Goal: Communication & Community: Answer question/provide support

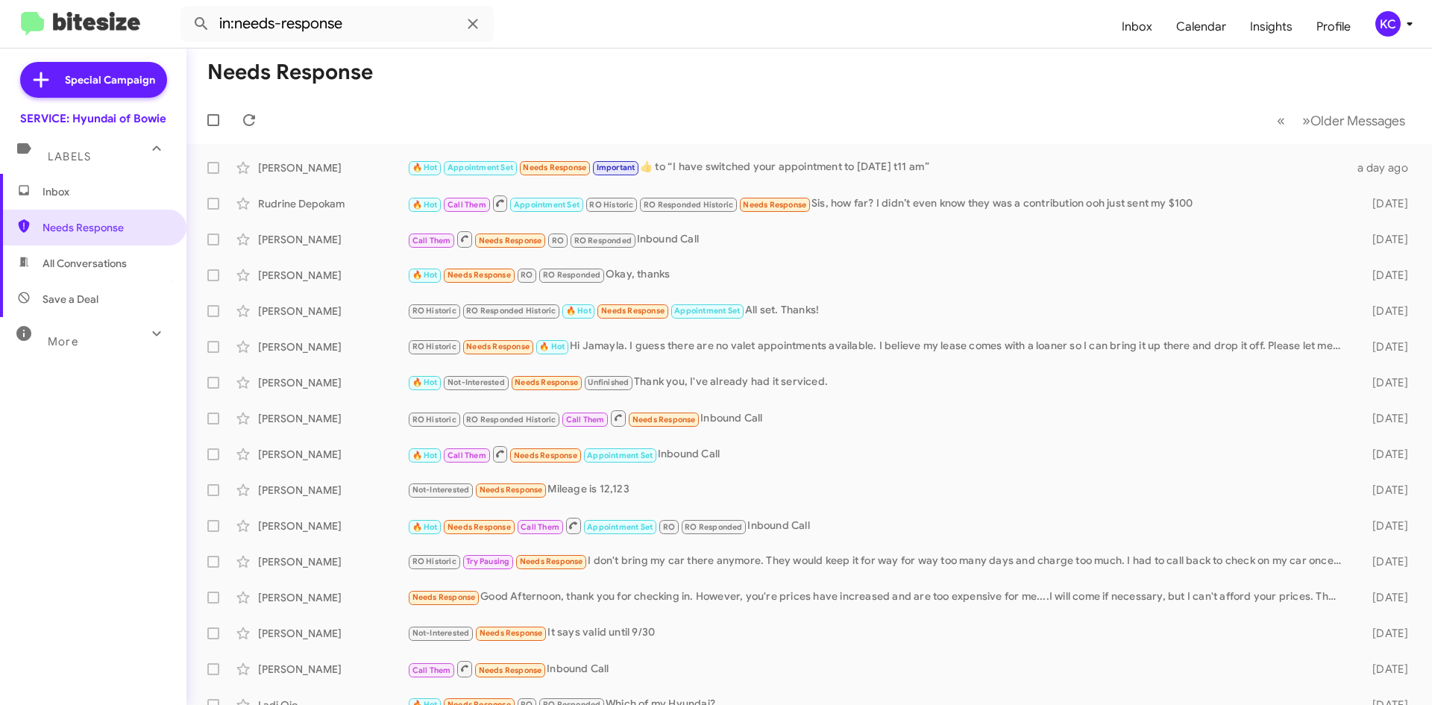
click at [1379, 24] on div "KC" at bounding box center [1387, 23] width 25 height 25
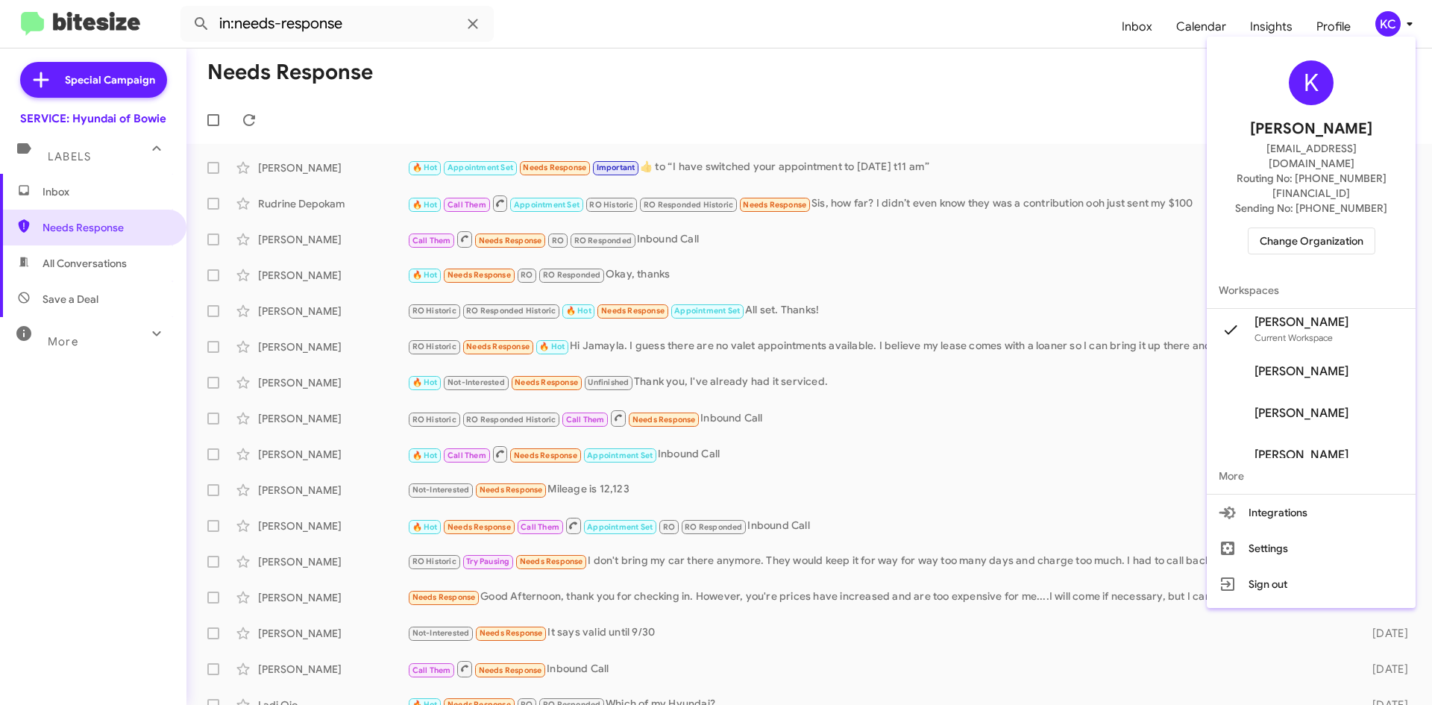
click at [1341, 228] on span "Change Organization" at bounding box center [1311, 240] width 104 height 25
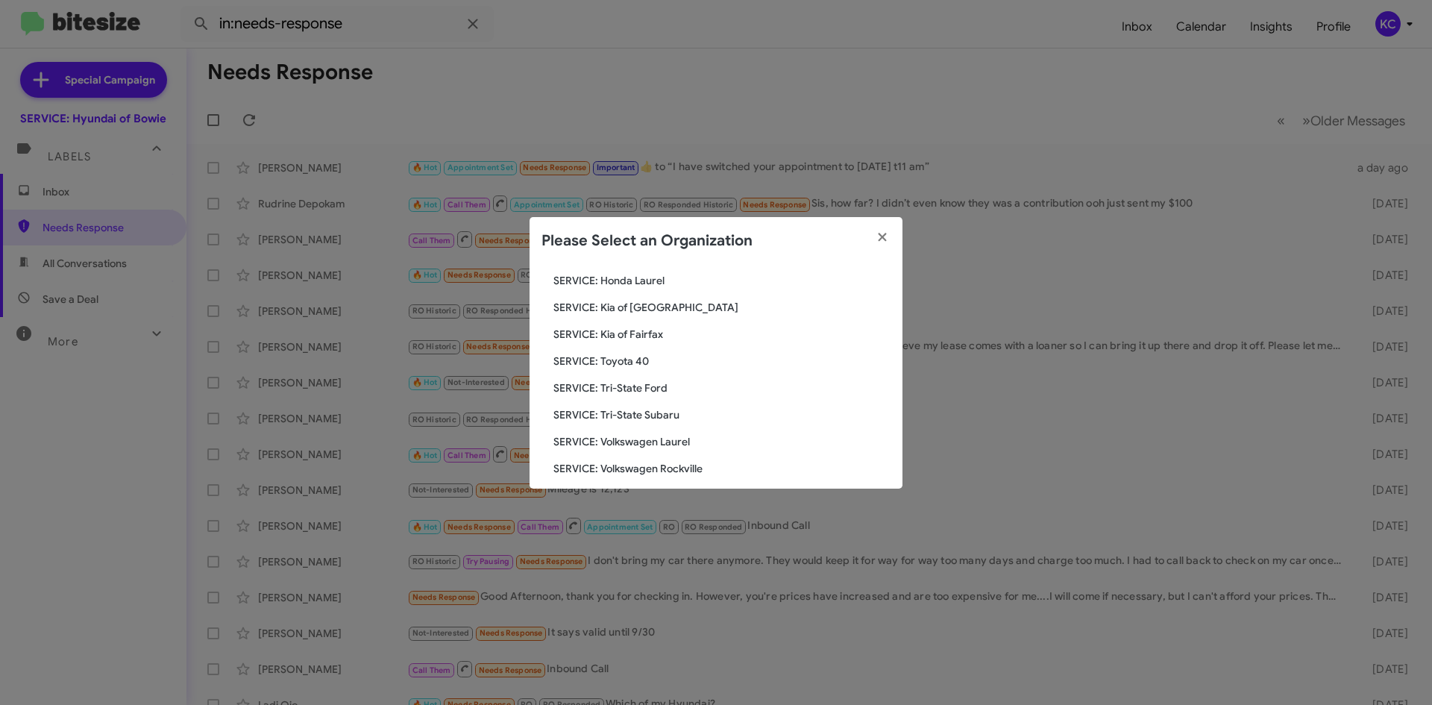
scroll to position [248, 0]
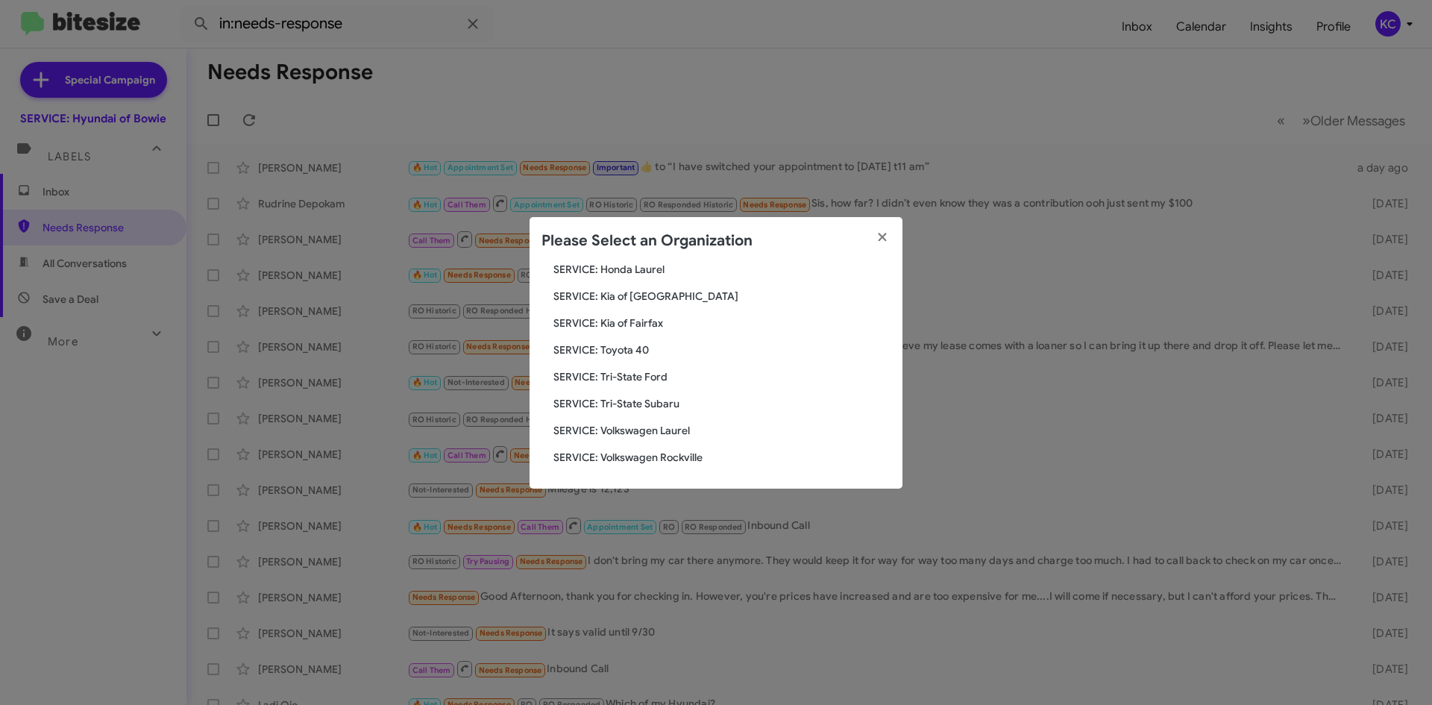
click at [675, 403] on span "SERVICE: Tri-State Subaru" at bounding box center [721, 403] width 337 height 15
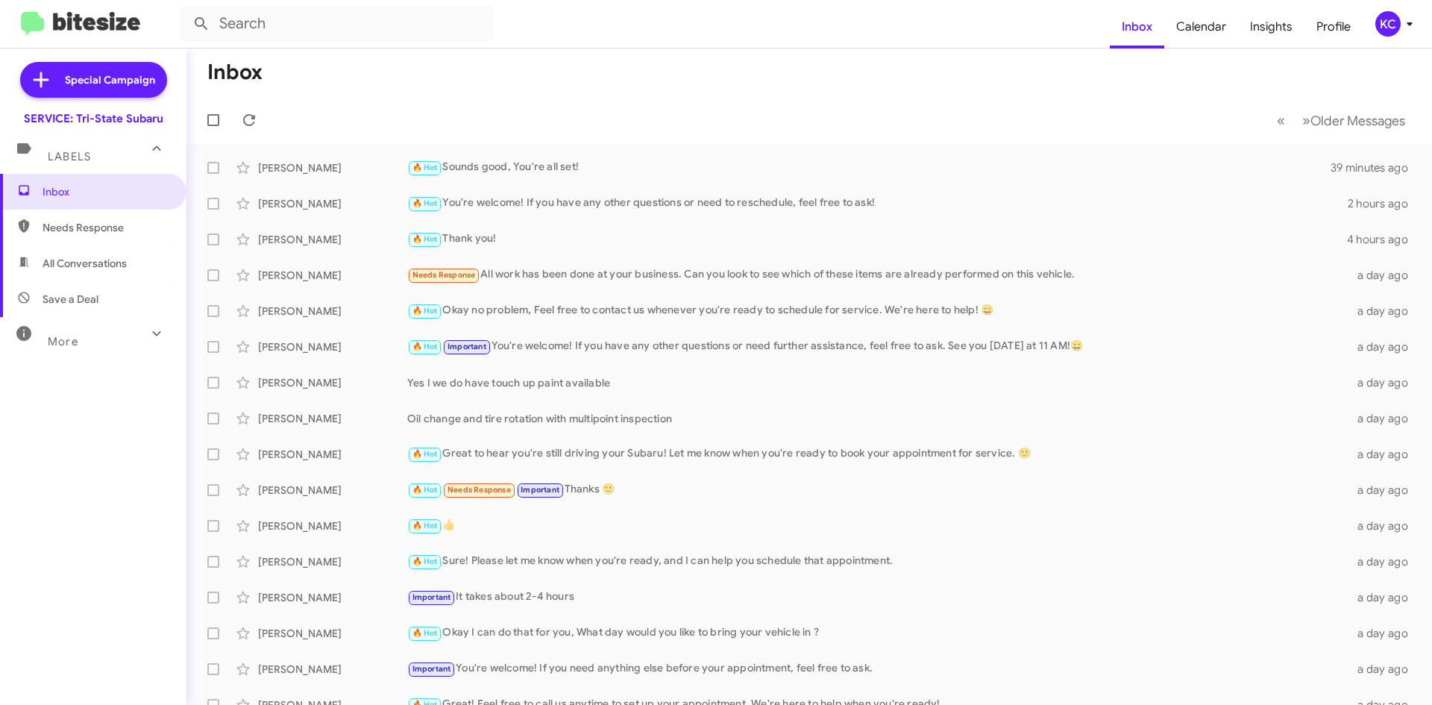
click at [1391, 22] on div "KC" at bounding box center [1387, 23] width 25 height 25
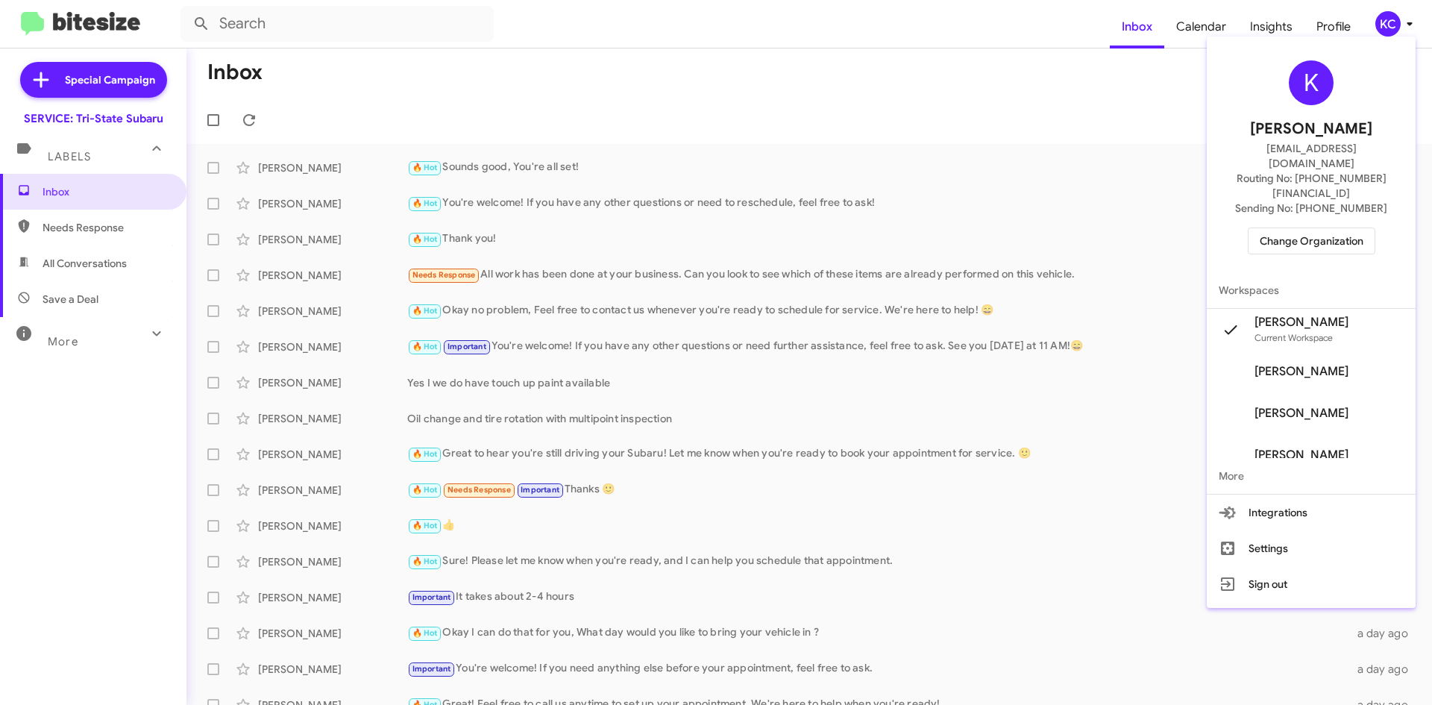
click at [1304, 228] on span "Change Organization" at bounding box center [1311, 240] width 104 height 25
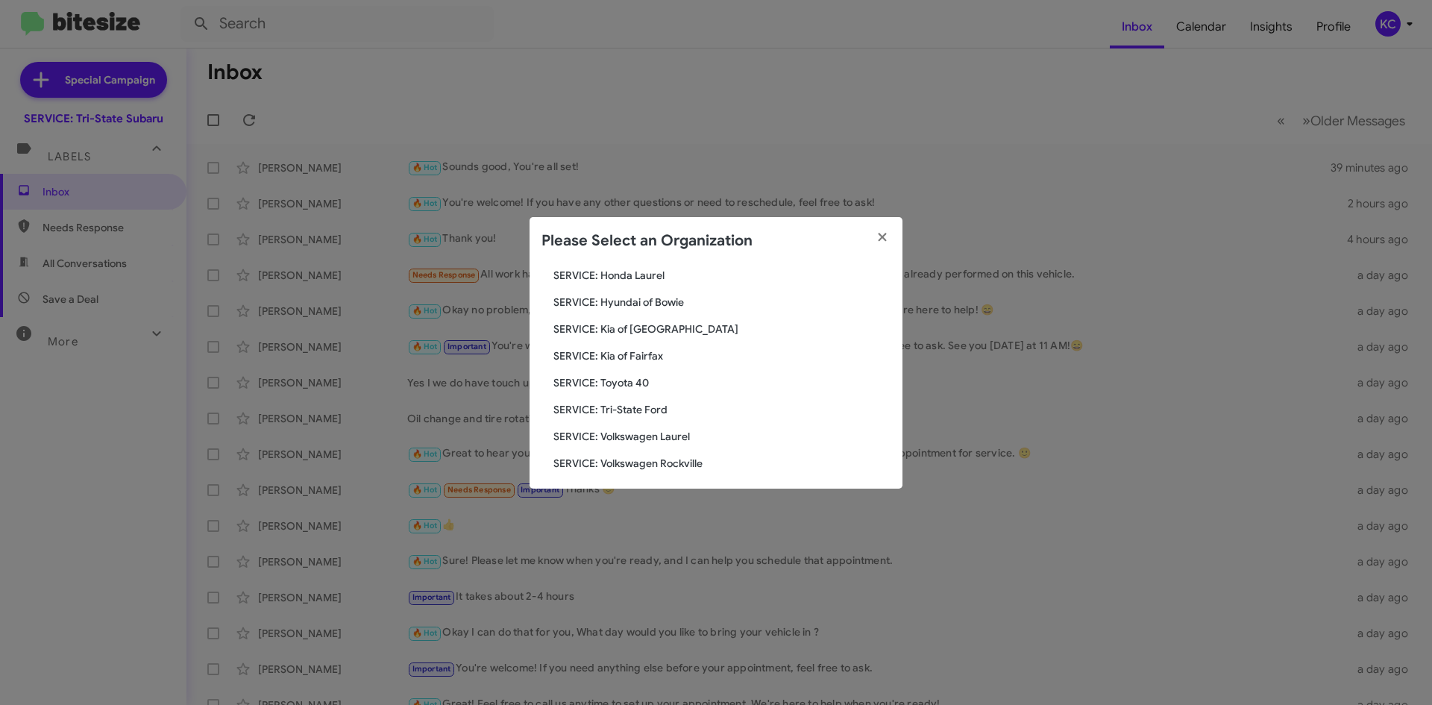
scroll to position [248, 0]
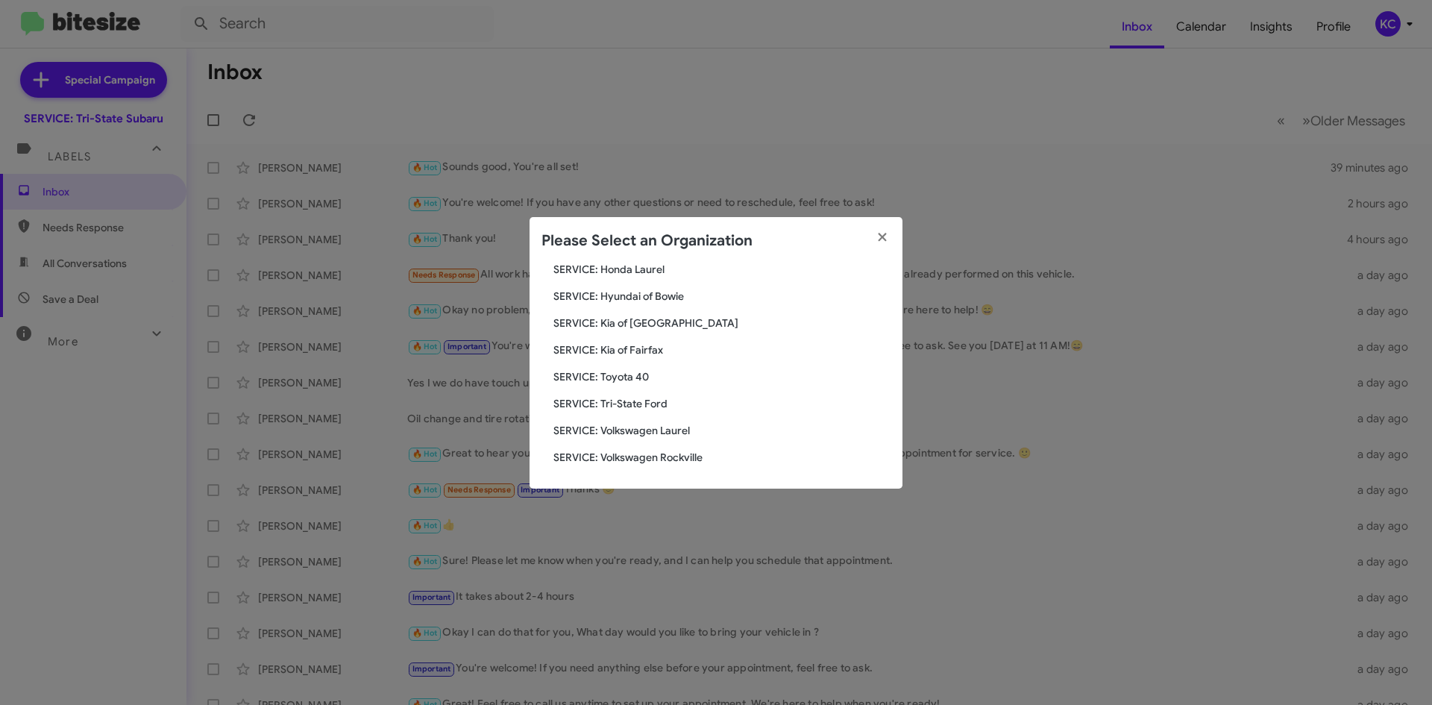
click at [644, 403] on span "SERVICE: Tri-State Ford" at bounding box center [721, 403] width 337 height 15
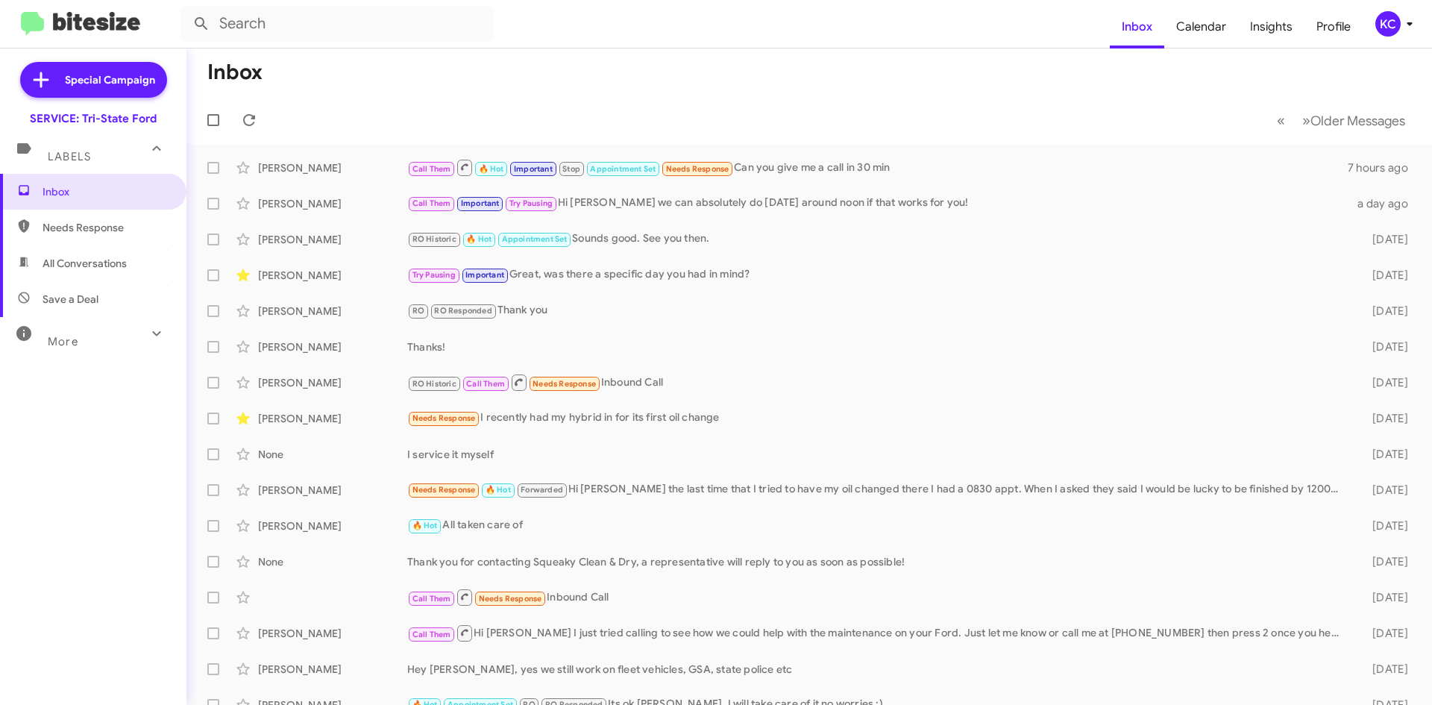
click at [1395, 20] on div "KC" at bounding box center [1387, 23] width 25 height 25
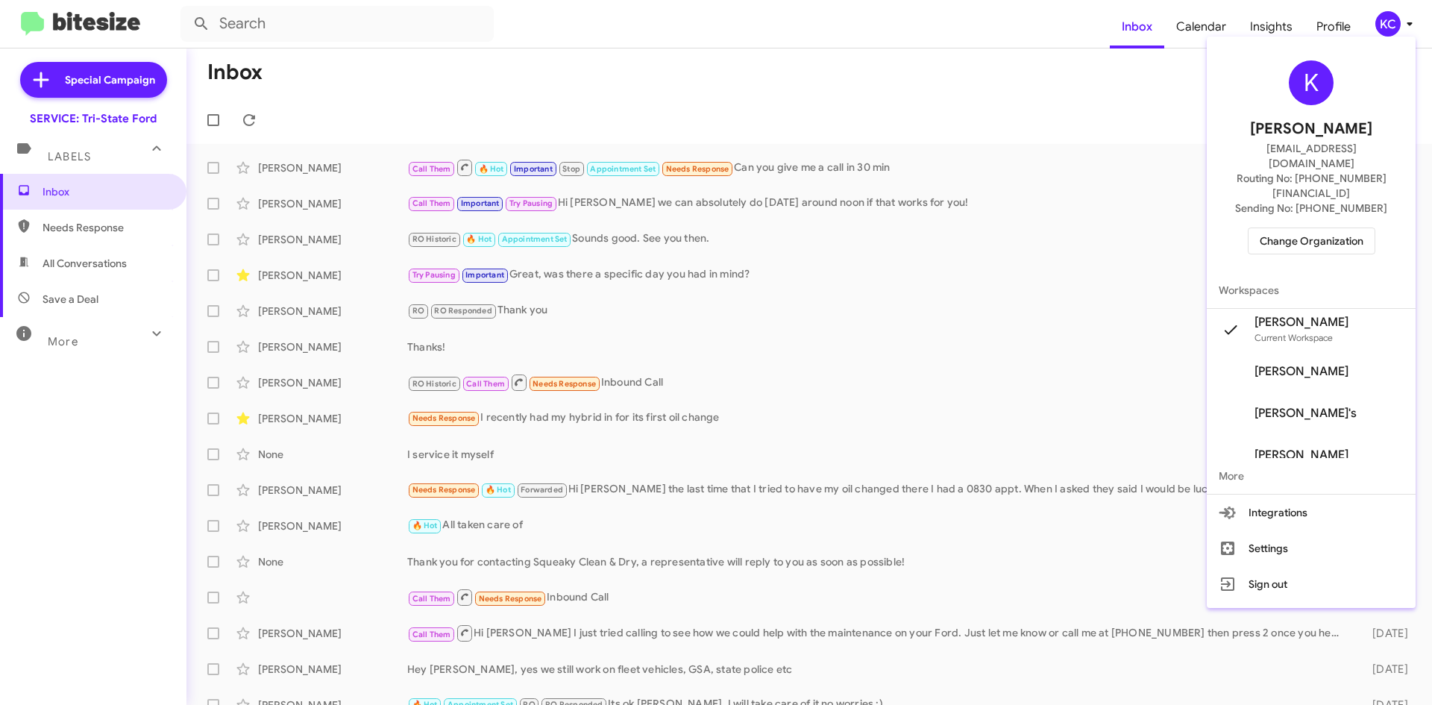
click at [1318, 228] on span "Change Organization" at bounding box center [1311, 240] width 104 height 25
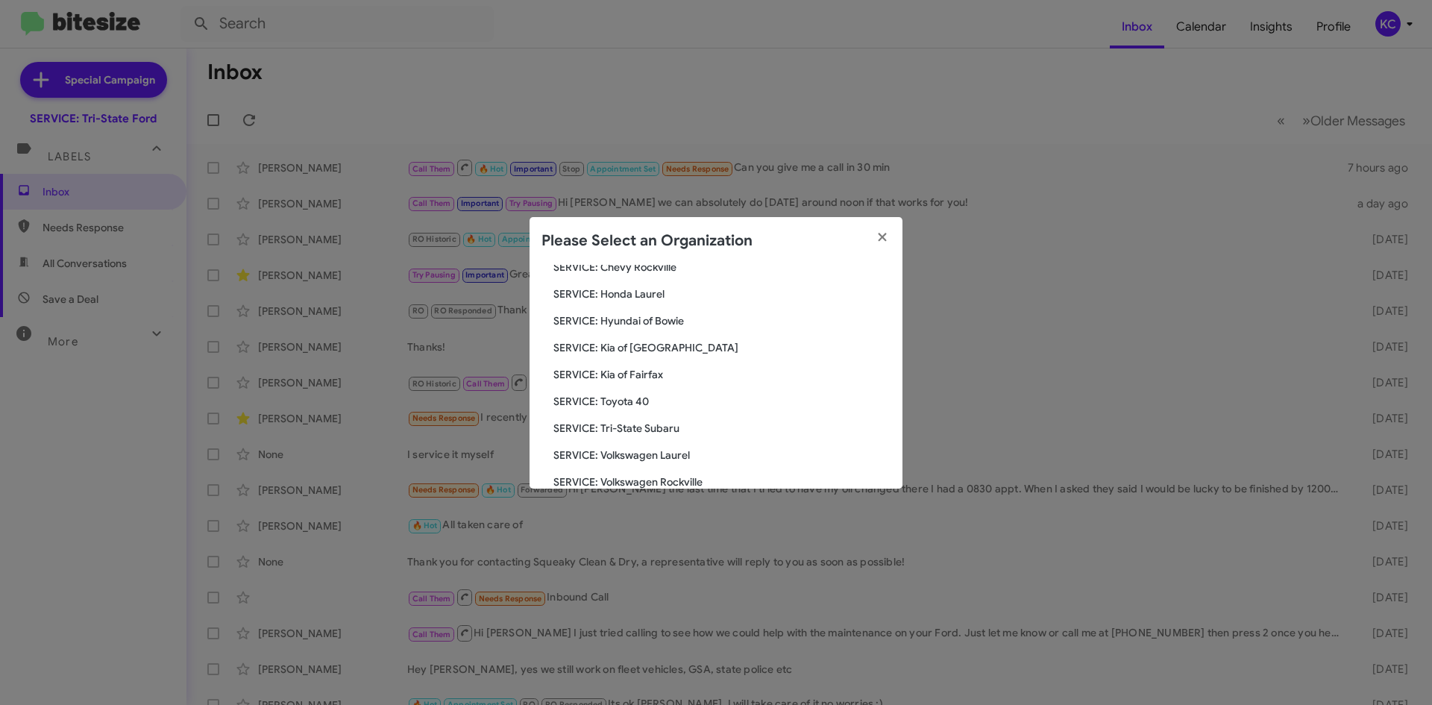
scroll to position [248, 0]
click at [637, 380] on span "SERVICE: Toyota 40" at bounding box center [721, 376] width 337 height 15
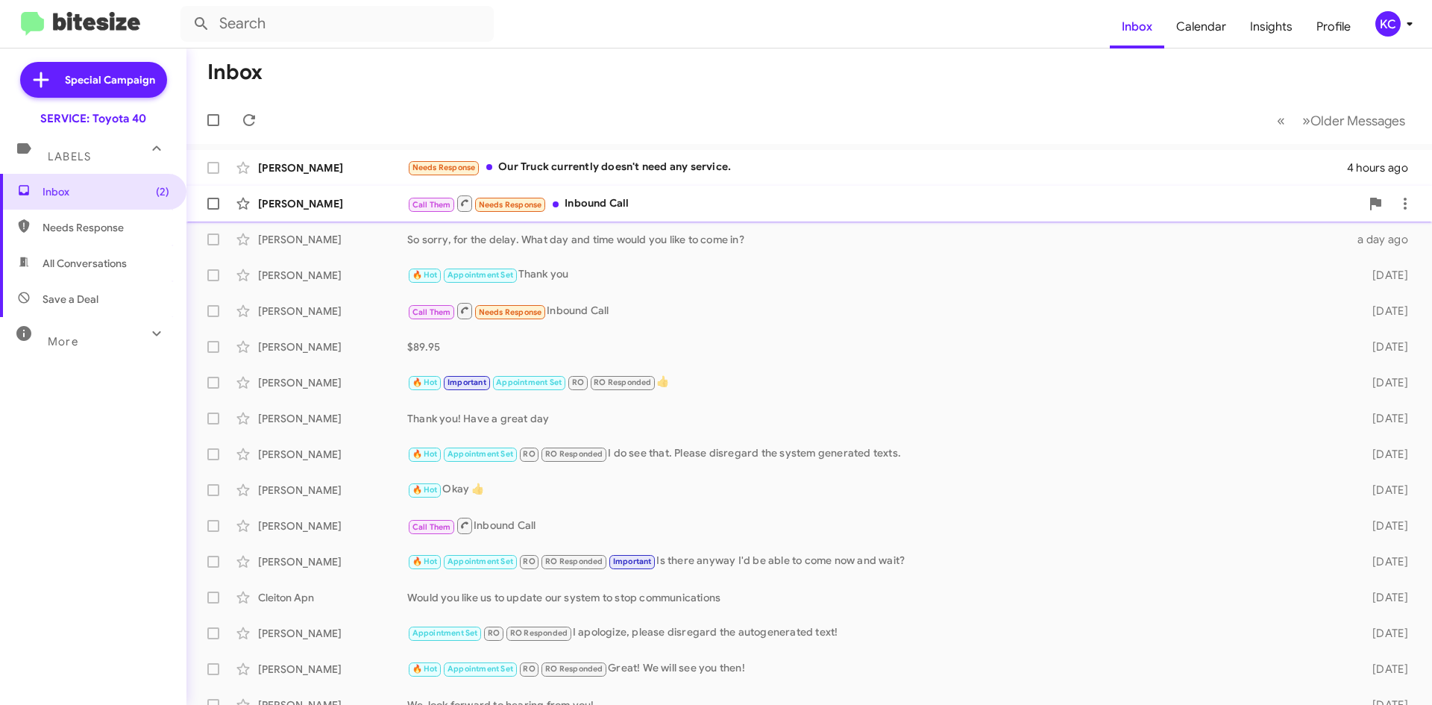
click at [752, 214] on div "Basanti Chand Call Them Needs Response Inbound Call 7 hours ago" at bounding box center [808, 204] width 1221 height 30
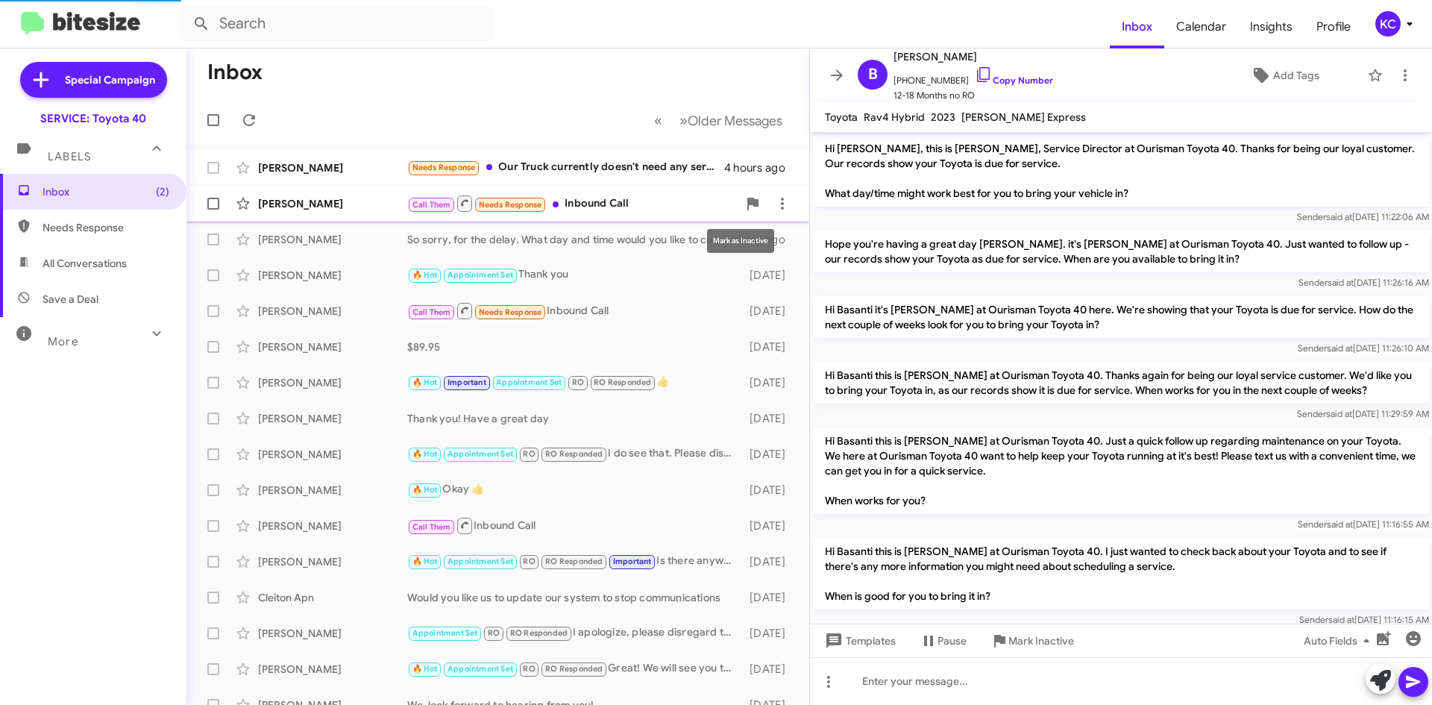
scroll to position [368, 0]
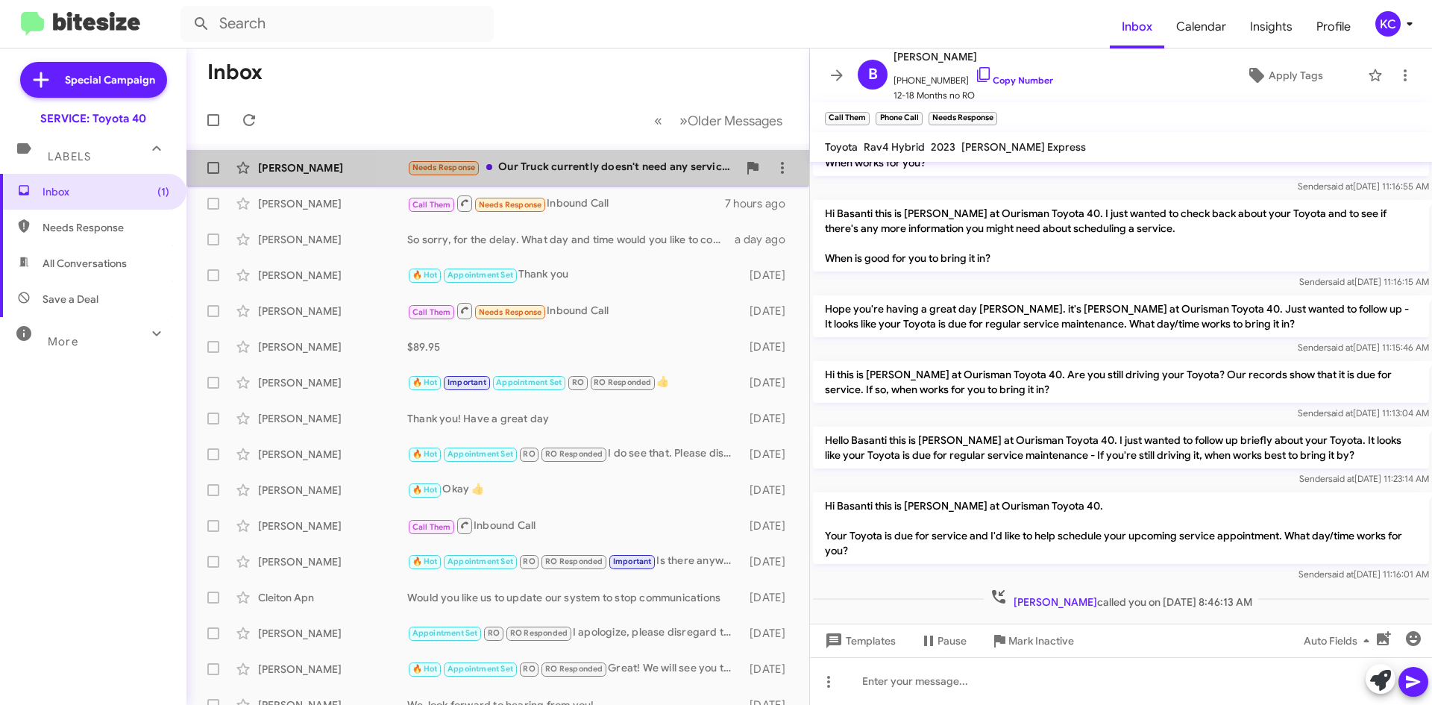
click at [673, 174] on div "Needs Response Our Truck currently doesn't need any service." at bounding box center [572, 167] width 330 height 17
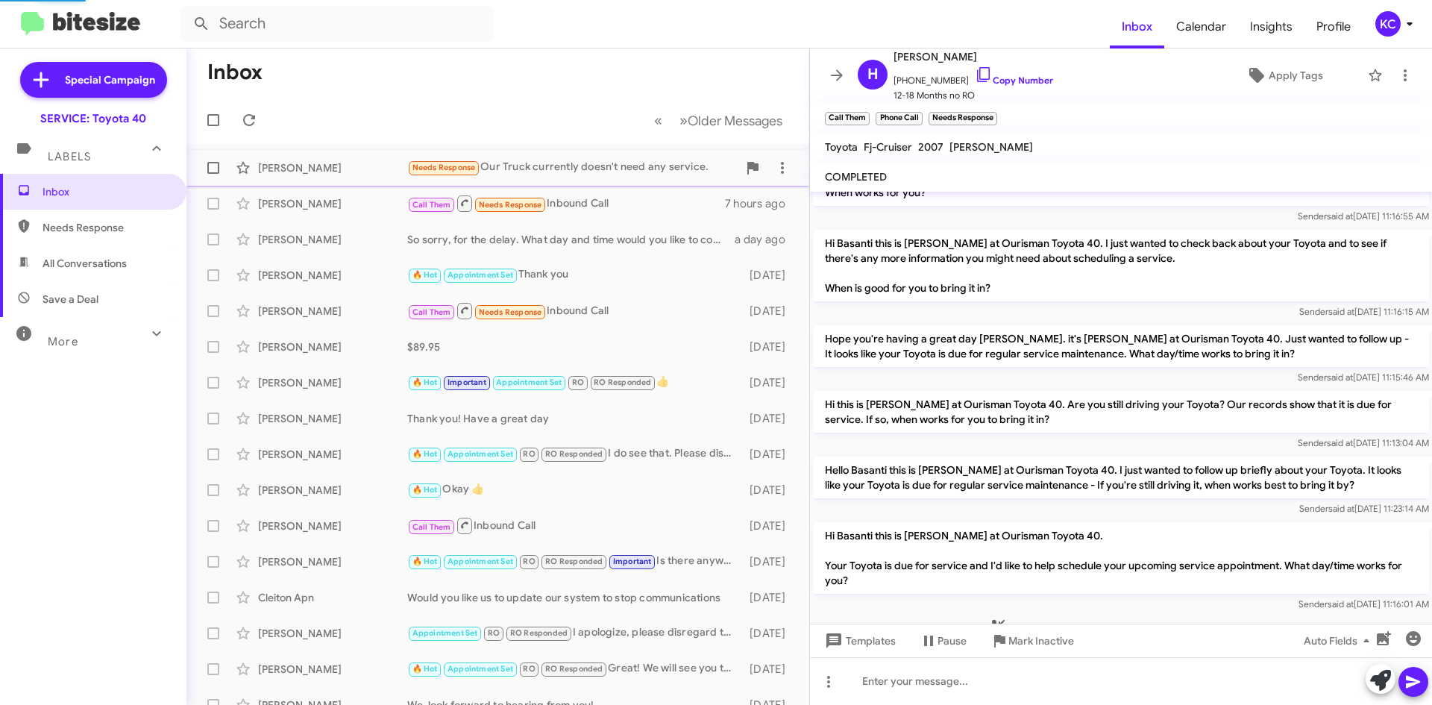
scroll to position [183, 0]
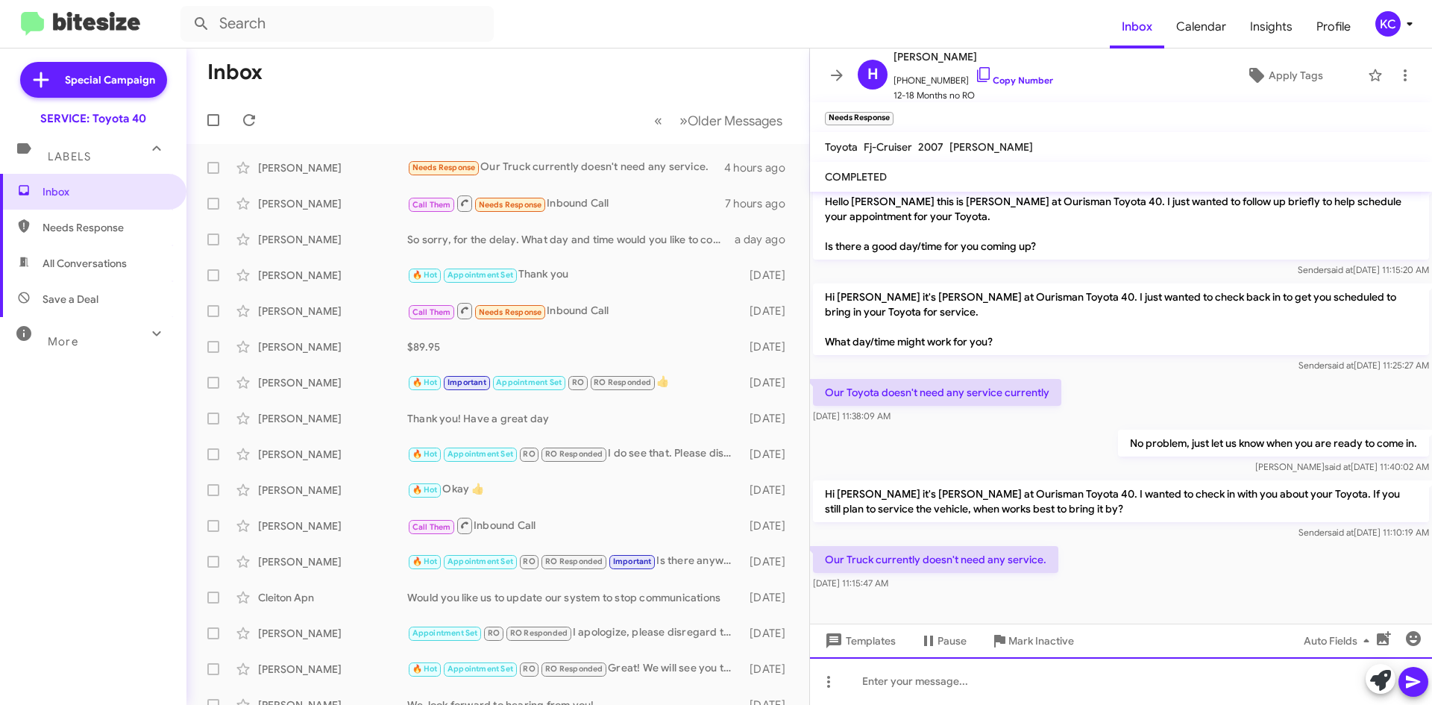
click at [1030, 687] on div at bounding box center [1121, 681] width 622 height 48
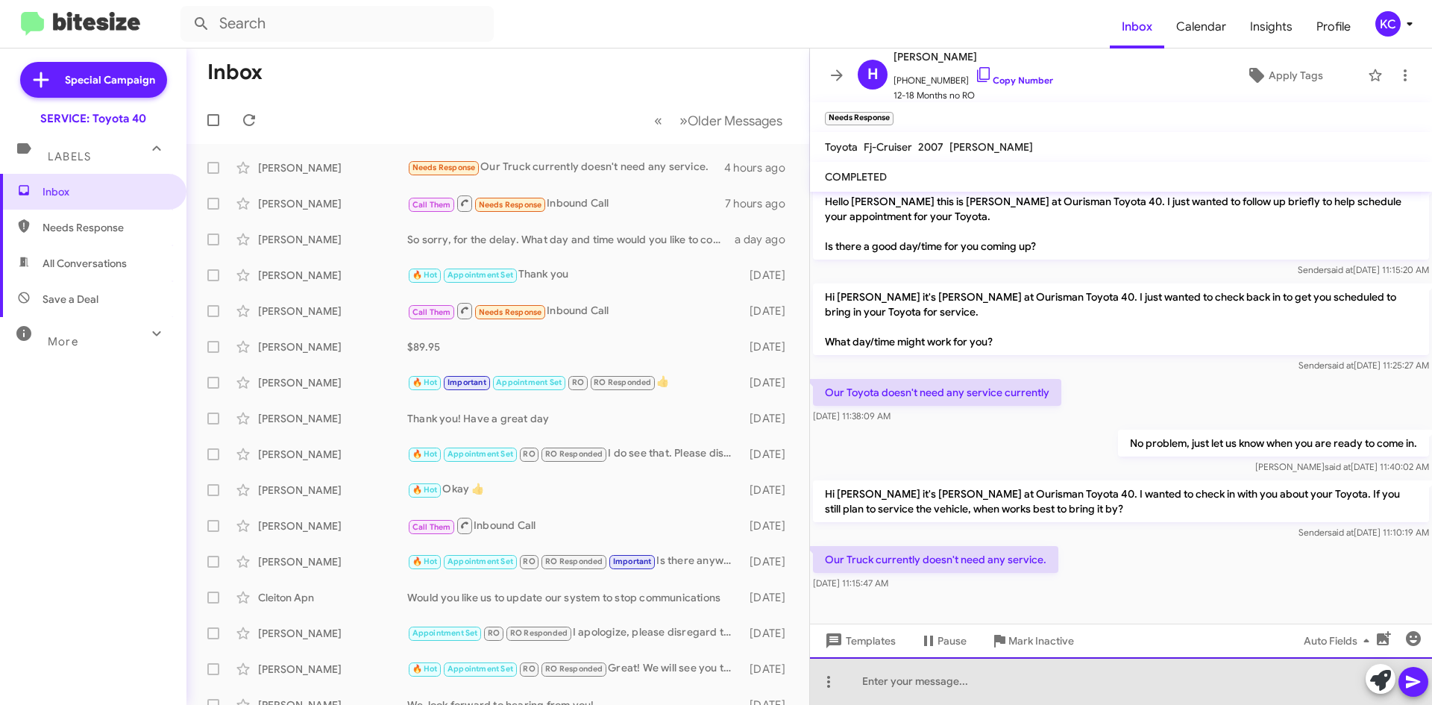
click at [909, 685] on div at bounding box center [1121, 681] width 622 height 48
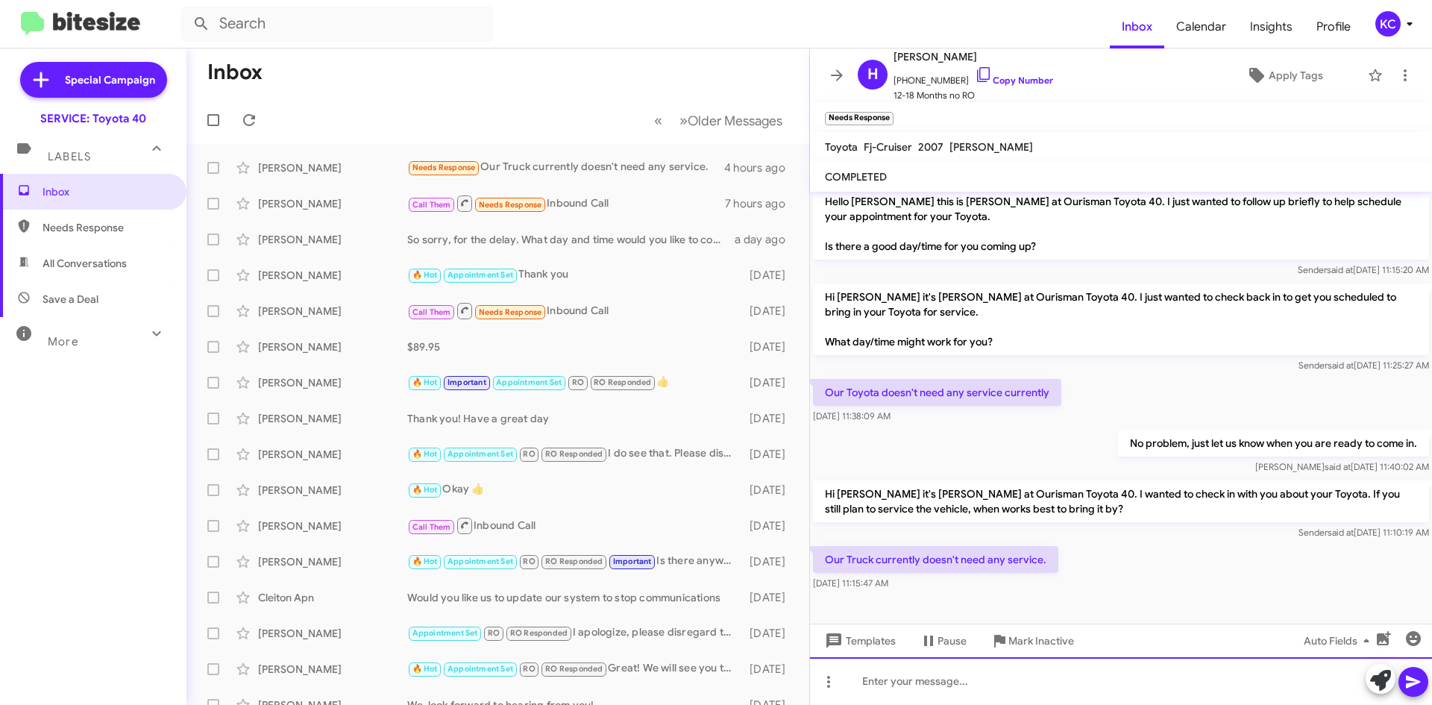
paste div
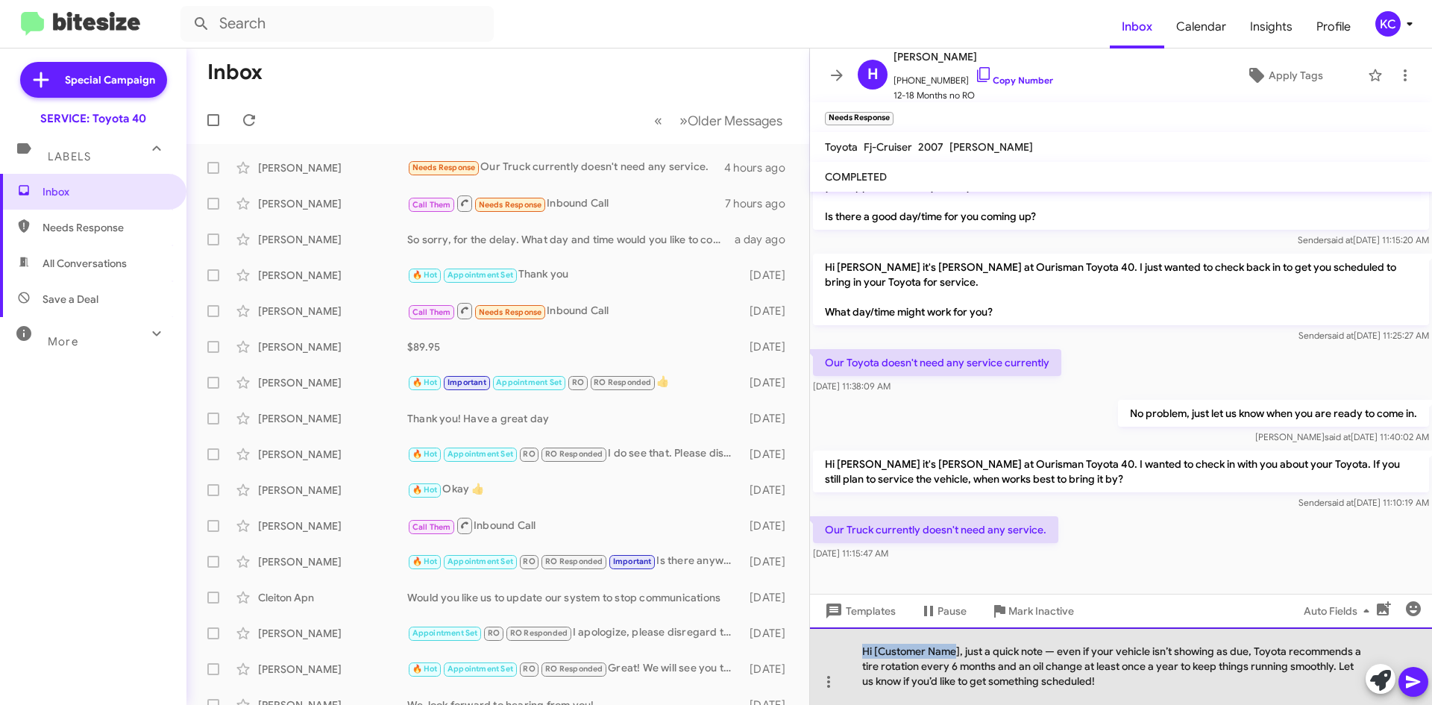
drag, startPoint x: 958, startPoint y: 652, endPoint x: 861, endPoint y: 655, distance: 97.0
click at [861, 655] on div "Hi [Customer Name], just a quick note — even if your vehicle isn’t showing as d…" at bounding box center [1121, 666] width 622 height 78
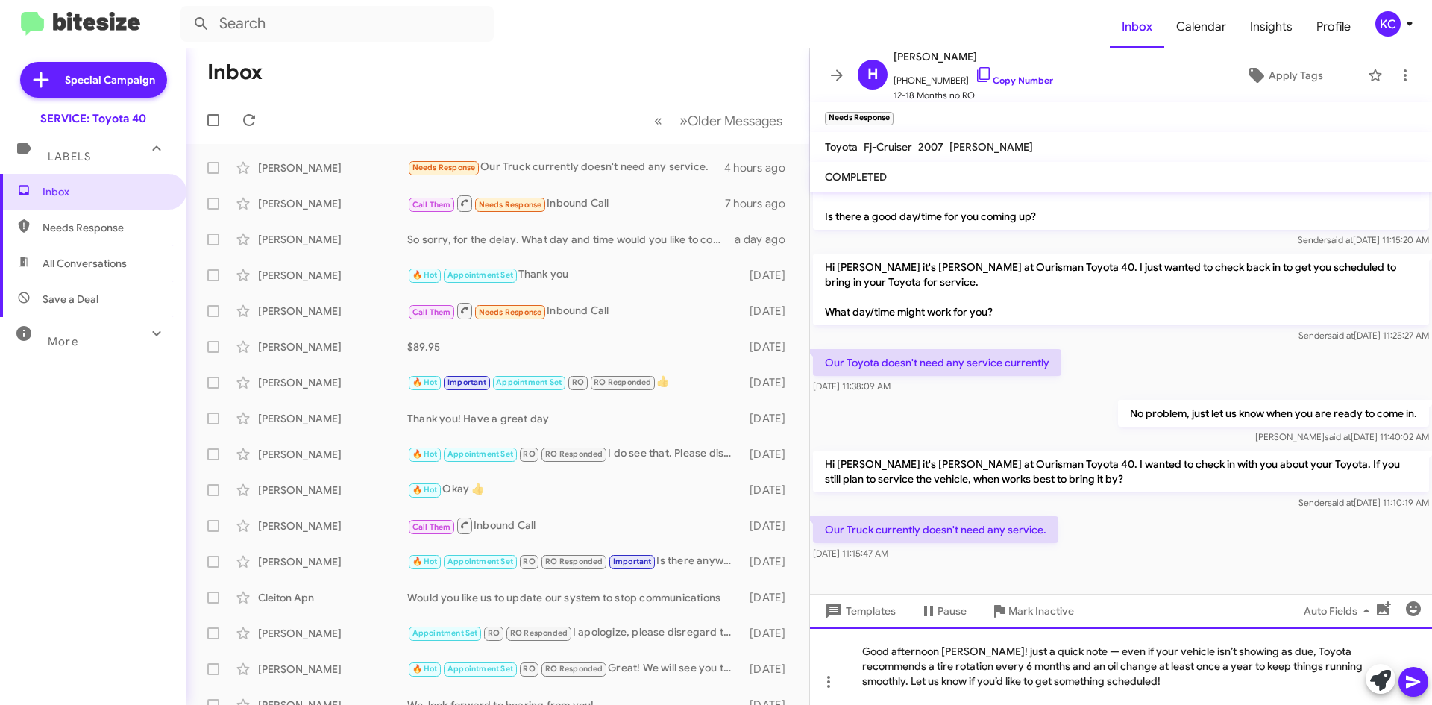
click at [1068, 652] on div "Good afternoon Henry! just a quick note — even if your vehicle isn’t showing as…" at bounding box center [1121, 666] width 622 height 78
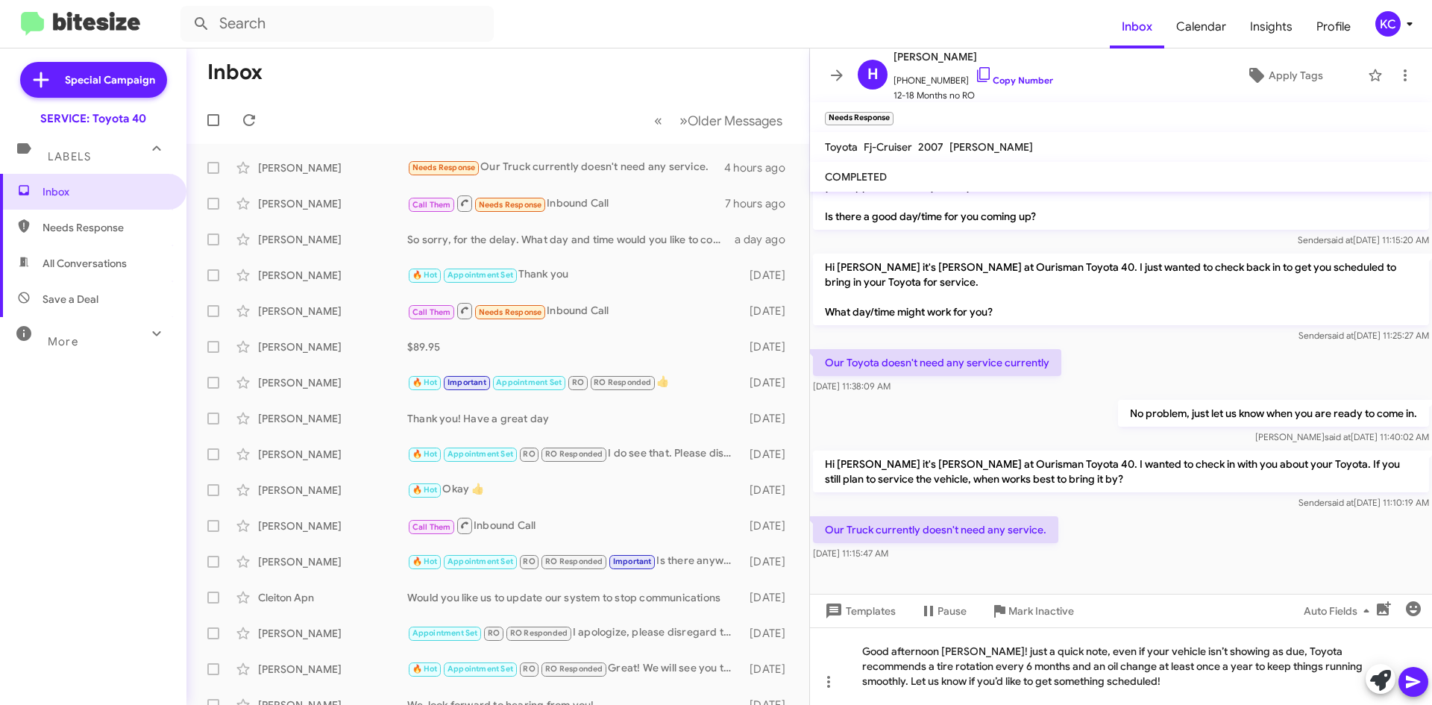
click at [1416, 677] on icon at bounding box center [1413, 682] width 18 height 18
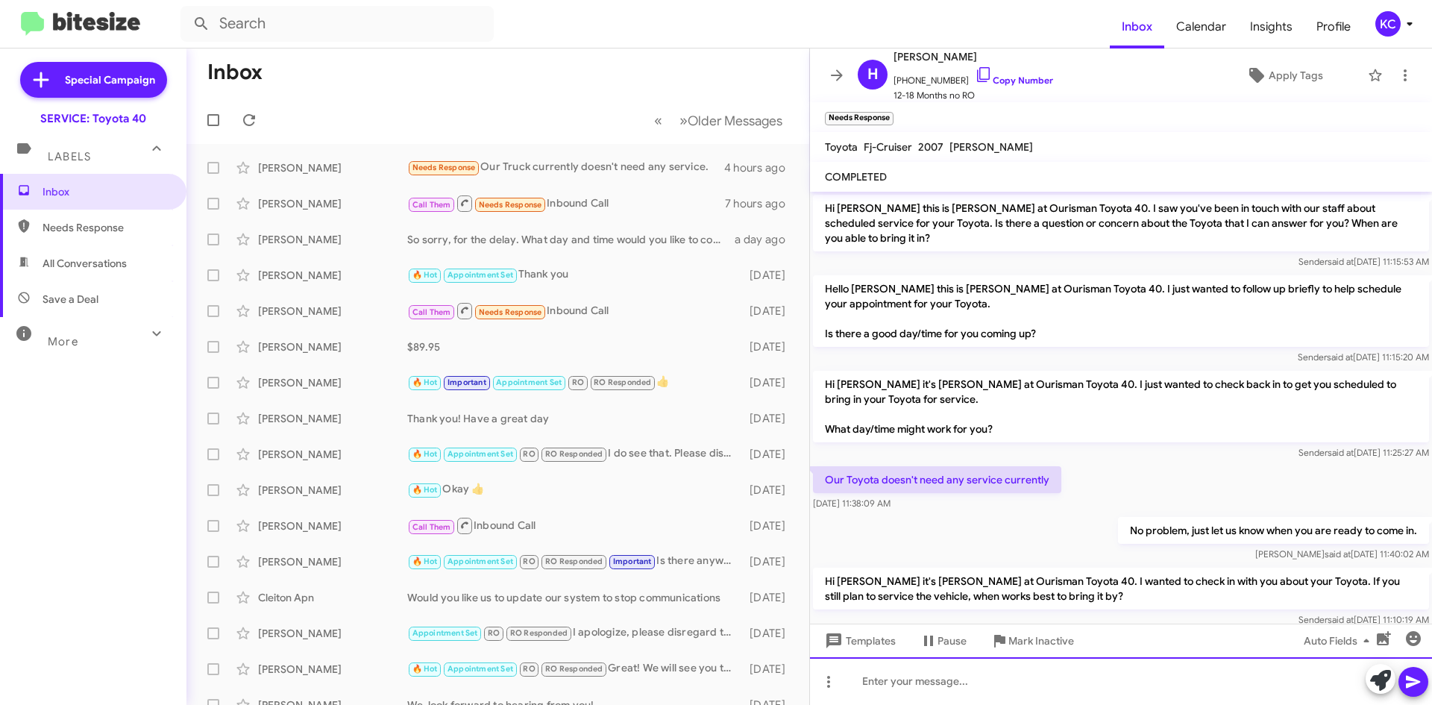
scroll to position [267, 0]
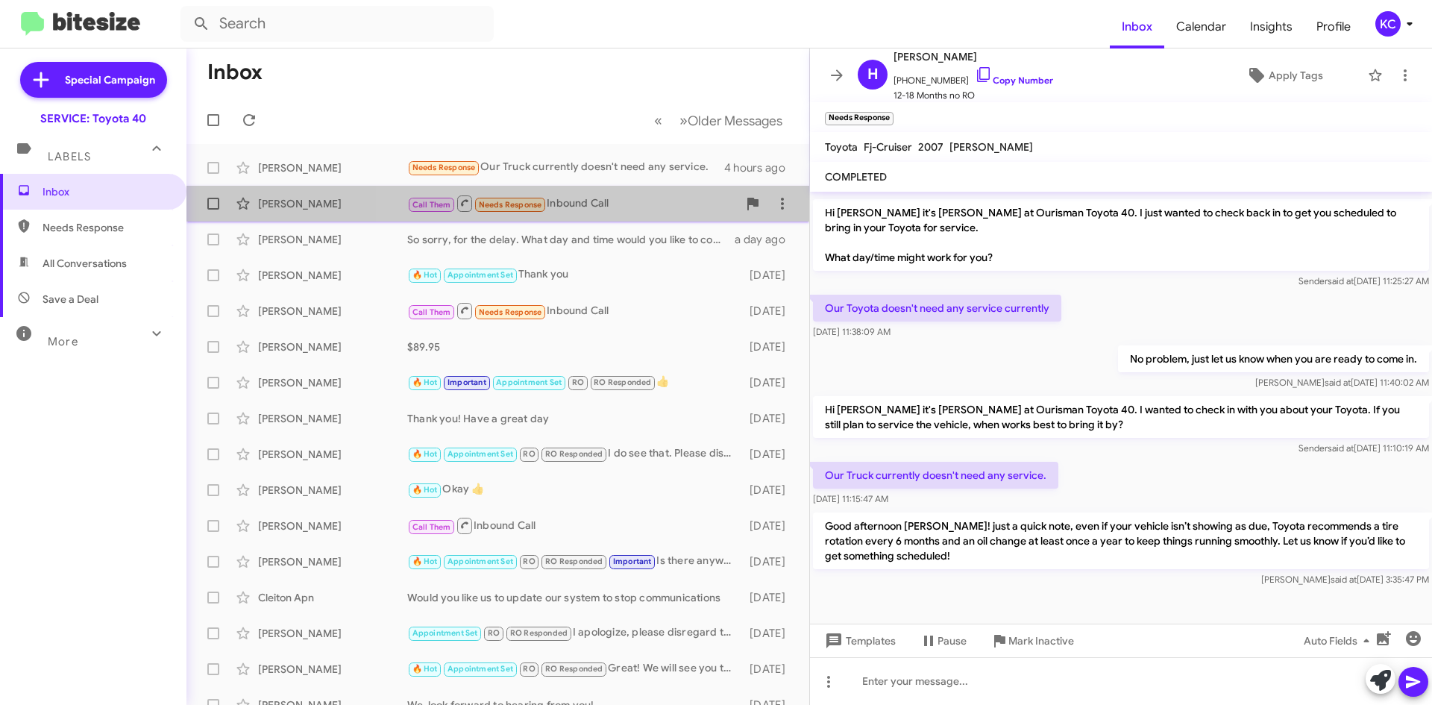
click at [633, 195] on div "Call Them Needs Response Inbound Call" at bounding box center [572, 203] width 330 height 19
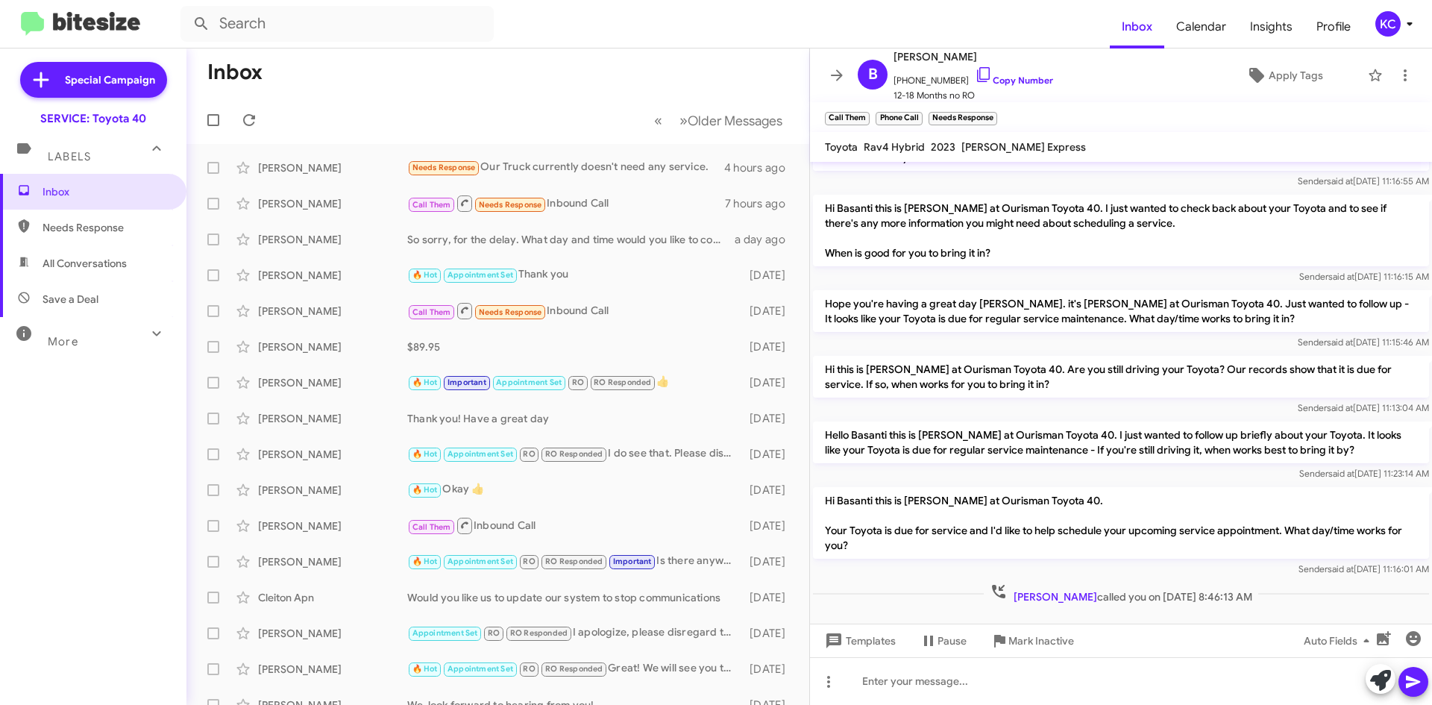
scroll to position [397, 0]
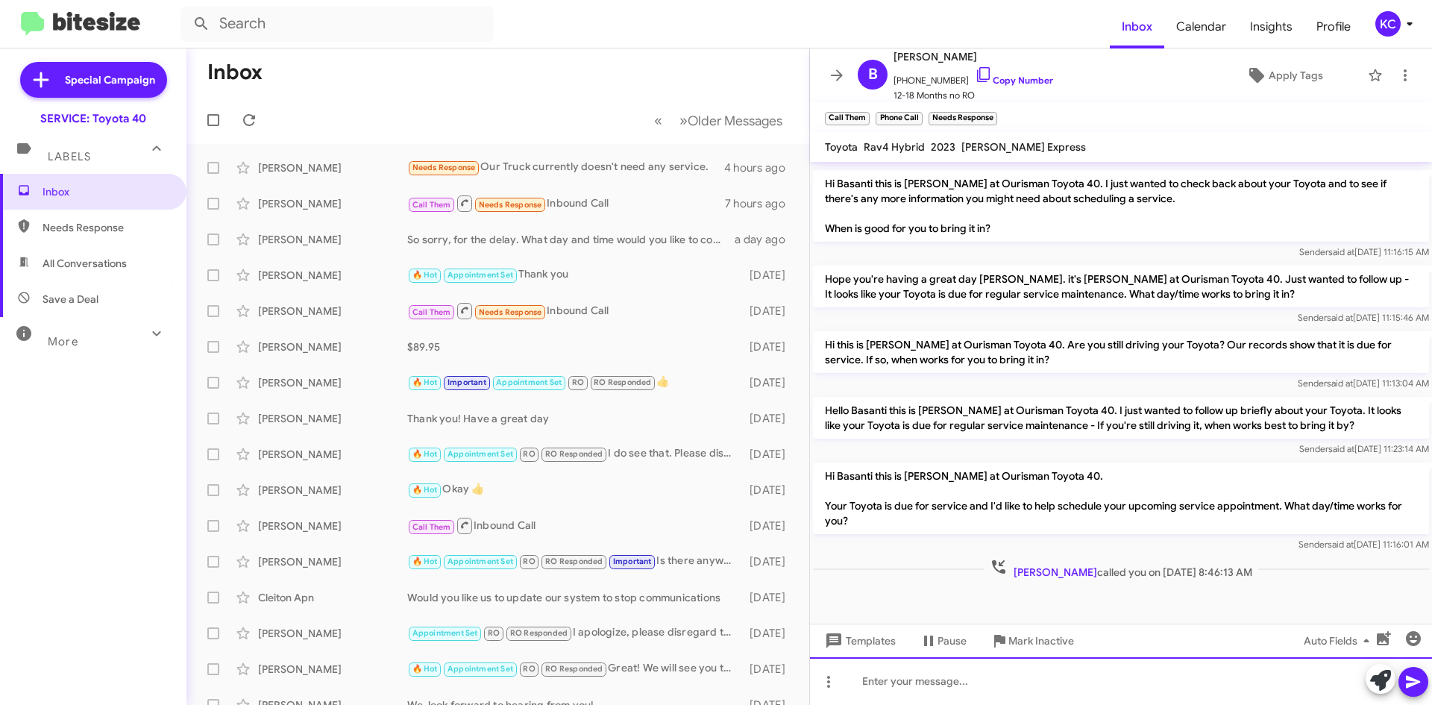
click at [946, 680] on div at bounding box center [1121, 681] width 622 height 48
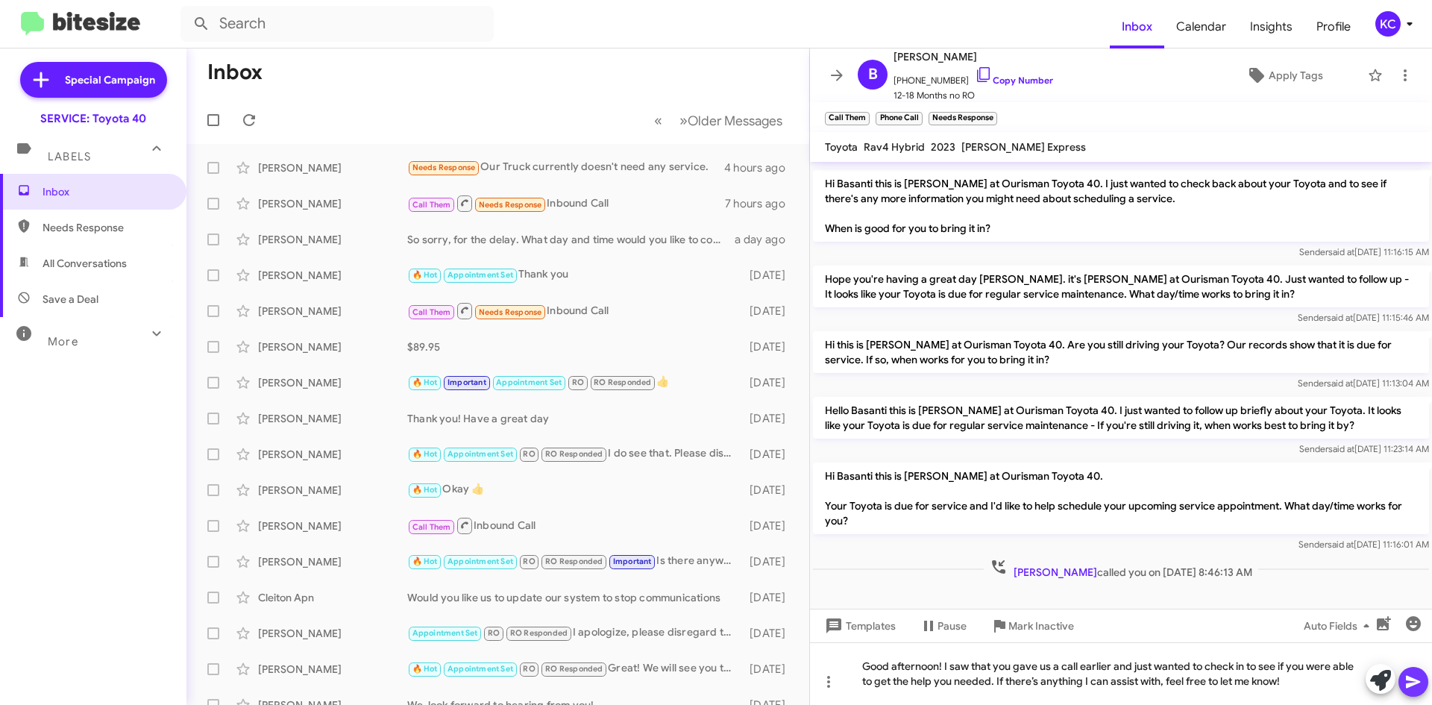
click at [1405, 671] on span at bounding box center [1413, 682] width 18 height 30
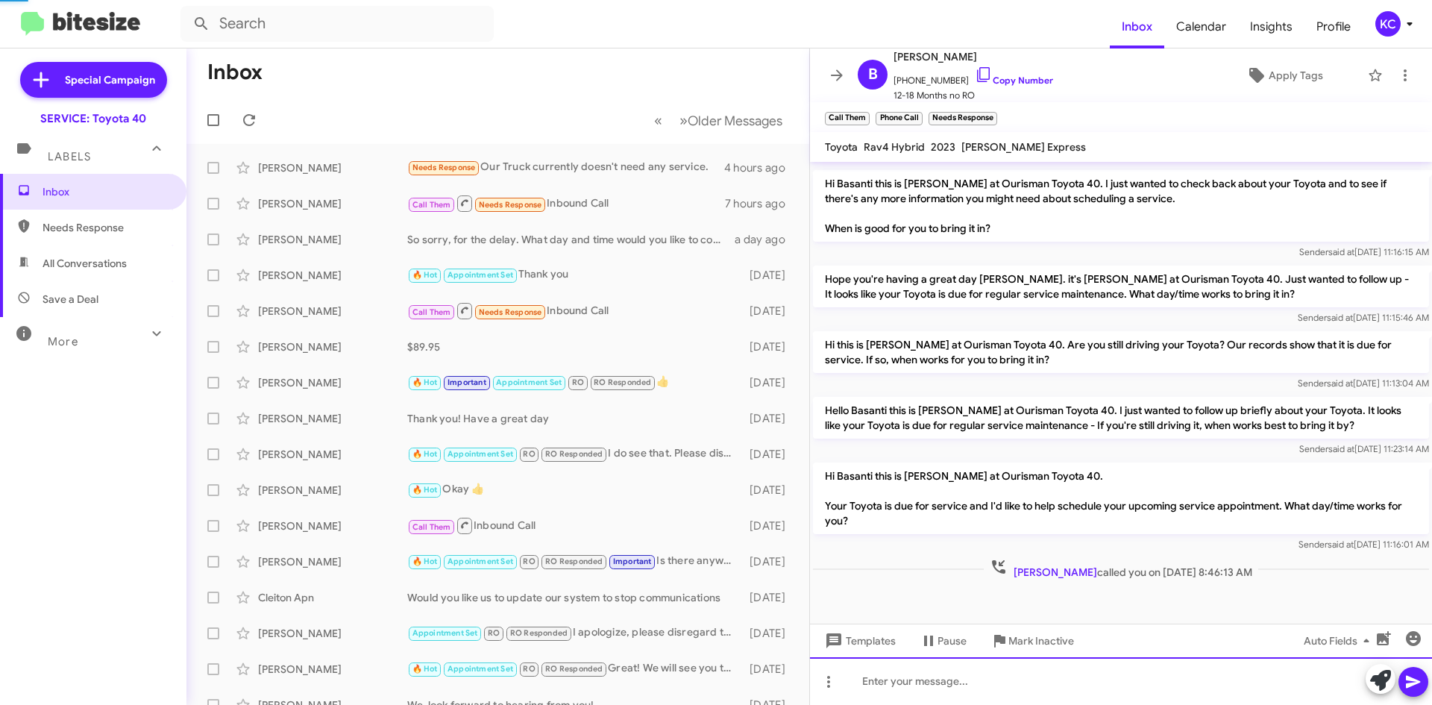
scroll to position [0, 0]
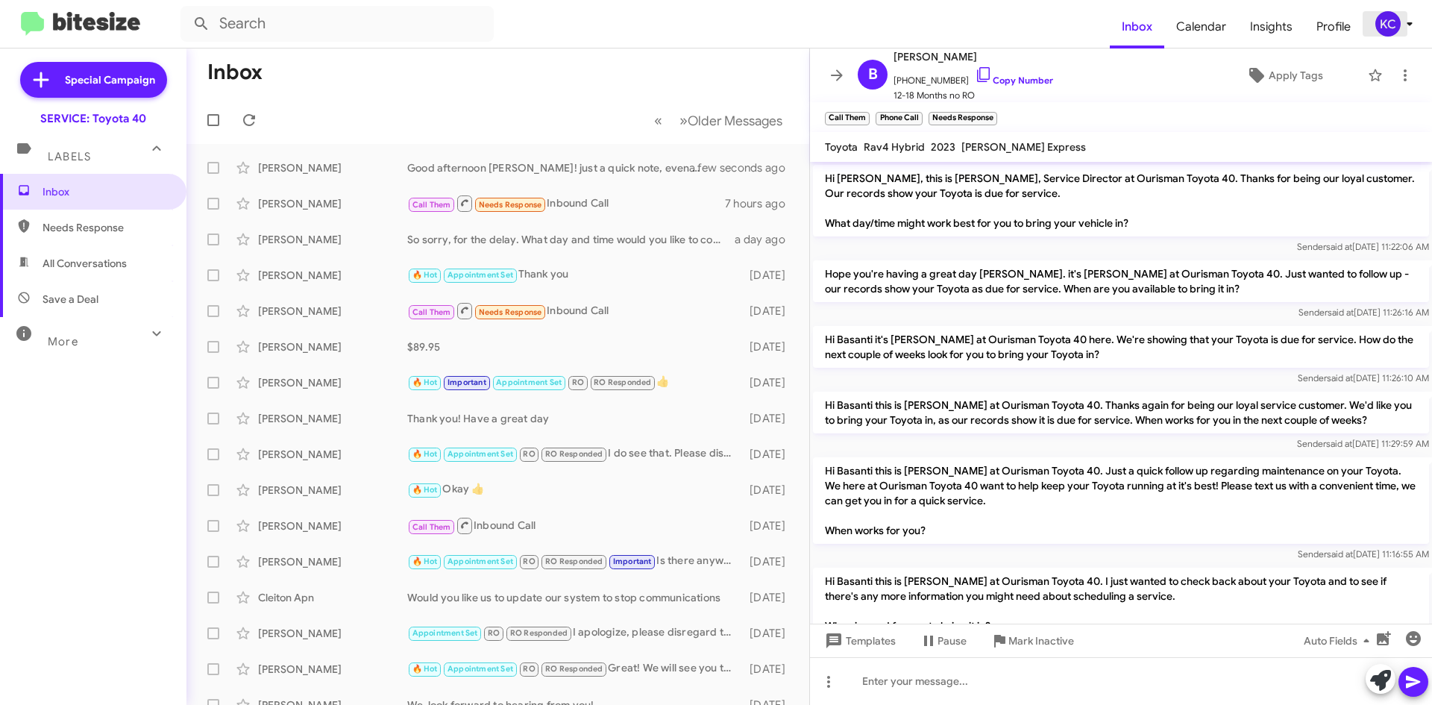
click at [1385, 31] on div "KC" at bounding box center [1387, 23] width 25 height 25
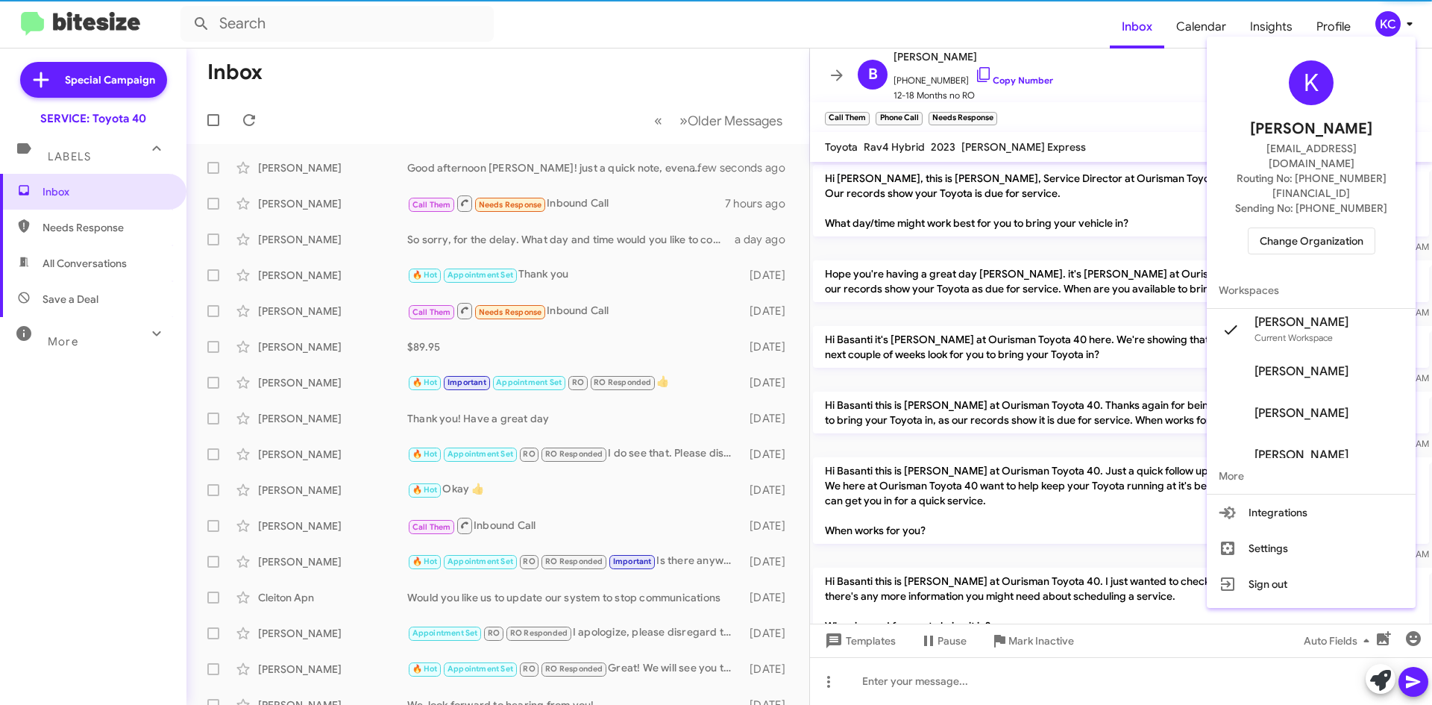
click at [1305, 228] on span "Change Organization" at bounding box center [1311, 240] width 104 height 25
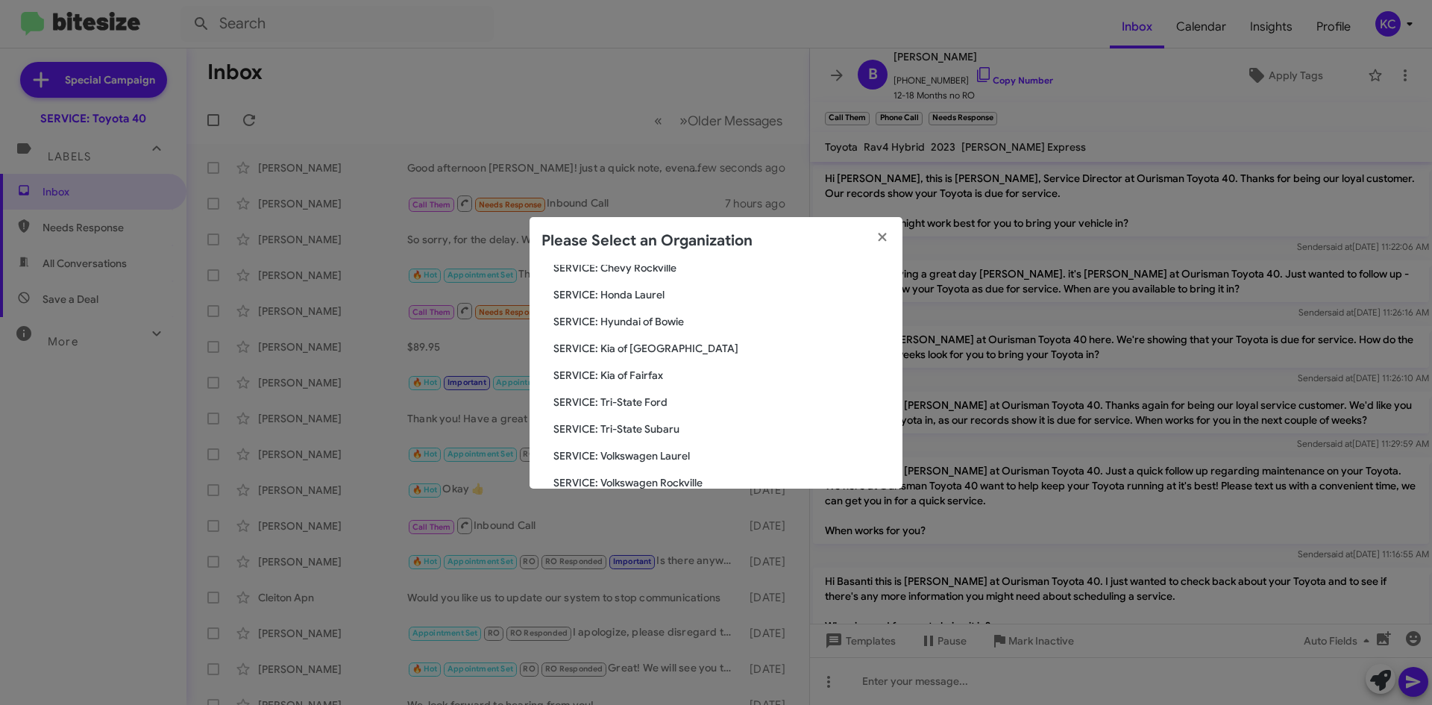
scroll to position [224, 0]
click at [618, 379] on span "SERVICE: Kia of Fairfax" at bounding box center [721, 374] width 337 height 15
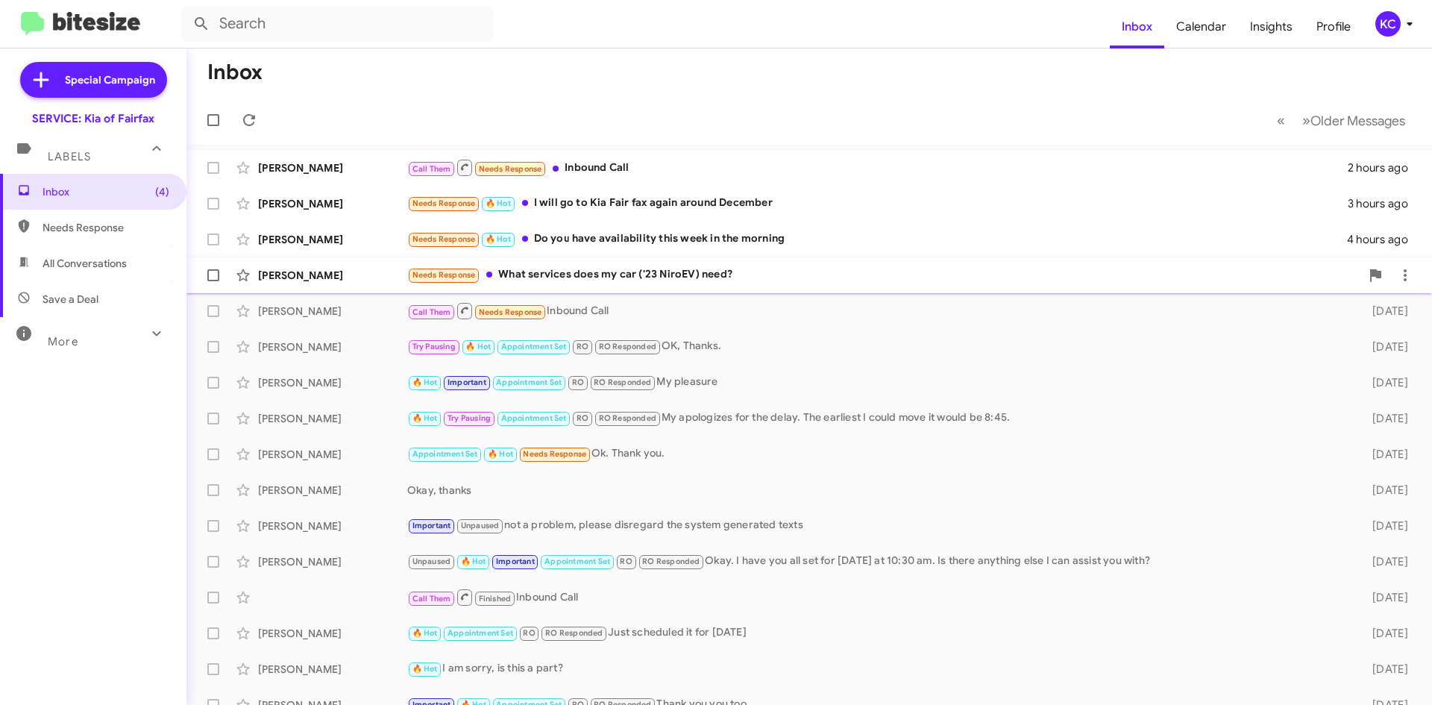
click at [632, 274] on div "Needs Response What services does my car ('23 NiroEV) need?" at bounding box center [883, 274] width 953 height 17
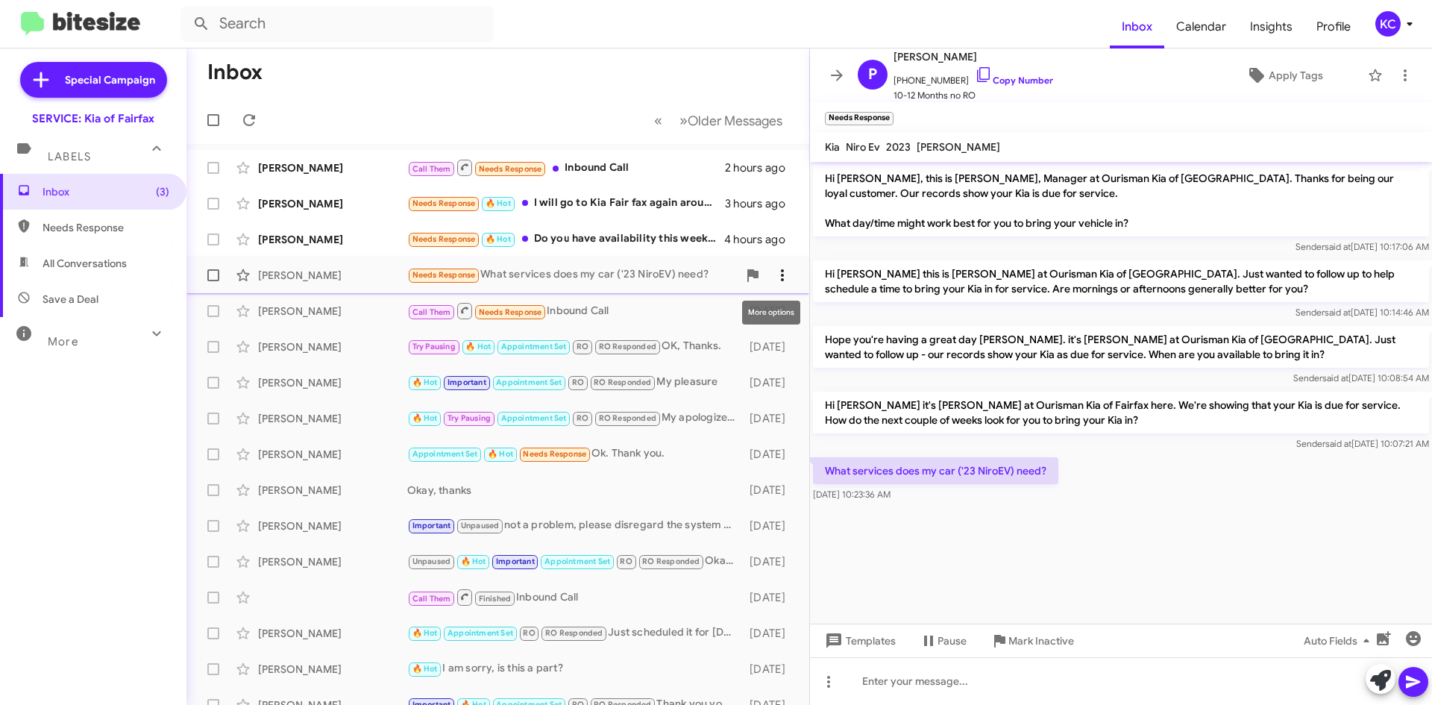
click at [773, 280] on icon at bounding box center [782, 275] width 18 height 18
drag, startPoint x: 759, startPoint y: 309, endPoint x: 752, endPoint y: 304, distance: 8.5
click at [760, 309] on button "Mark as unread" at bounding box center [682, 314] width 207 height 36
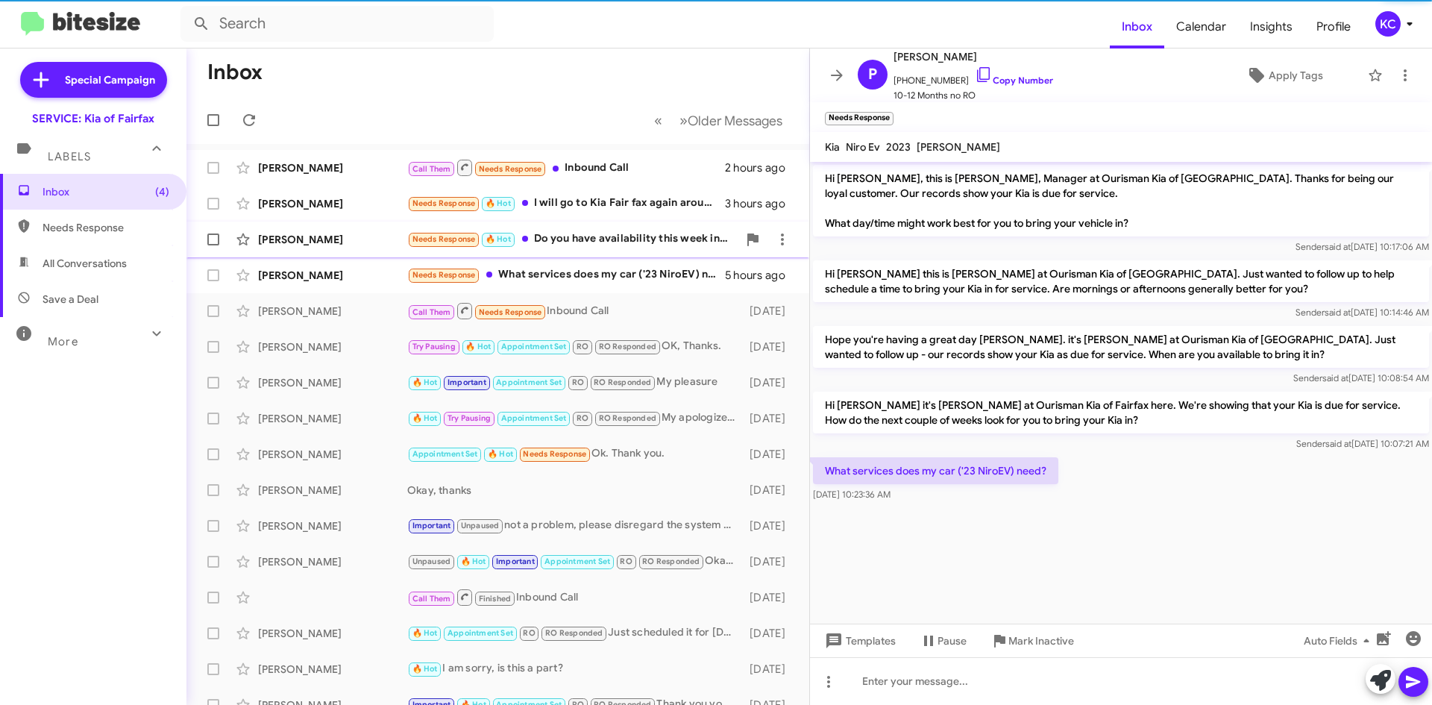
click at [649, 240] on div "Needs Response 🔥 Hot Do you have availability this week in the morning" at bounding box center [572, 238] width 330 height 17
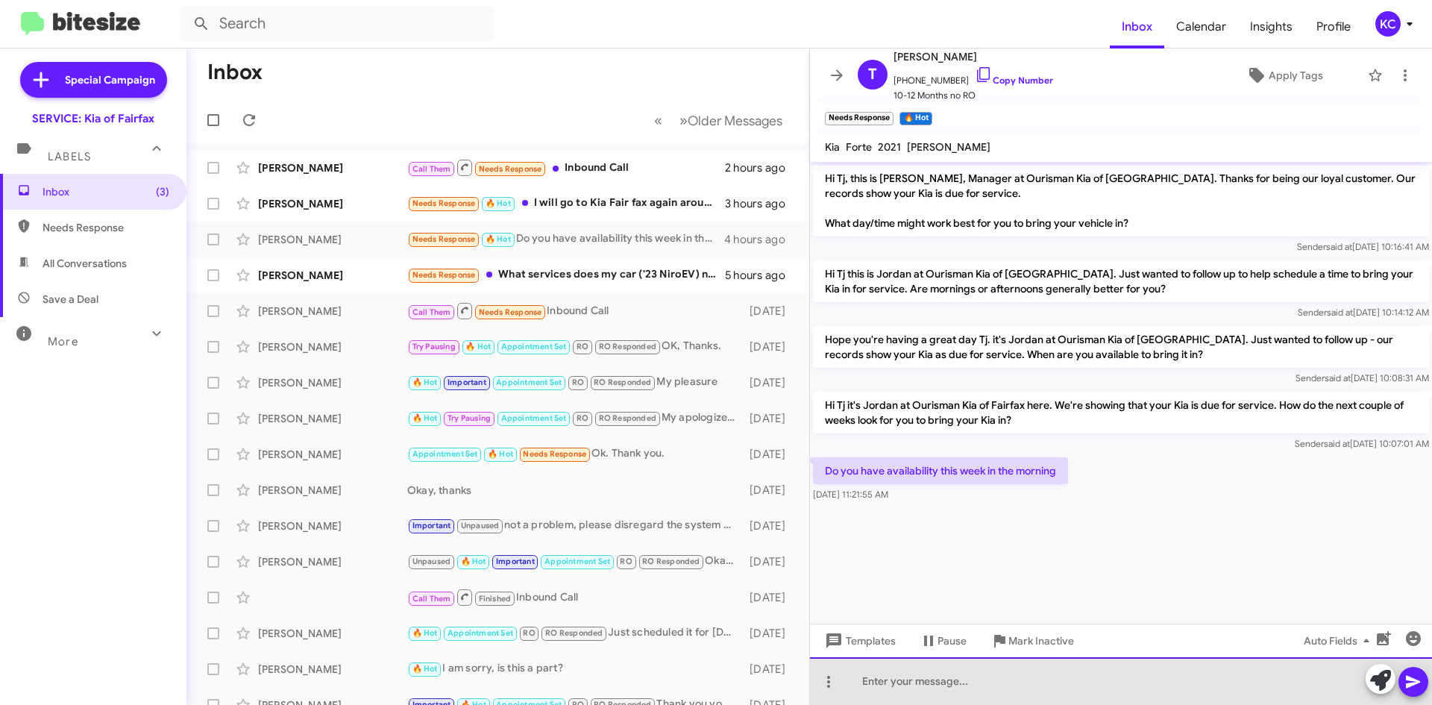
click at [1020, 674] on div at bounding box center [1121, 681] width 622 height 48
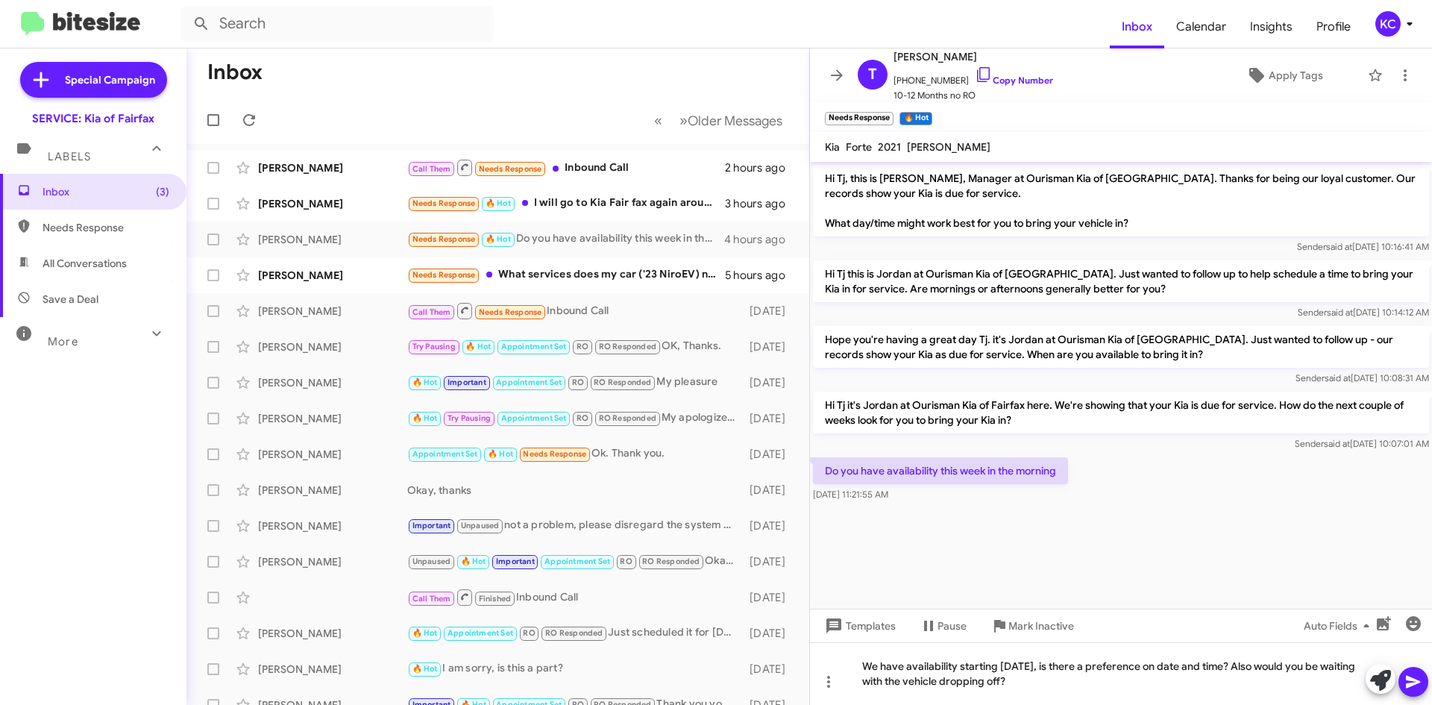
click at [1409, 676] on icon at bounding box center [1413, 682] width 18 height 18
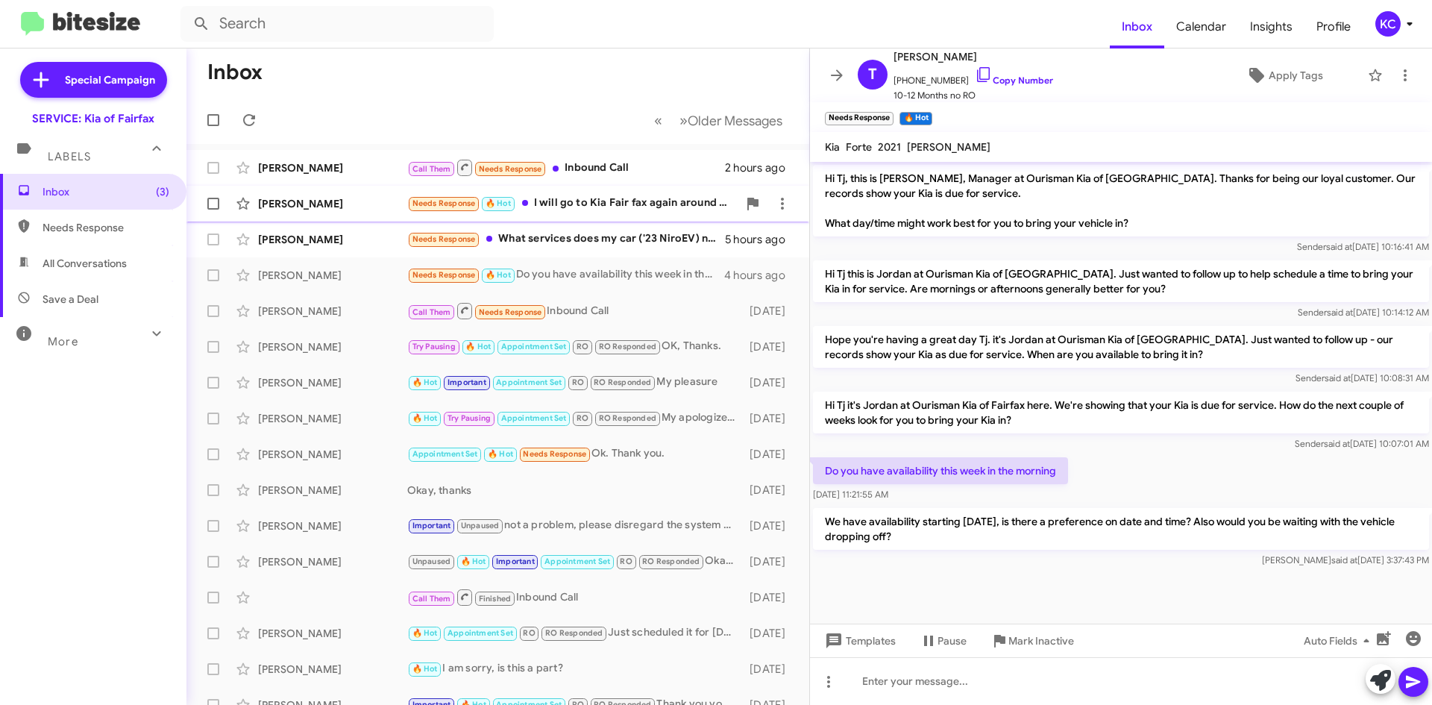
click at [600, 209] on div "Needs Response 🔥 Hot I will go to Kia Fair fax again around December" at bounding box center [572, 203] width 330 height 17
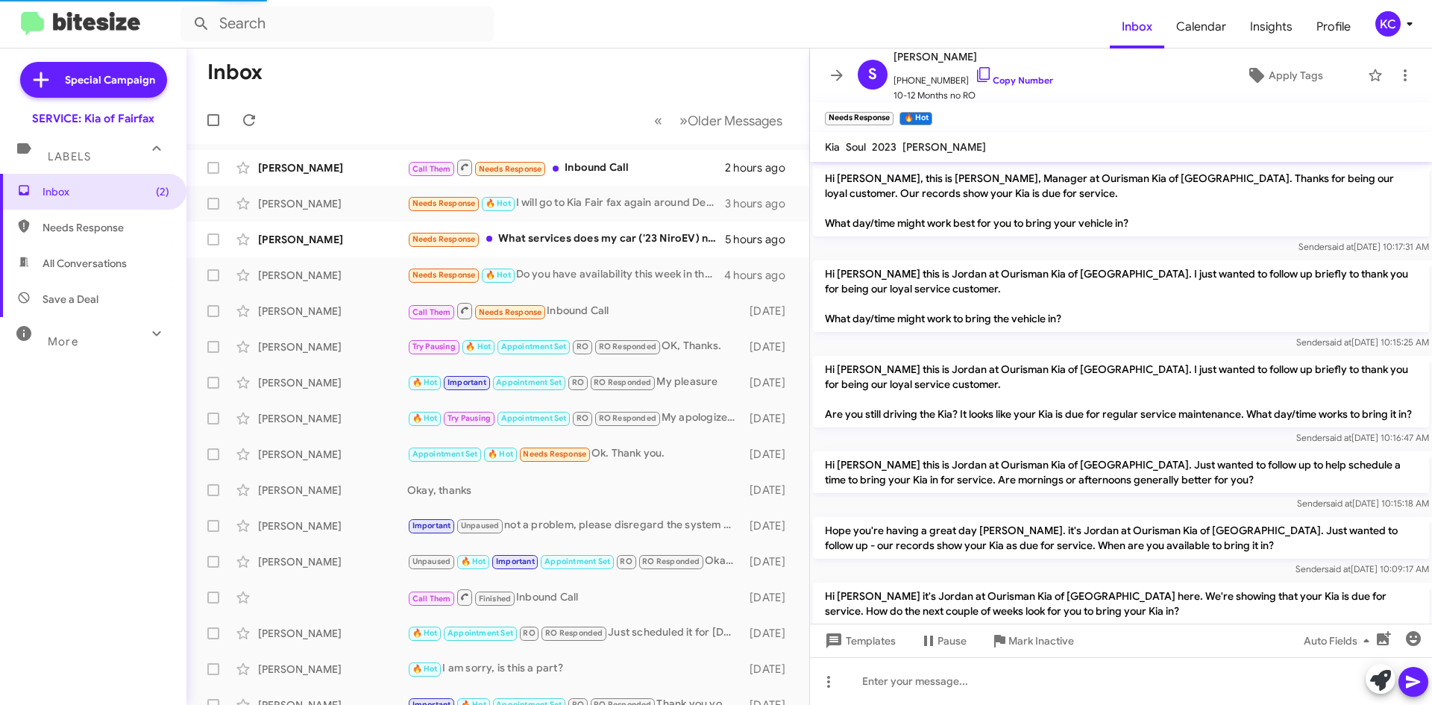
scroll to position [168, 0]
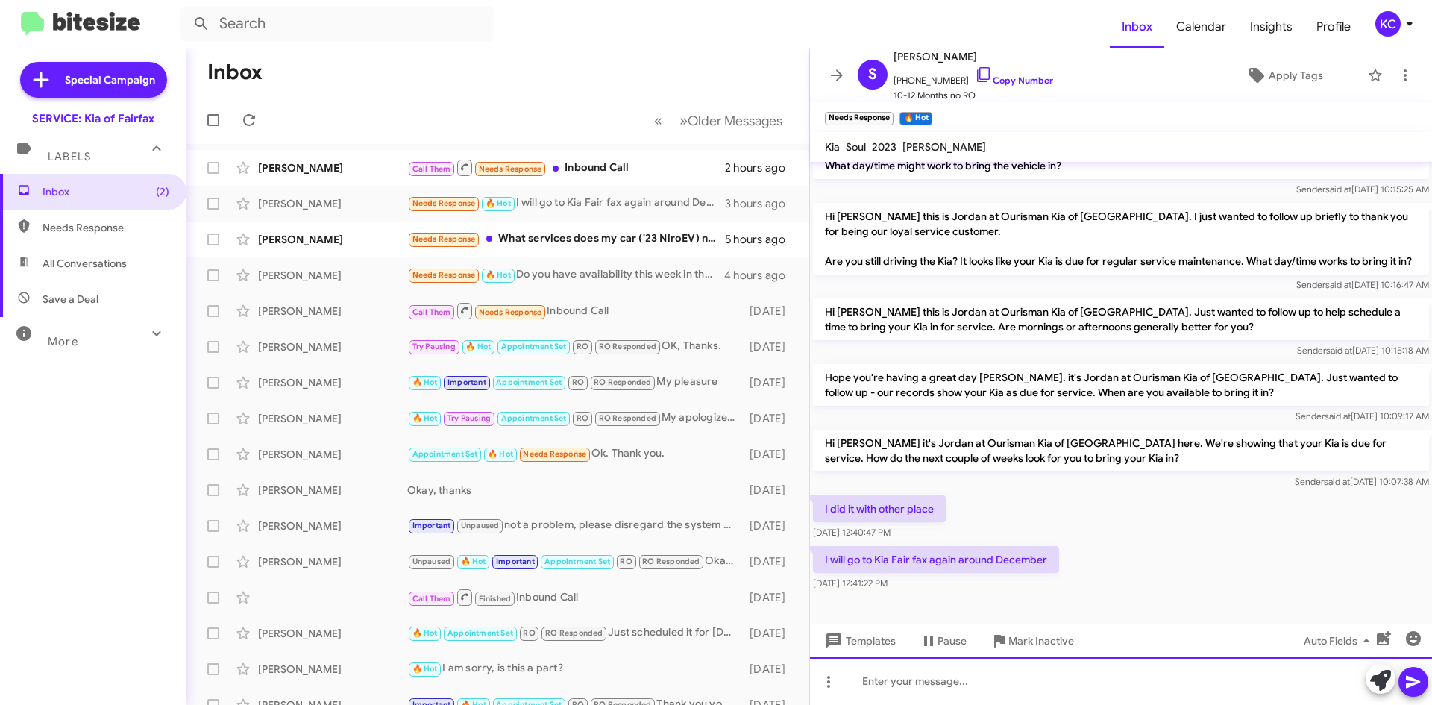
click at [975, 675] on div at bounding box center [1121, 681] width 622 height 48
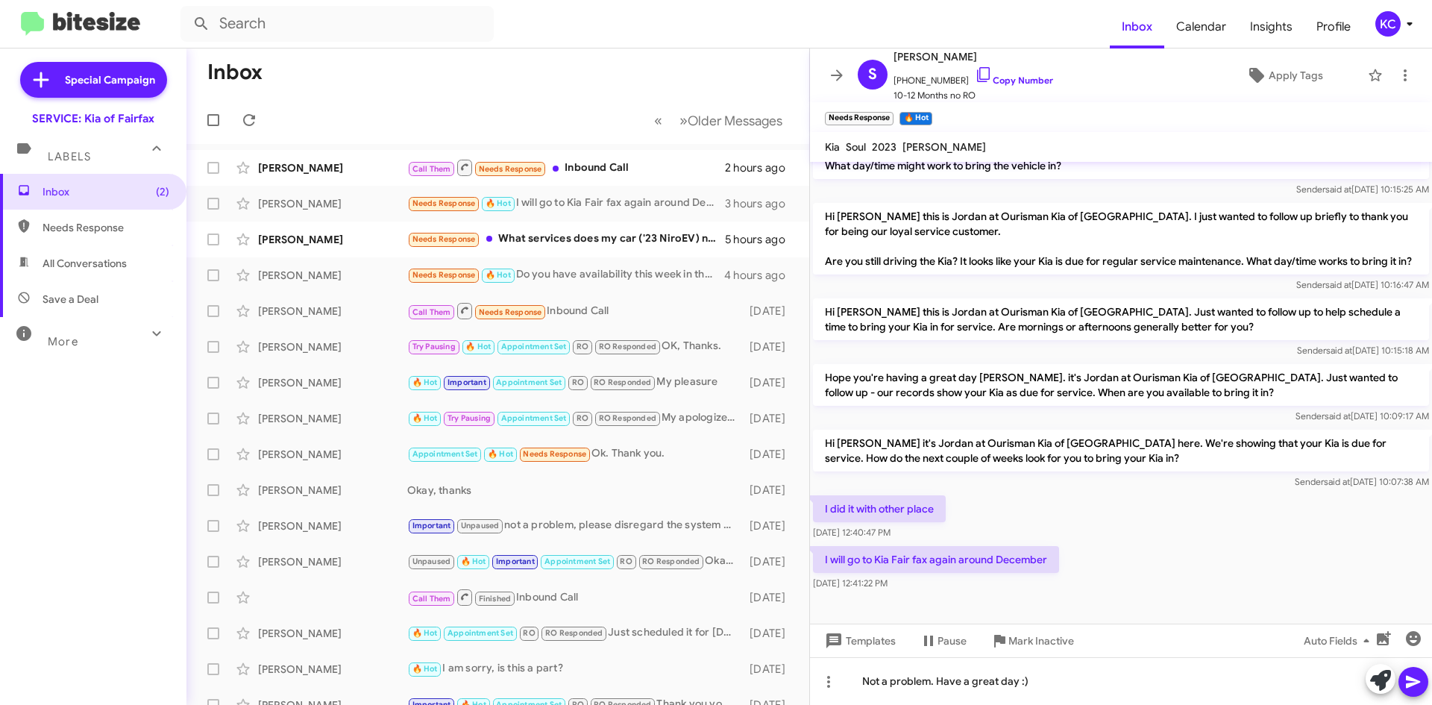
click at [1409, 676] on icon at bounding box center [1413, 682] width 18 height 18
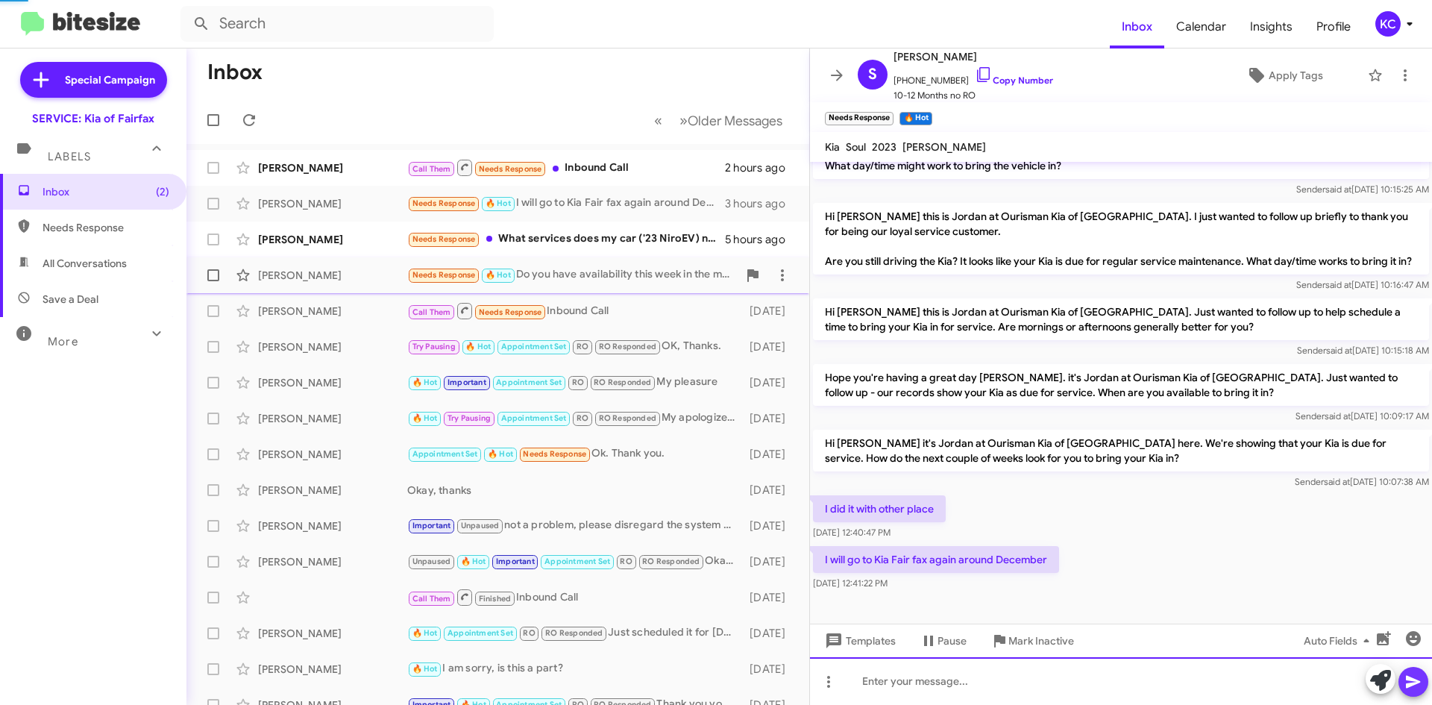
scroll to position [0, 0]
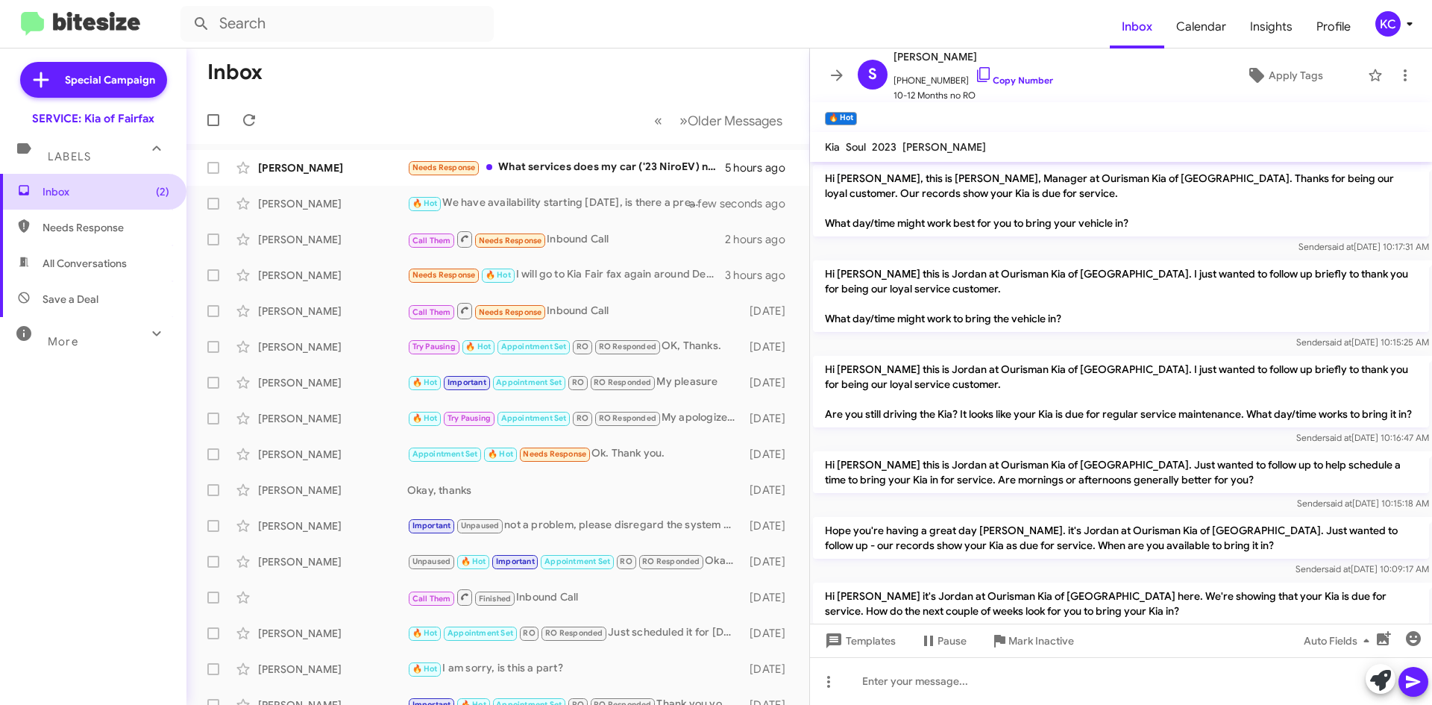
click at [159, 197] on span "Inbox (2)" at bounding box center [93, 192] width 186 height 36
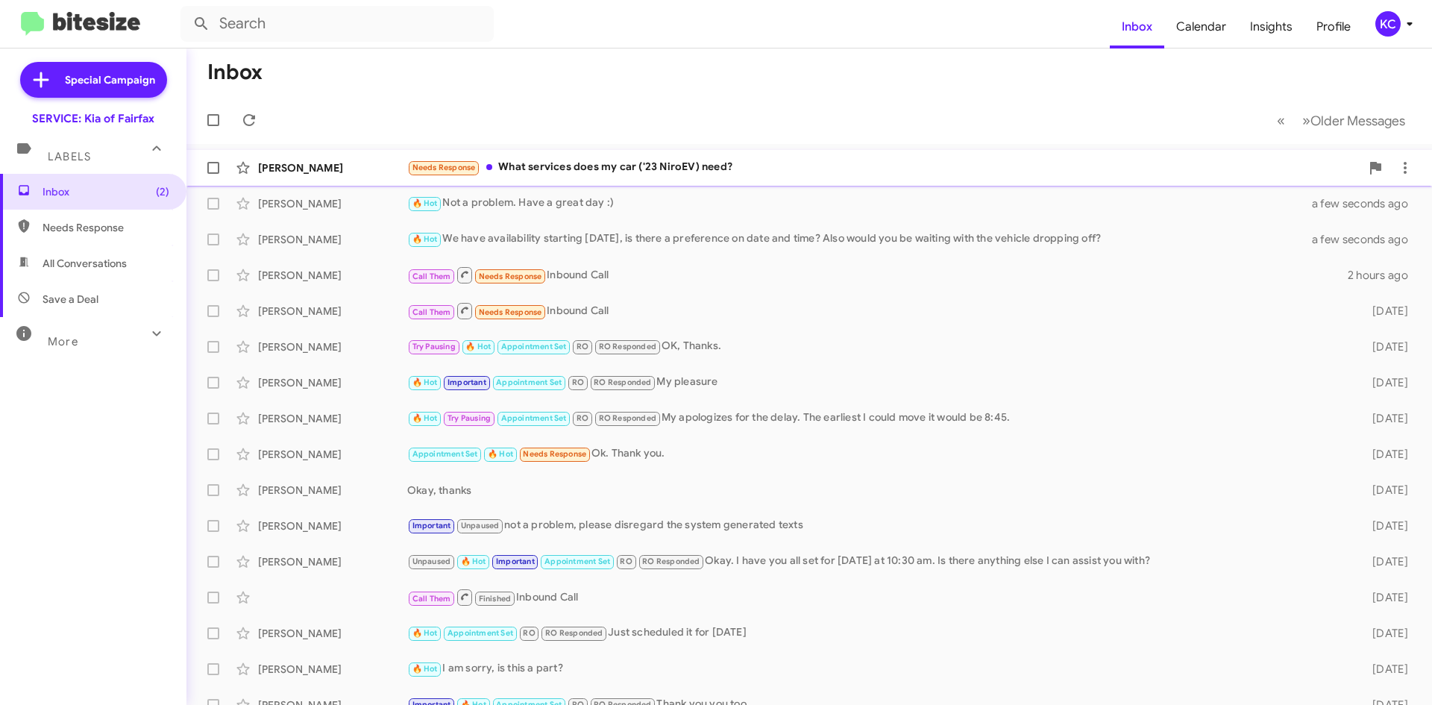
click at [621, 174] on div "Needs Response What services does my car ('23 NiroEV) need?" at bounding box center [883, 167] width 953 height 17
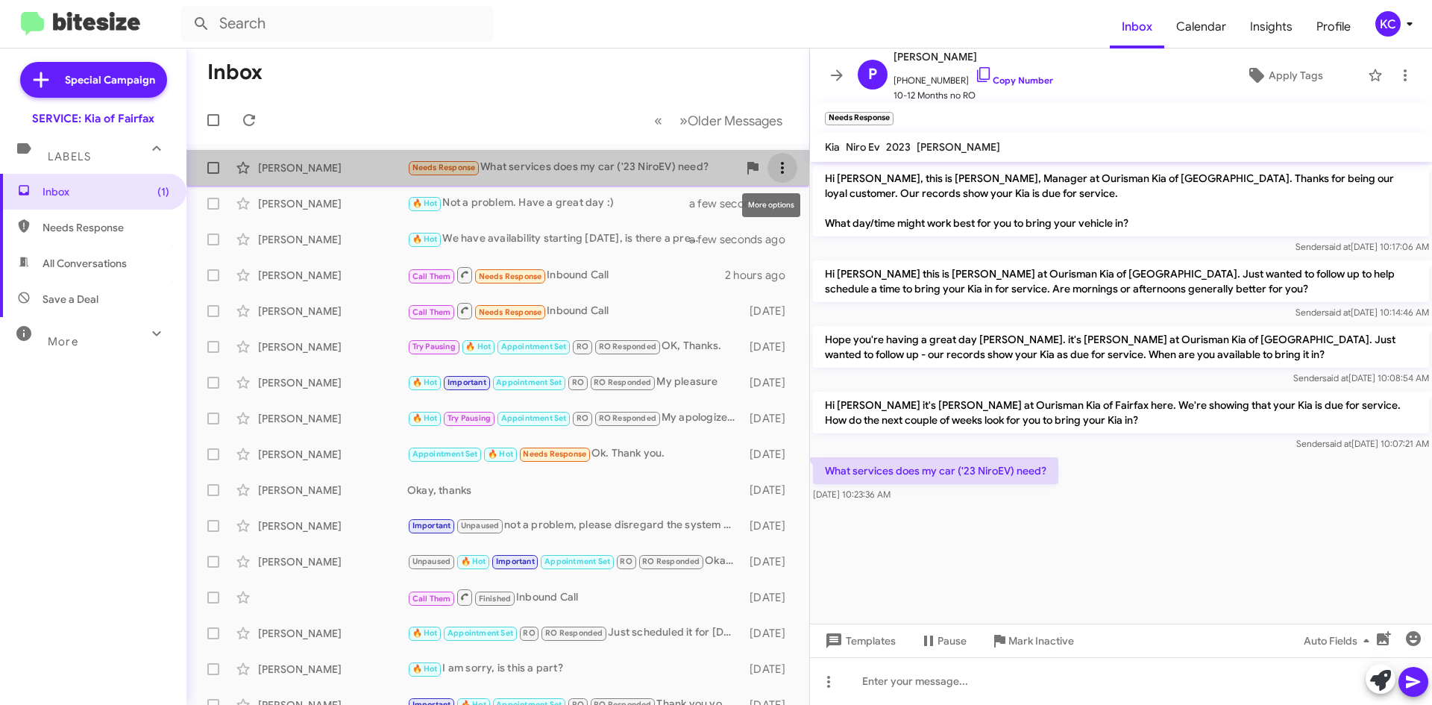
click at [773, 163] on icon at bounding box center [782, 168] width 18 height 18
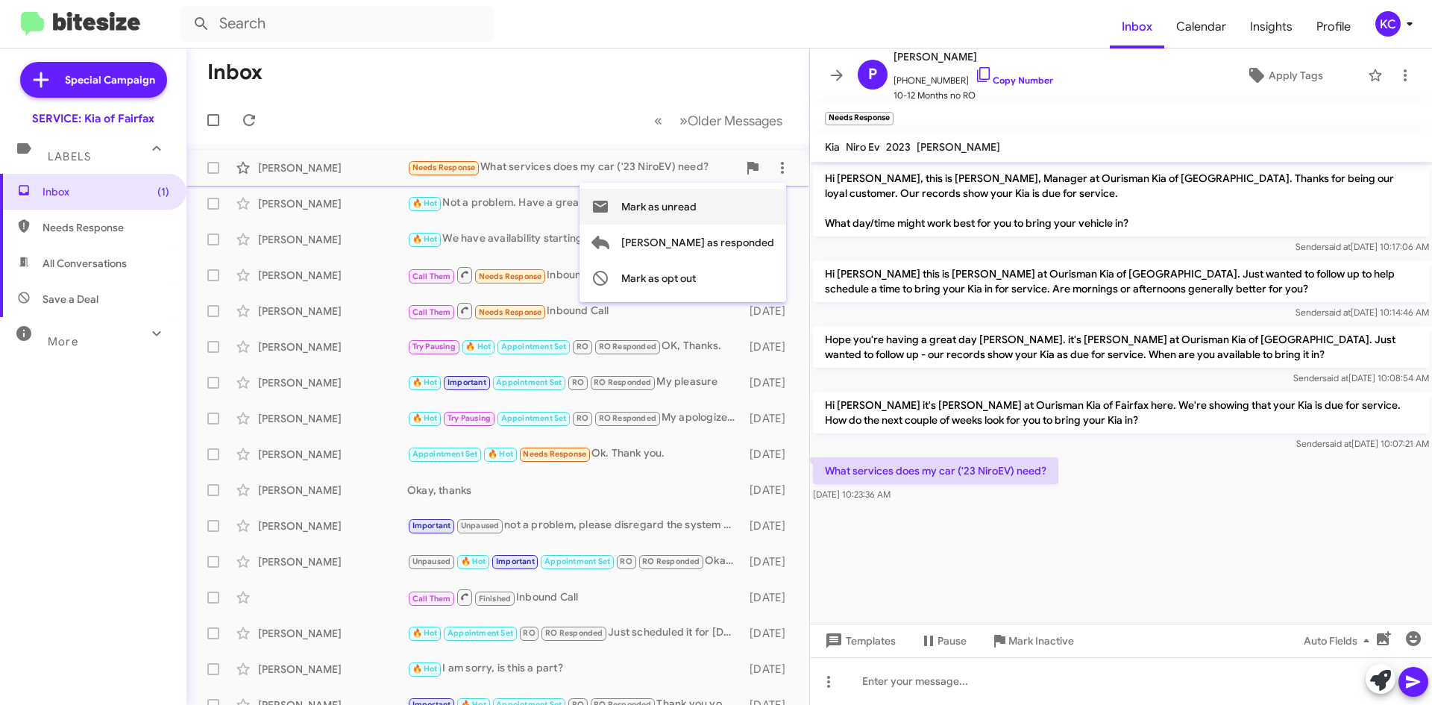
click at [759, 204] on button "Mark as unread" at bounding box center [682, 207] width 207 height 36
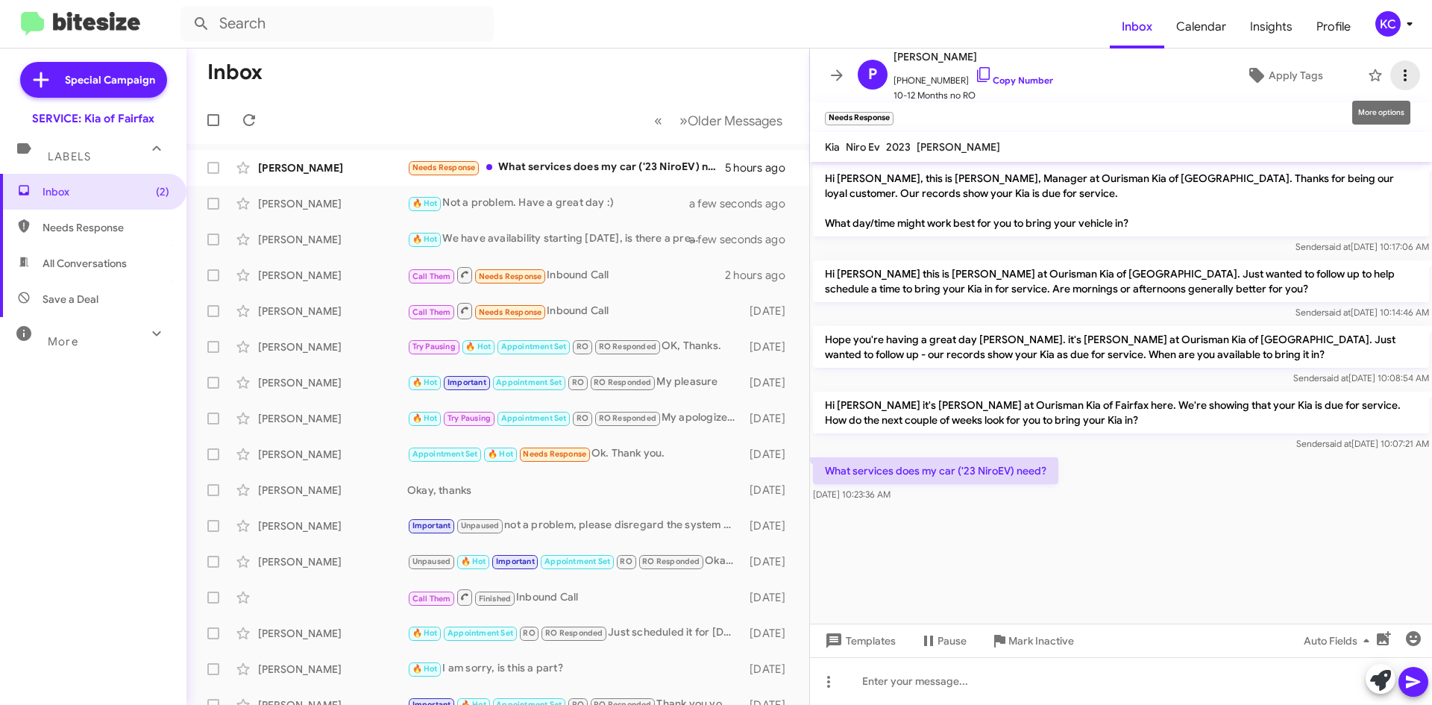
click at [1403, 71] on icon at bounding box center [1404, 75] width 3 height 12
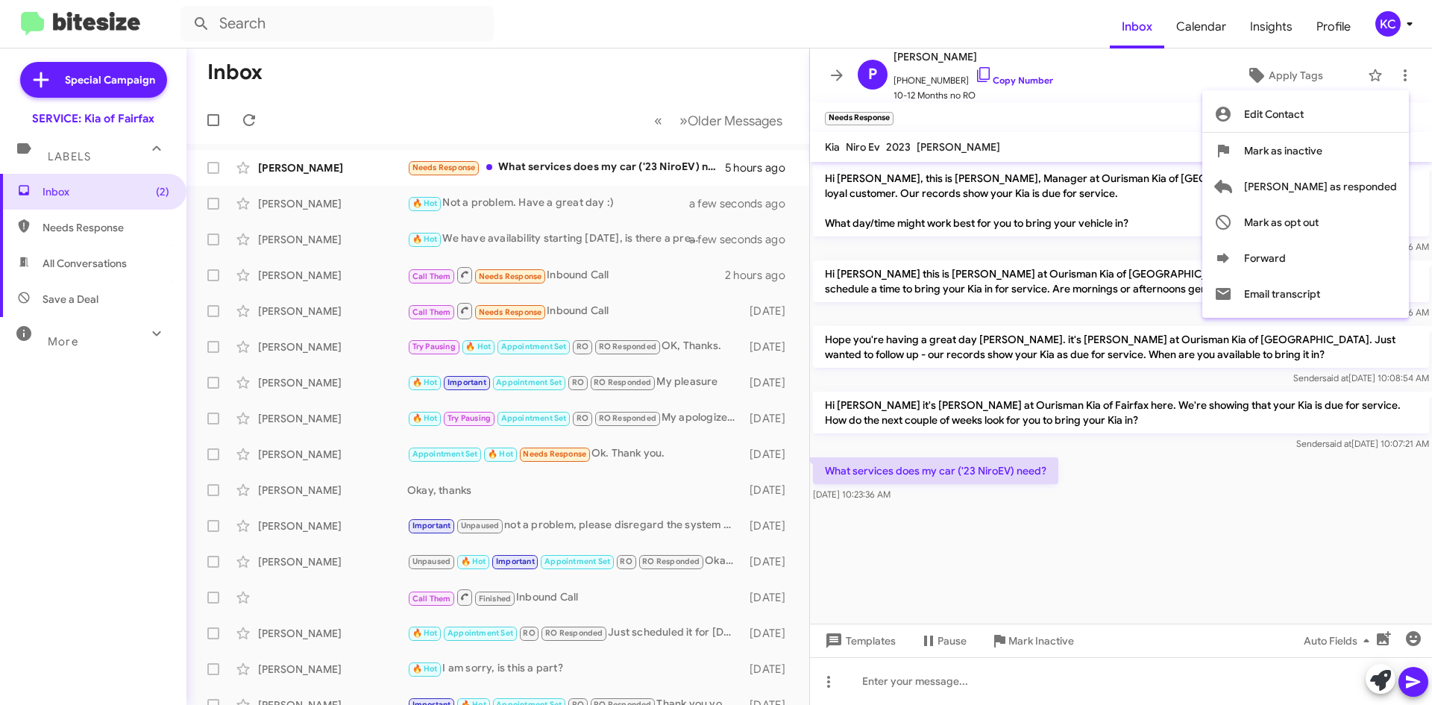
click at [1388, 27] on div at bounding box center [716, 352] width 1432 height 705
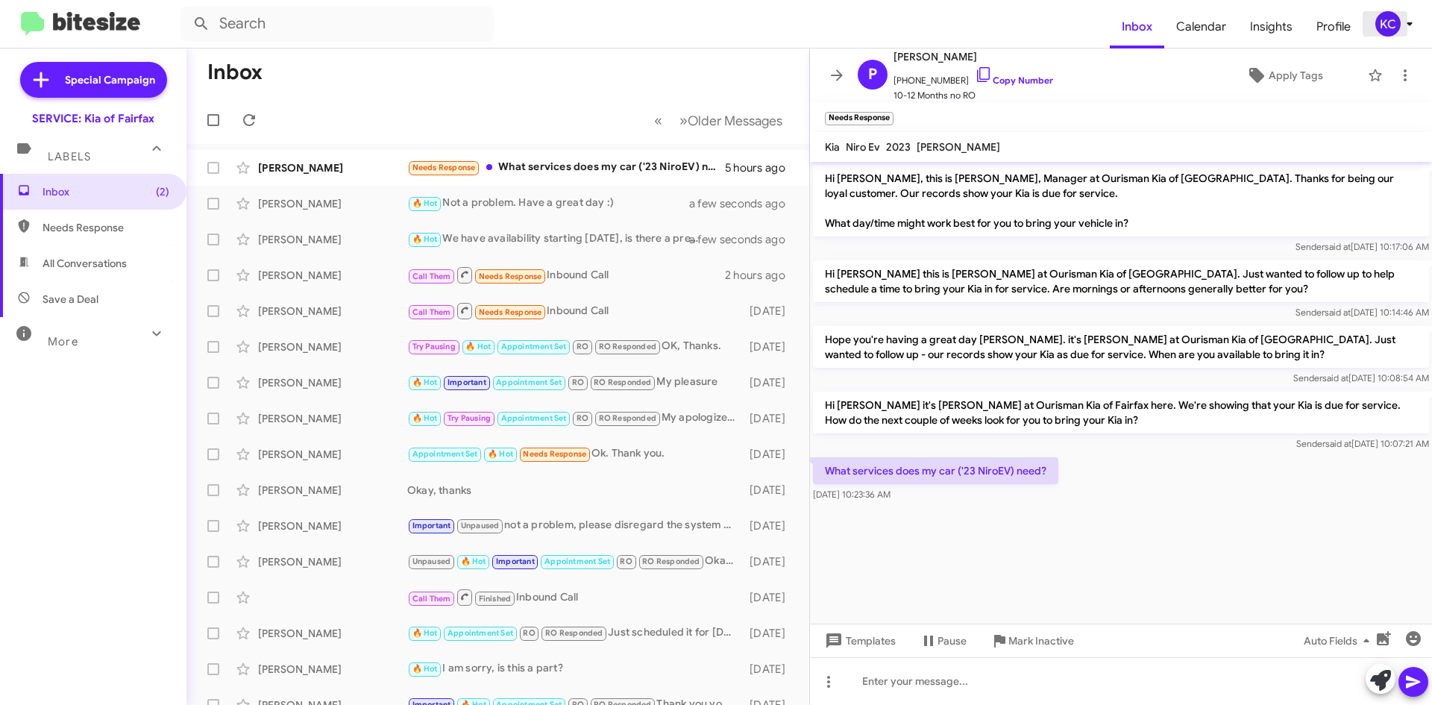
click at [1388, 27] on div "KC" at bounding box center [1387, 23] width 25 height 25
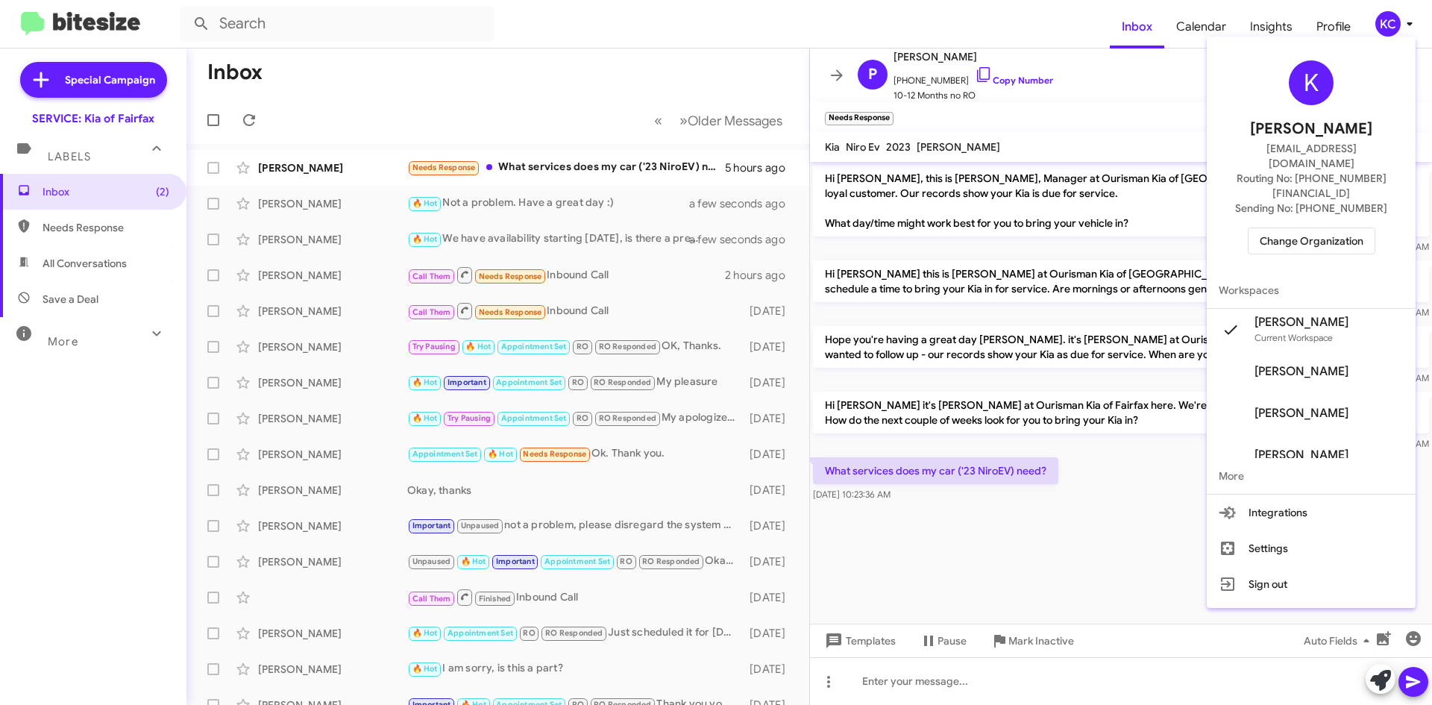
click at [1363, 228] on span "Change Organization" at bounding box center [1311, 240] width 104 height 25
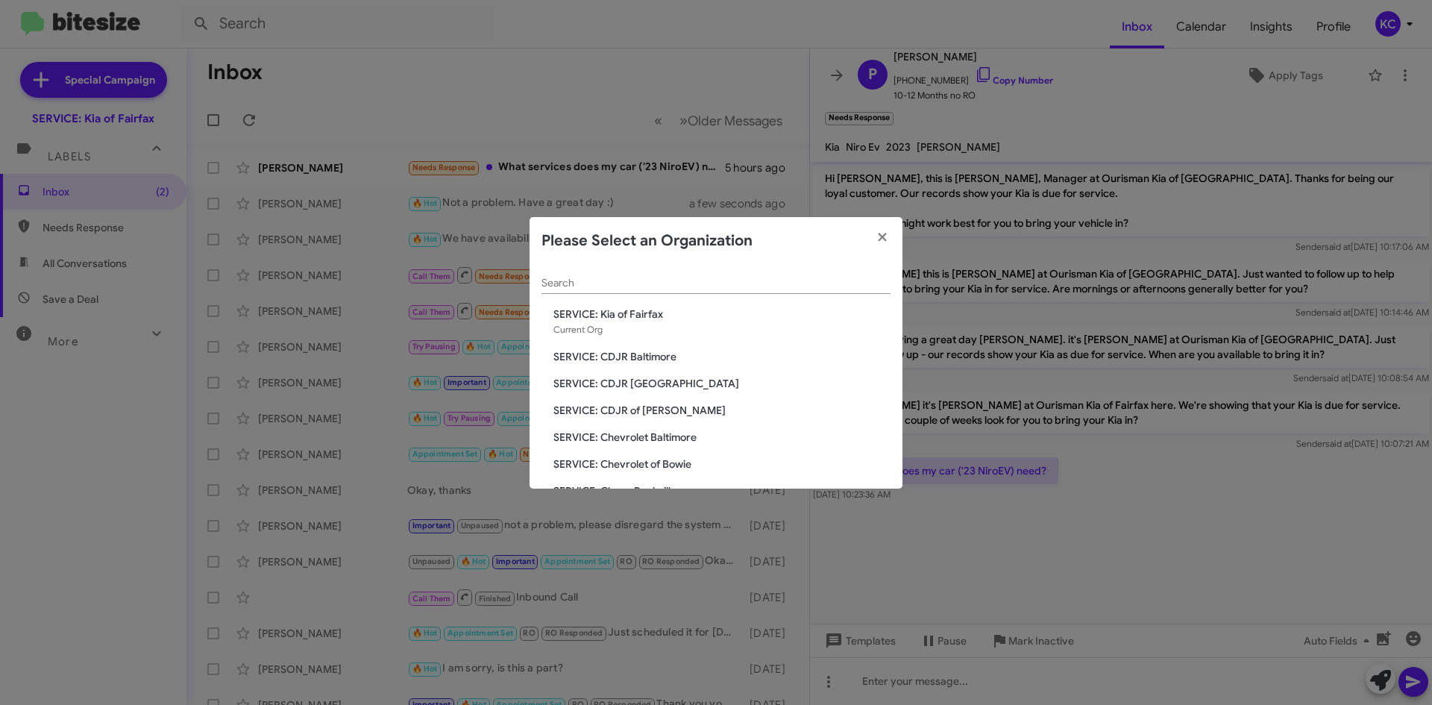
click at [620, 357] on span "SERVICE: CDJR Baltimore" at bounding box center [721, 356] width 337 height 15
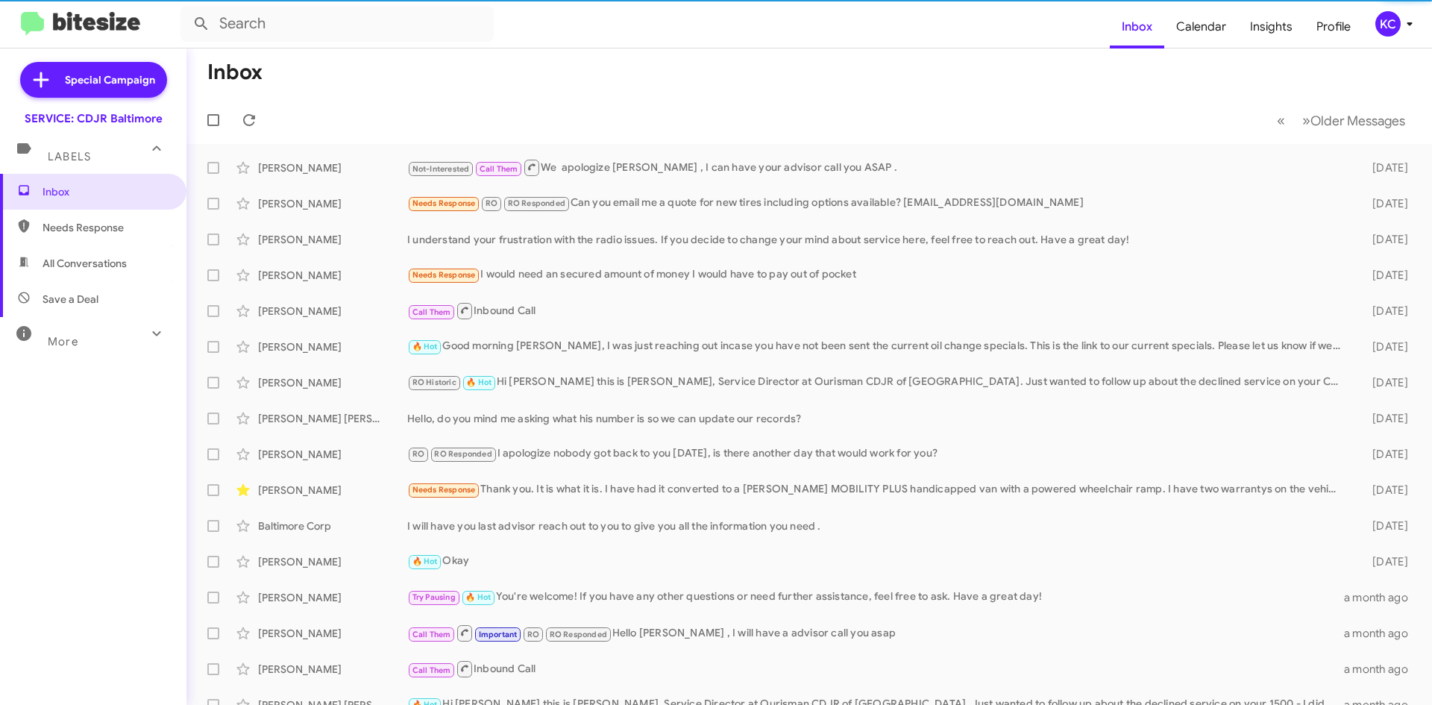
click at [1382, 24] on div "KC" at bounding box center [1387, 23] width 25 height 25
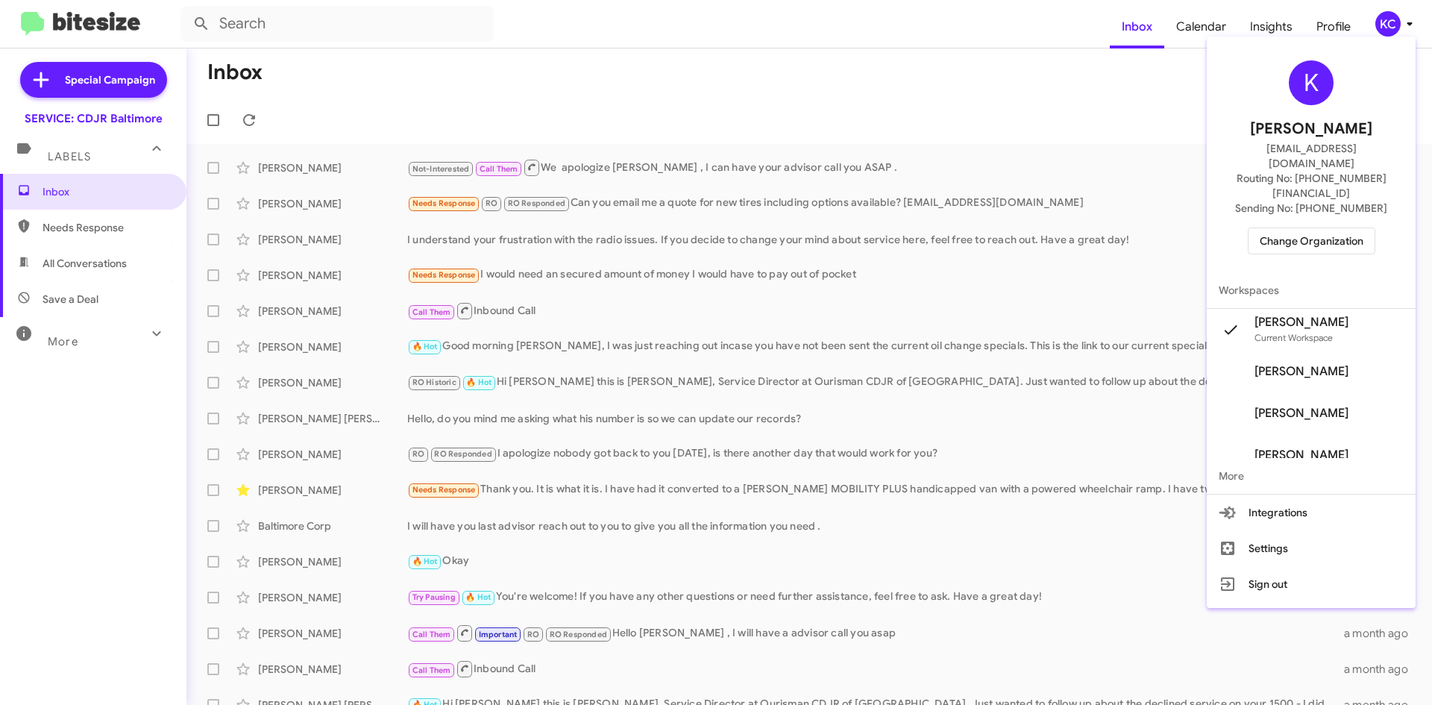
click at [1313, 228] on span "Change Organization" at bounding box center [1311, 240] width 104 height 25
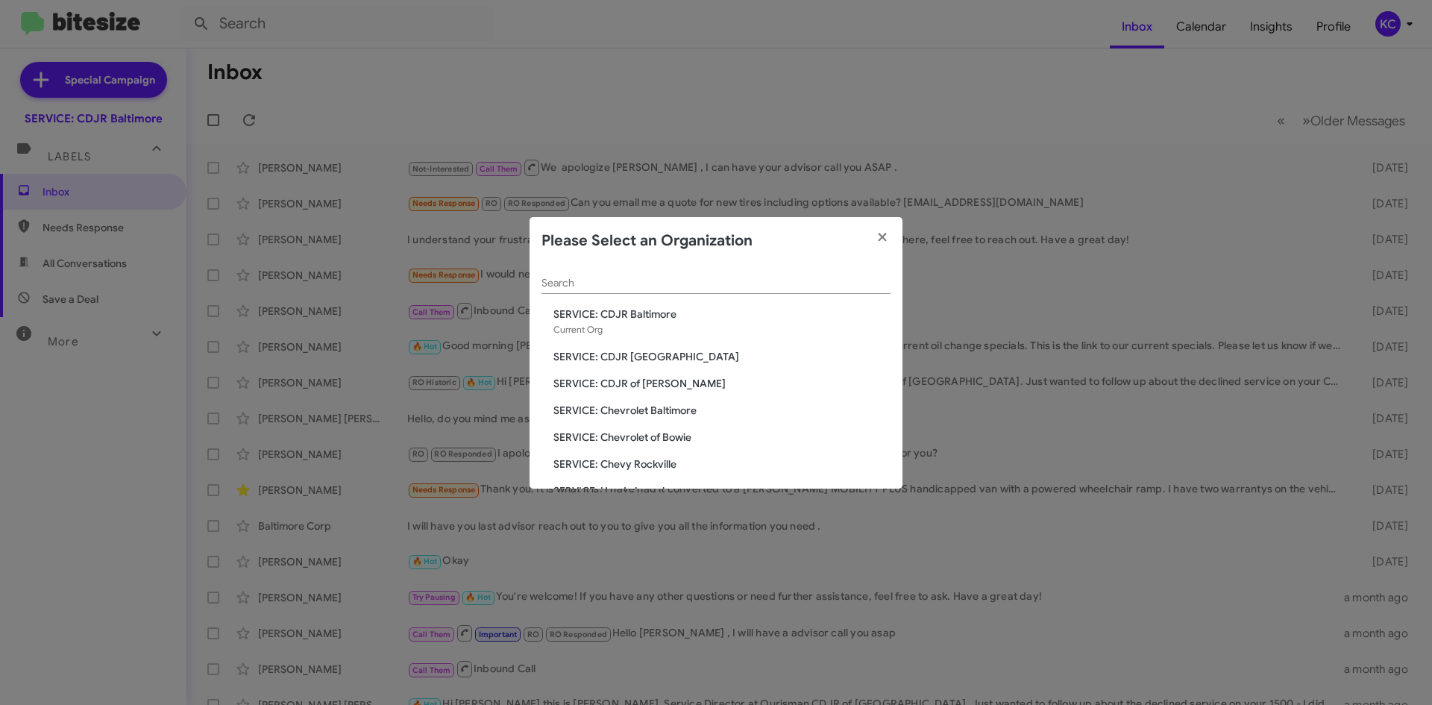
click at [666, 381] on span "SERVICE: CDJR of [PERSON_NAME]" at bounding box center [721, 383] width 337 height 15
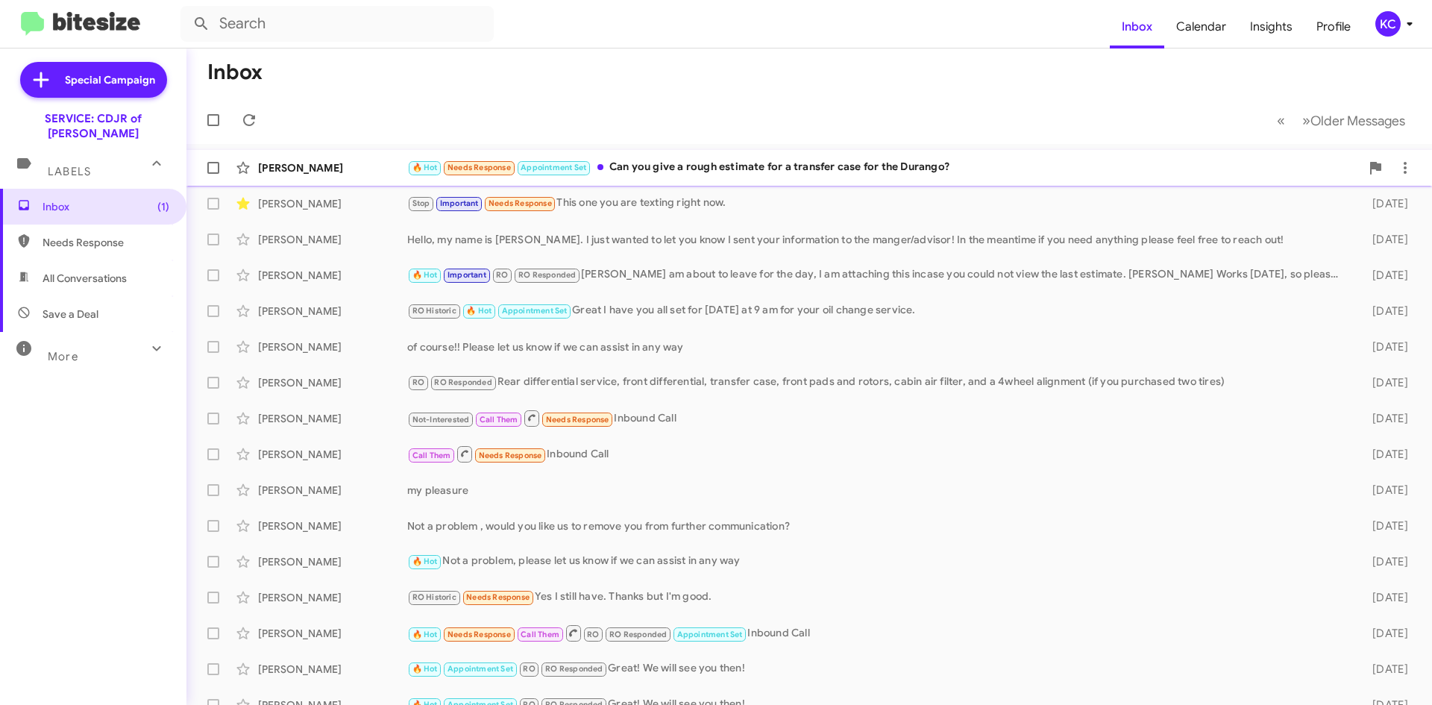
click at [974, 166] on div "🔥 Hot Needs Response Appointment Set Can you give a rough estimate for a transf…" at bounding box center [883, 167] width 953 height 17
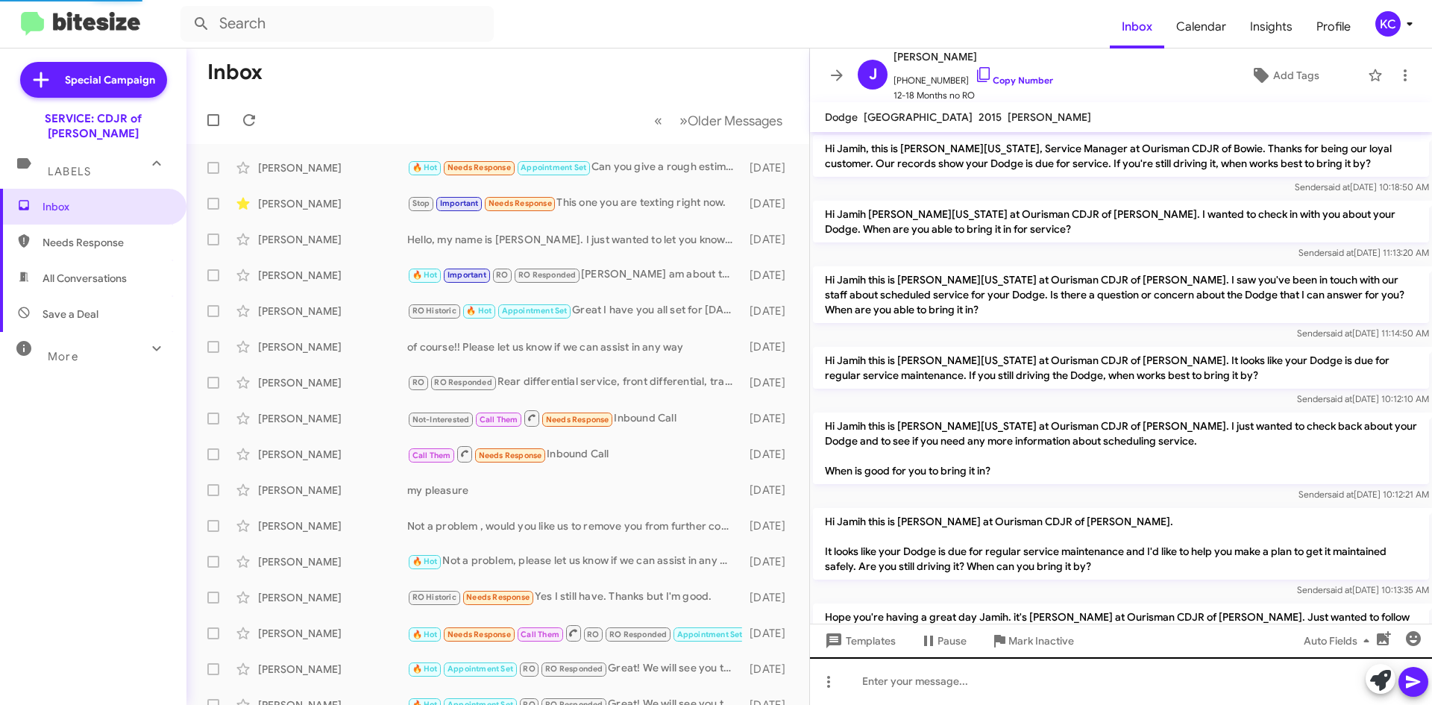
scroll to position [575, 0]
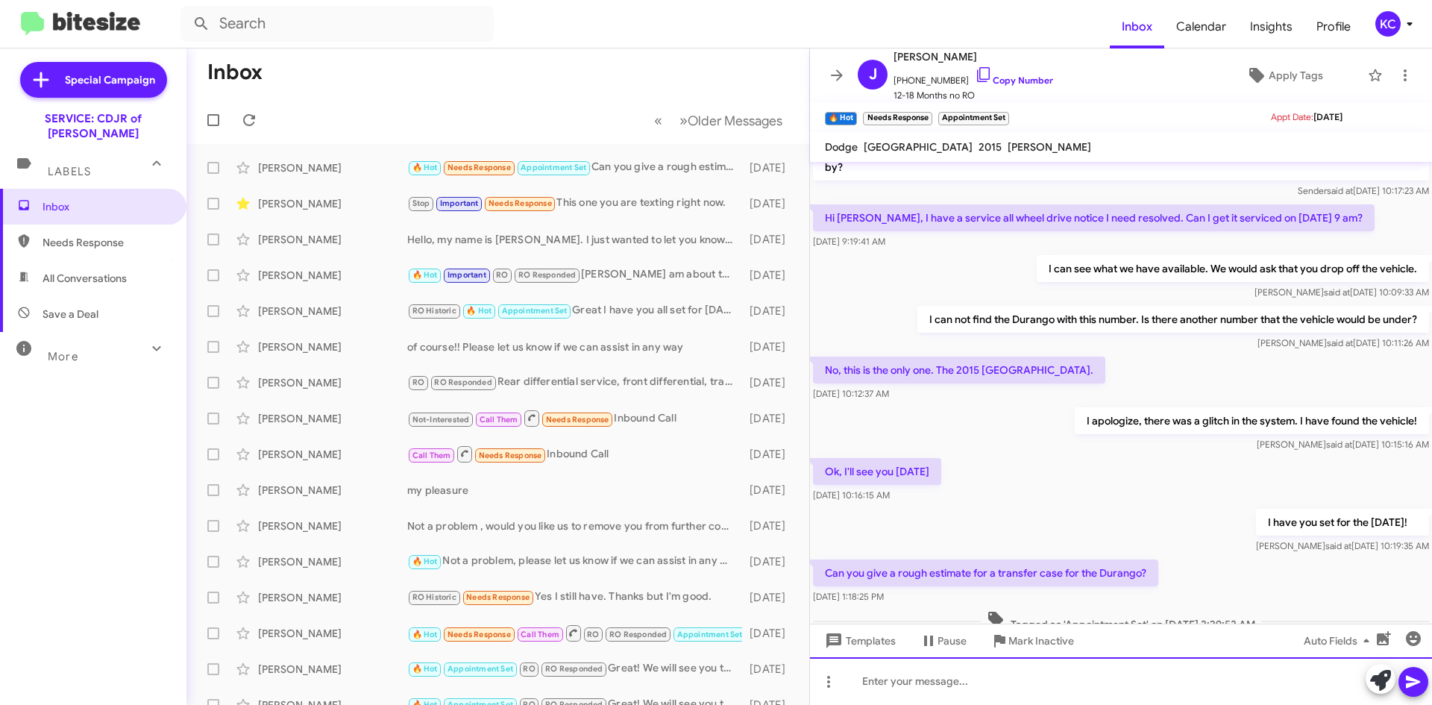
click at [945, 682] on div at bounding box center [1121, 681] width 622 height 48
click at [949, 682] on div at bounding box center [1121, 681] width 622 height 48
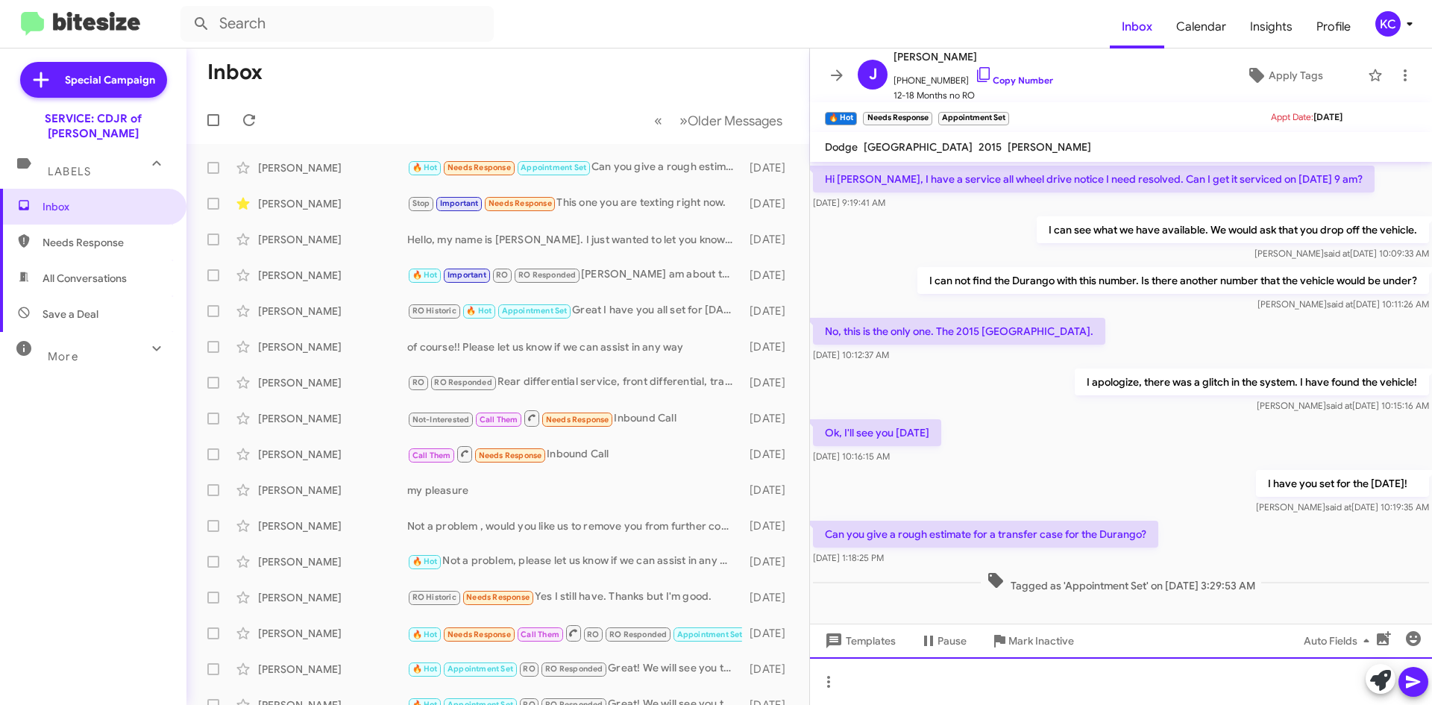
scroll to position [635, 0]
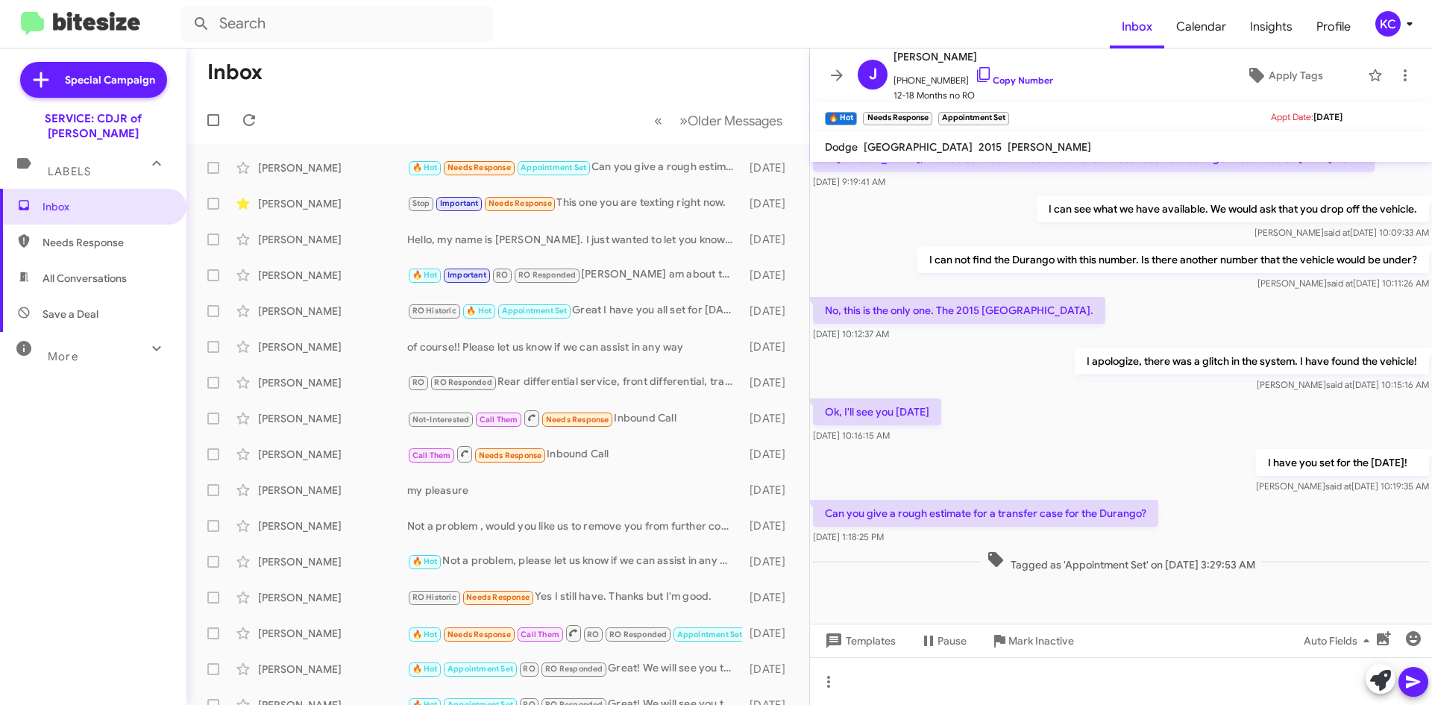
click at [1393, 27] on div "KC" at bounding box center [1387, 23] width 25 height 25
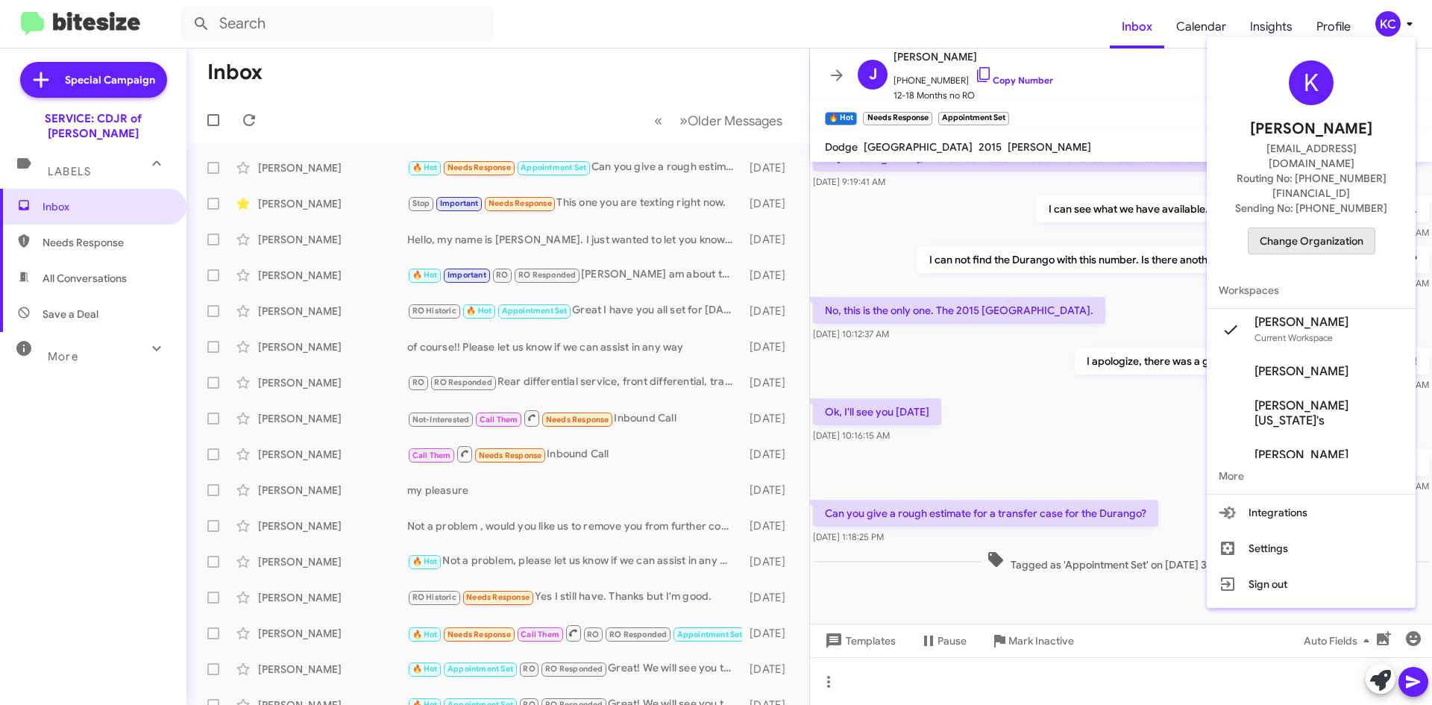
click at [1330, 228] on span "Change Organization" at bounding box center [1311, 240] width 104 height 25
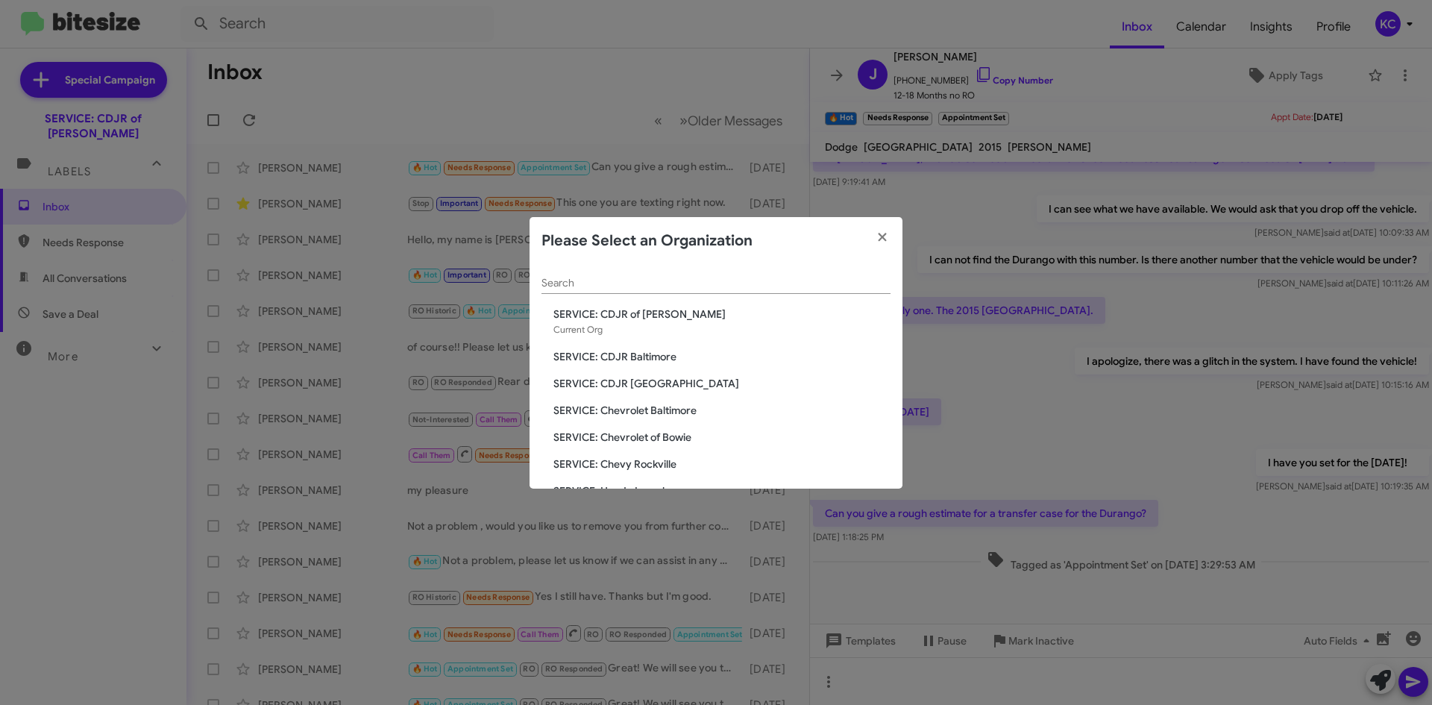
click at [642, 380] on span "SERVICE: CDJR [GEOGRAPHIC_DATA]" at bounding box center [721, 383] width 337 height 15
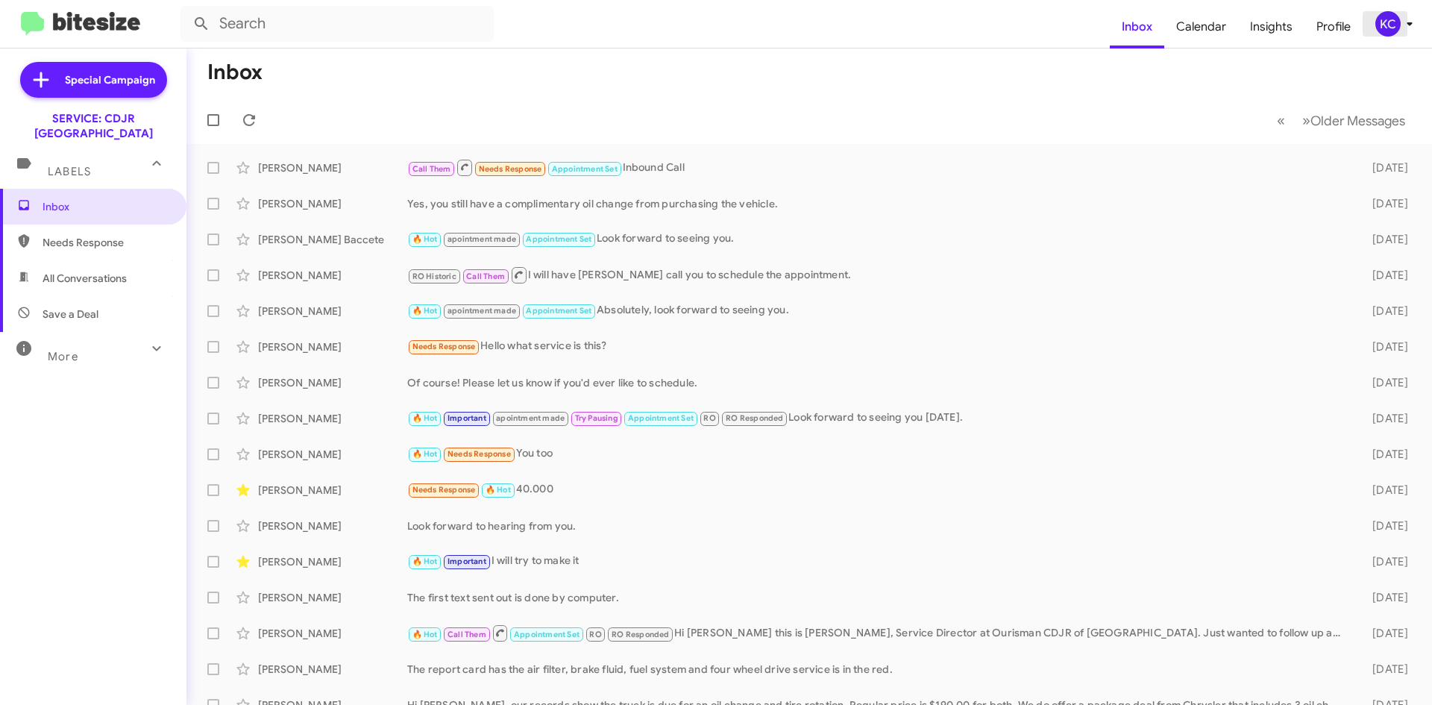
click at [1383, 25] on div "KC" at bounding box center [1387, 23] width 25 height 25
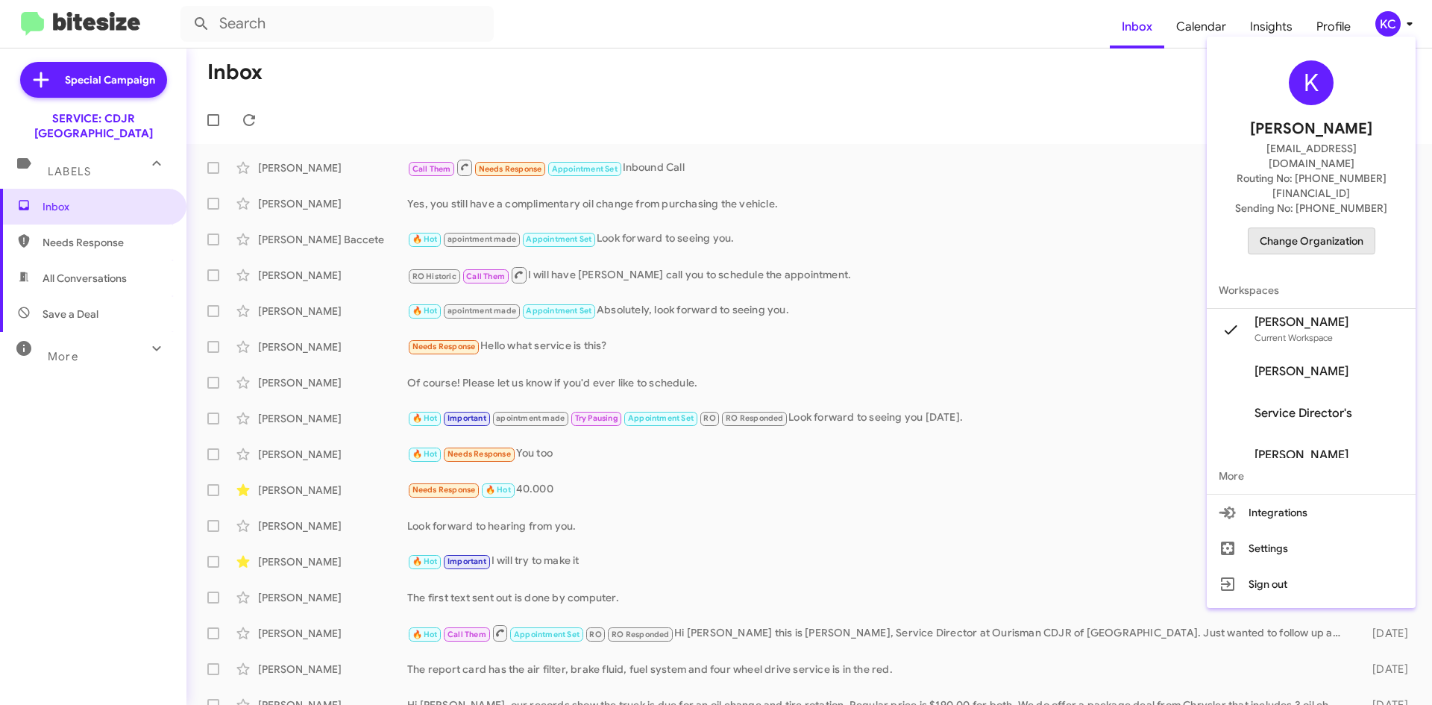
click at [1321, 228] on span "Change Organization" at bounding box center [1311, 240] width 104 height 25
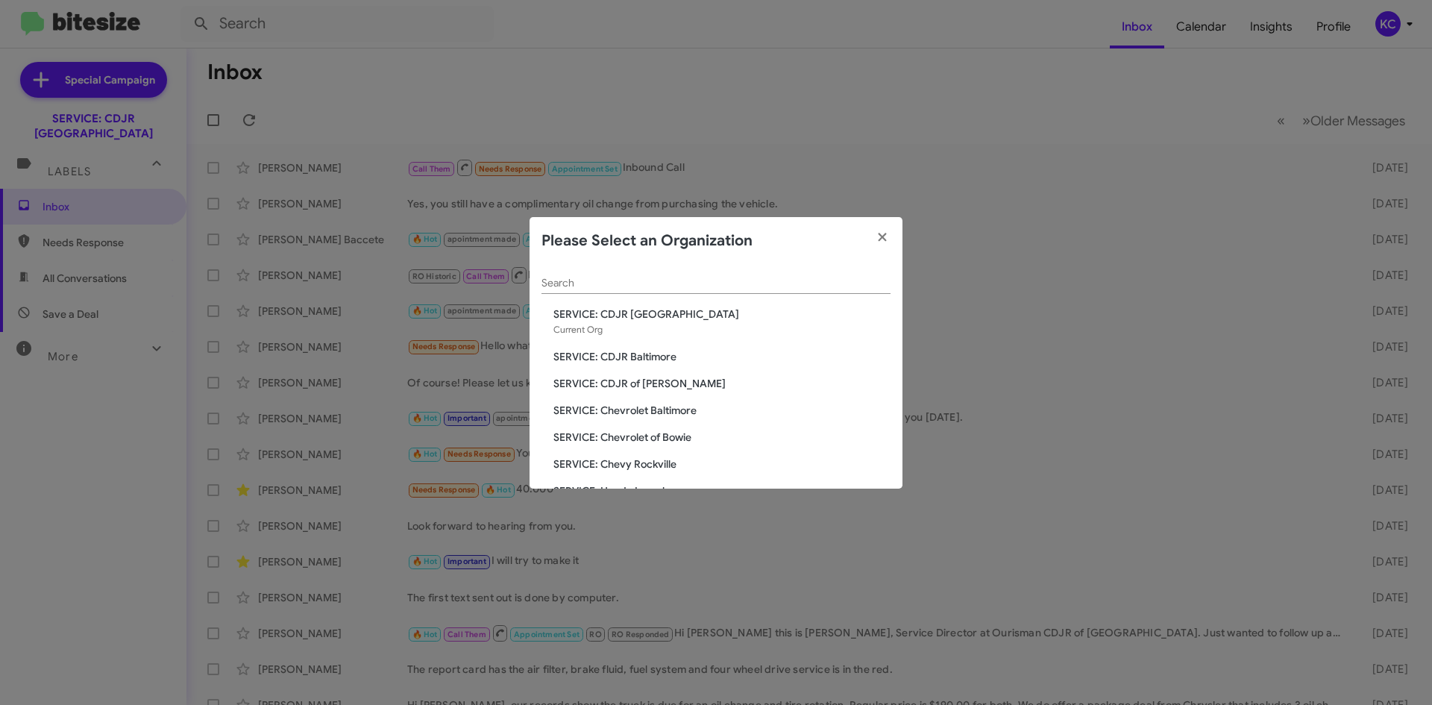
click at [651, 412] on span "SERVICE: Chevrolet Baltimore" at bounding box center [721, 410] width 337 height 15
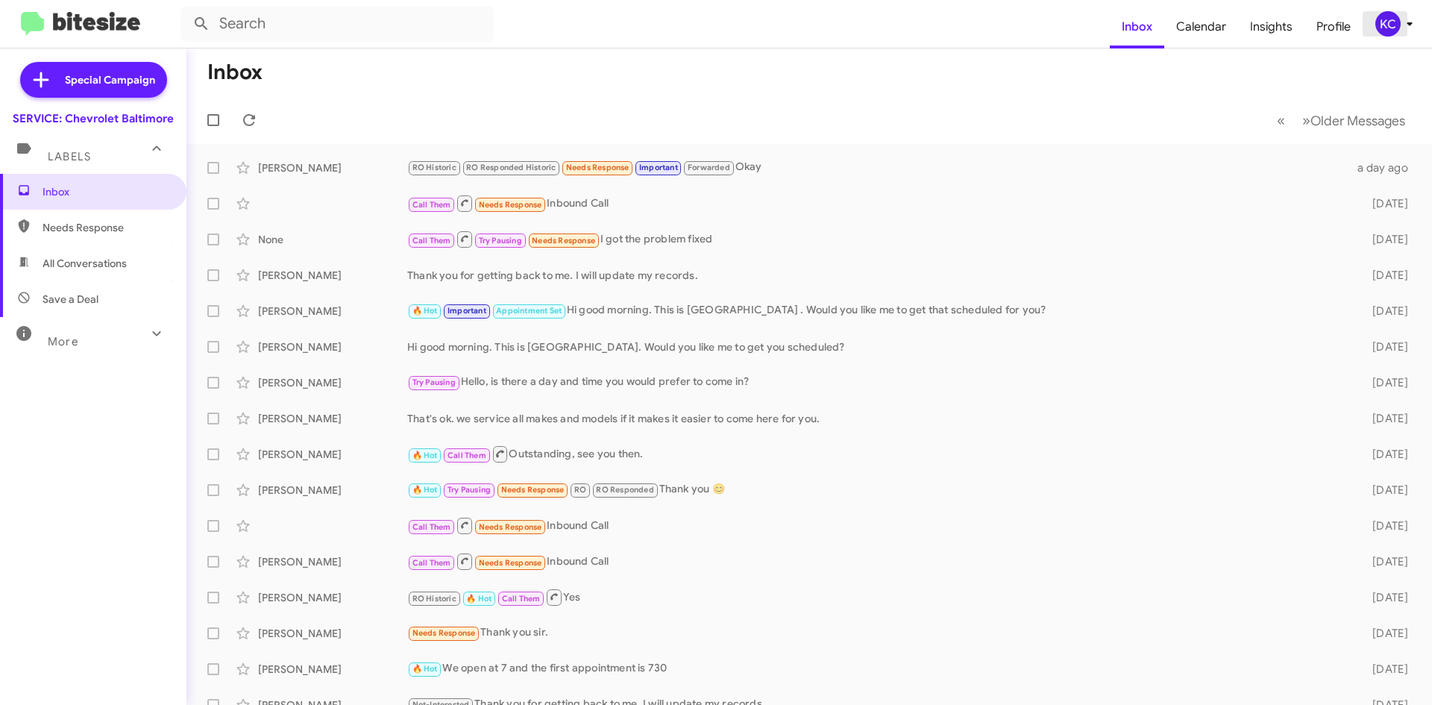
click at [1382, 30] on div "KC" at bounding box center [1387, 23] width 25 height 25
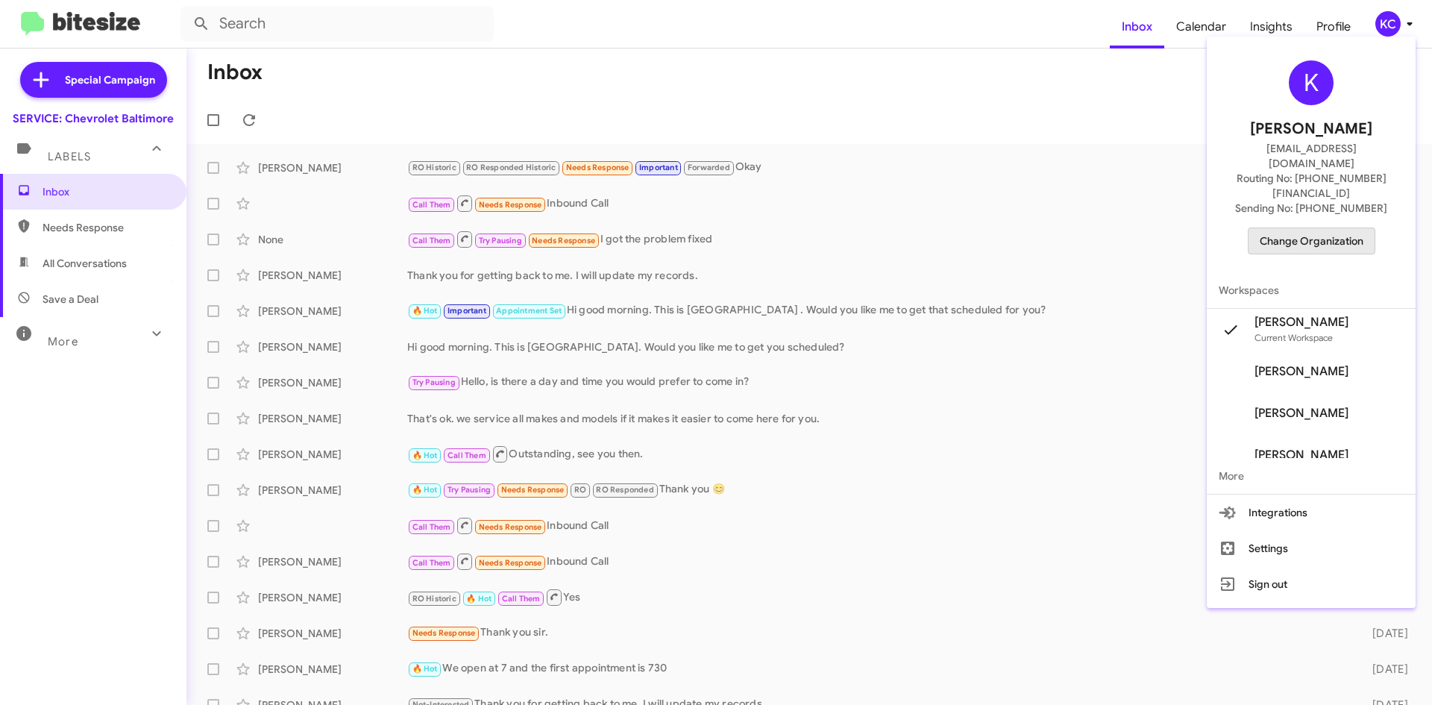
click at [1346, 228] on span "Change Organization" at bounding box center [1311, 240] width 104 height 25
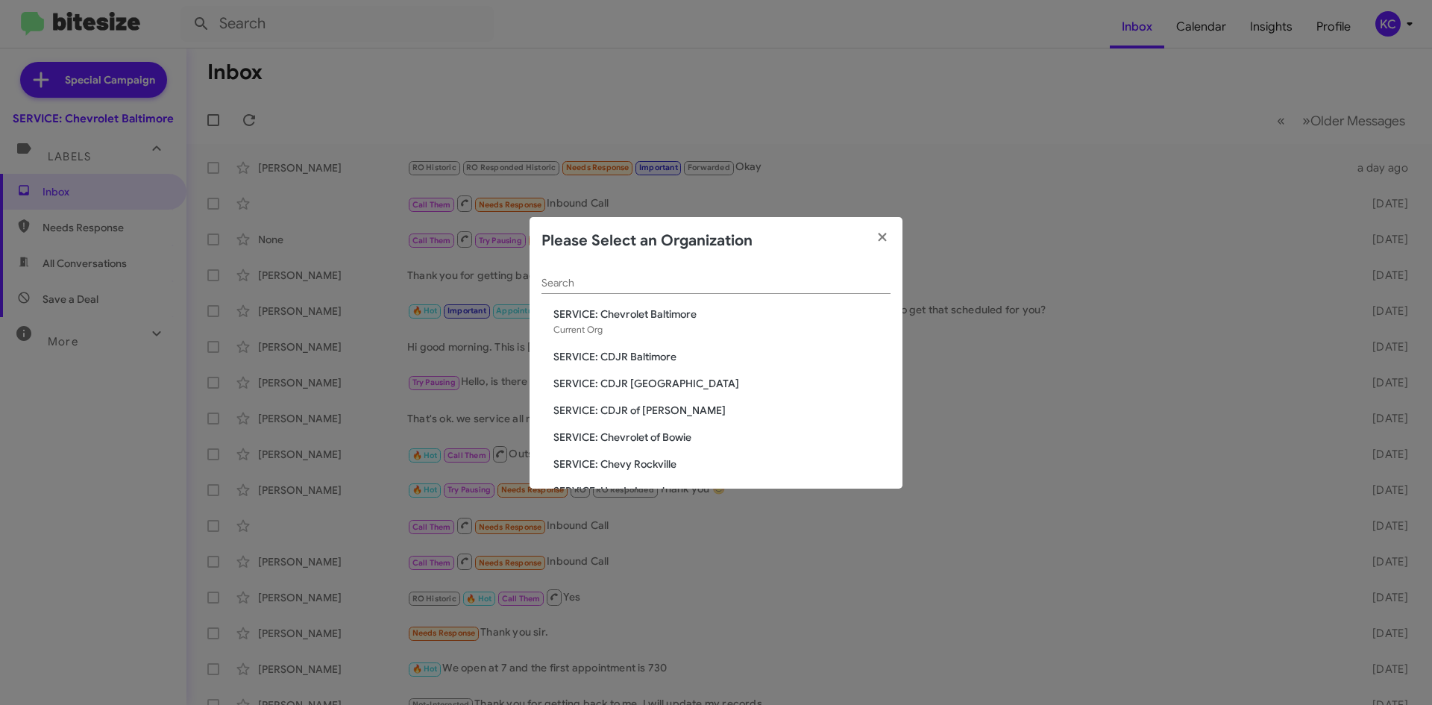
click at [667, 435] on span "SERVICE: Chevrolet of Bowie" at bounding box center [721, 437] width 337 height 15
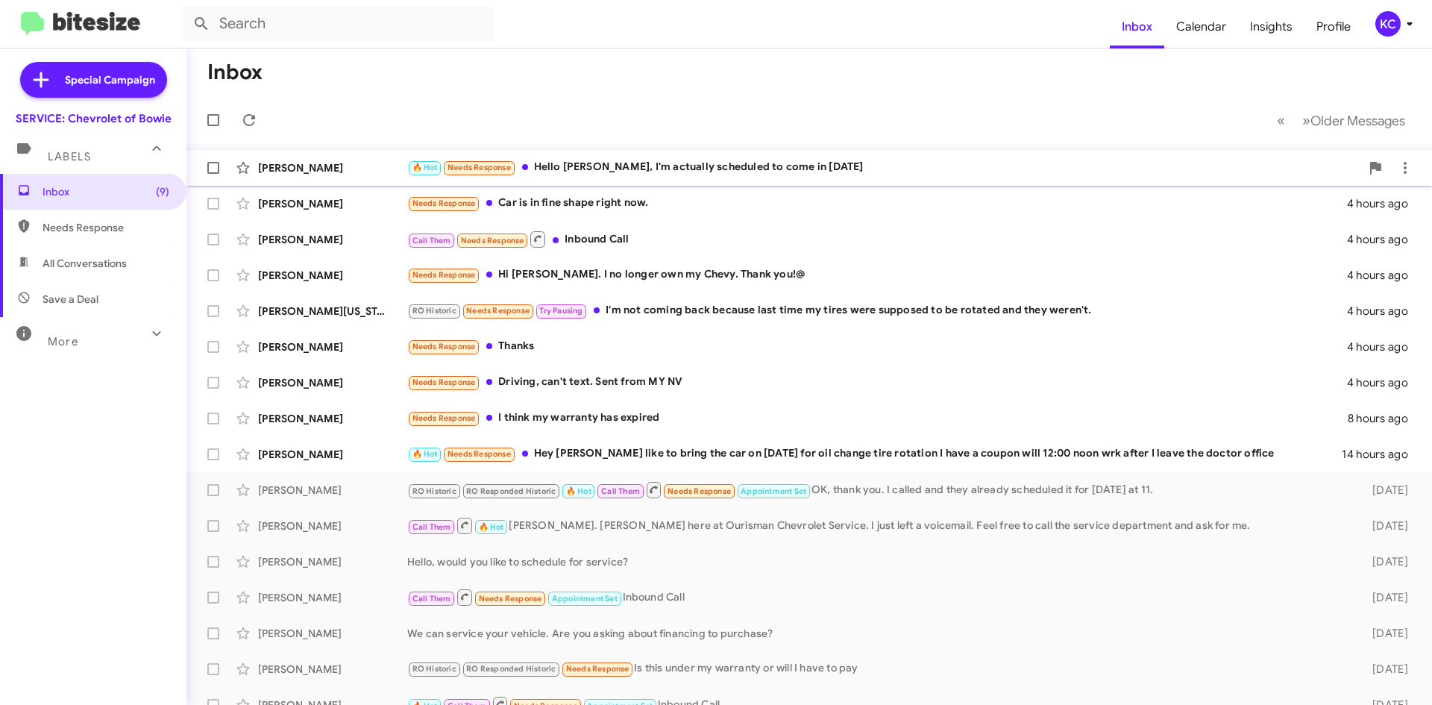
click at [771, 166] on div "🔥 Hot Needs Response Hello Sammy, I'm actually scheduled to come in on Thursday" at bounding box center [883, 167] width 953 height 17
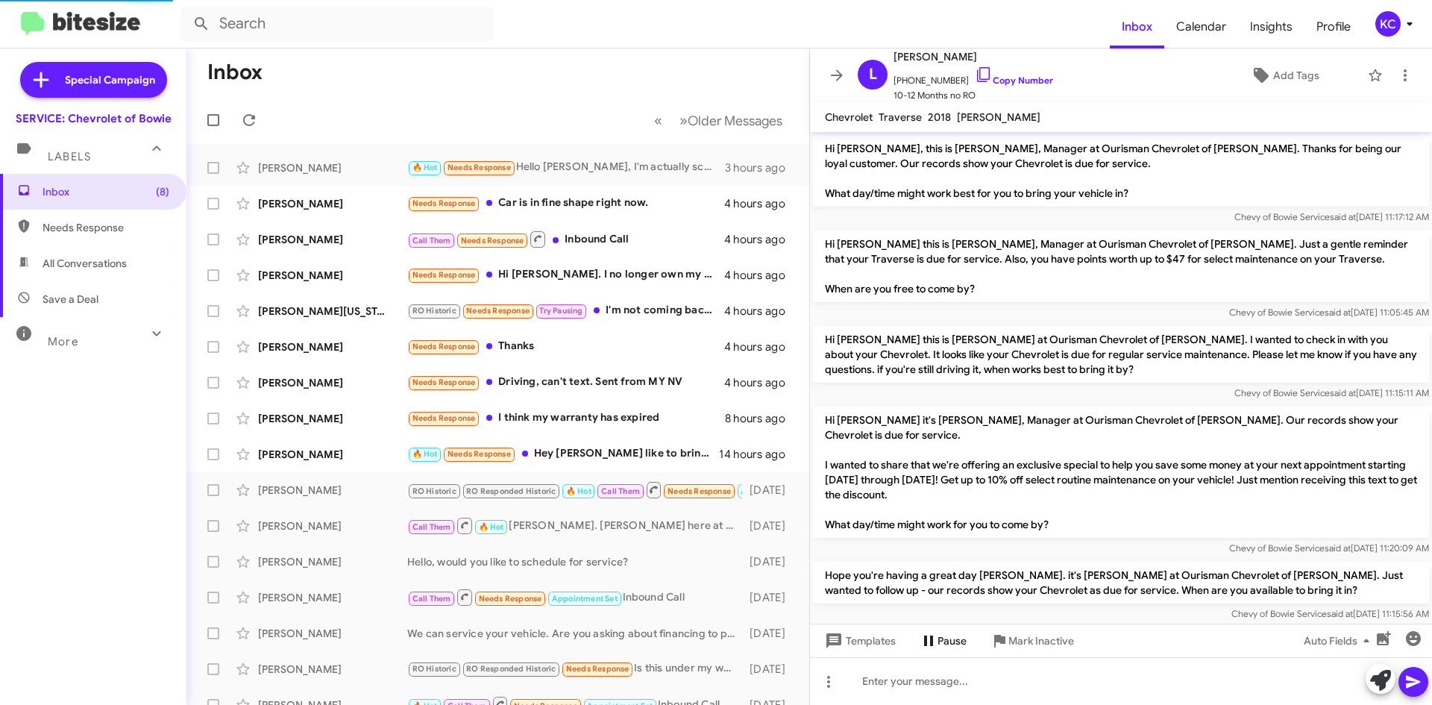
scroll to position [465, 0]
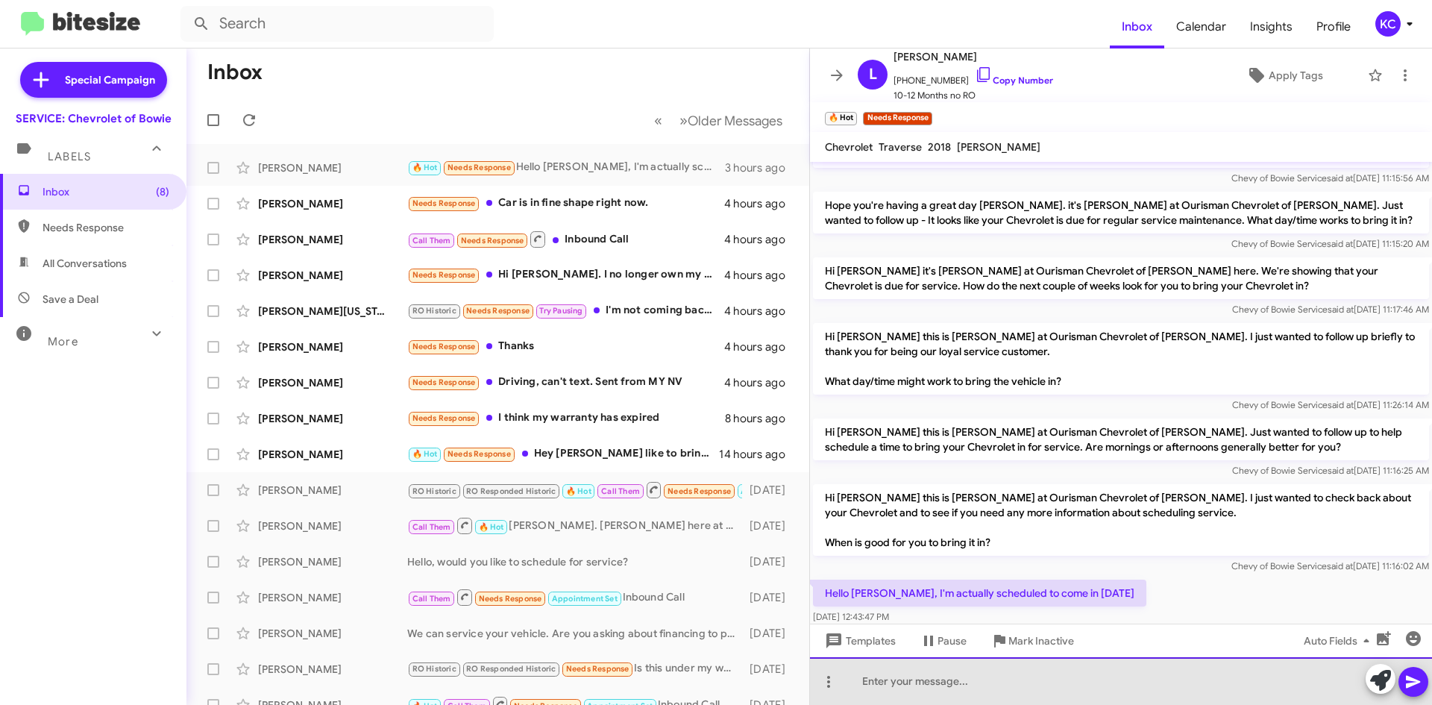
click at [990, 679] on div at bounding box center [1121, 681] width 622 height 48
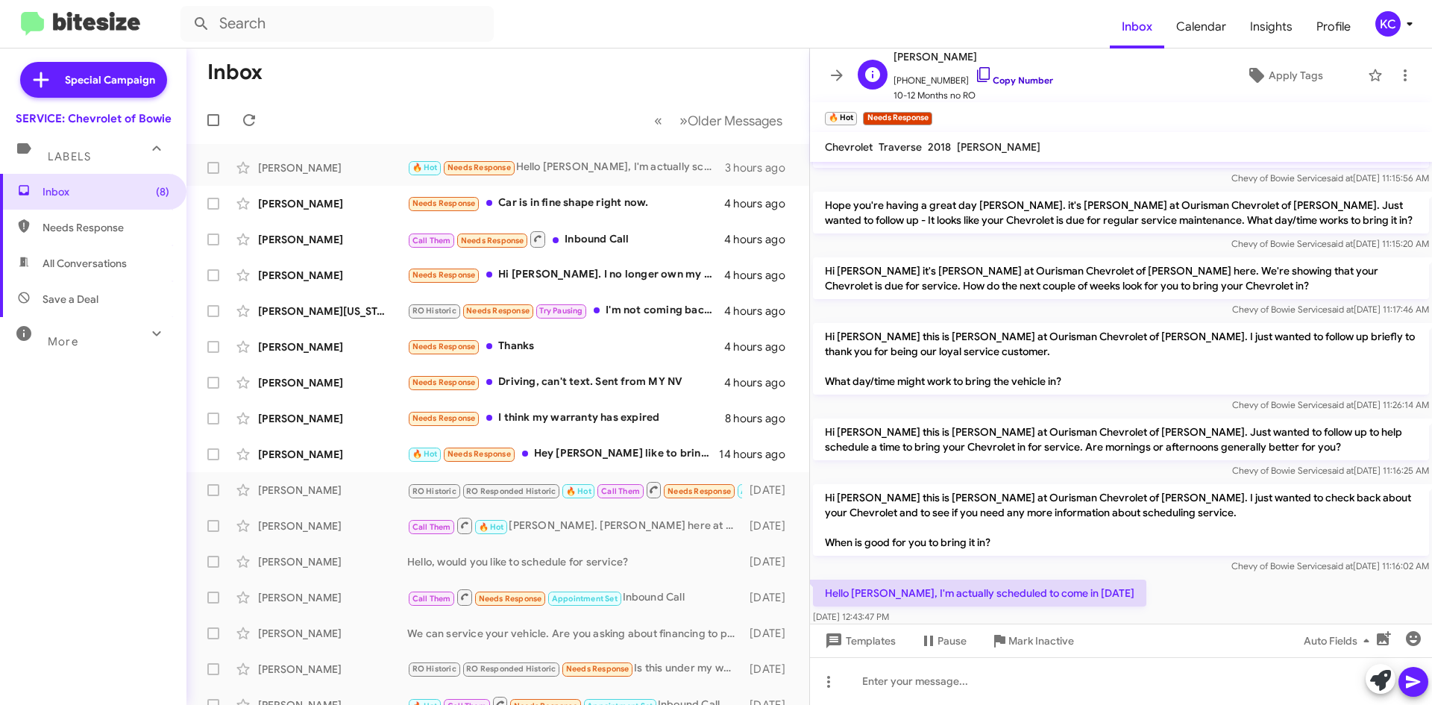
click at [975, 69] on icon at bounding box center [984, 75] width 18 height 18
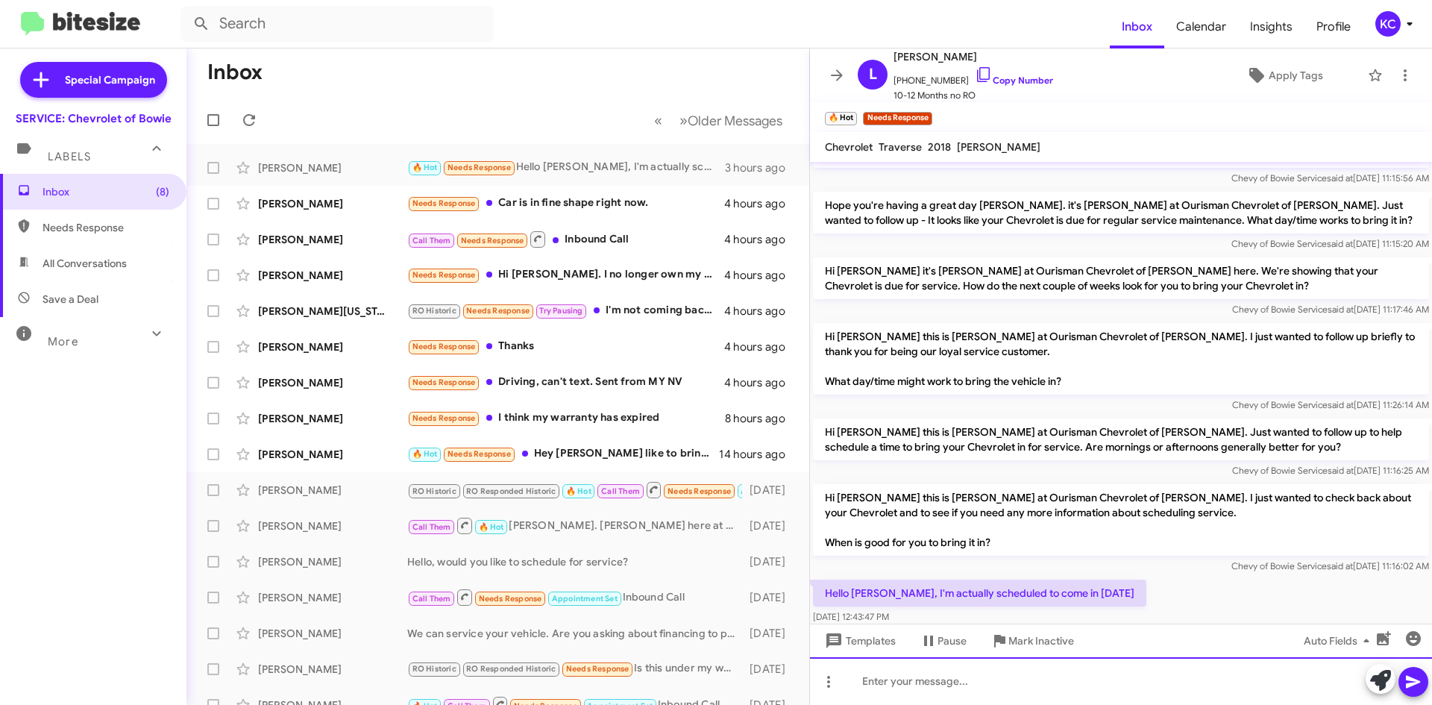
click at [997, 700] on div at bounding box center [1121, 681] width 622 height 48
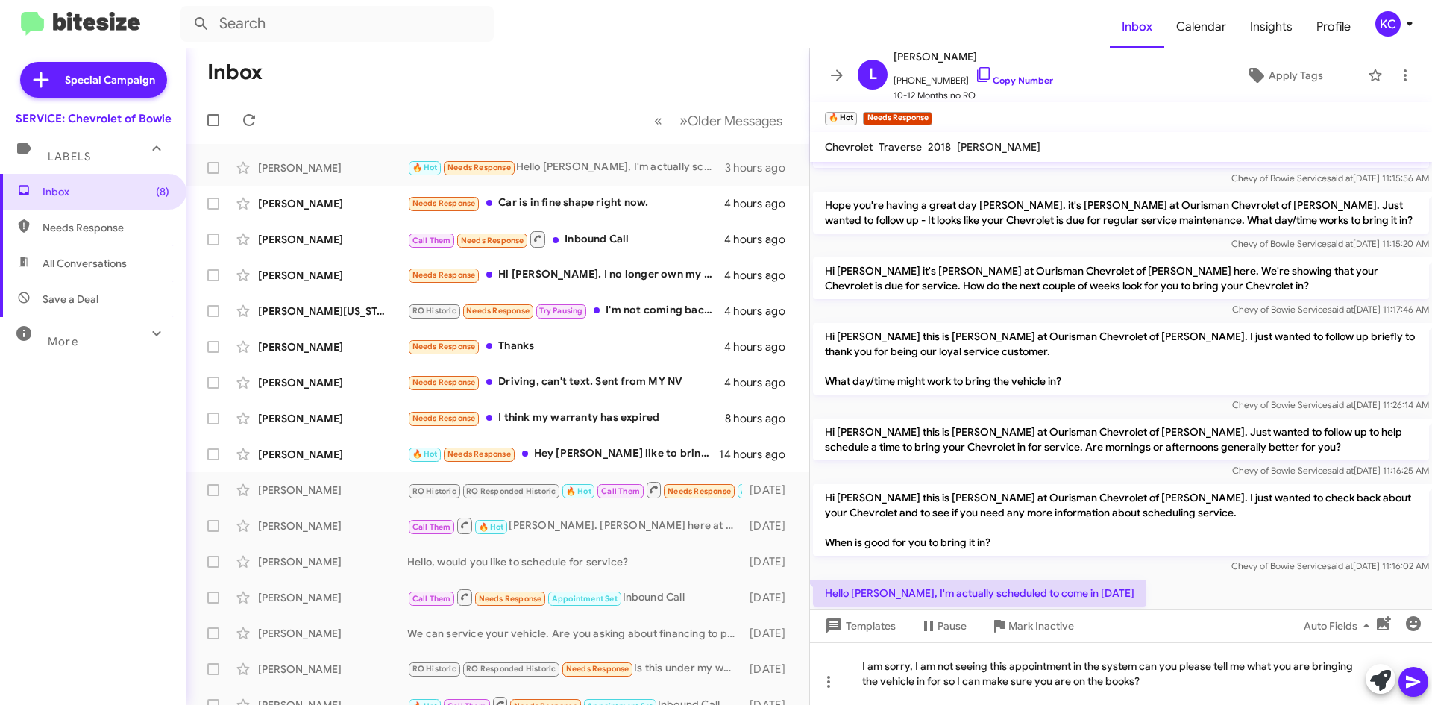
click at [1421, 680] on icon at bounding box center [1413, 682] width 18 height 18
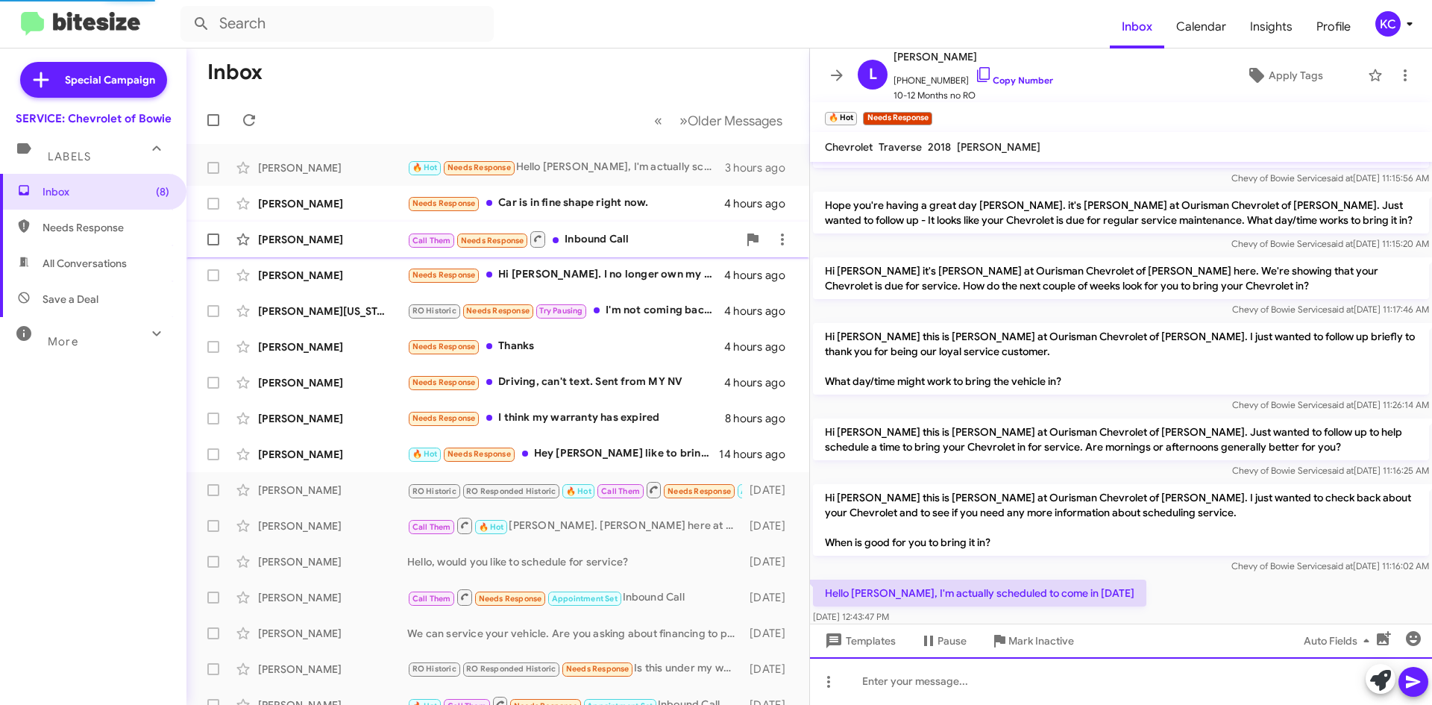
scroll to position [0, 0]
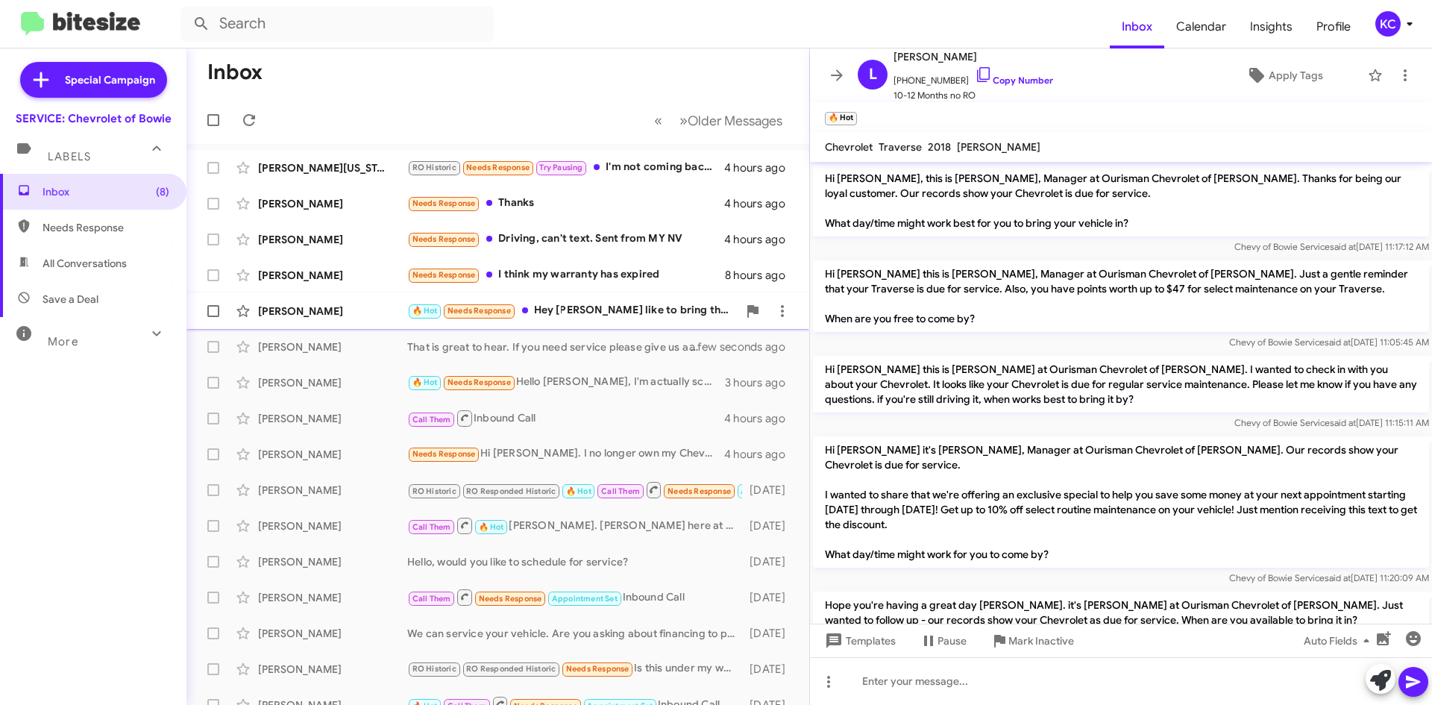
click at [614, 321] on div "Terrence Robinson 🔥 Hot Needs Response Hey Sammy I ould like to bring the car o…" at bounding box center [497, 311] width 599 height 30
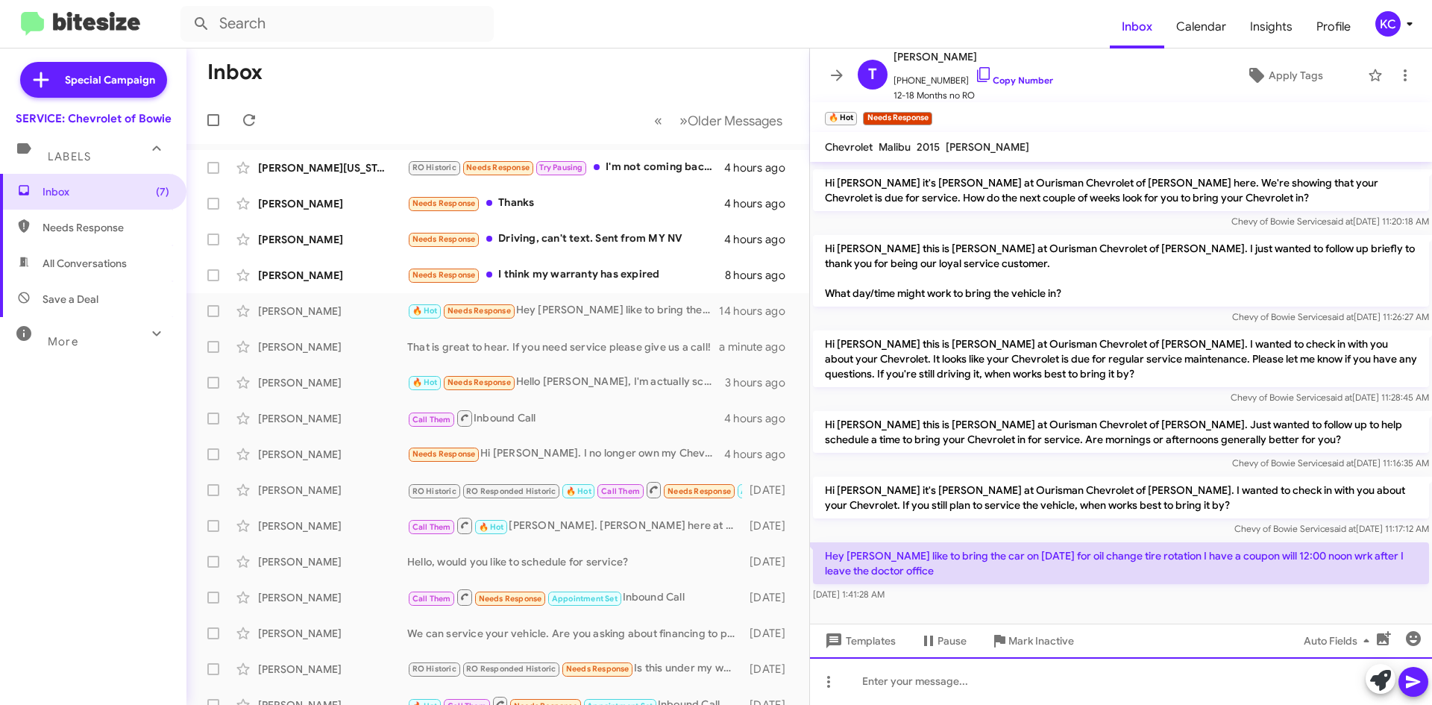
click at [1068, 690] on div at bounding box center [1121, 681] width 622 height 48
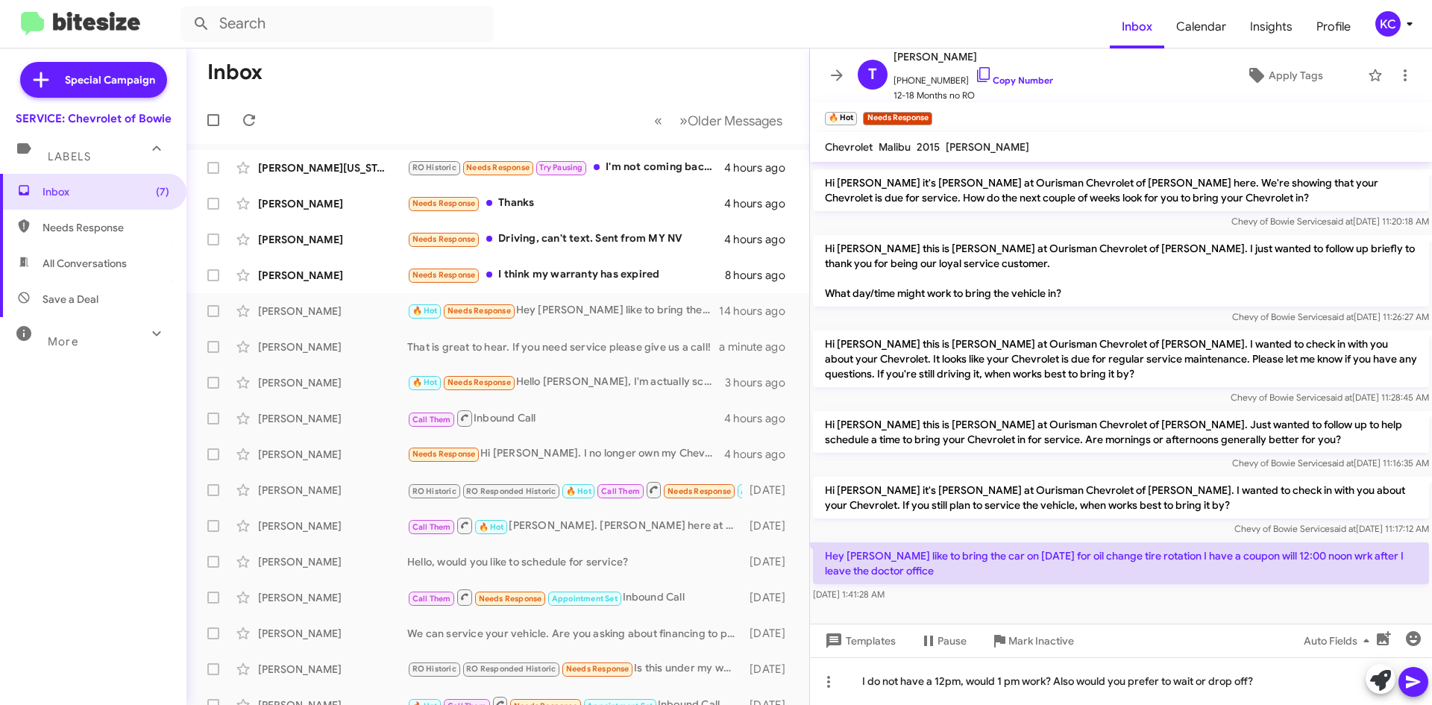
click at [1402, 673] on button at bounding box center [1413, 682] width 30 height 30
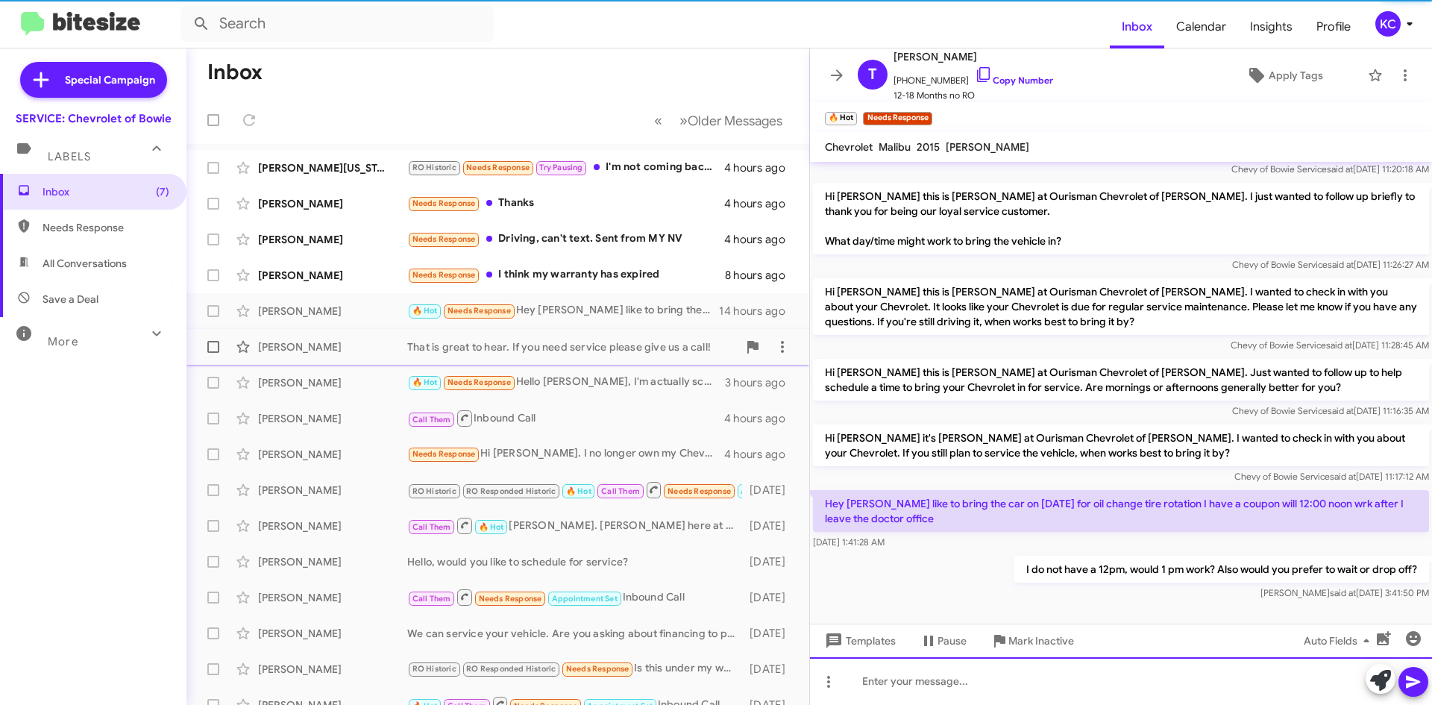
scroll to position [262, 0]
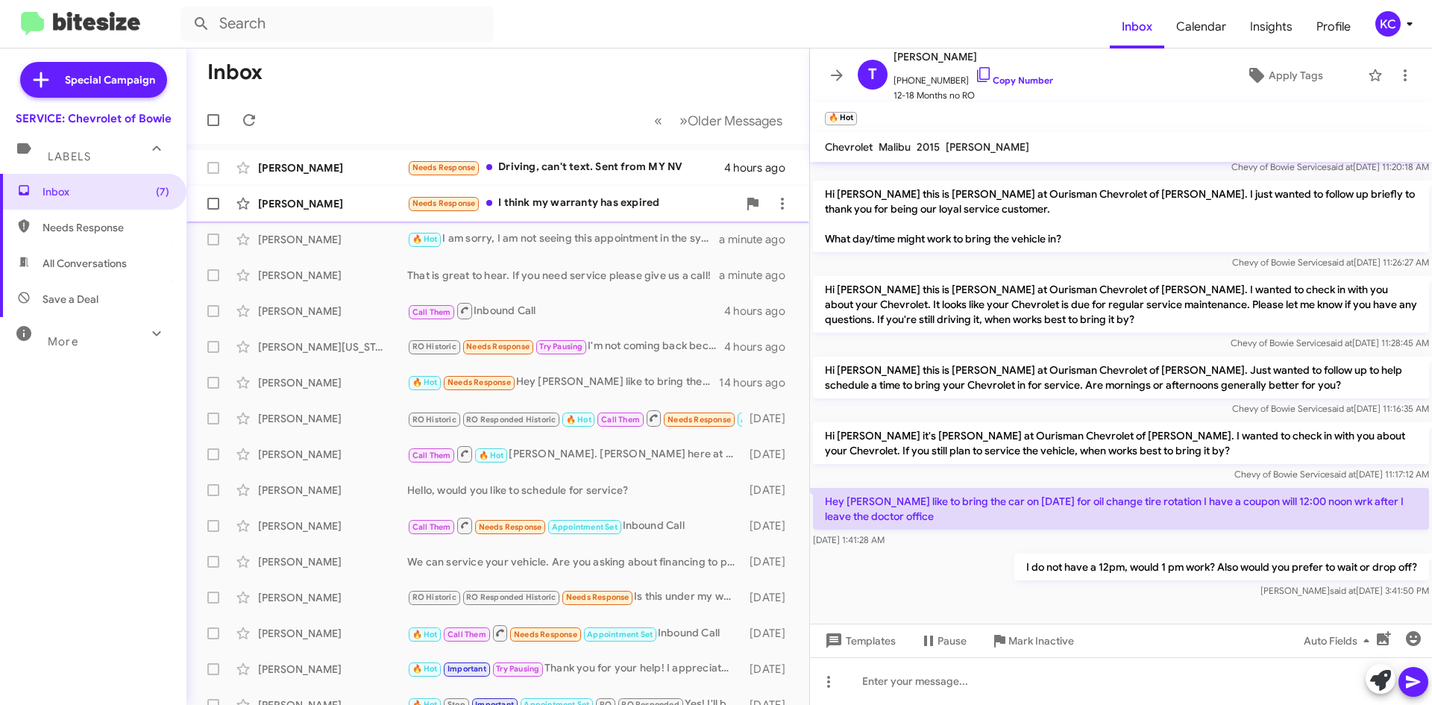
click at [573, 201] on div "Needs Response I think my warranty has expired" at bounding box center [572, 203] width 330 height 17
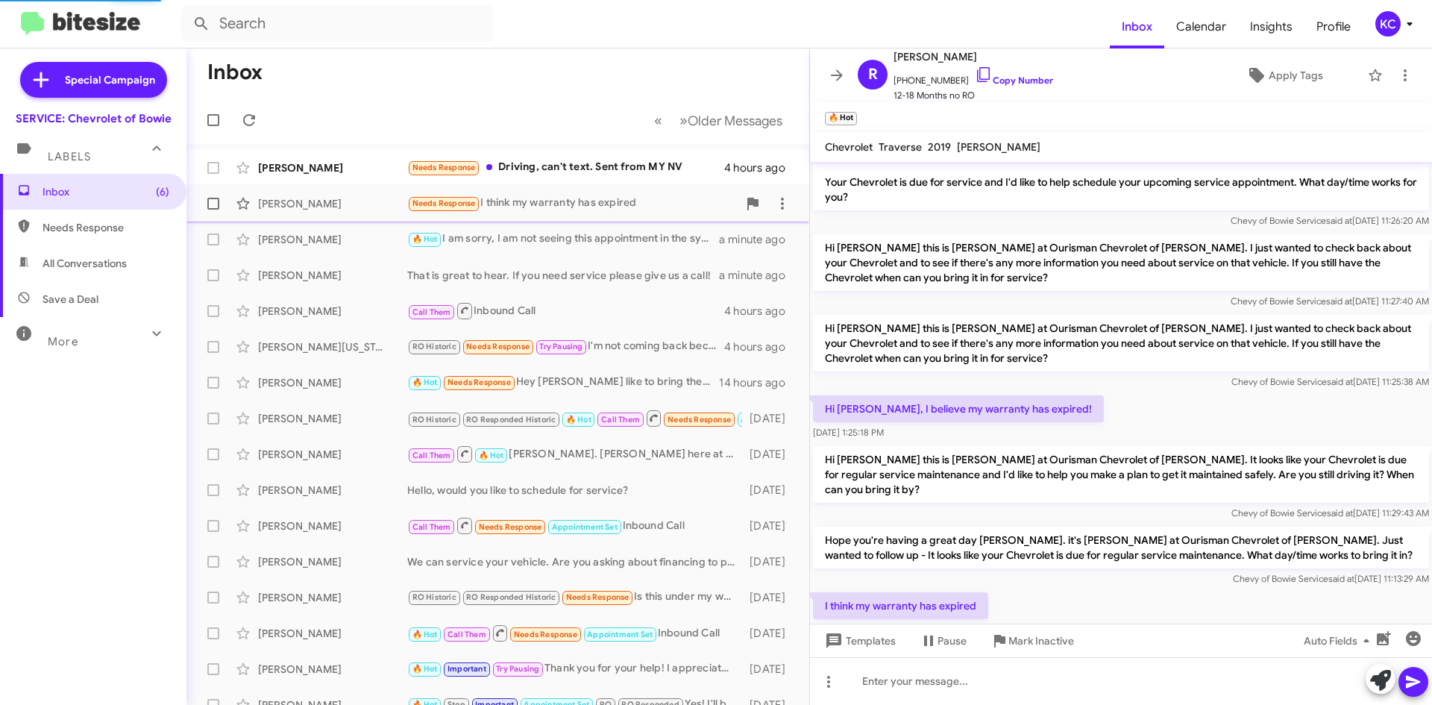
scroll to position [312, 0]
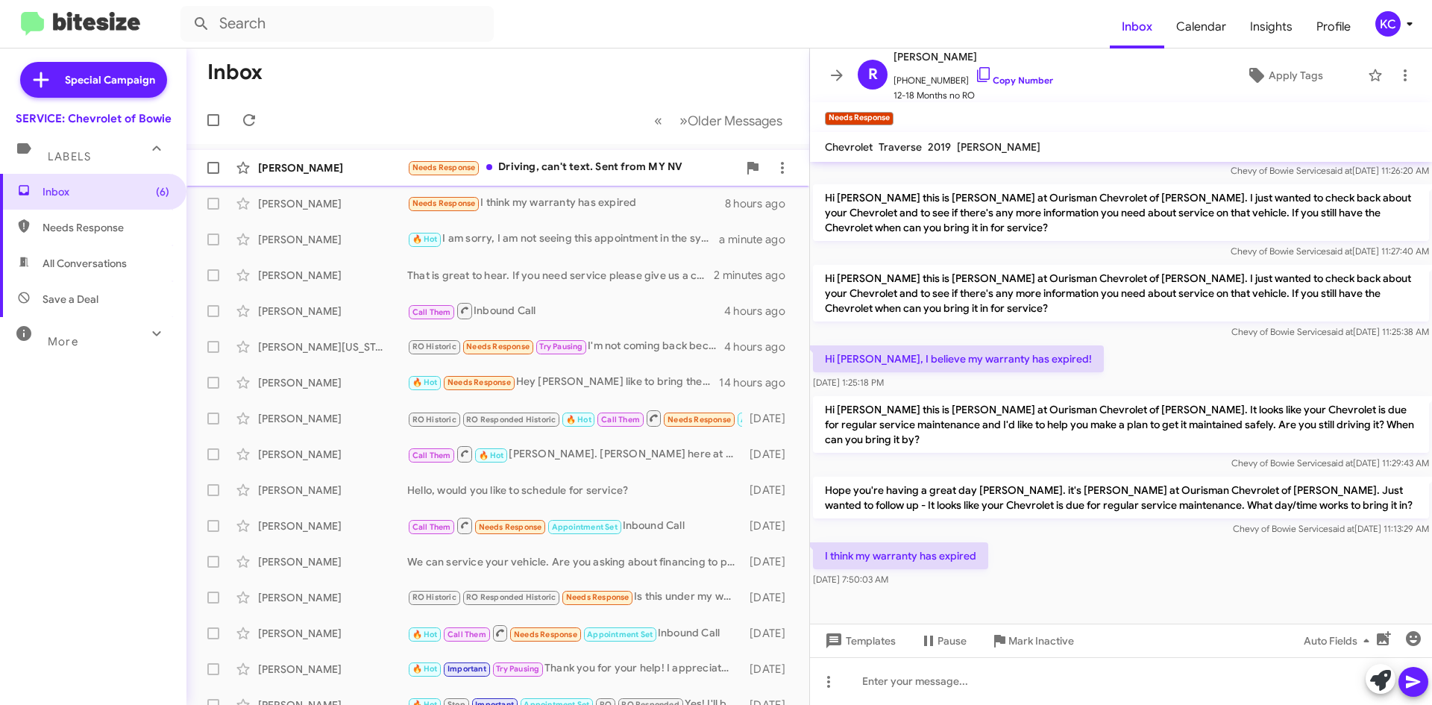
click at [564, 164] on div "Needs Response Driving, can't text. Sent from MY NV" at bounding box center [572, 167] width 330 height 17
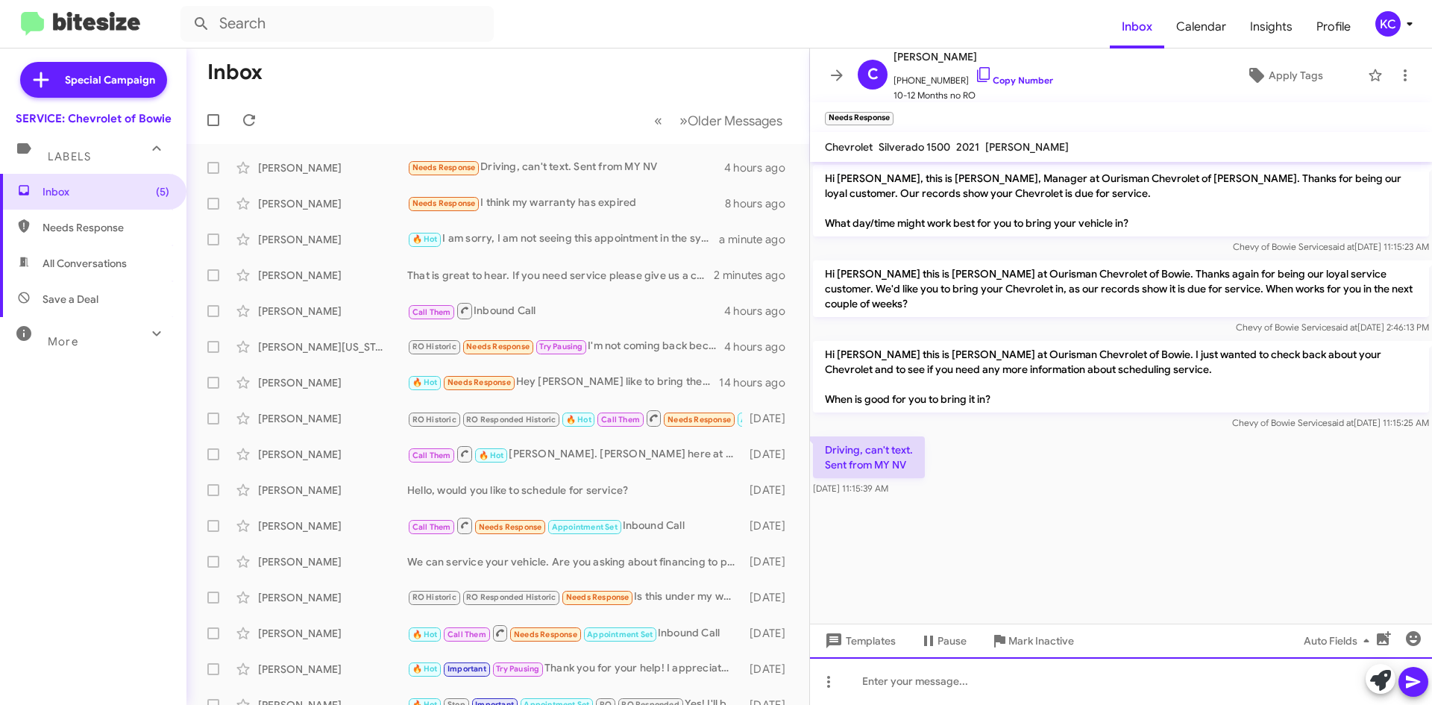
click at [959, 684] on div at bounding box center [1121, 681] width 622 height 48
click at [861, 685] on div "Please let us know if we can assist with scheduling service :)" at bounding box center [1121, 681] width 622 height 48
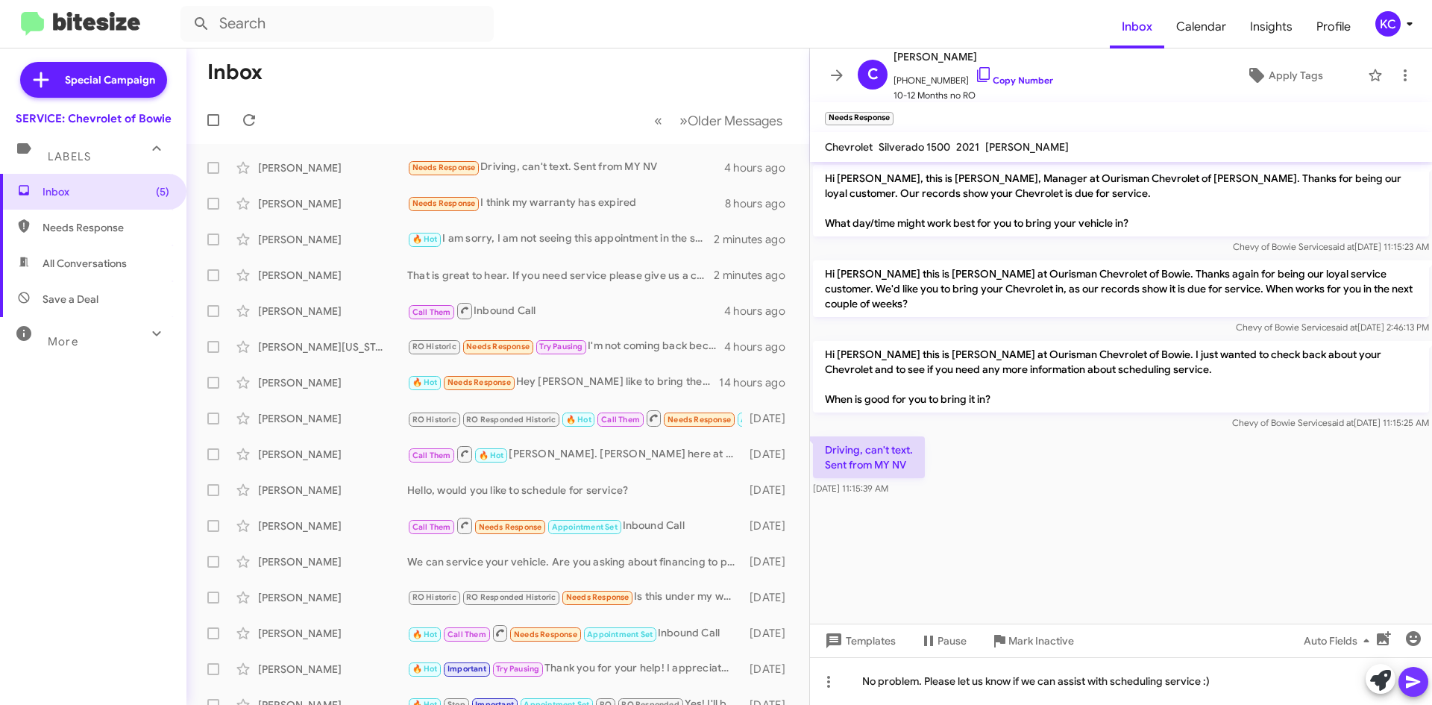
click at [1426, 682] on button at bounding box center [1413, 682] width 30 height 30
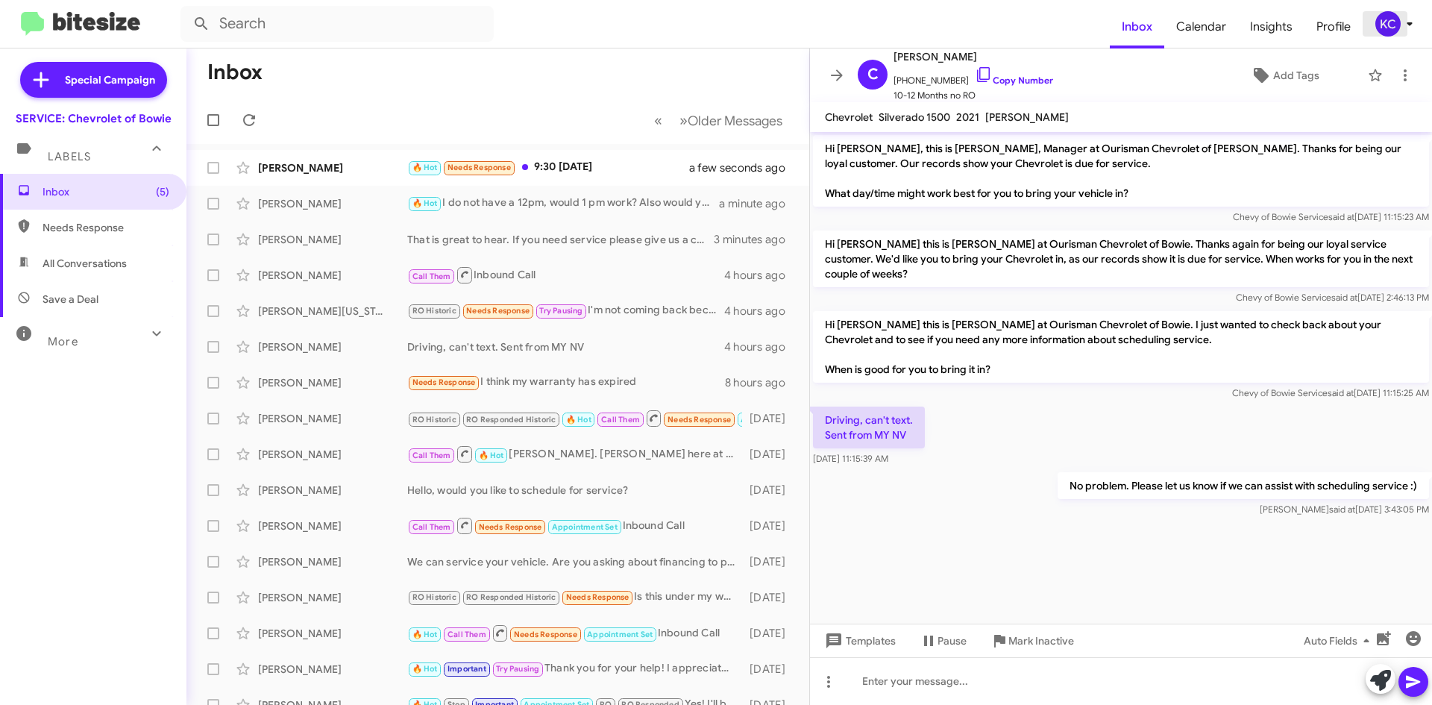
click at [1382, 22] on div "KC" at bounding box center [1387, 23] width 25 height 25
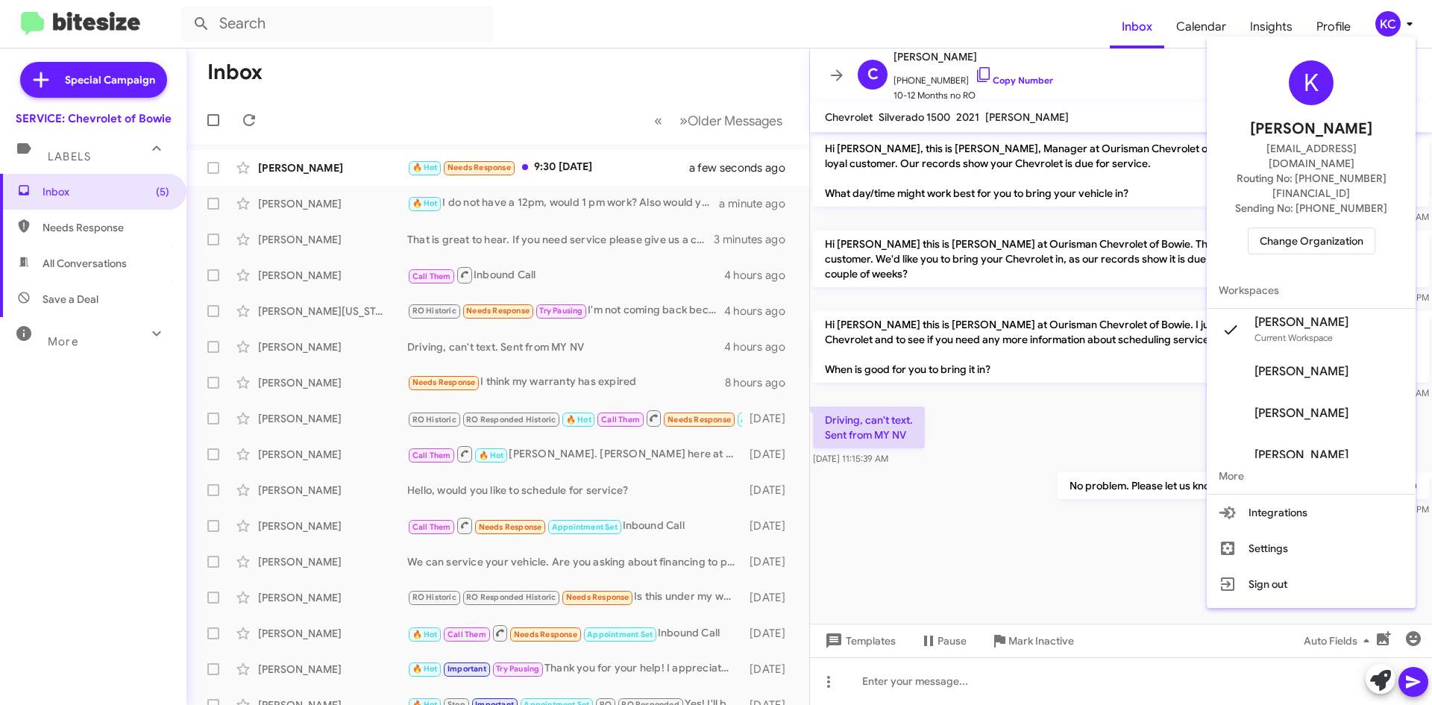
click at [614, 160] on div at bounding box center [716, 352] width 1432 height 705
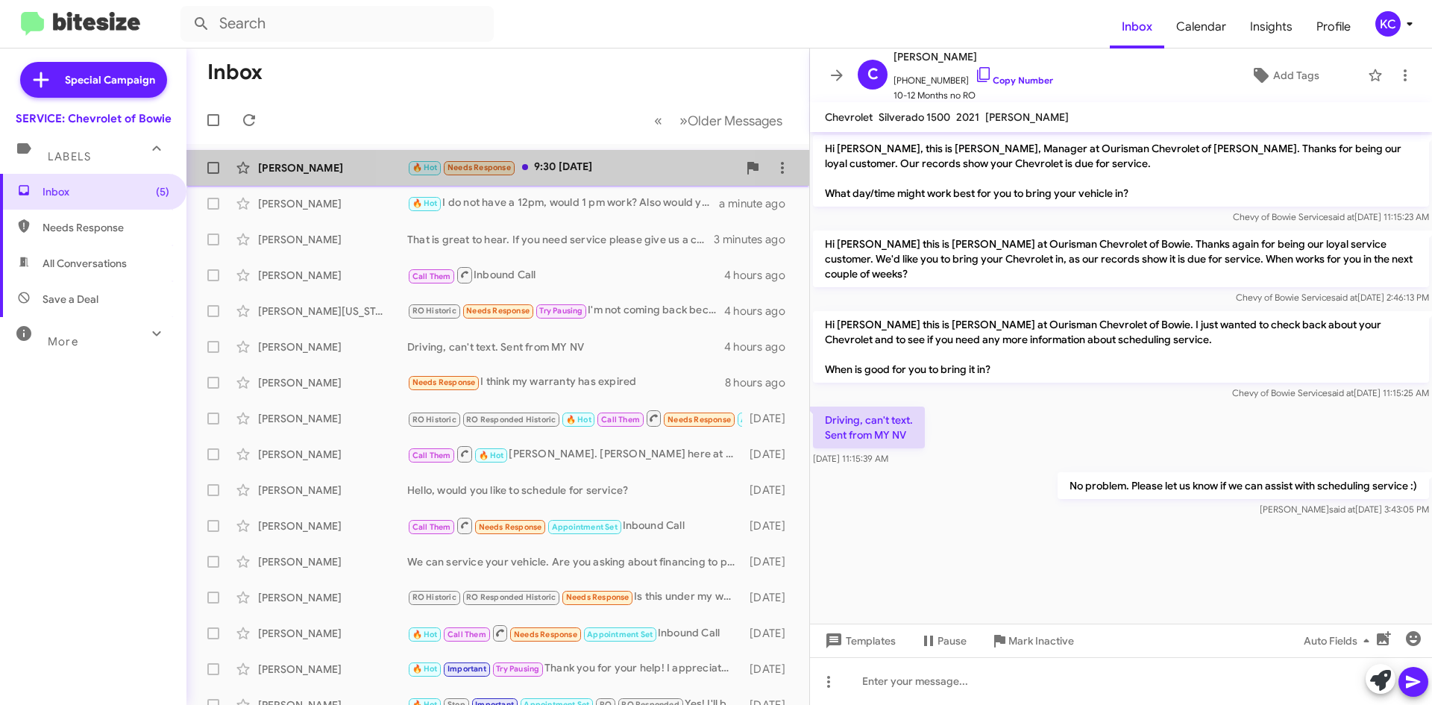
click at [582, 174] on div "🔥 Hot Needs Response 9:30 on Thursday" at bounding box center [572, 167] width 330 height 17
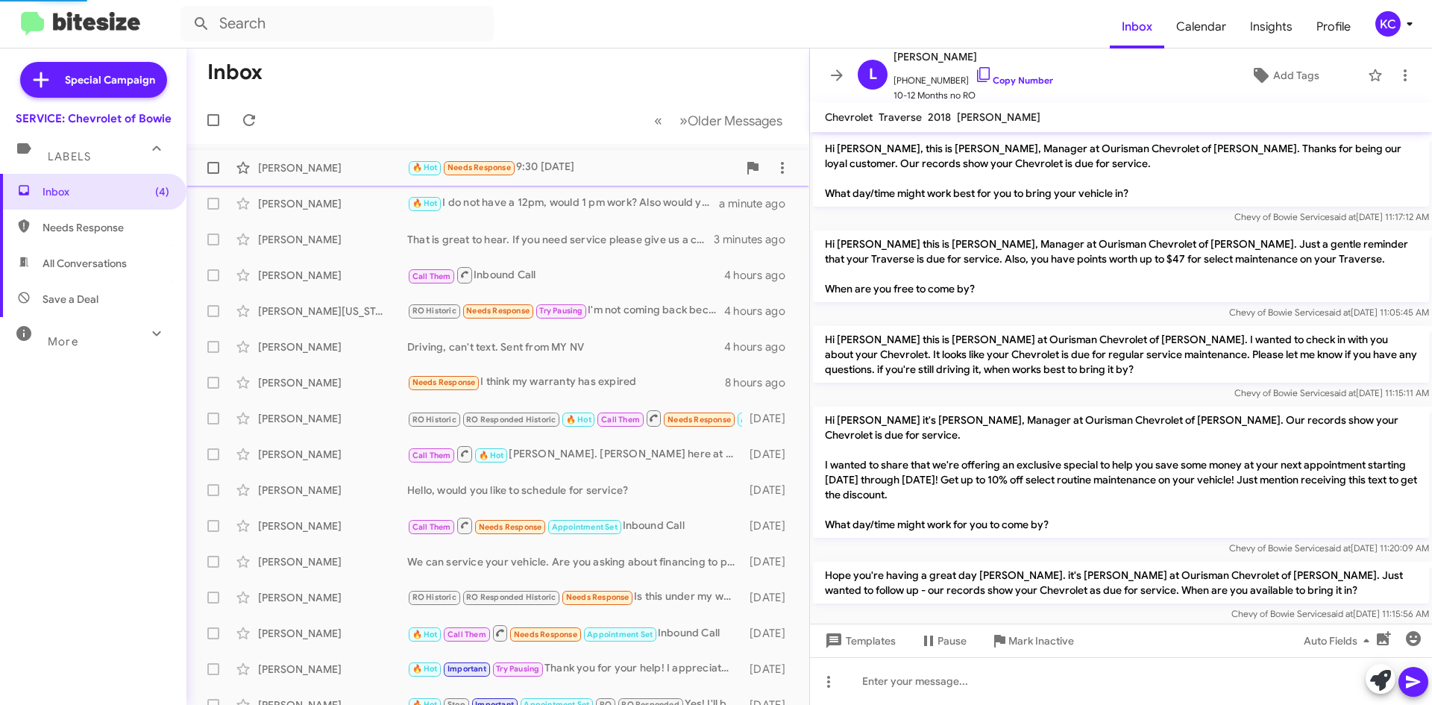
scroll to position [698, 0]
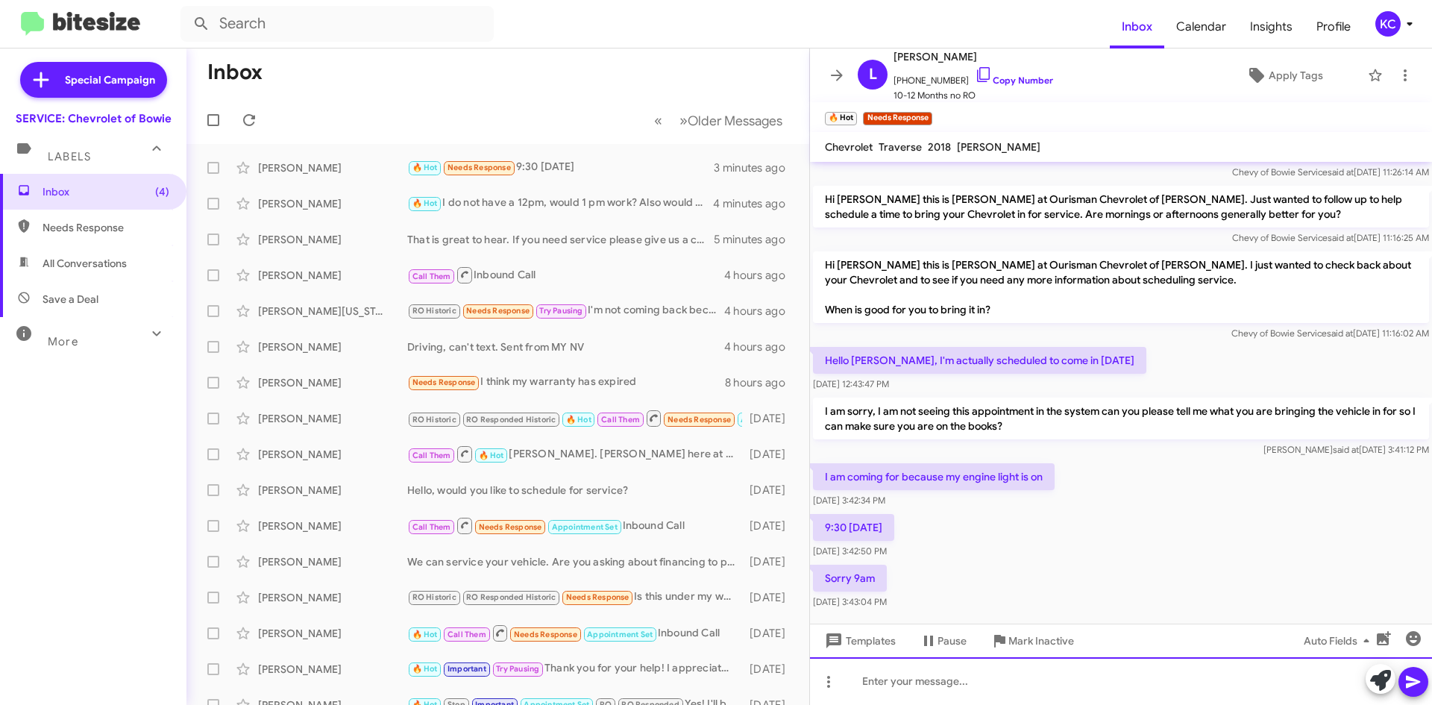
click at [916, 673] on div at bounding box center [1121, 681] width 622 height 48
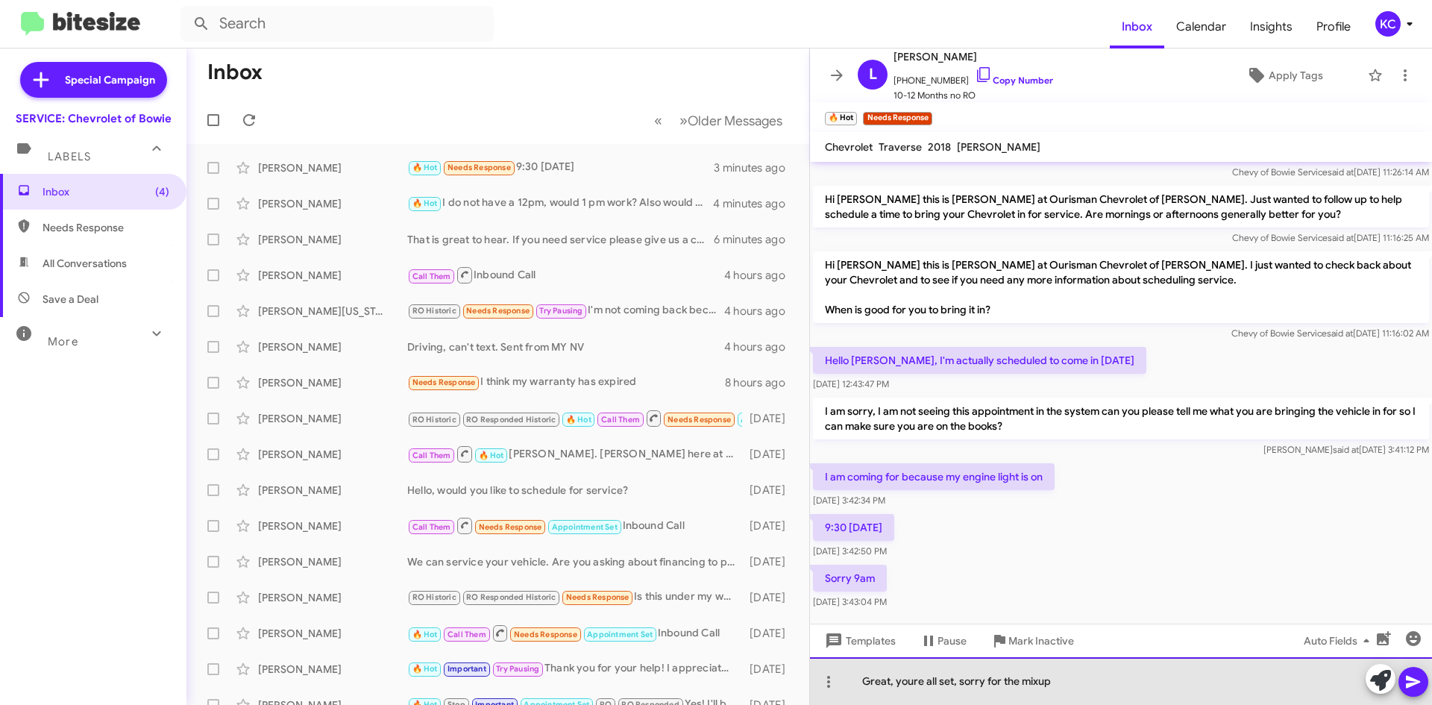
drag, startPoint x: 928, startPoint y: 690, endPoint x: 918, endPoint y: 688, distance: 10.7
click at [926, 690] on div "Great, youre all set, sorry for the mixup" at bounding box center [1121, 681] width 622 height 48
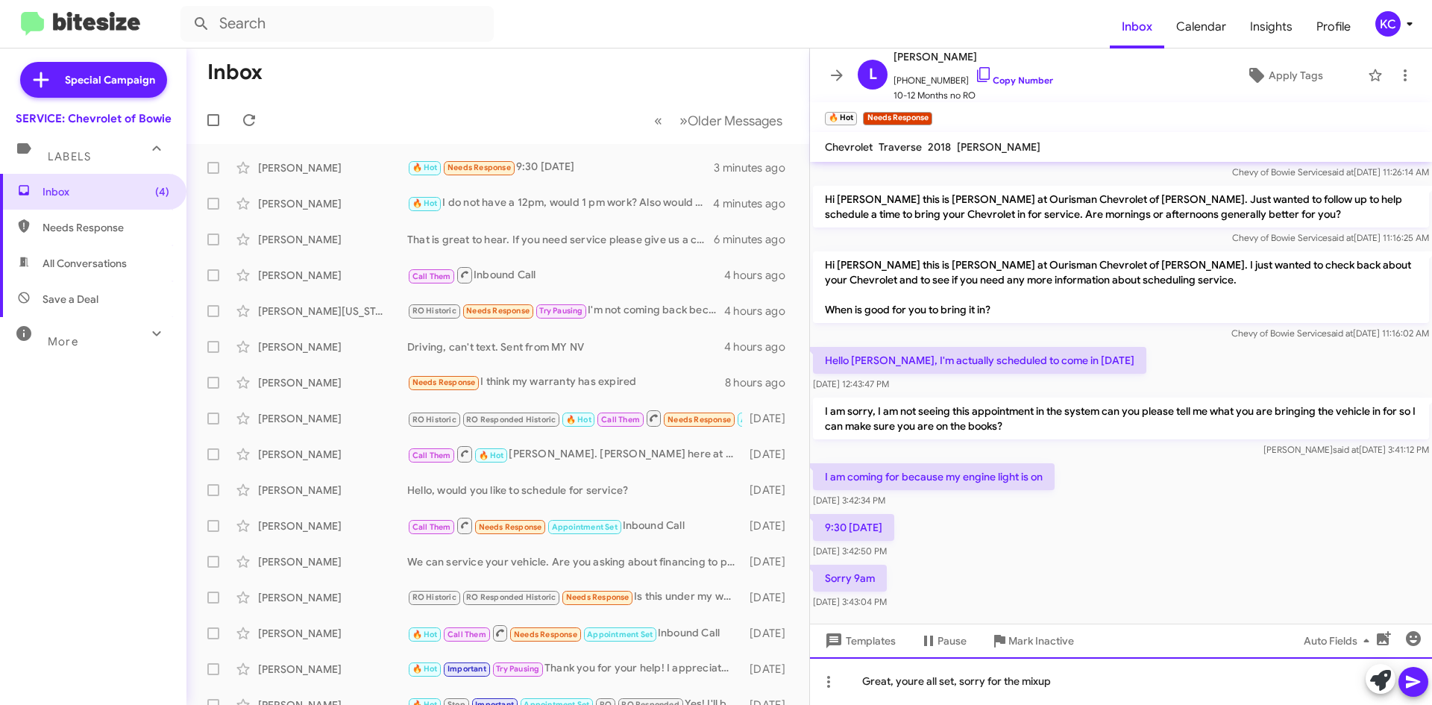
click at [914, 685] on div "Great, youre all set, sorry for the mixup" at bounding box center [1121, 681] width 622 height 48
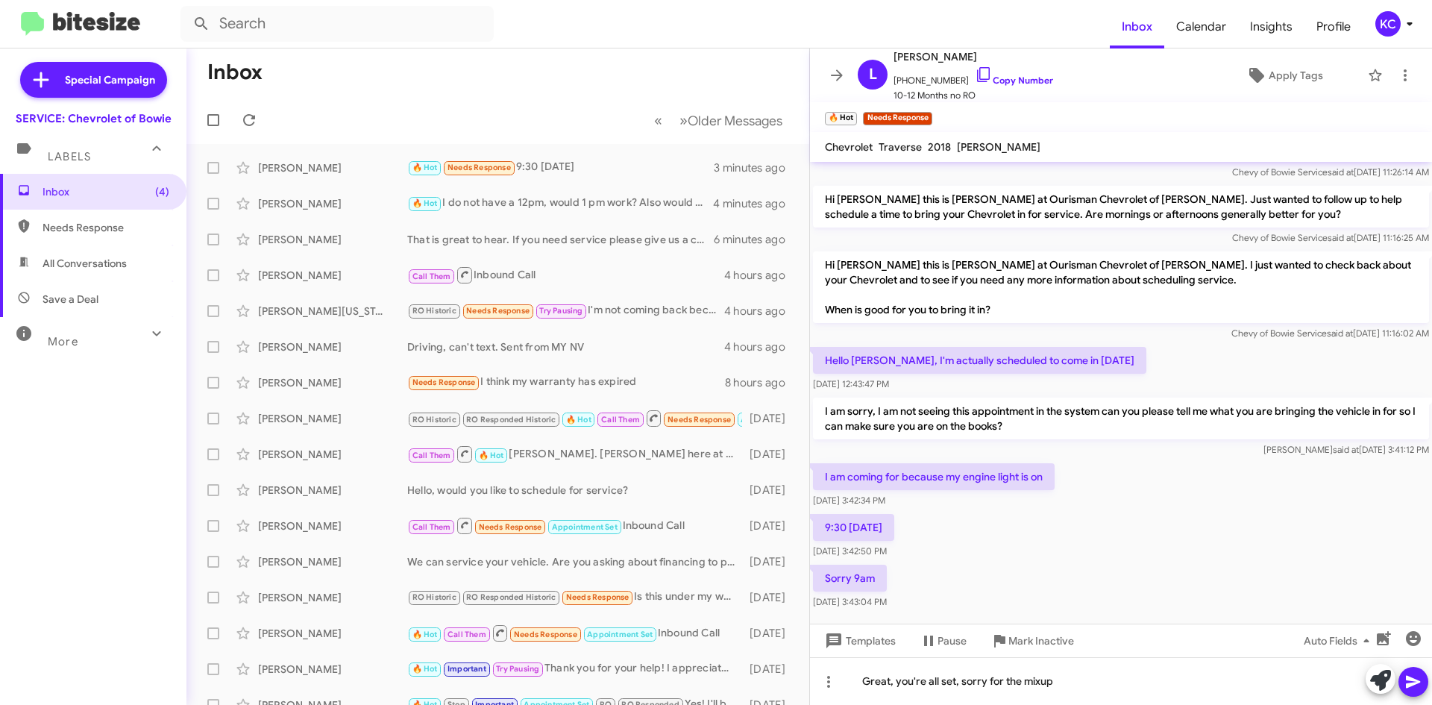
click at [1405, 683] on icon at bounding box center [1413, 682] width 18 height 18
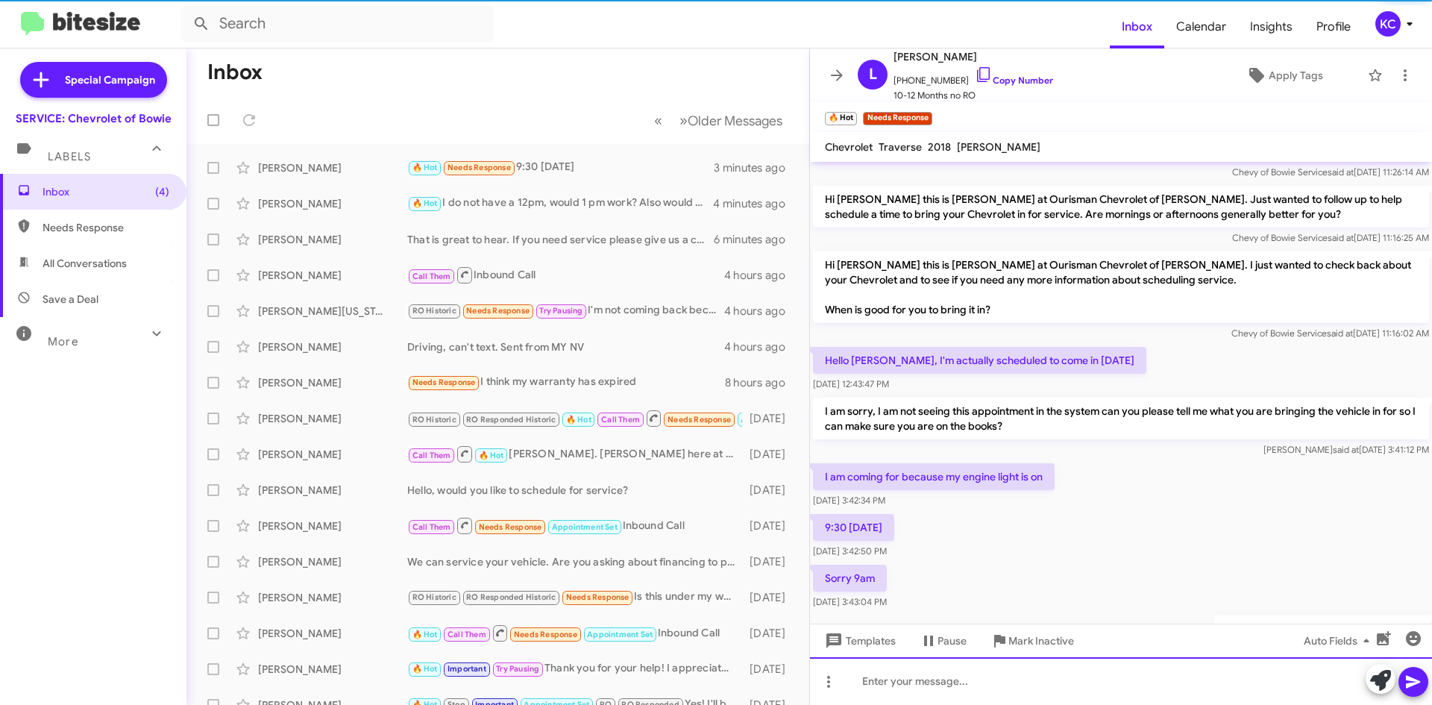
scroll to position [0, 0]
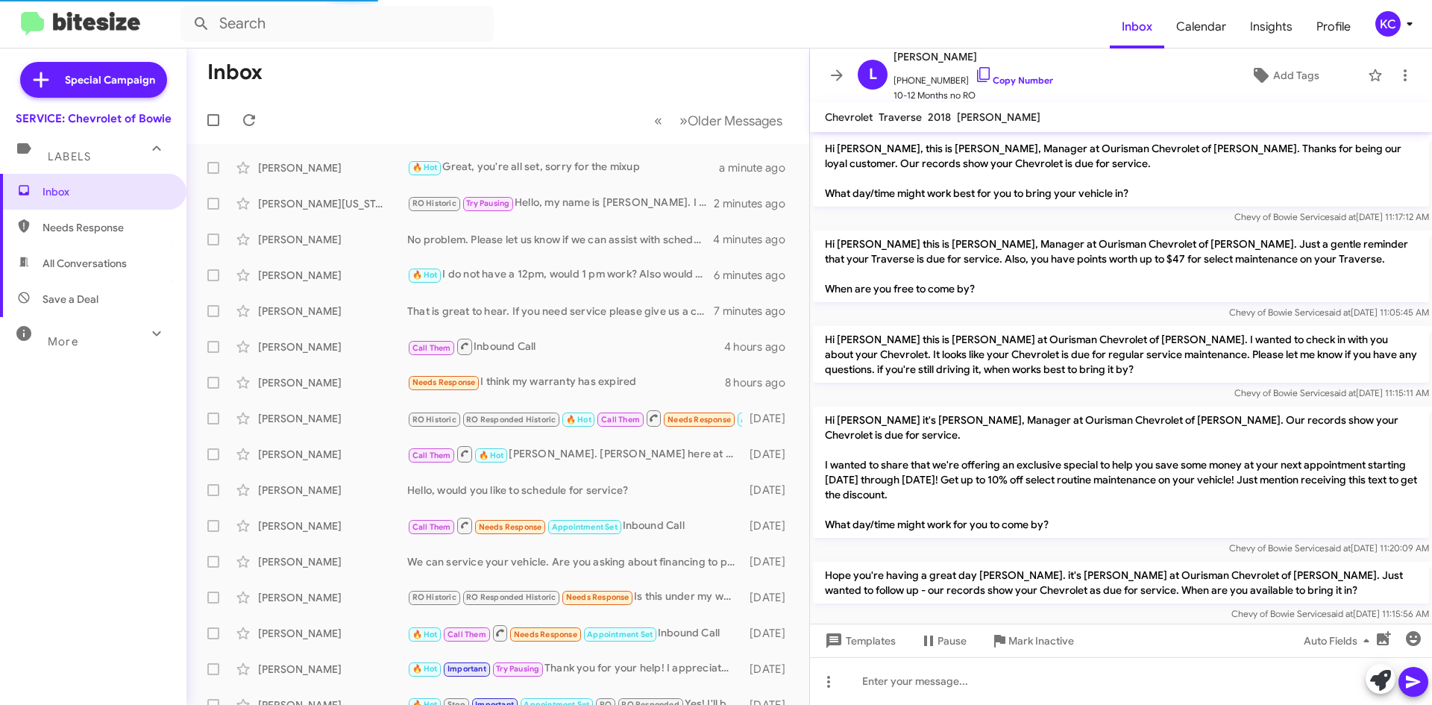
scroll to position [752, 0]
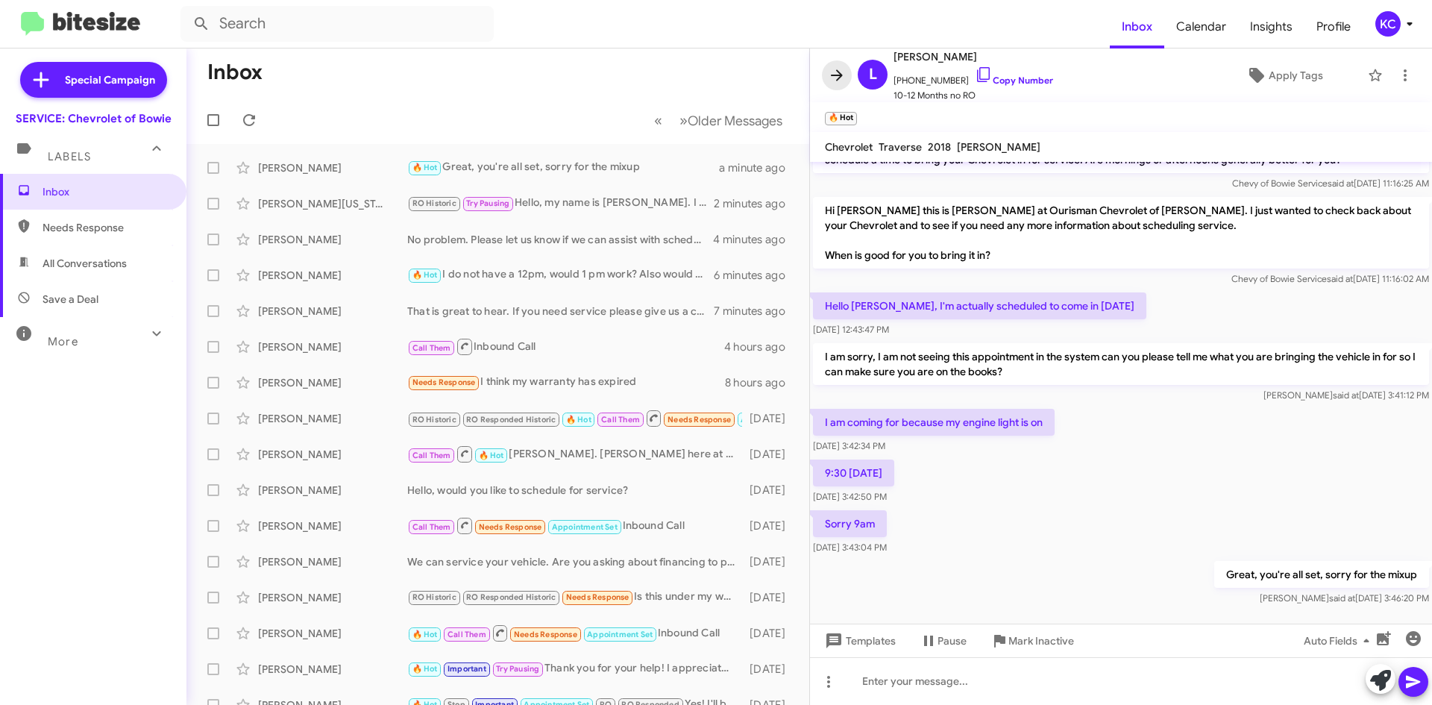
click at [837, 74] on icon at bounding box center [837, 75] width 18 height 18
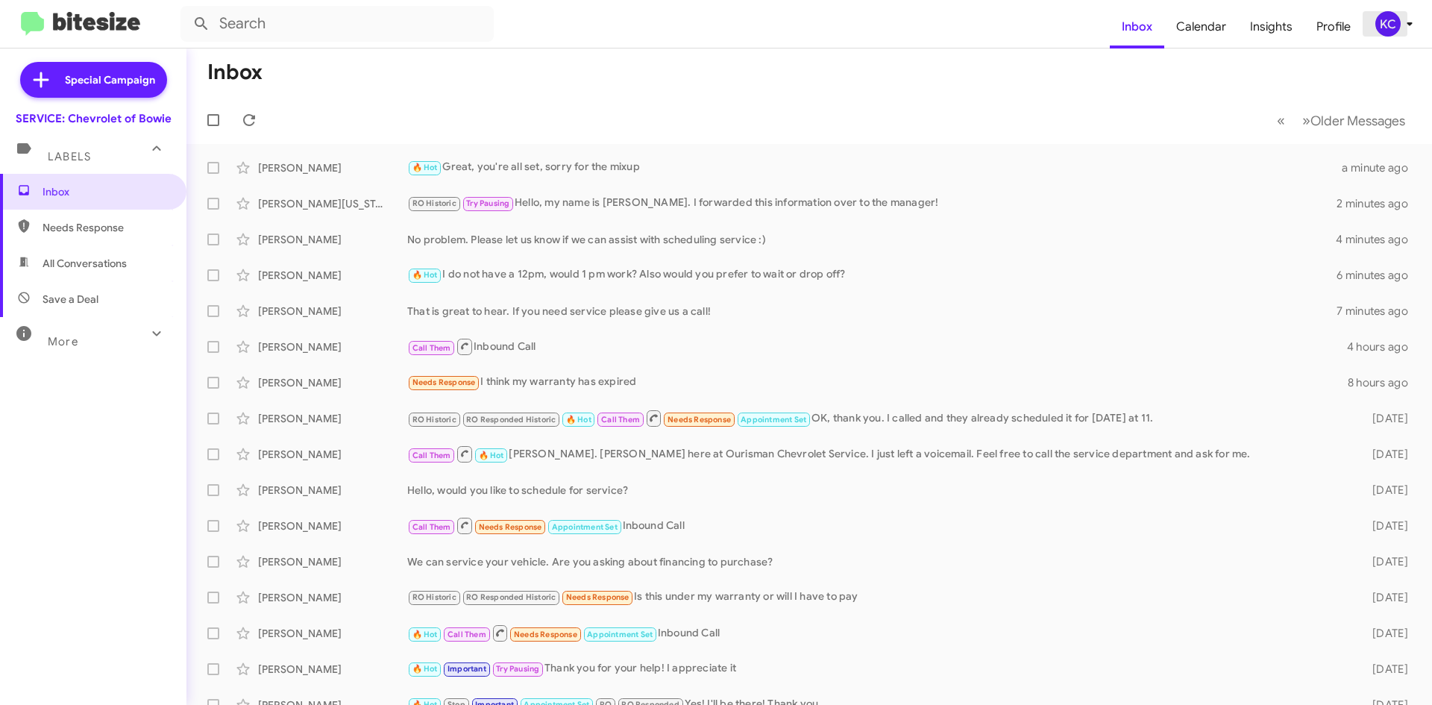
click at [1386, 14] on div "KC" at bounding box center [1387, 23] width 25 height 25
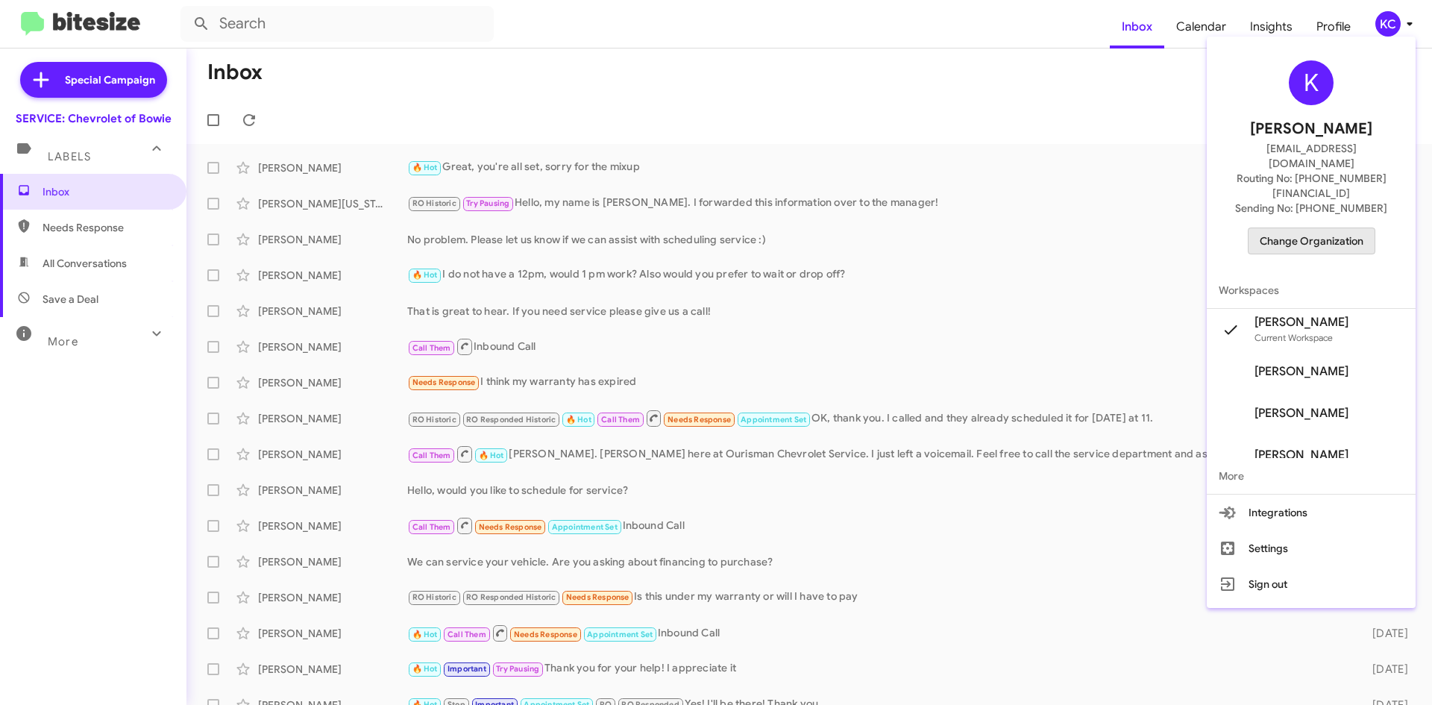
click at [1321, 228] on span "Change Organization" at bounding box center [1311, 240] width 104 height 25
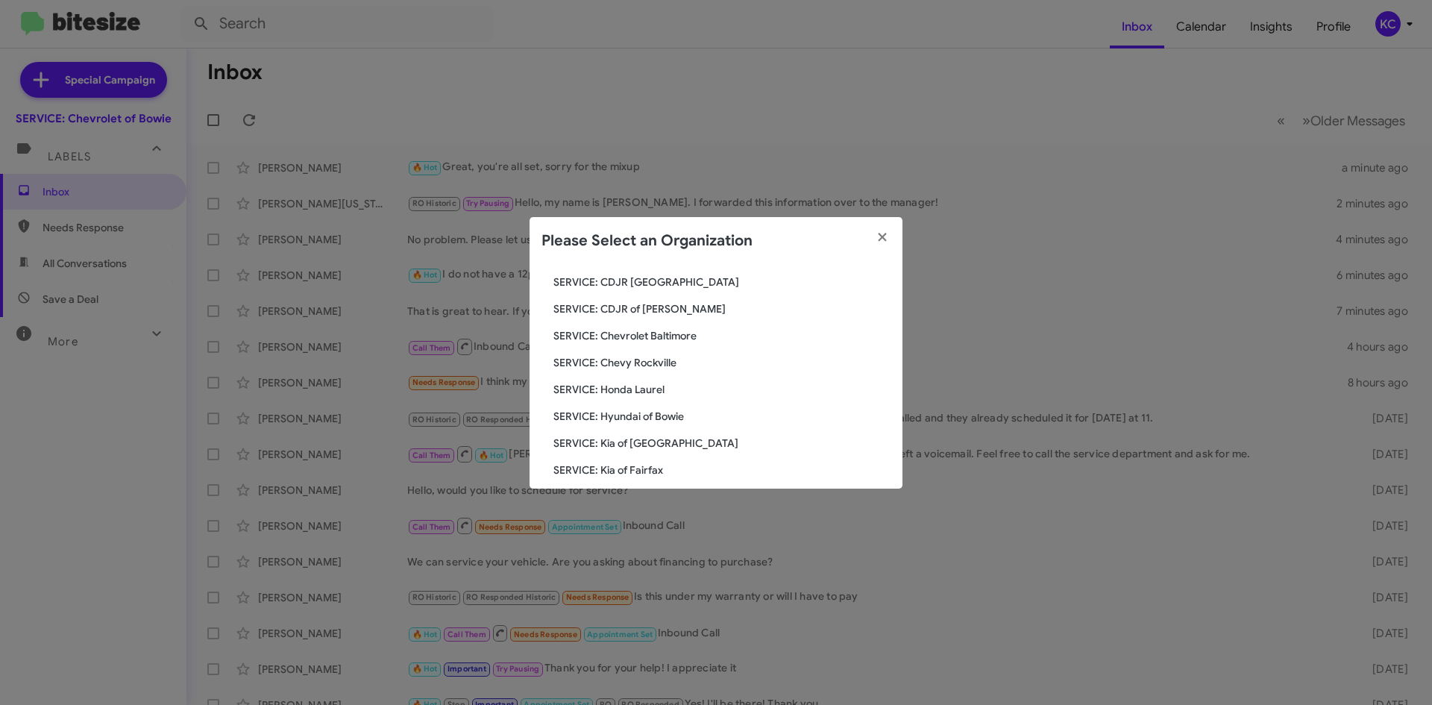
scroll to position [75, 0]
click at [663, 388] on span "SERVICE: Chevy Rockville" at bounding box center [721, 389] width 337 height 15
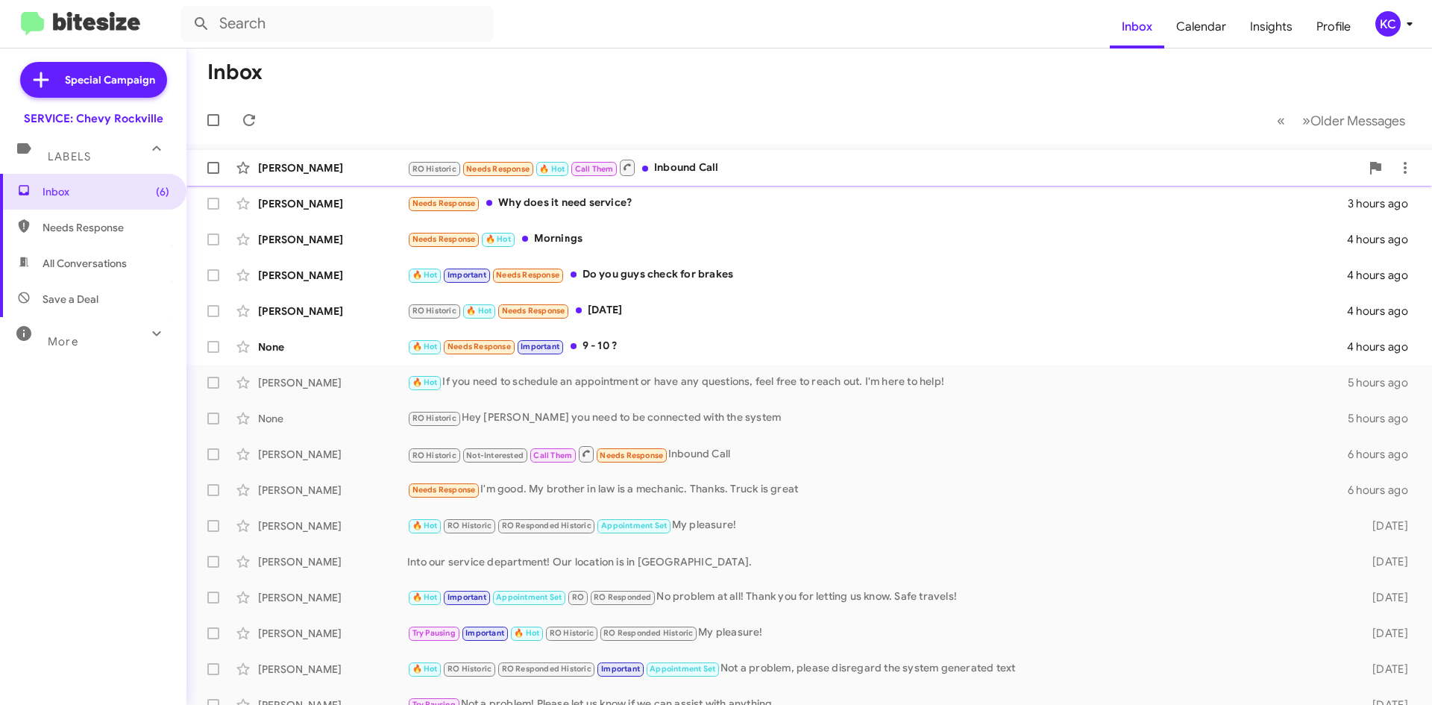
click at [707, 180] on div "[PERSON_NAME] RO Historic Needs Response 🔥 Hot Call Them Inbound Call an hour a…" at bounding box center [808, 168] width 1221 height 30
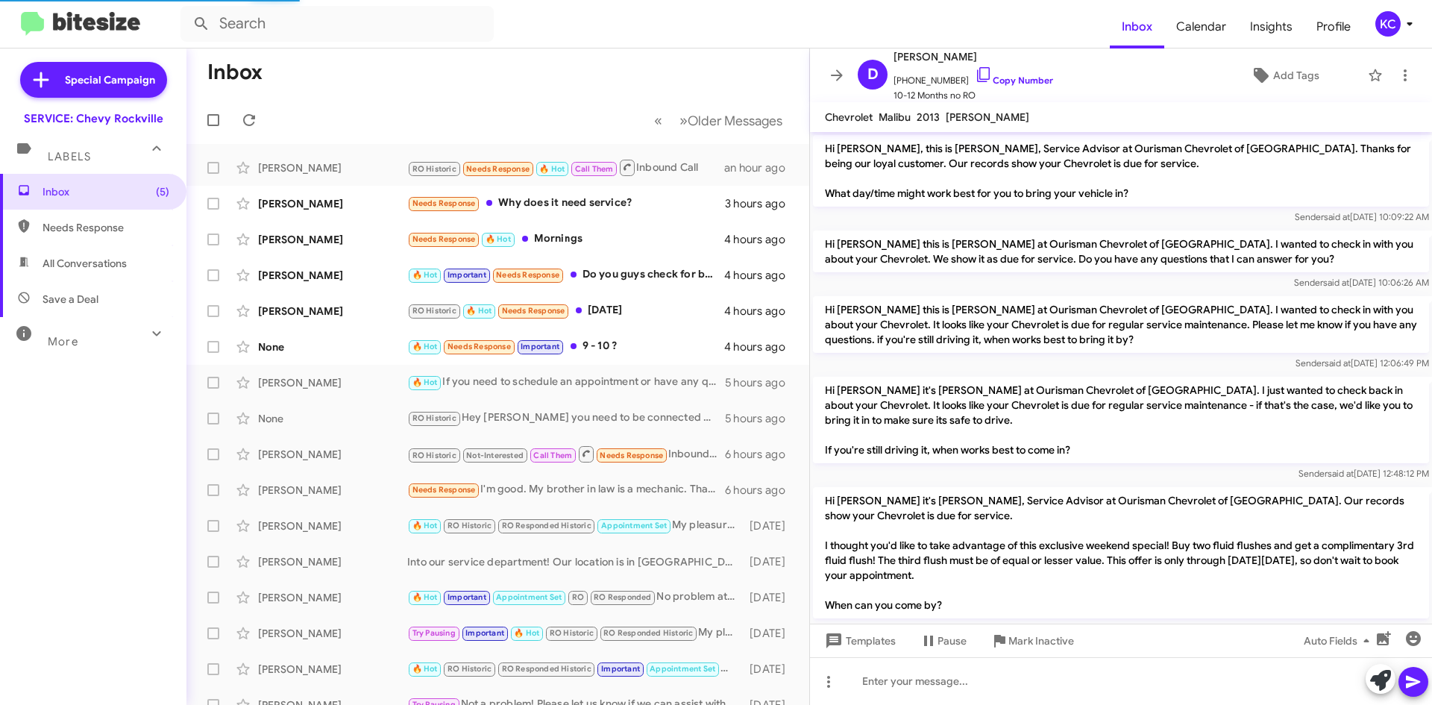
scroll to position [979, 0]
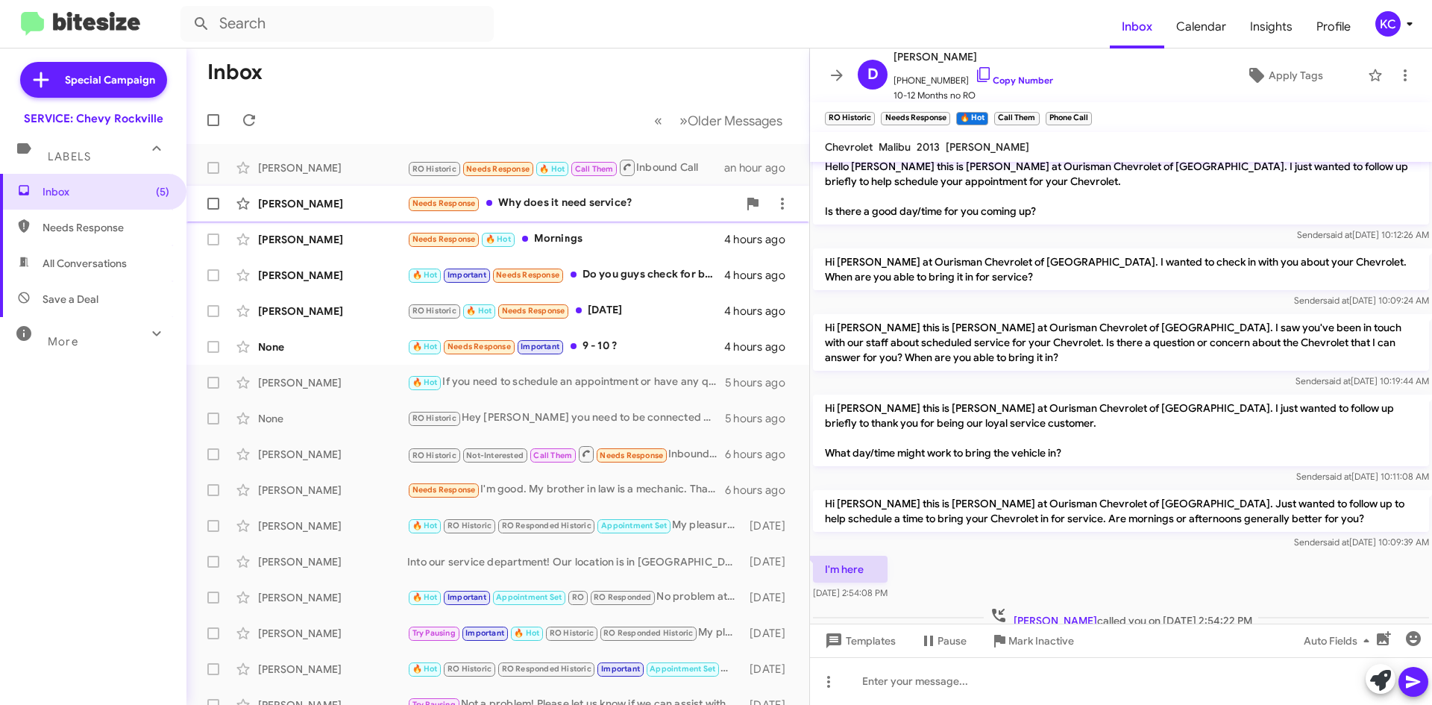
click at [617, 207] on div "Needs Response Why does it need service?" at bounding box center [572, 203] width 330 height 17
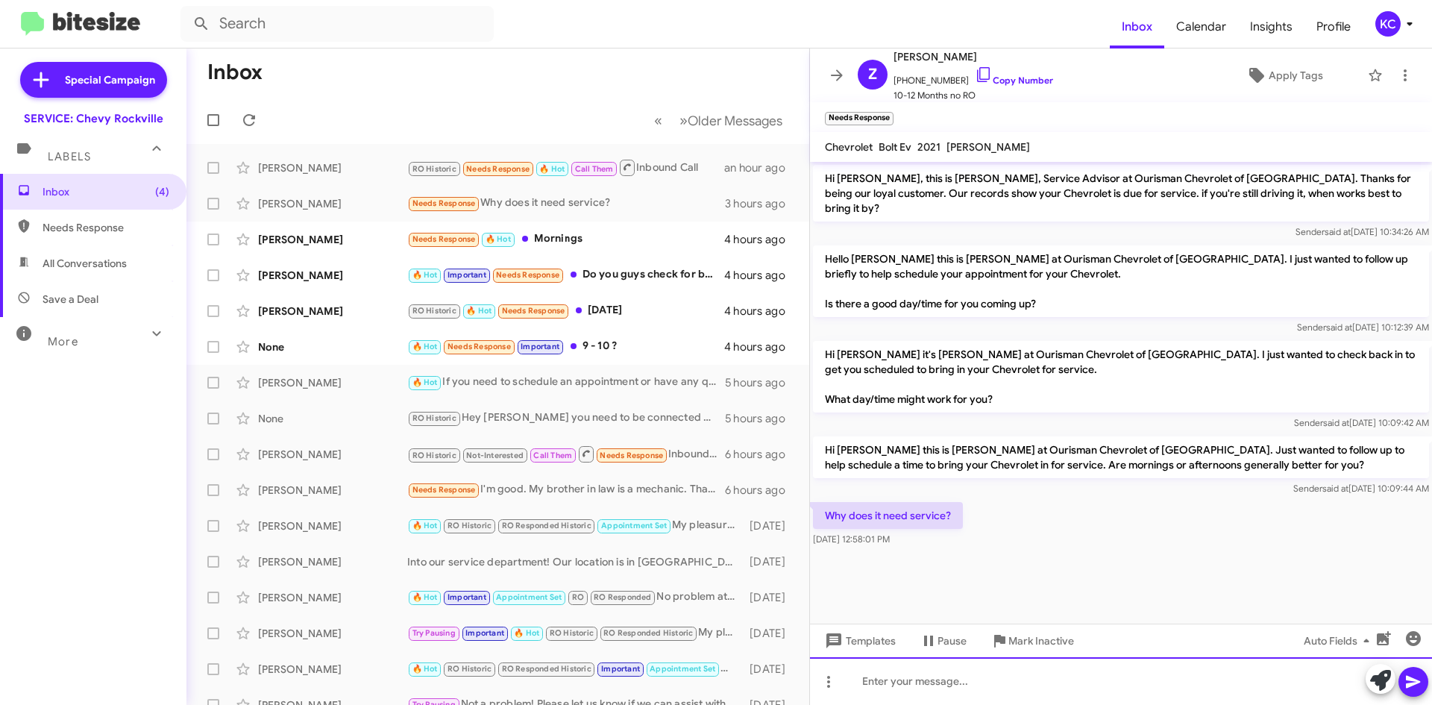
click at [996, 692] on div at bounding box center [1121, 681] width 622 height 48
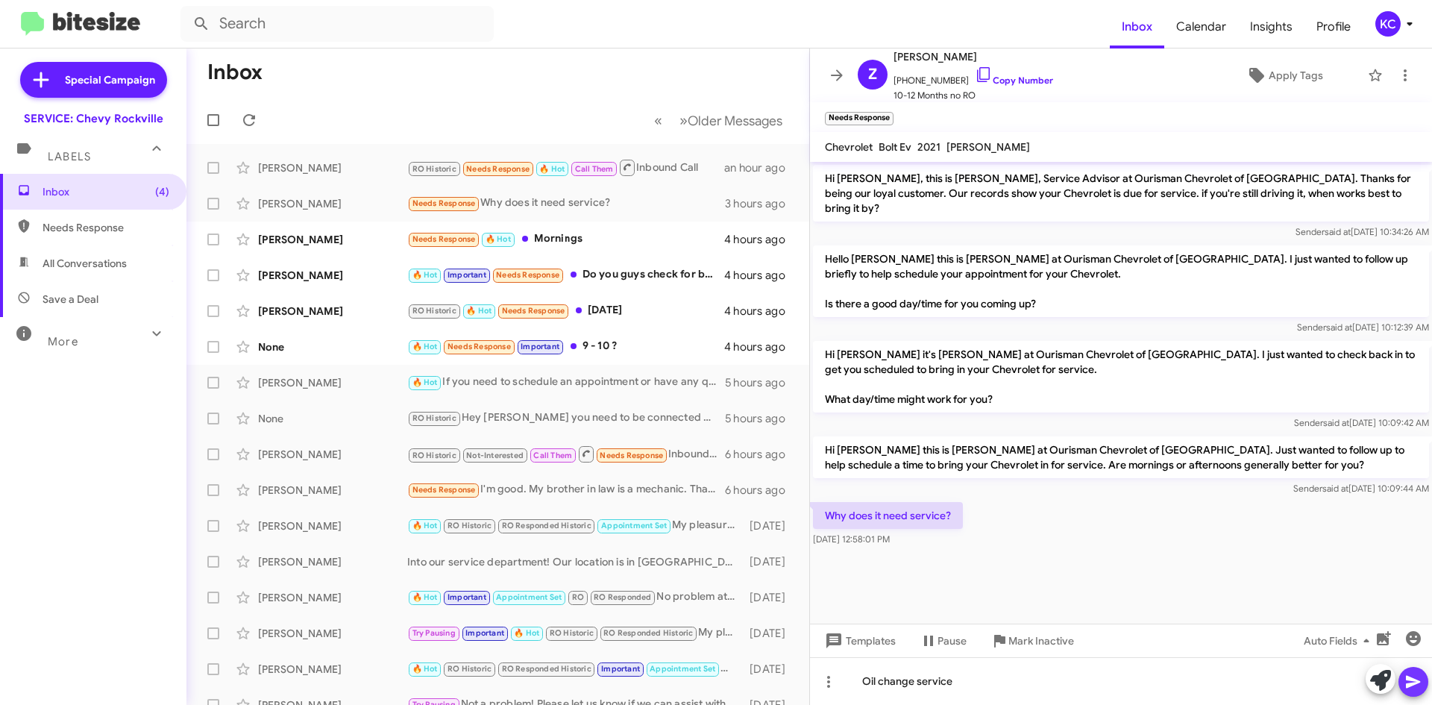
click at [1421, 684] on icon at bounding box center [1413, 682] width 18 height 18
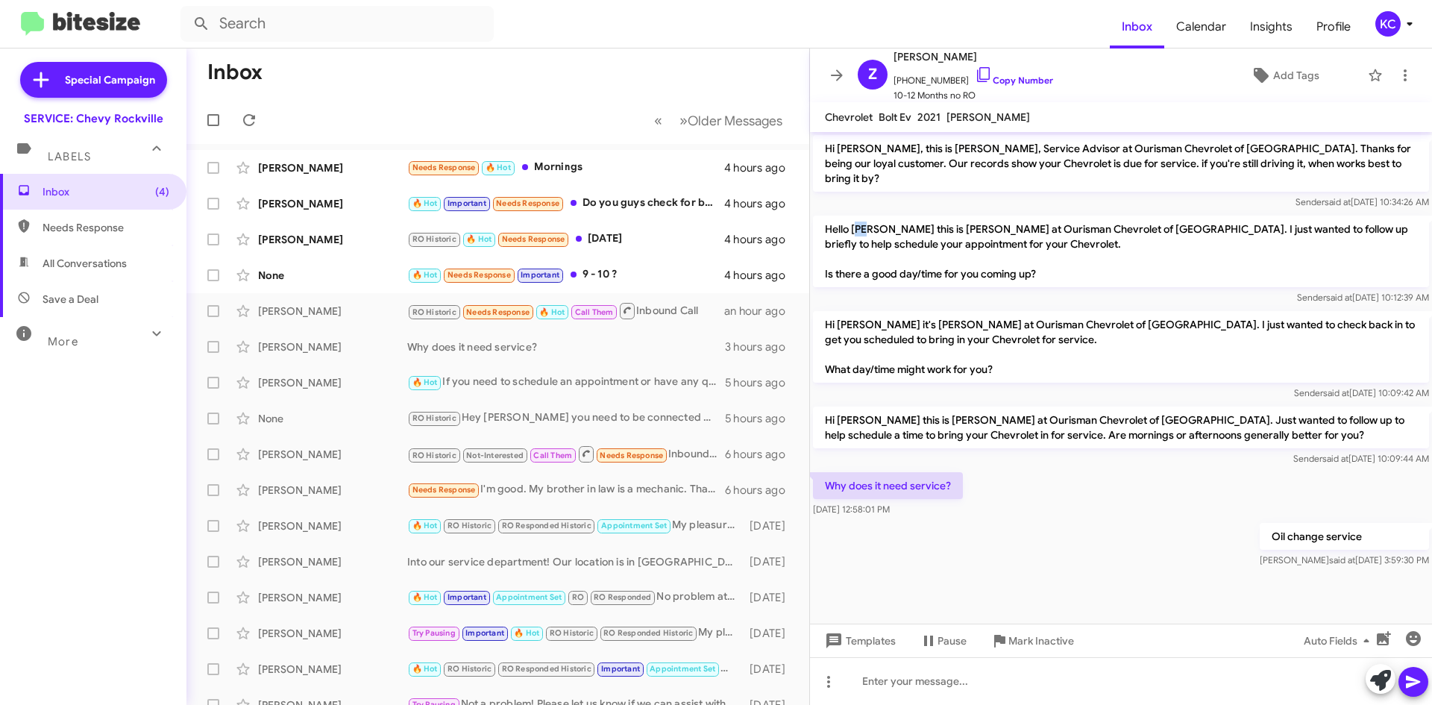
drag, startPoint x: 858, startPoint y: 216, endPoint x: 877, endPoint y: 219, distance: 18.9
click at [869, 217] on p "Hello Zachary this is Sammy at Ourisman Chevrolet of Rockville. I just wanted t…" at bounding box center [1121, 252] width 616 height 72
click at [603, 166] on div "Needs Response 🔥 Hot Mornings" at bounding box center [572, 167] width 330 height 17
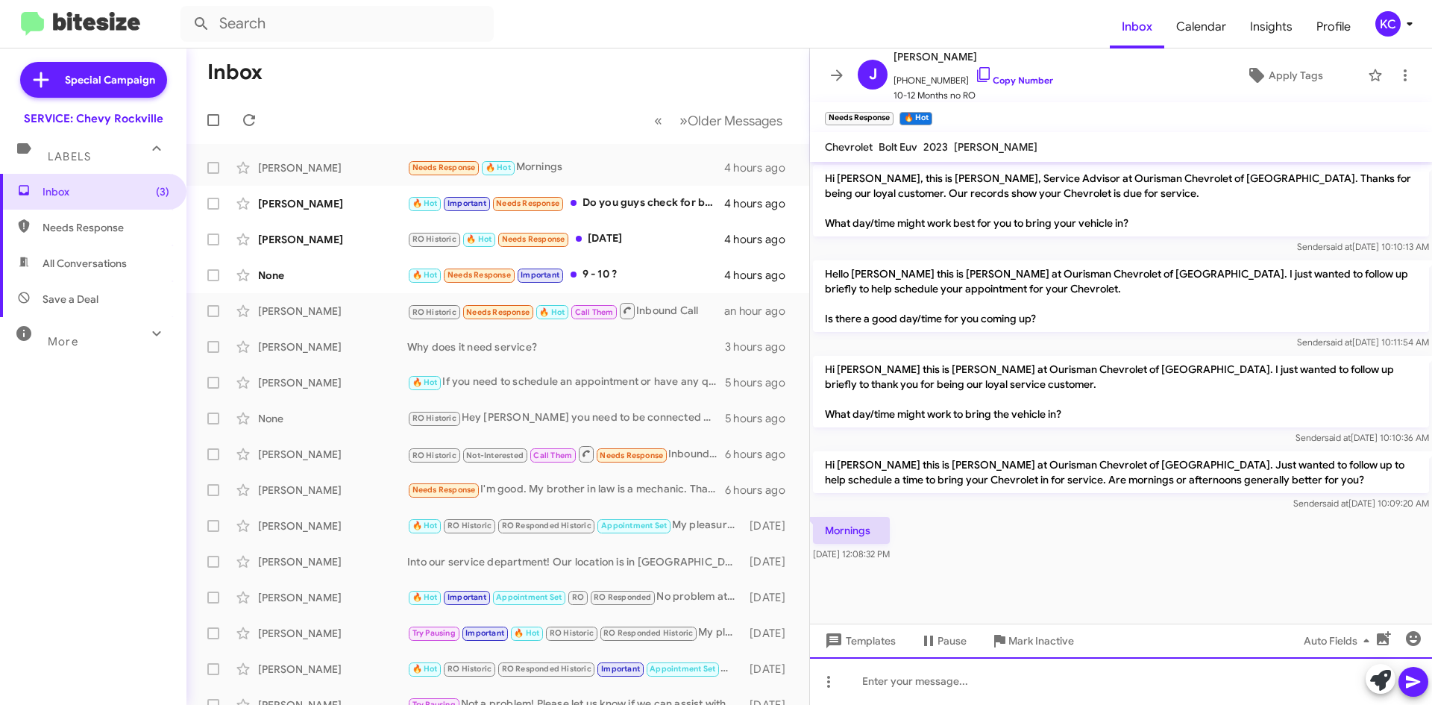
click at [1025, 679] on div at bounding box center [1121, 681] width 622 height 48
click at [1075, 683] on div "Is there a day you would prefer? We have availabilty starting tomorrow" at bounding box center [1121, 681] width 622 height 48
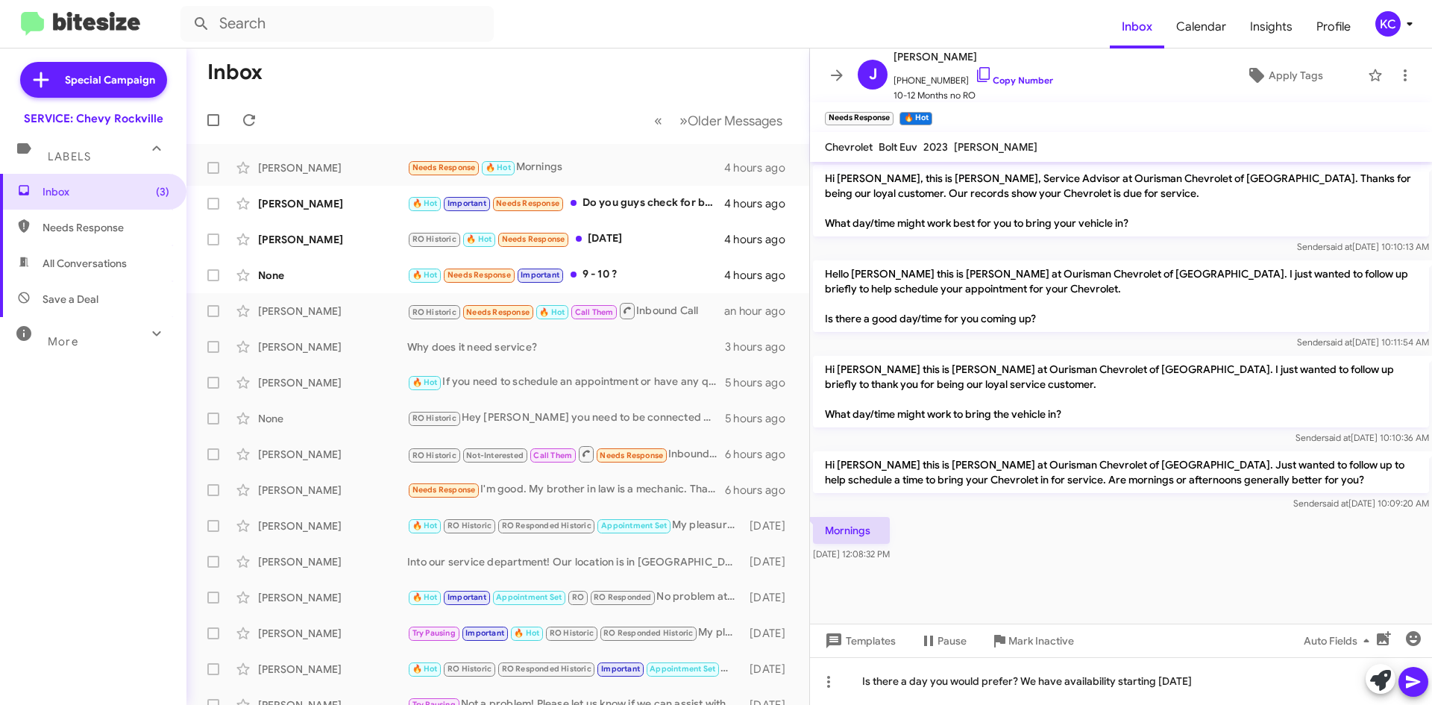
click at [1424, 679] on button at bounding box center [1413, 682] width 30 height 30
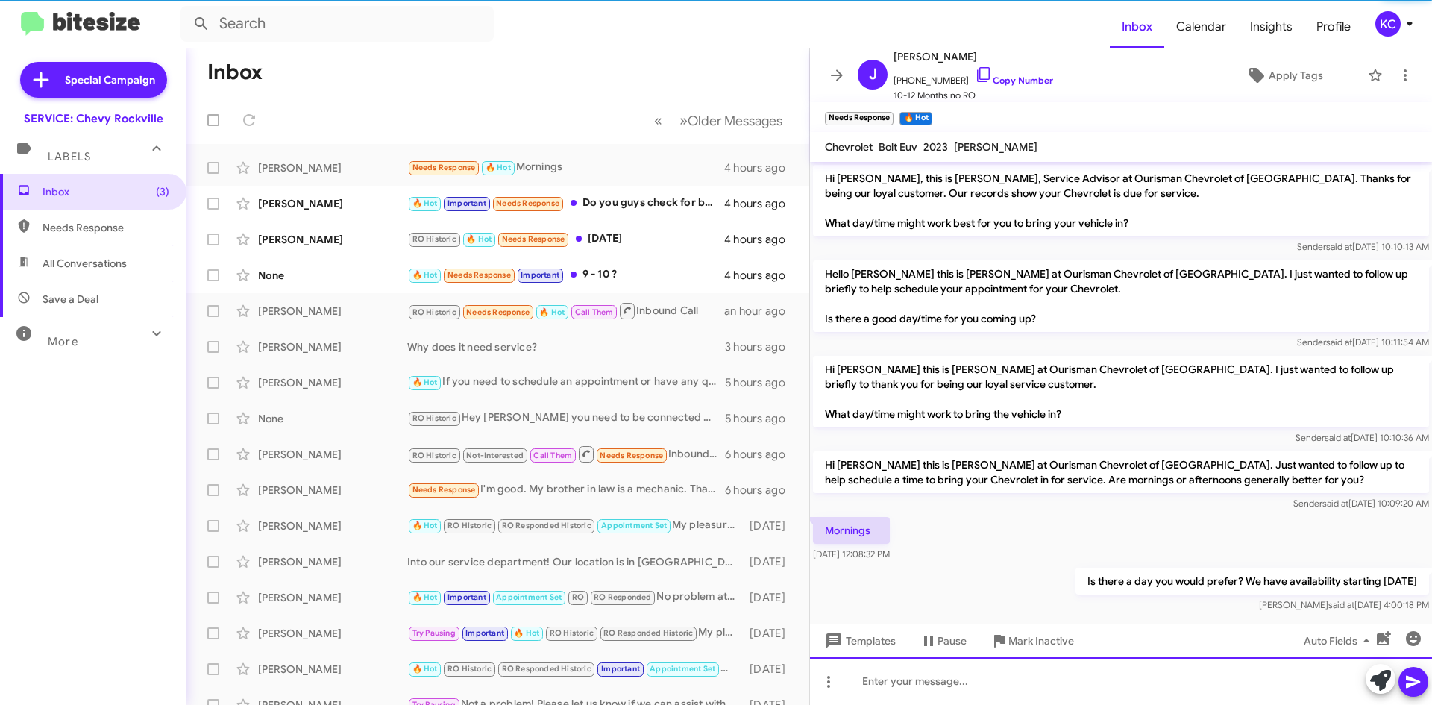
scroll to position [14, 0]
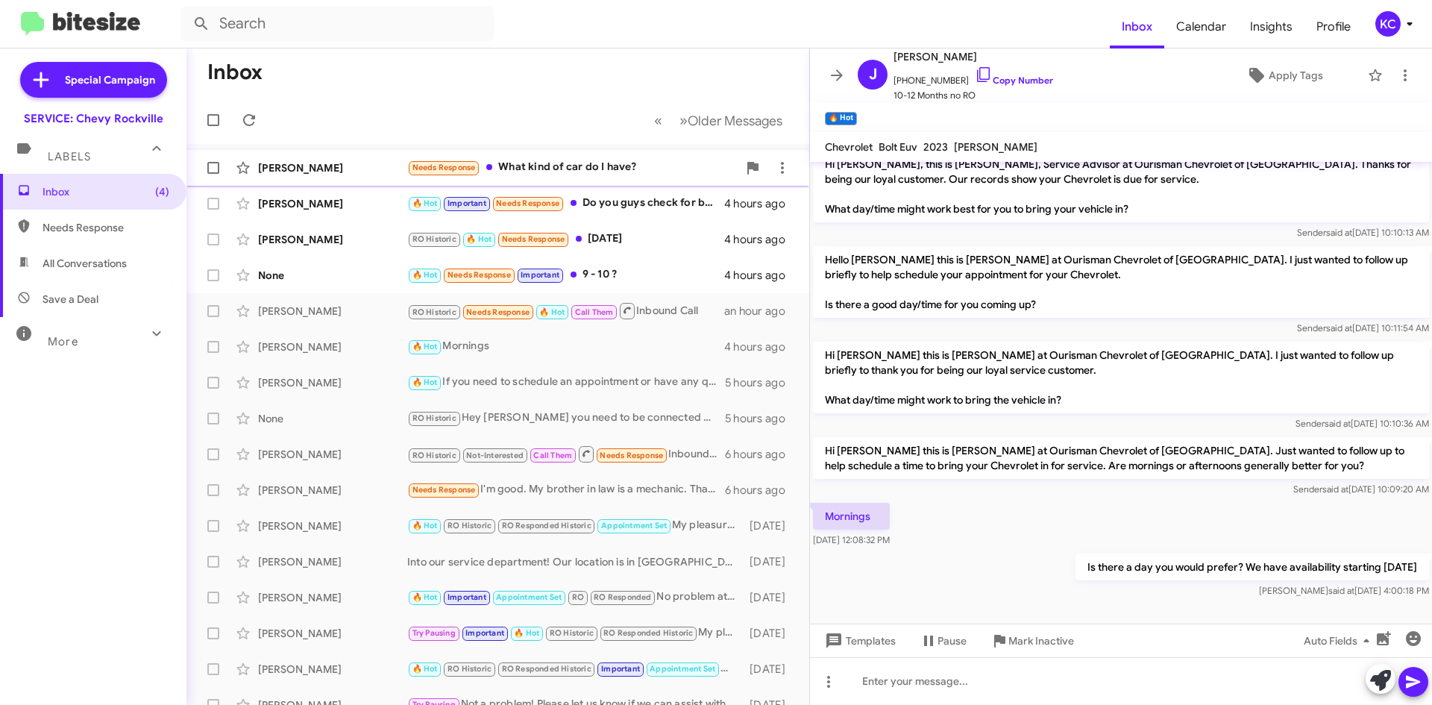
click at [614, 177] on div "Zachary Pilchen Needs Response What kind of car do I have? a few seconds ago" at bounding box center [497, 168] width 599 height 30
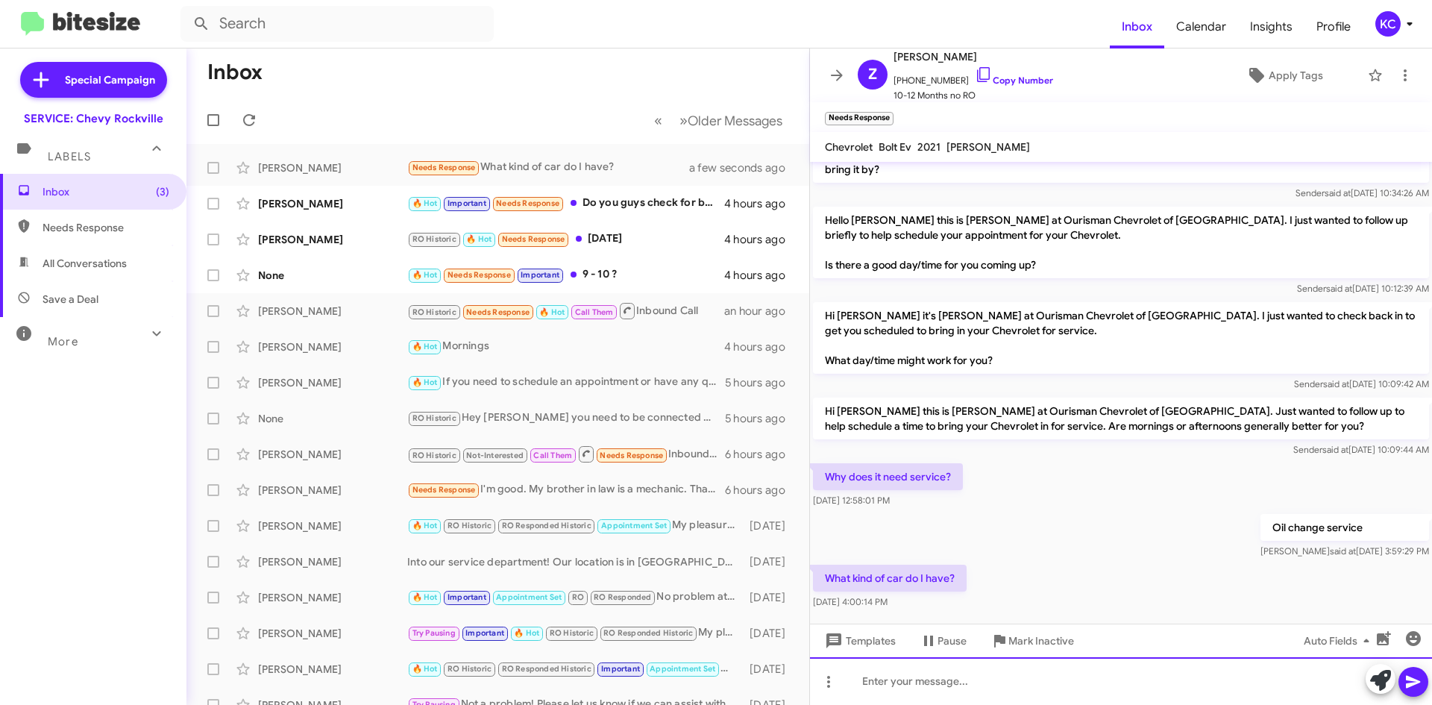
click at [1050, 672] on div at bounding box center [1121, 681] width 622 height 48
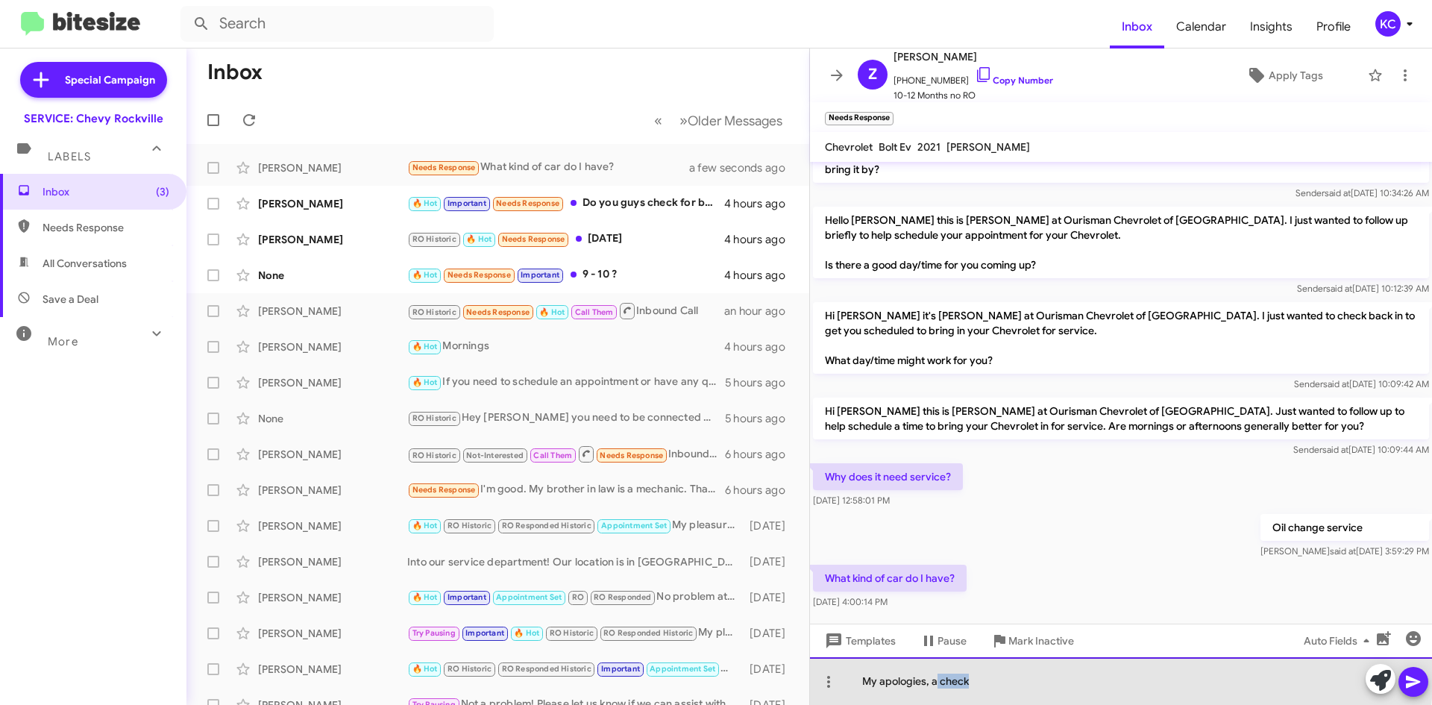
drag, startPoint x: 1051, startPoint y: 676, endPoint x: 932, endPoint y: 686, distance: 119.8
click at [934, 688] on div "My apologies, a check" at bounding box center [1121, 681] width 622 height 48
drag, startPoint x: 929, startPoint y: 683, endPoint x: 983, endPoint y: 664, distance: 56.8
click at [977, 676] on div "My apologies, a check" at bounding box center [1121, 681] width 622 height 48
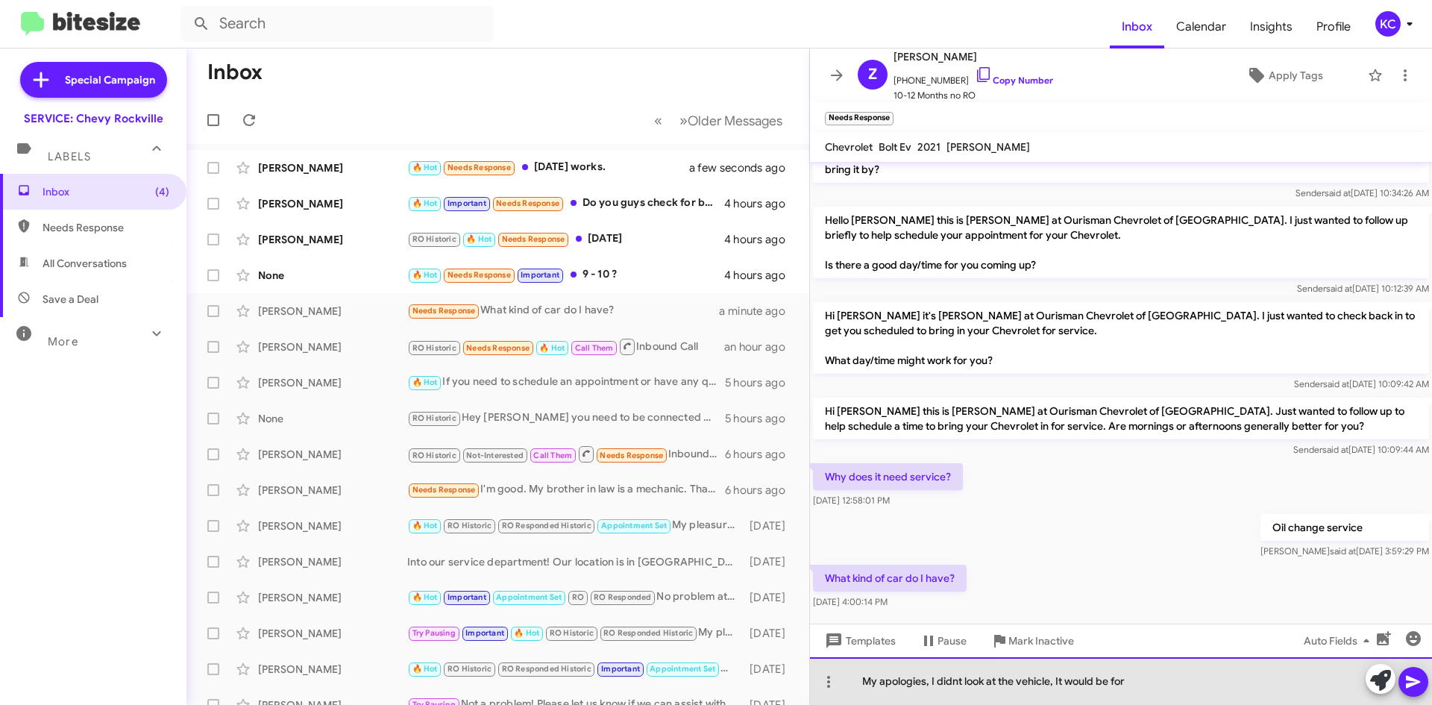
click at [1156, 682] on div "My apologies, I didnt look at the vehicle, It would be for" at bounding box center [1121, 681] width 622 height 48
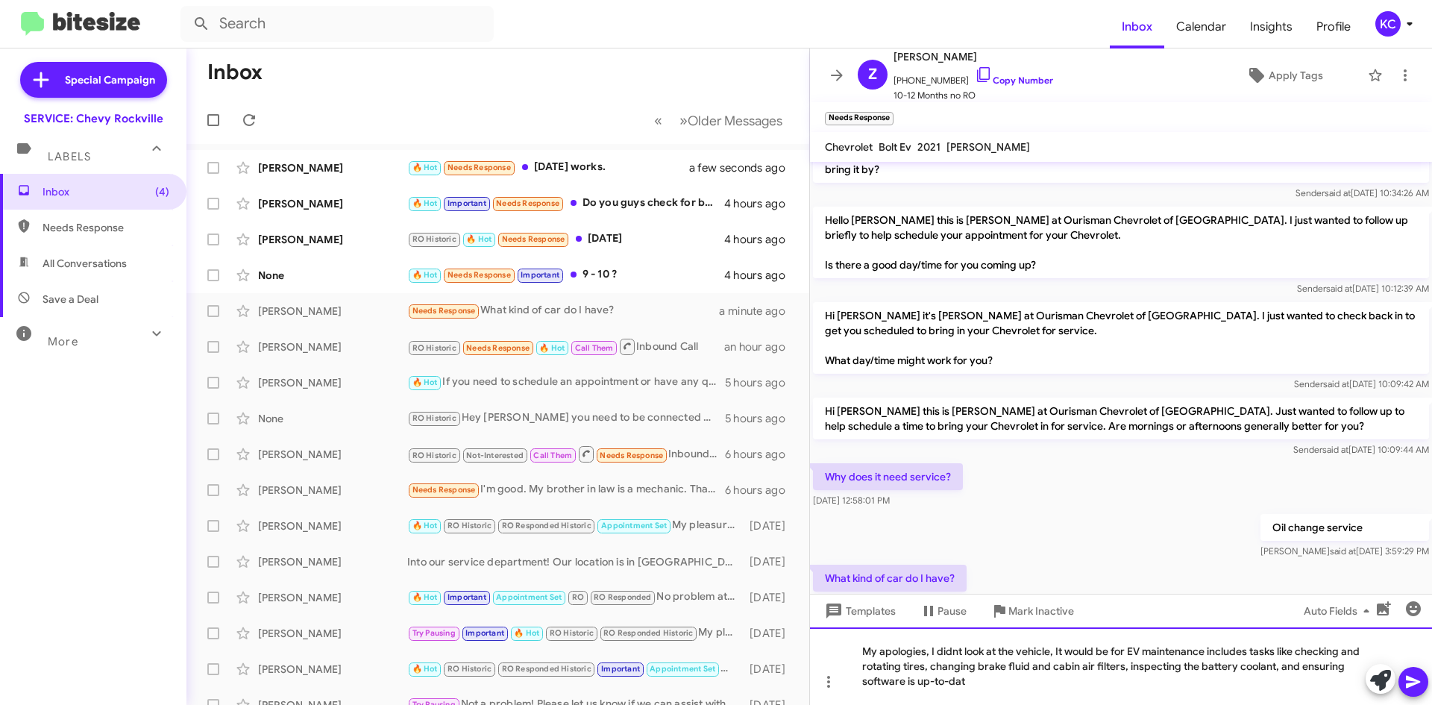
click at [953, 652] on div "My apologies, I didnt look at the vehicle, It would be for EV maintenance inclu…" at bounding box center [1121, 666] width 622 height 78
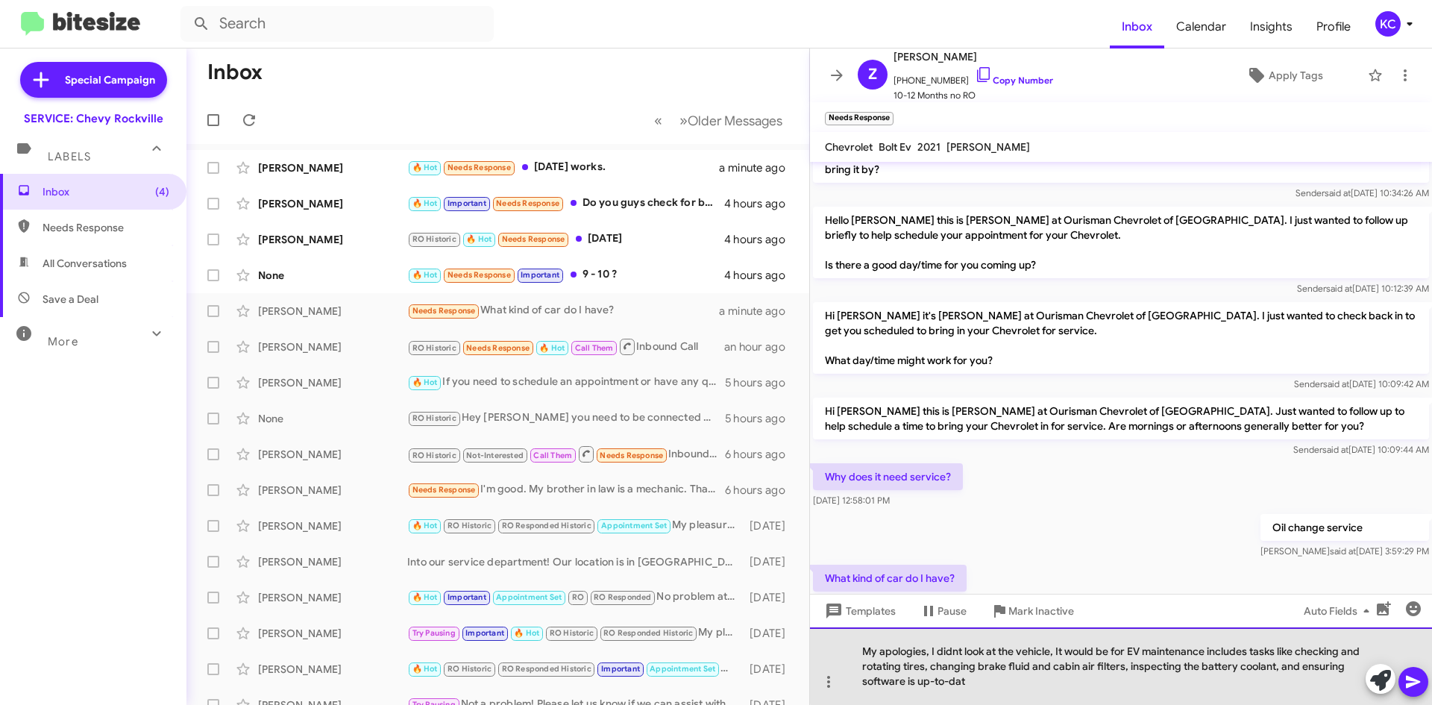
click at [1248, 652] on div "My apologies, I didnt look at the vehicle, It would be for EV maintenance inclu…" at bounding box center [1121, 666] width 622 height 78
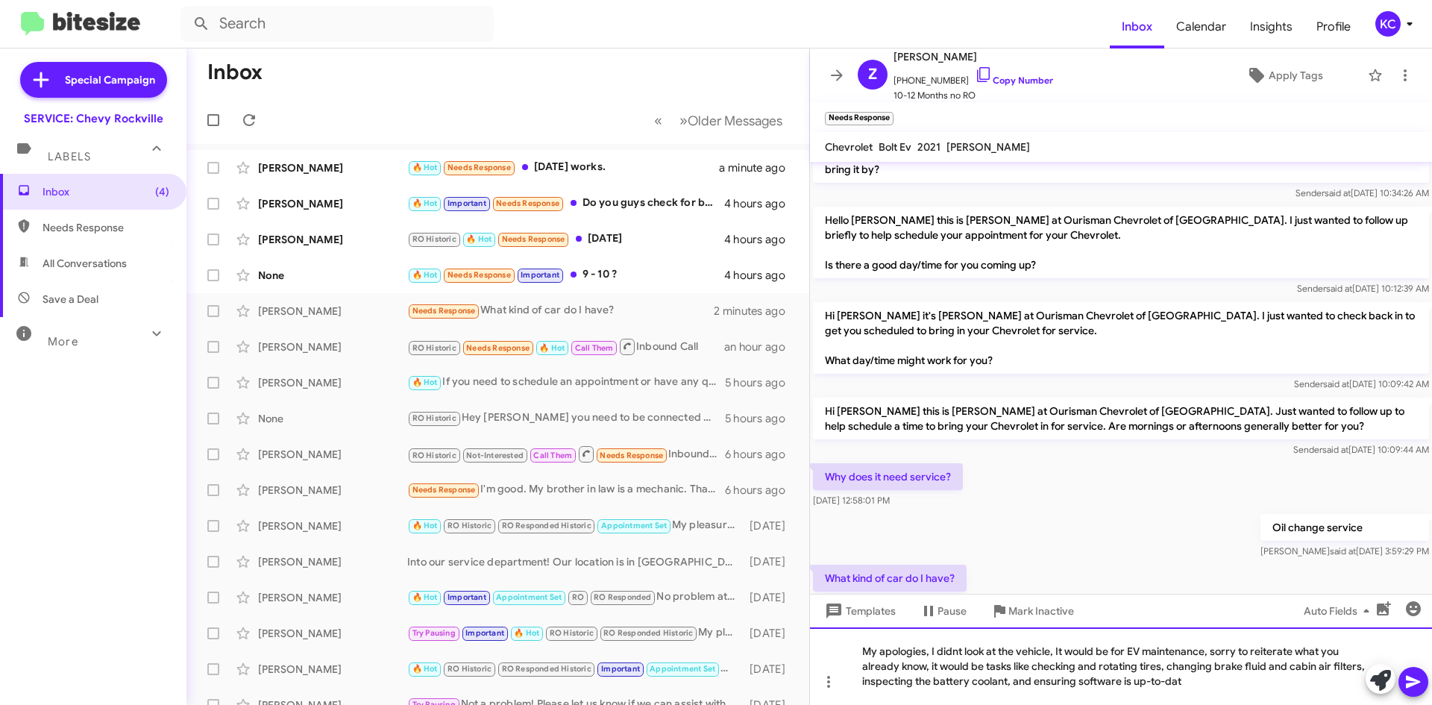
click at [1180, 685] on div "My apologies, I didnt look at the vehicle, It would be for EV maintenance, sorr…" at bounding box center [1121, 666] width 622 height 78
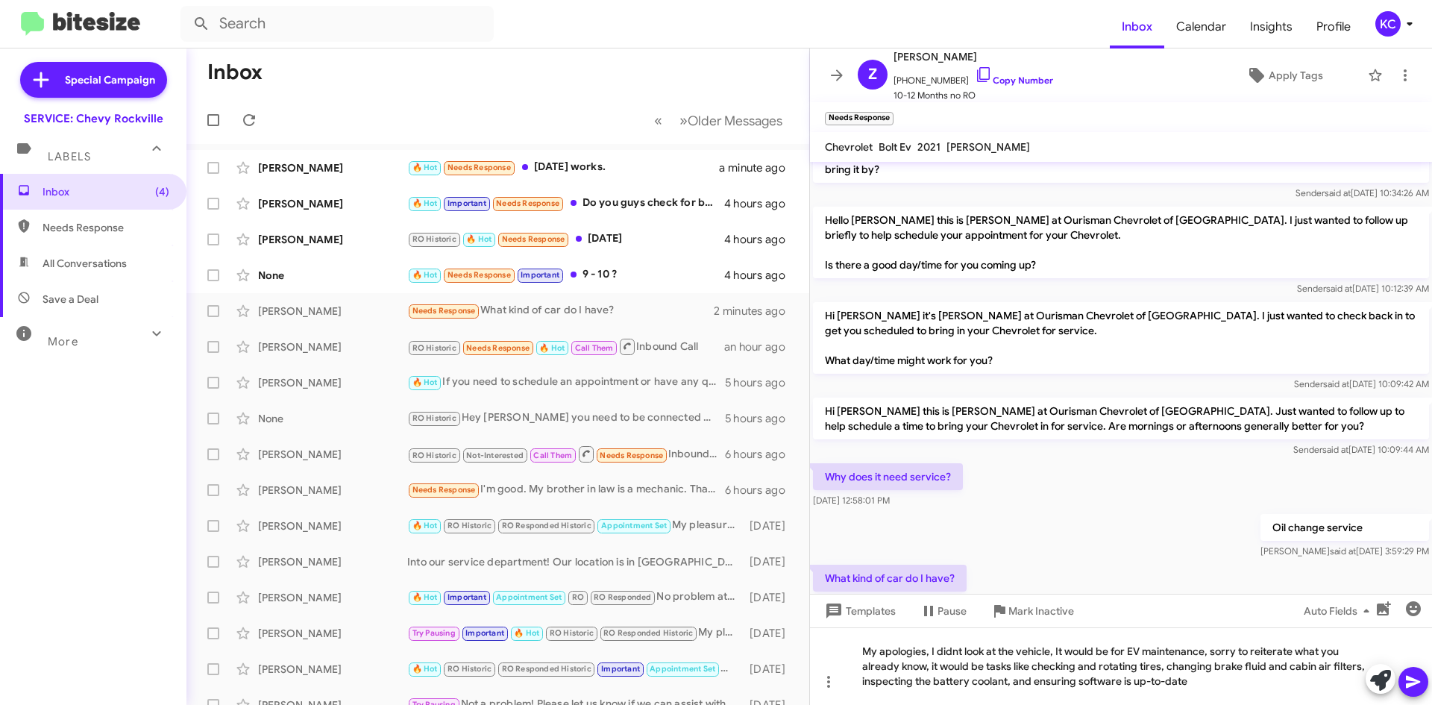
click at [1412, 673] on icon at bounding box center [1413, 682] width 18 height 18
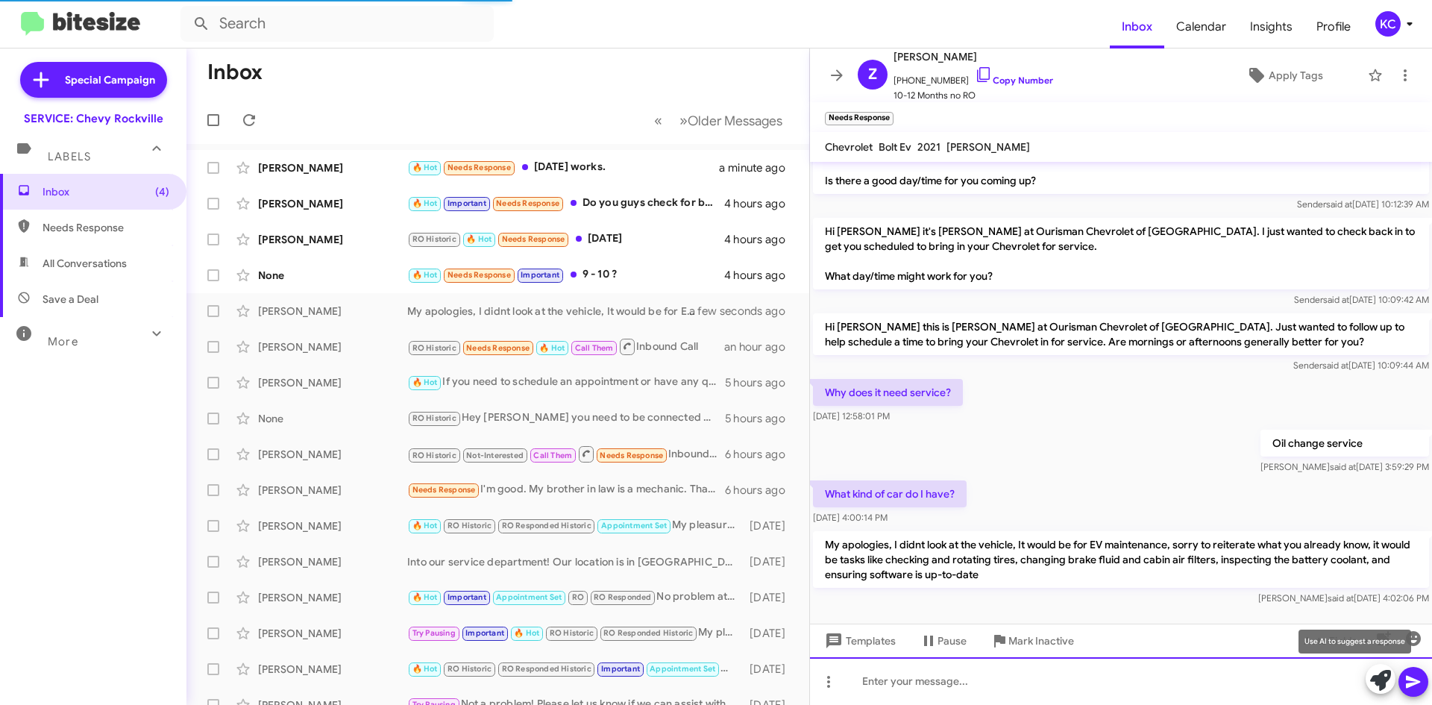
scroll to position [93, 0]
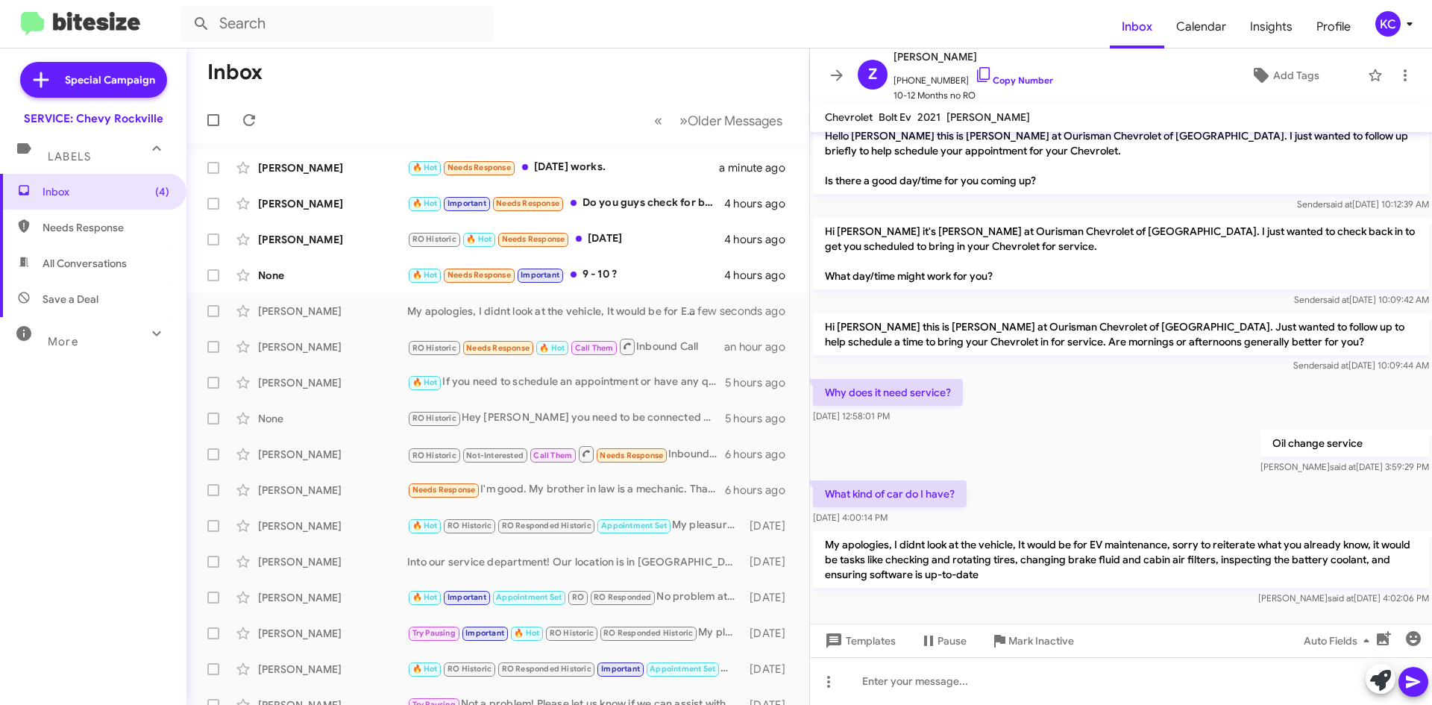
click at [945, 383] on p "Why does it need service?" at bounding box center [888, 392] width 150 height 27
click at [638, 166] on div "🔥 Hot Needs Response Tomorrow works." at bounding box center [572, 167] width 330 height 17
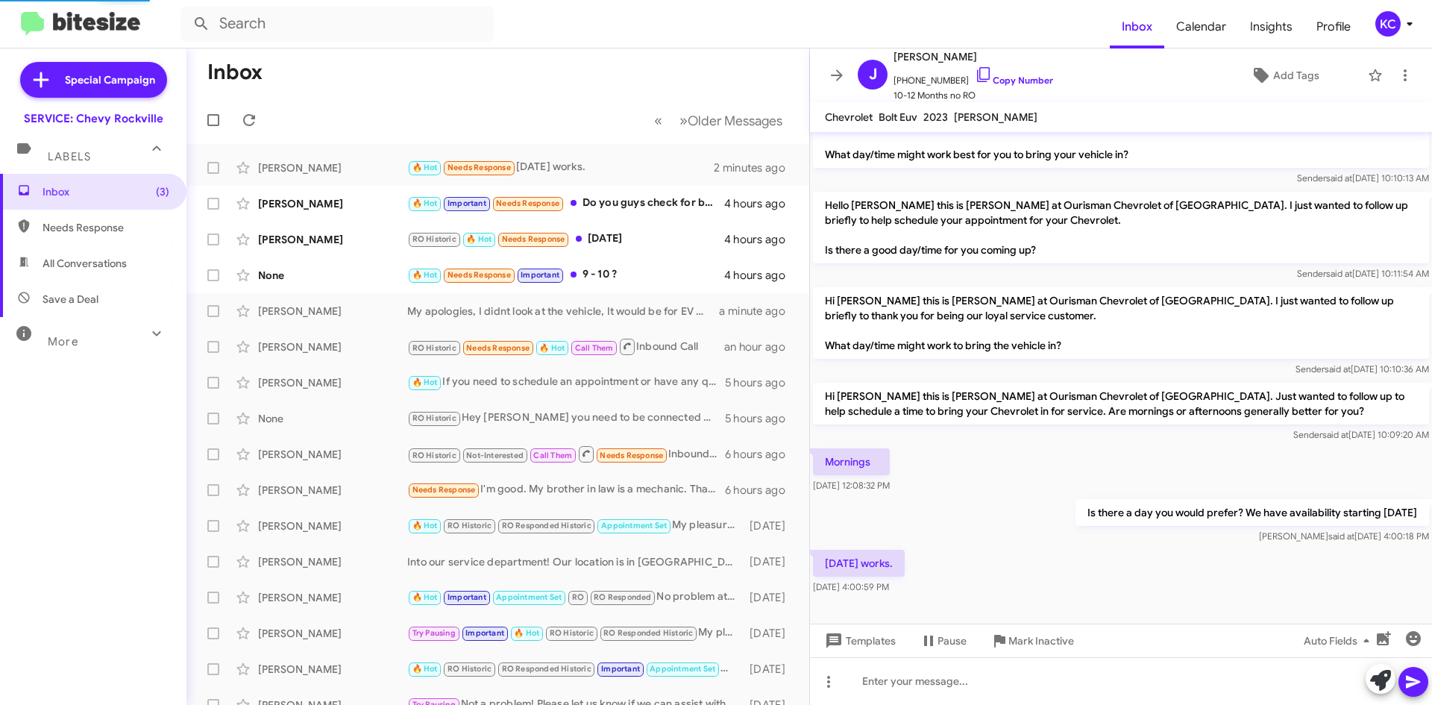
scroll to position [69, 0]
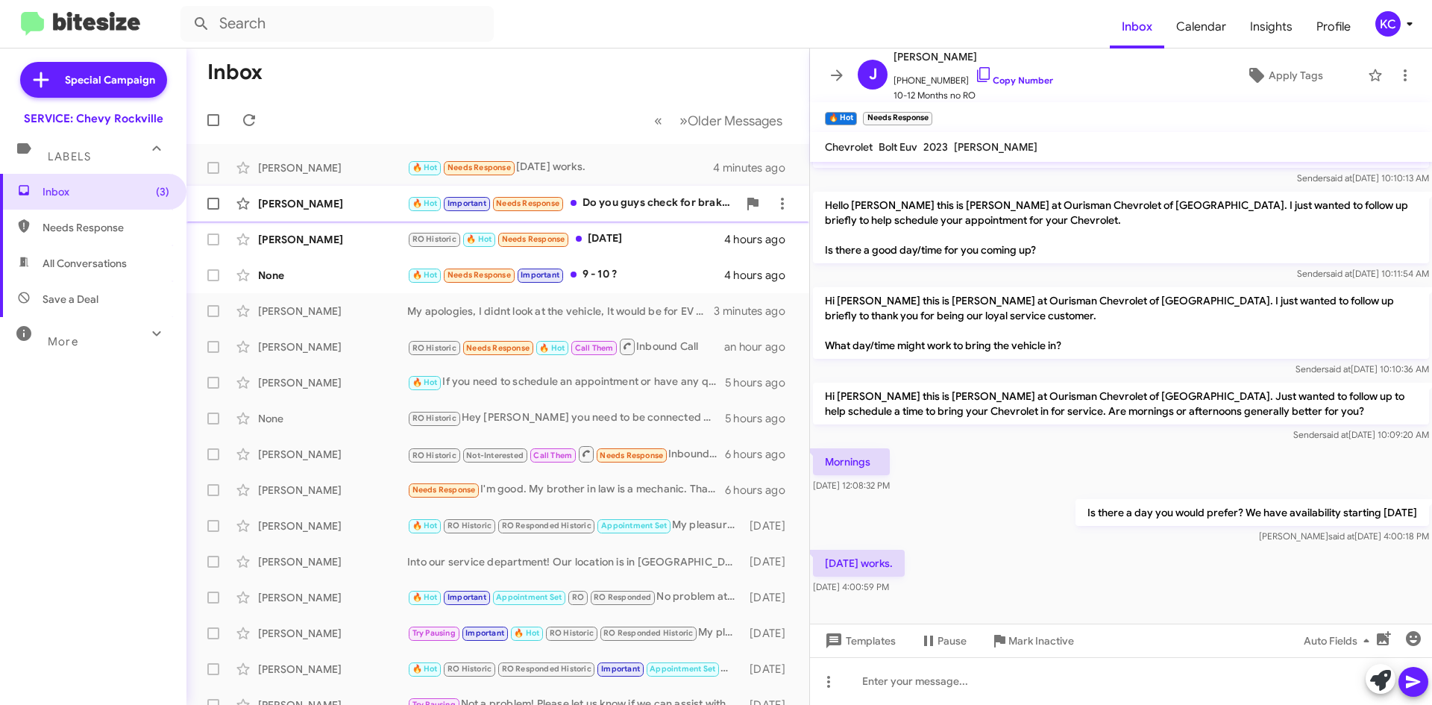
click at [620, 208] on div "🔥 Hot Important Needs Response Do you guys check for brakes" at bounding box center [572, 203] width 330 height 17
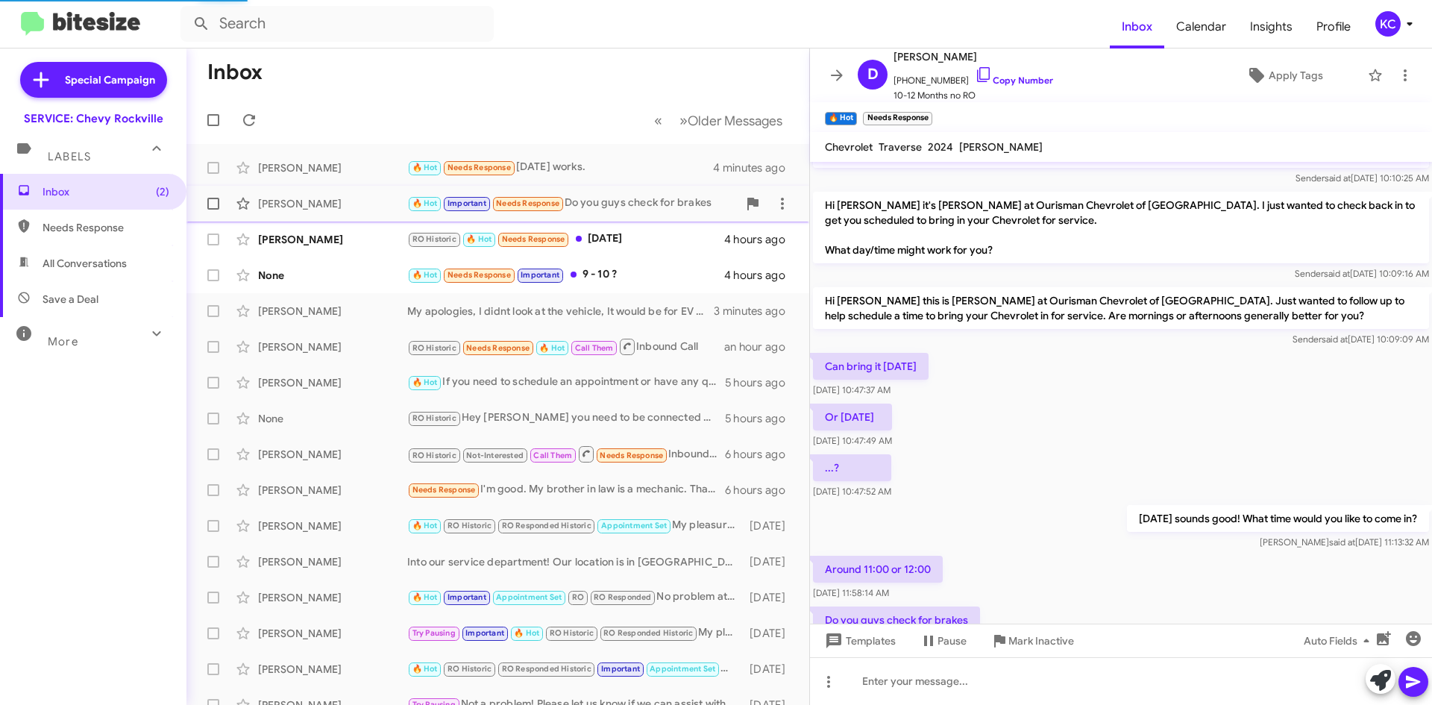
scroll to position [133, 0]
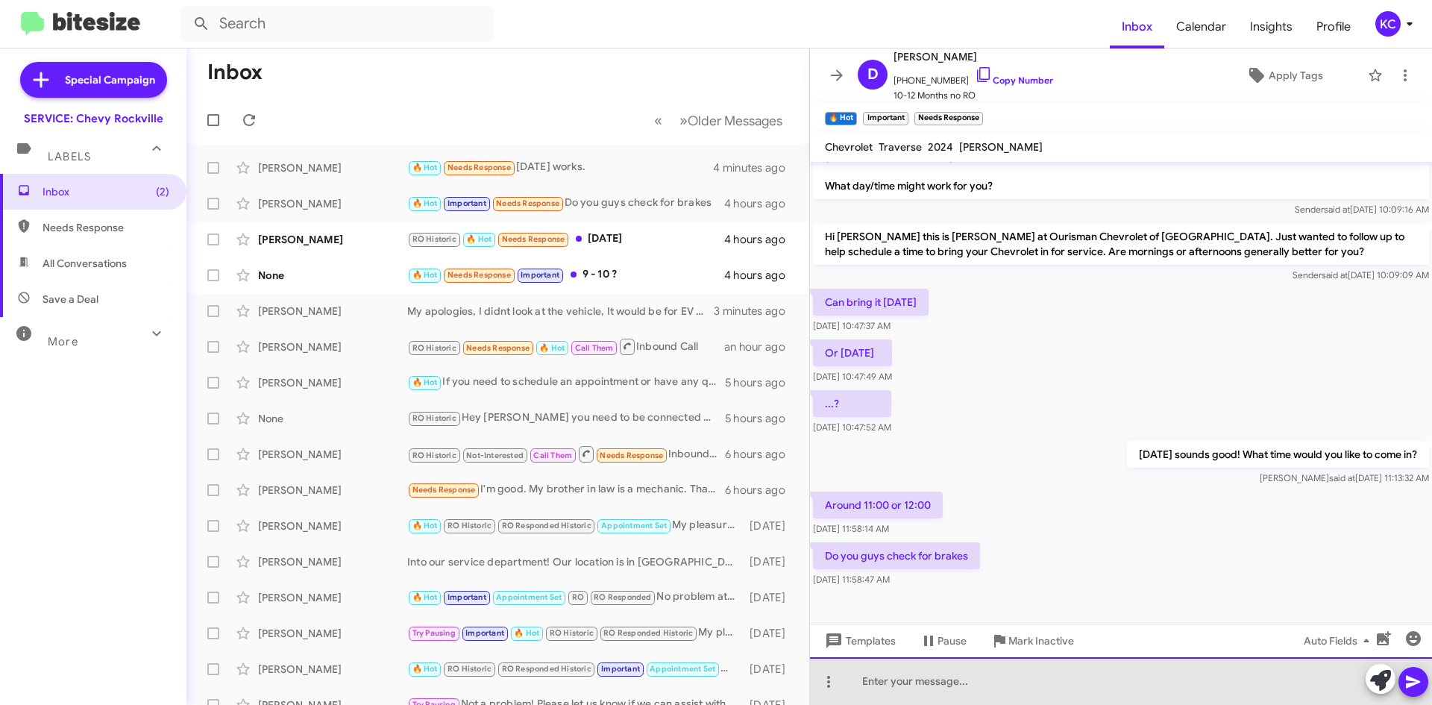
click at [1020, 678] on div at bounding box center [1121, 681] width 622 height 48
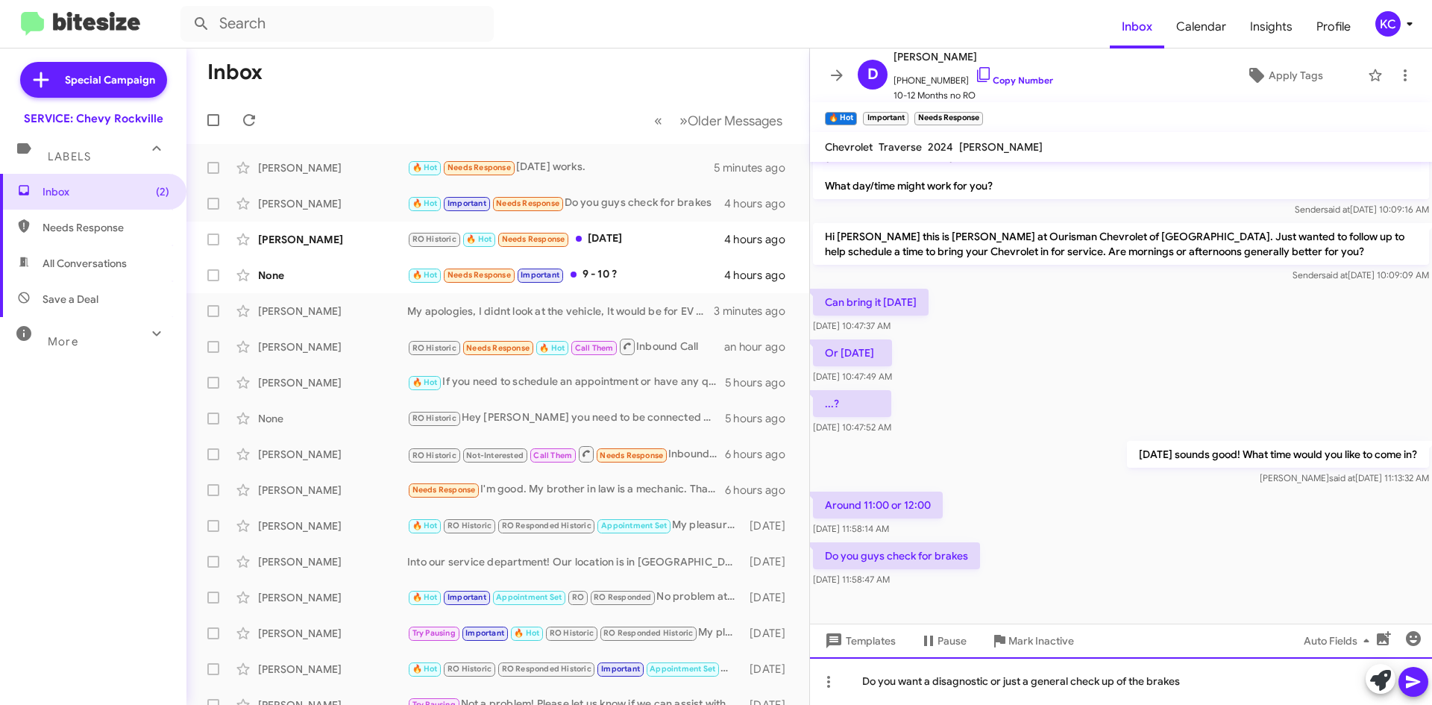
click at [951, 681] on div "Do you want a disagnostic or just a general check up of the brakes" at bounding box center [1121, 681] width 622 height 48
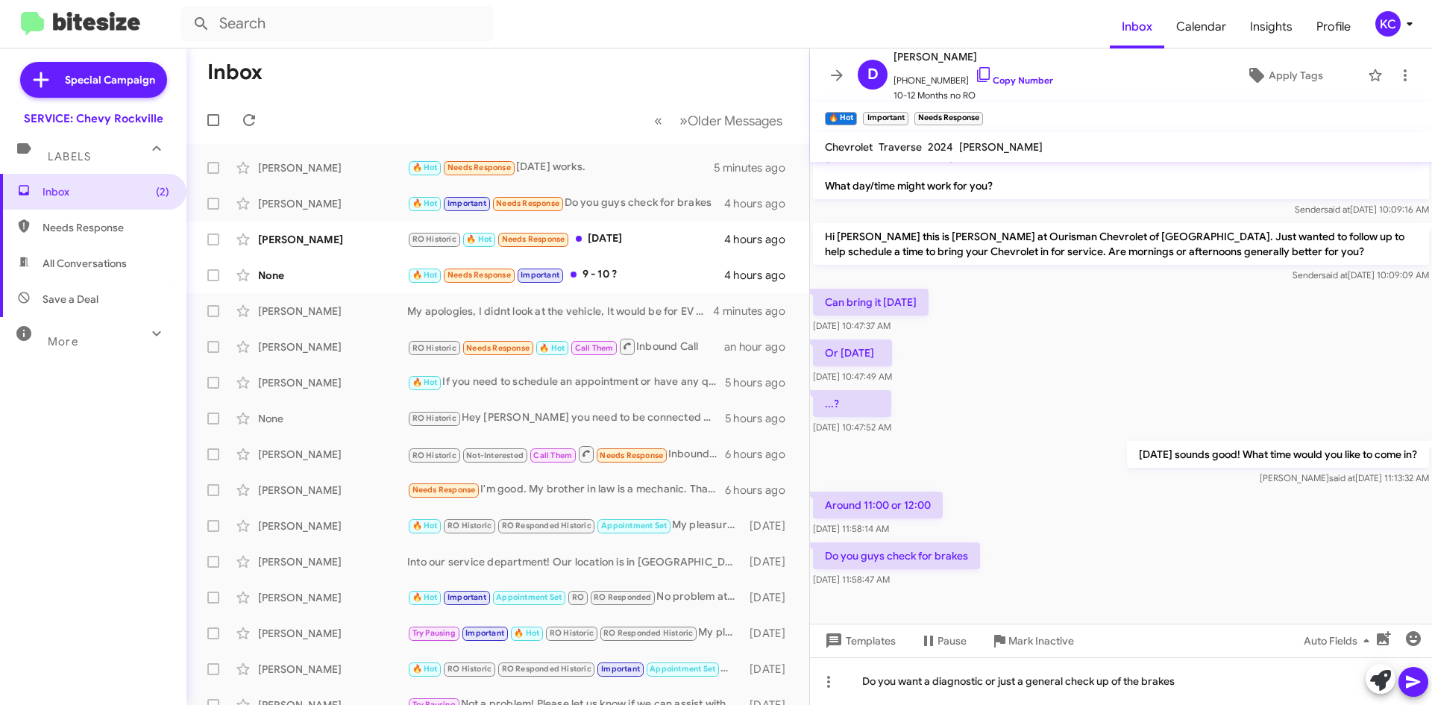
click at [1410, 682] on icon at bounding box center [1413, 682] width 18 height 18
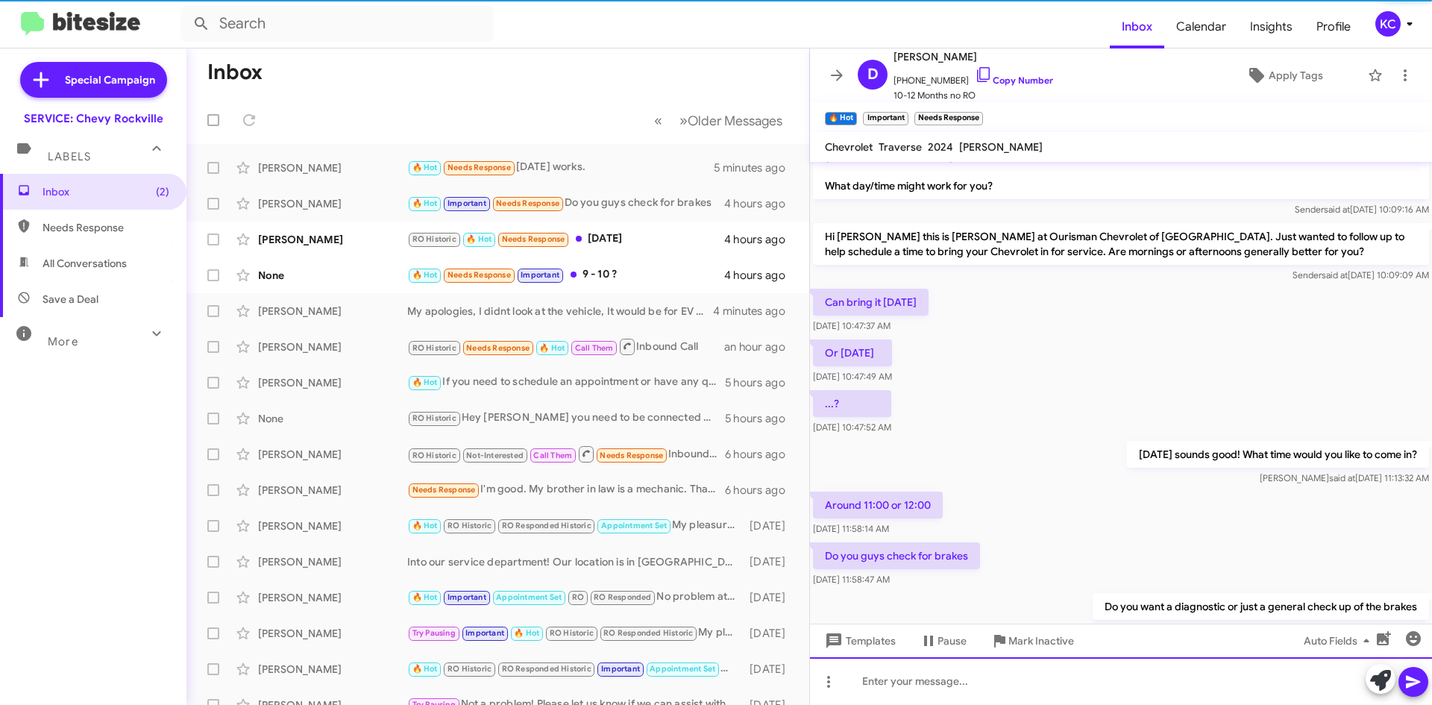
scroll to position [0, 0]
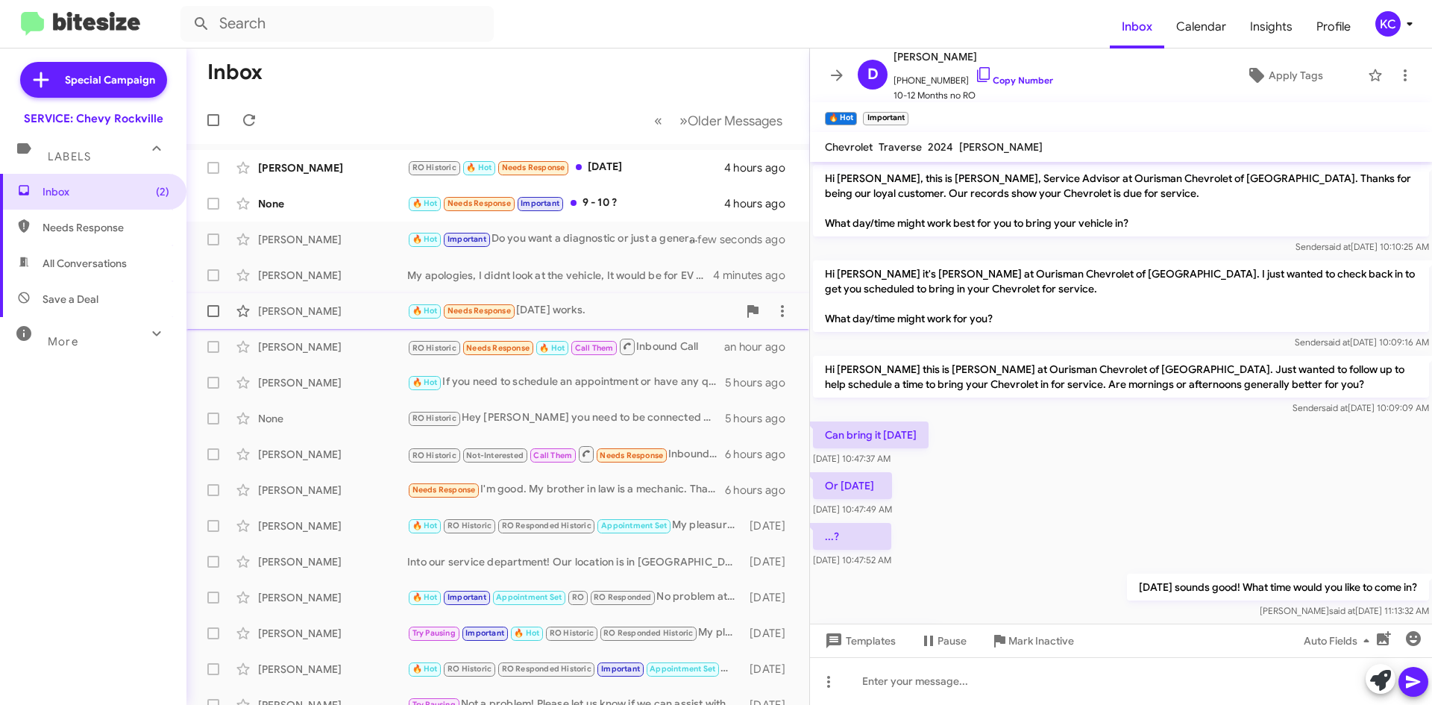
click at [593, 307] on div "🔥 Hot Needs Response Tomorrow works." at bounding box center [572, 310] width 330 height 17
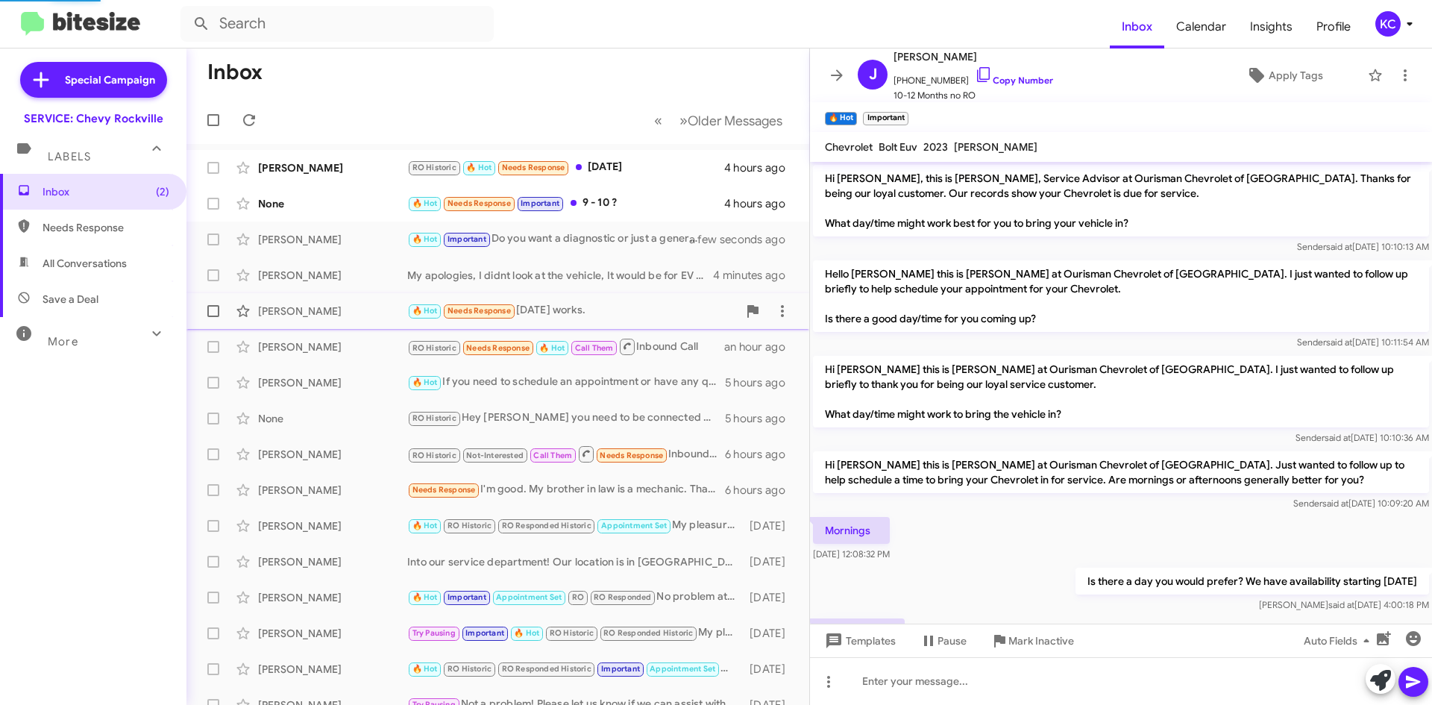
scroll to position [69, 0]
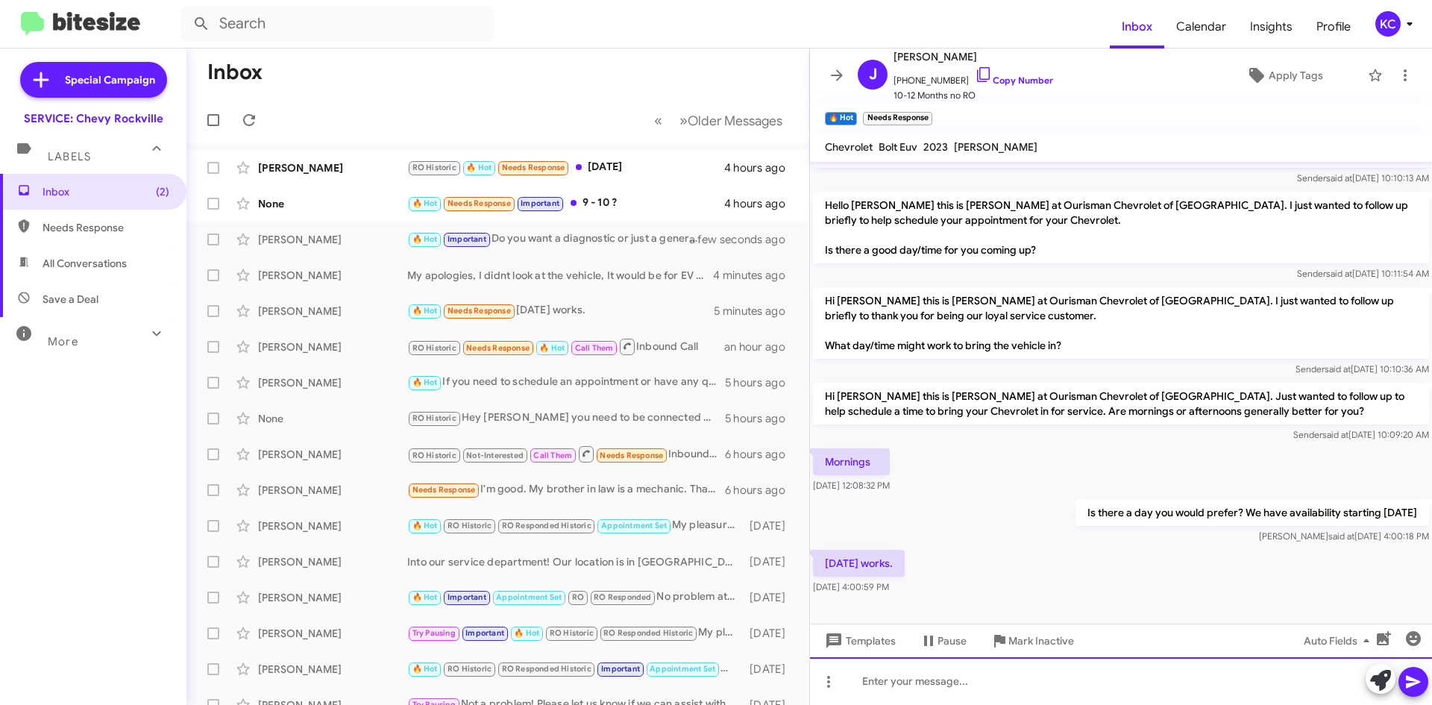
click at [1157, 670] on div at bounding box center [1121, 681] width 622 height 48
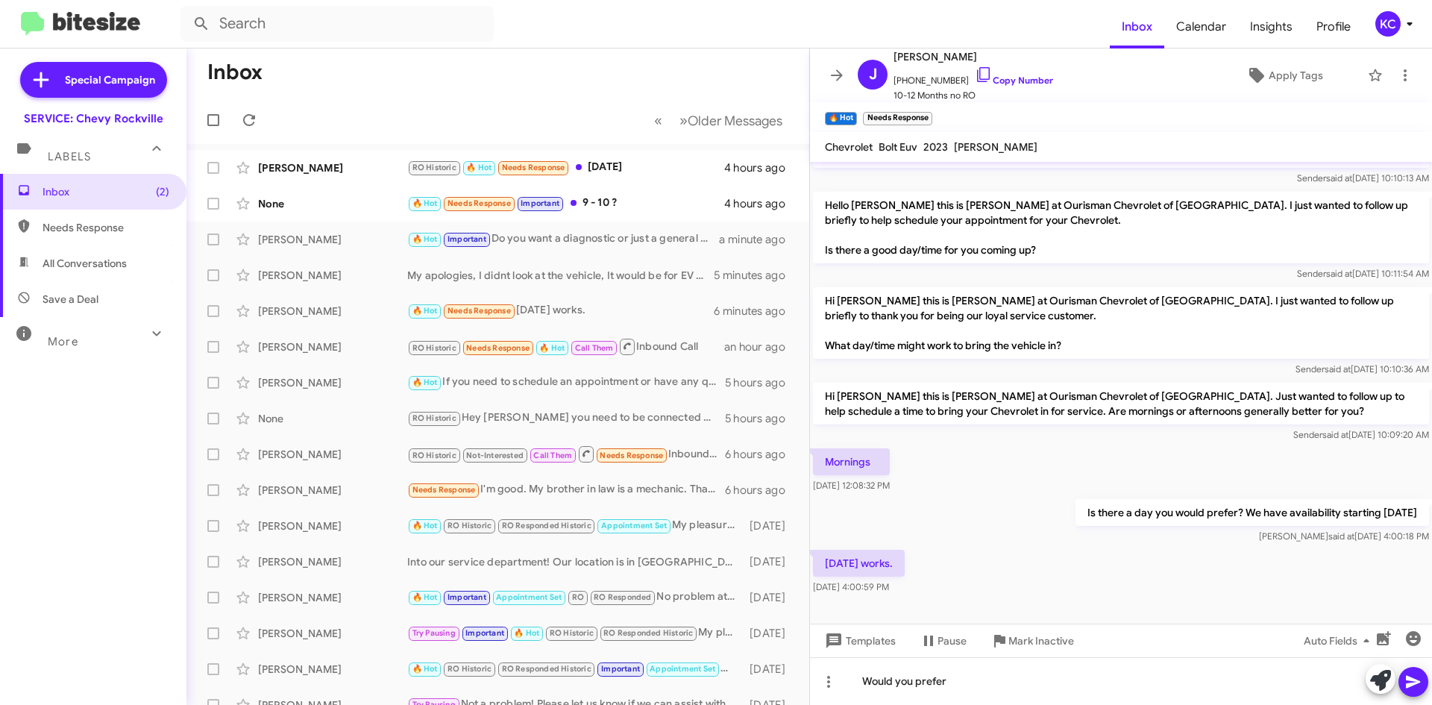
click at [1075, 536] on div "Kimberly said at Sep 30, 2025, 4:00:18 PM" at bounding box center [1251, 536] width 353 height 15
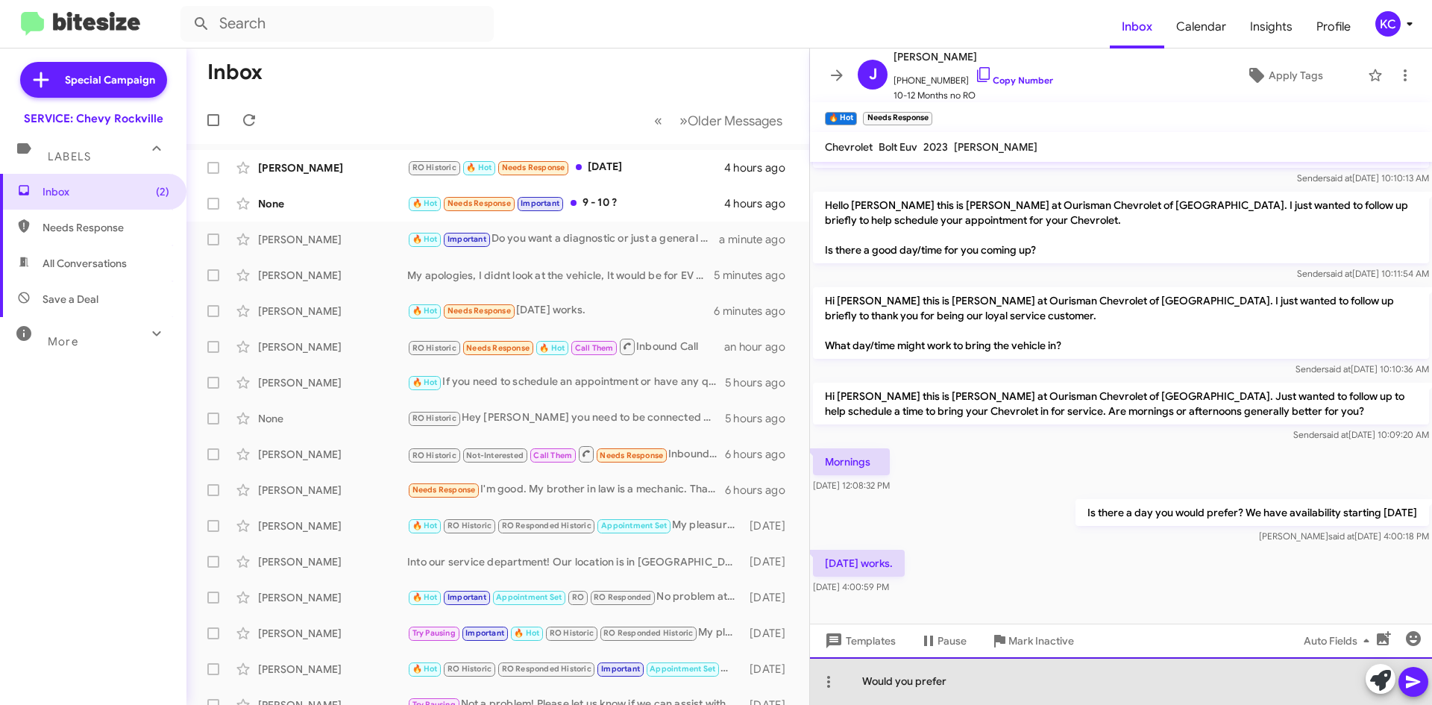
click at [959, 678] on div "Would you prefer" at bounding box center [1121, 681] width 622 height 48
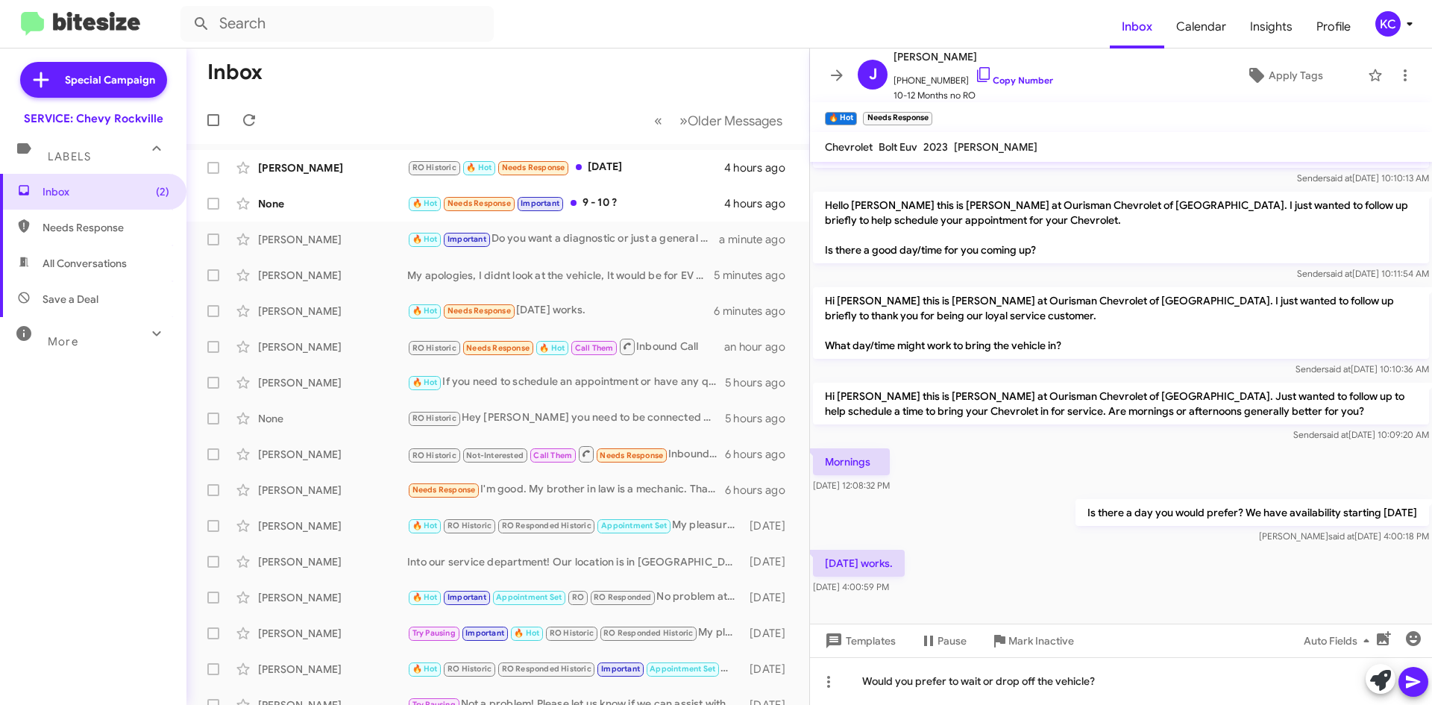
click at [1409, 676] on icon at bounding box center [1413, 682] width 18 height 18
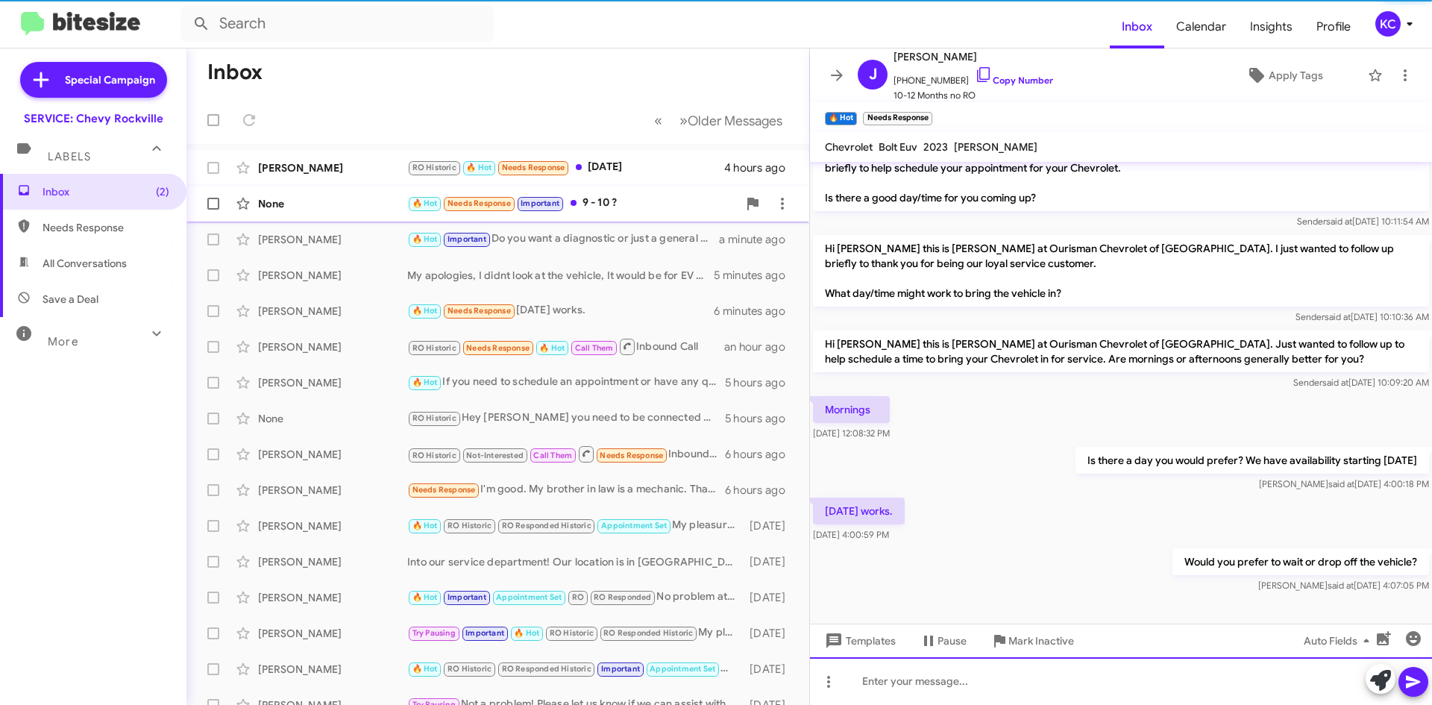
scroll to position [123, 0]
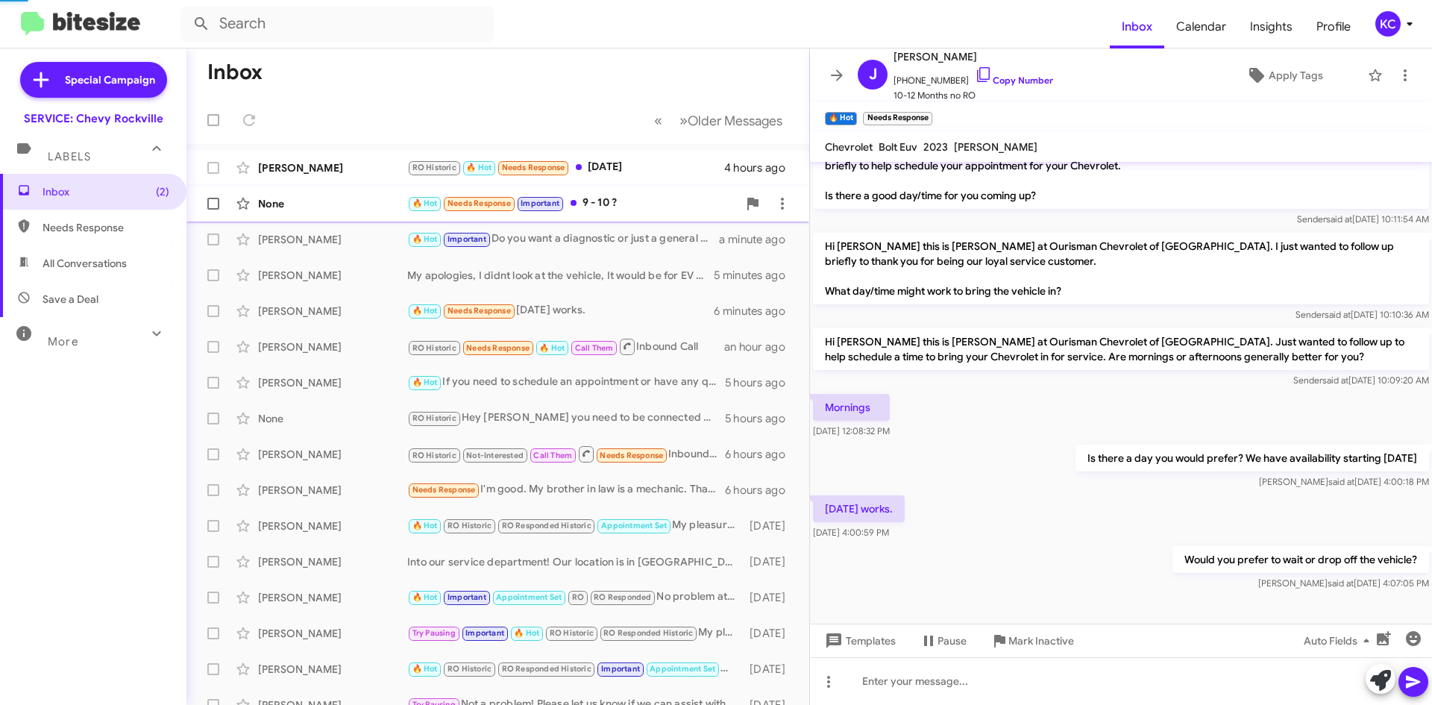
click at [620, 197] on div "🔥 Hot Needs Response Important 9 - 10 ?" at bounding box center [572, 203] width 330 height 17
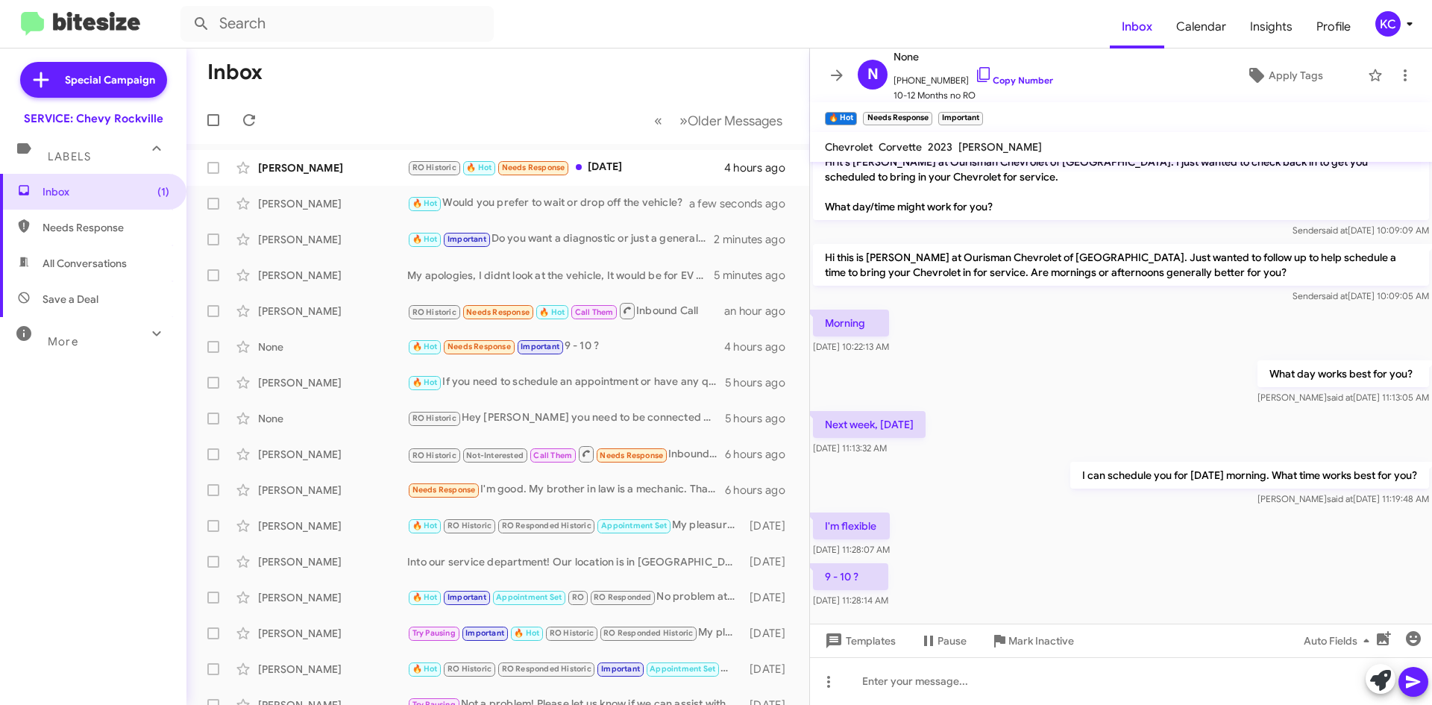
scroll to position [133, 0]
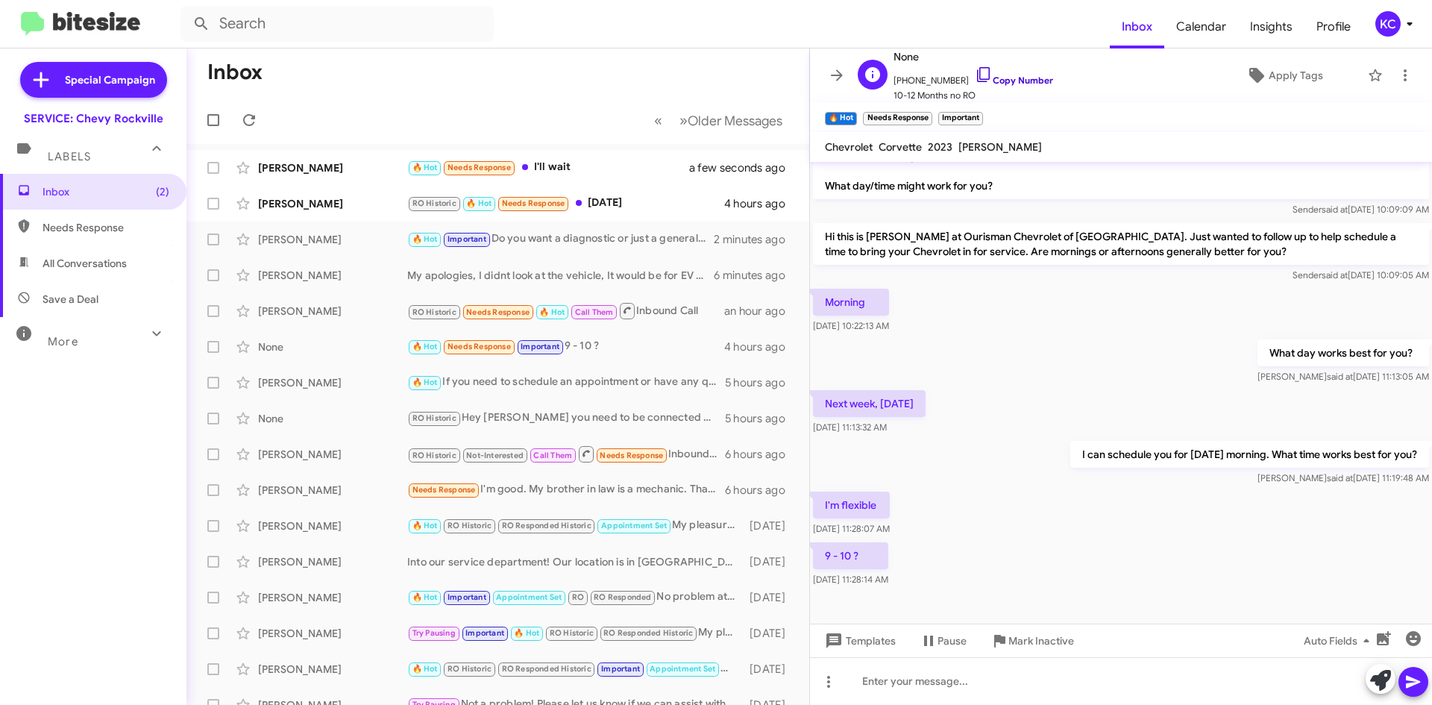
click at [975, 72] on icon at bounding box center [984, 75] width 18 height 18
click at [630, 215] on div "David Brochstein RO Historic 🔥 Hot Needs Response Oct 22 4 hours ago" at bounding box center [497, 204] width 599 height 30
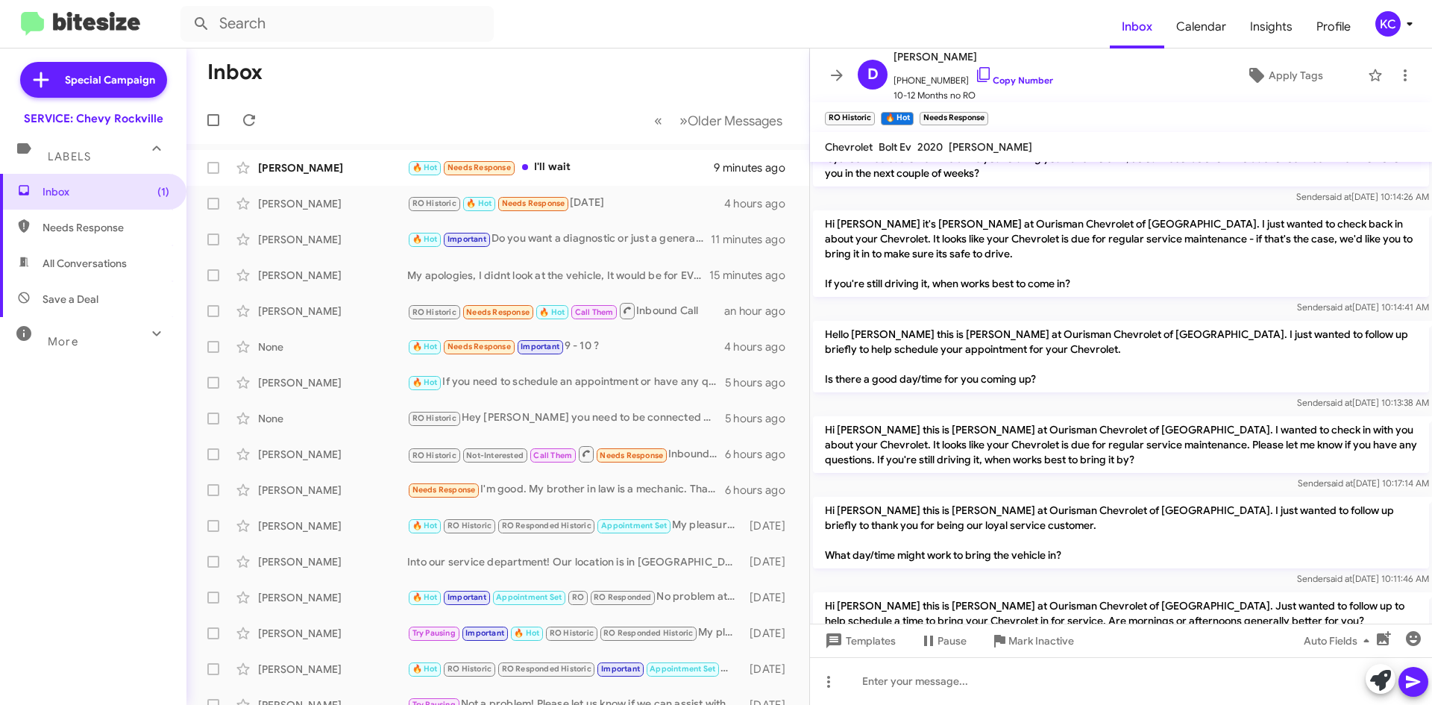
scroll to position [512, 0]
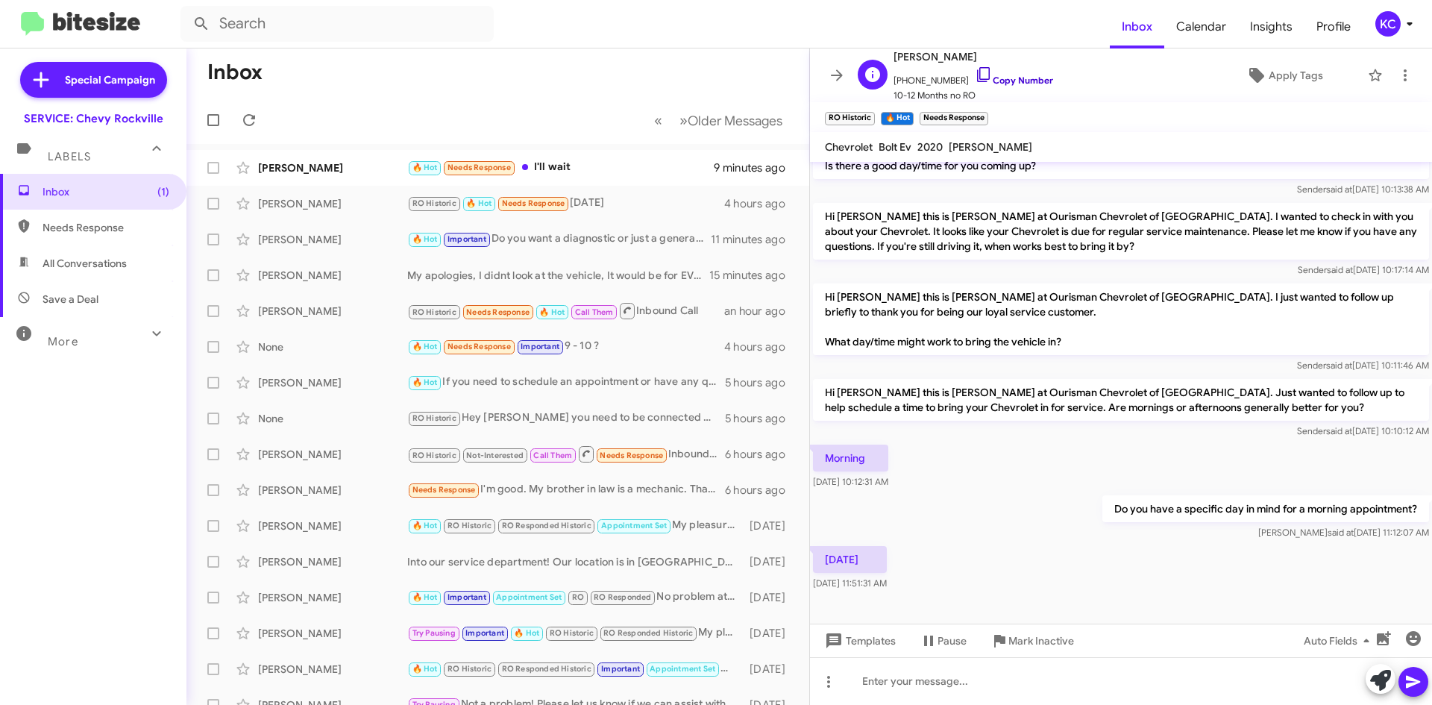
click at [975, 72] on icon at bounding box center [984, 75] width 18 height 18
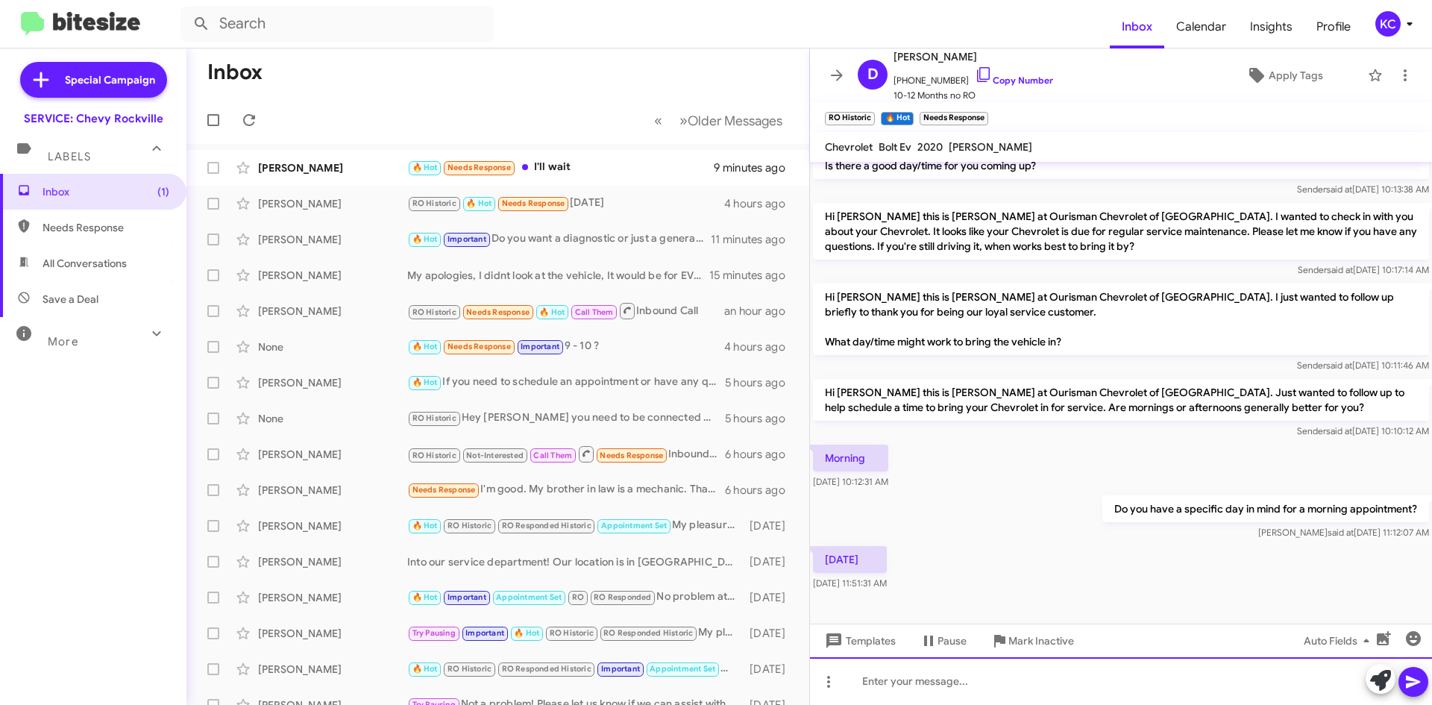
click at [939, 682] on div at bounding box center [1121, 681] width 622 height 48
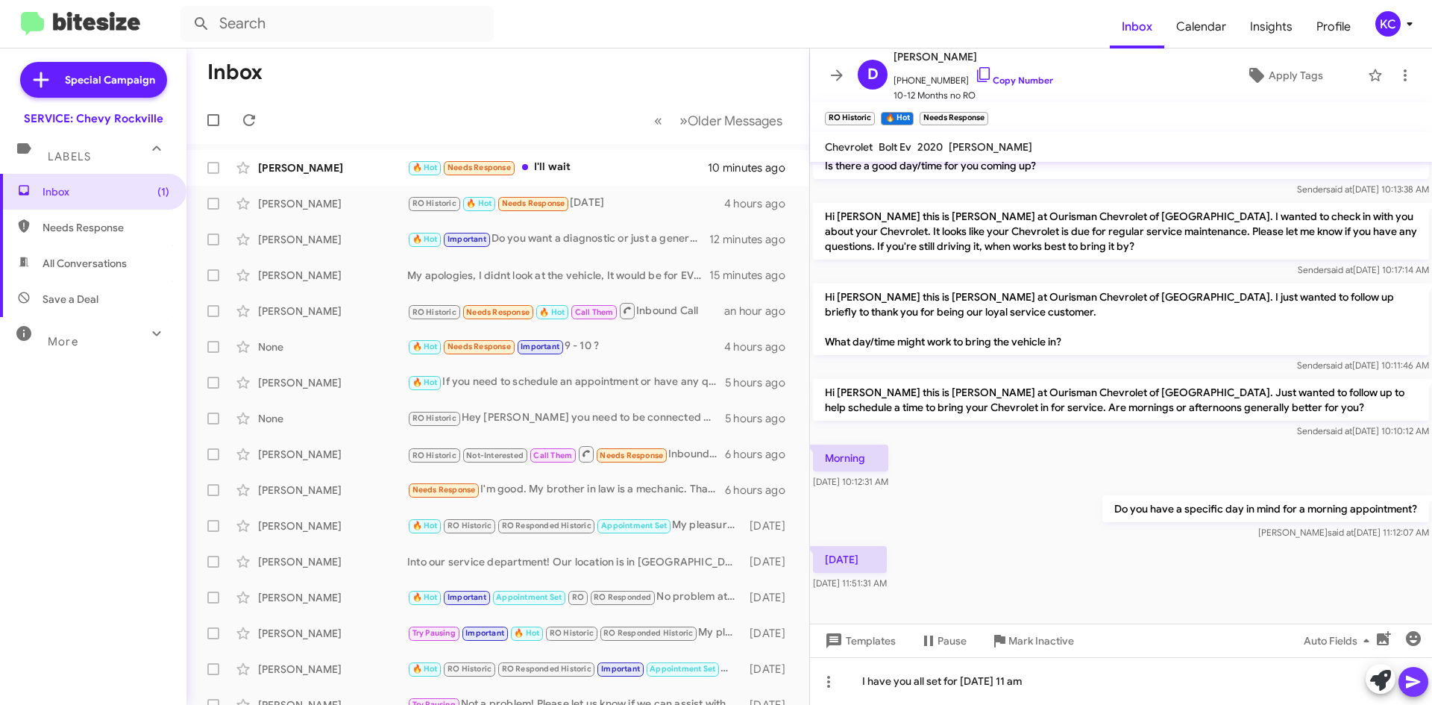
click at [1418, 695] on span at bounding box center [1413, 682] width 18 height 30
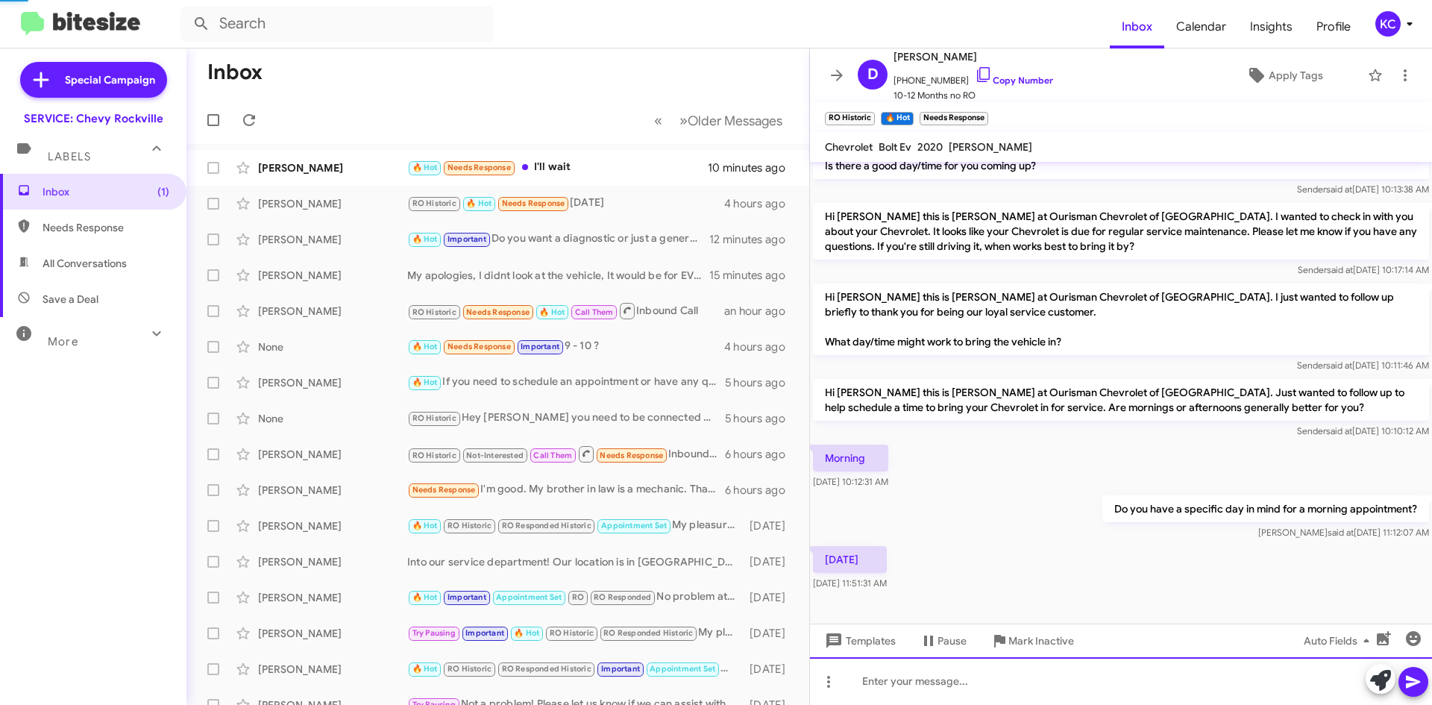
scroll to position [0, 0]
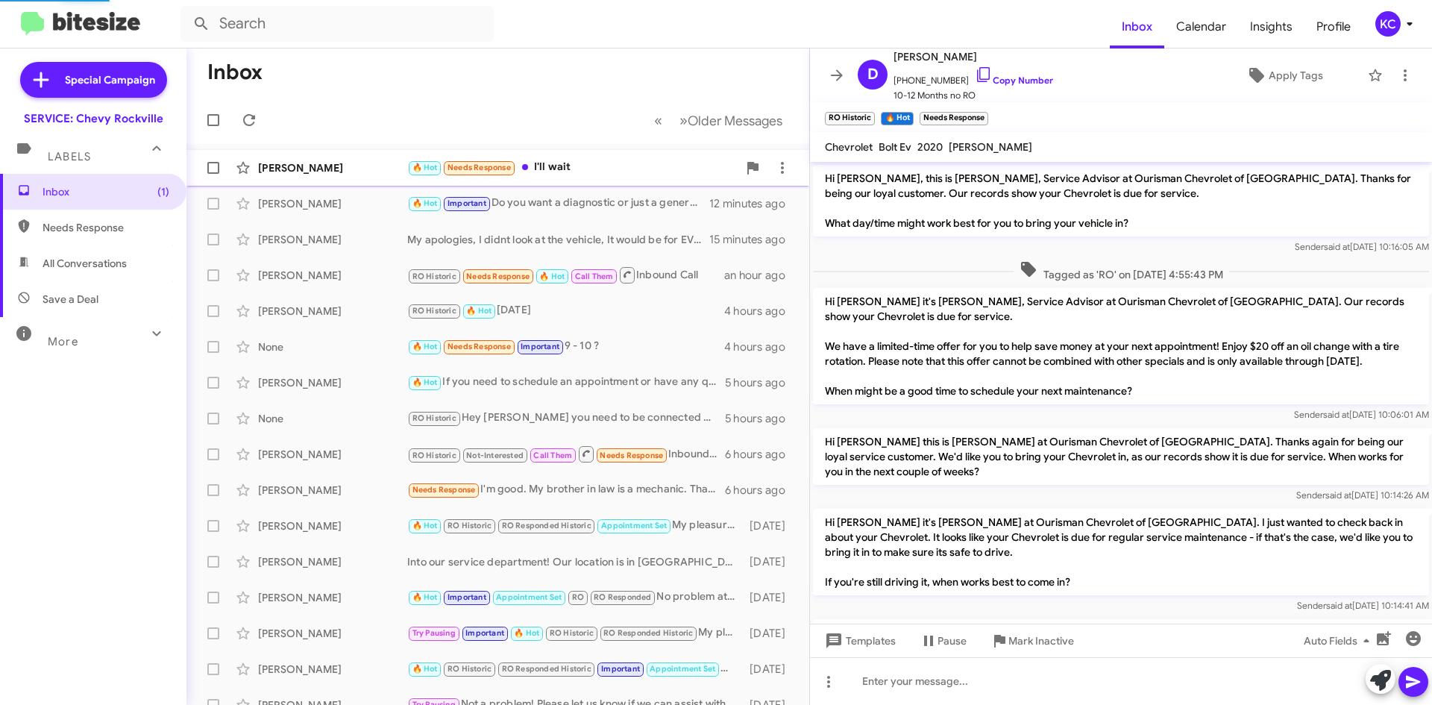
click at [582, 179] on div "Jennifer Mayhew 🔥 Hot Needs Response I'll wait 10 minutes ago" at bounding box center [497, 168] width 599 height 30
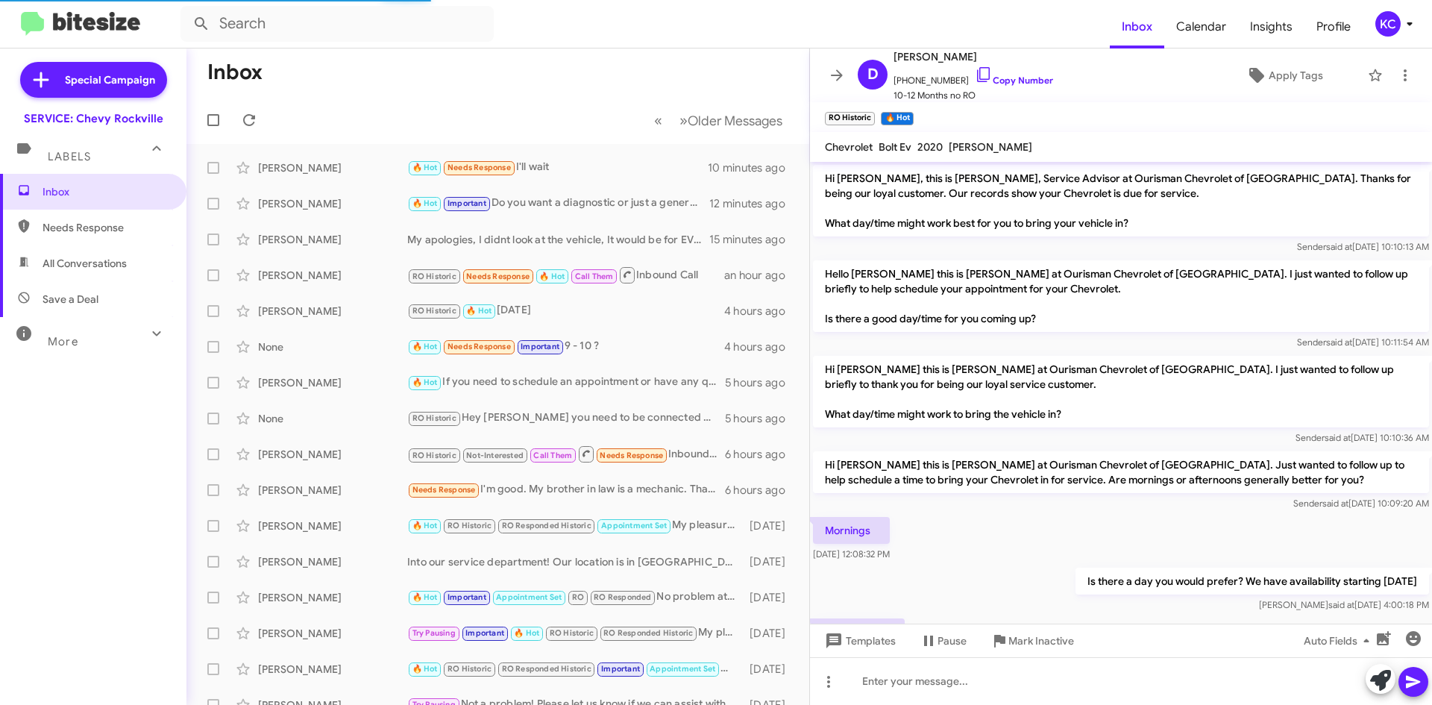
scroll to position [177, 0]
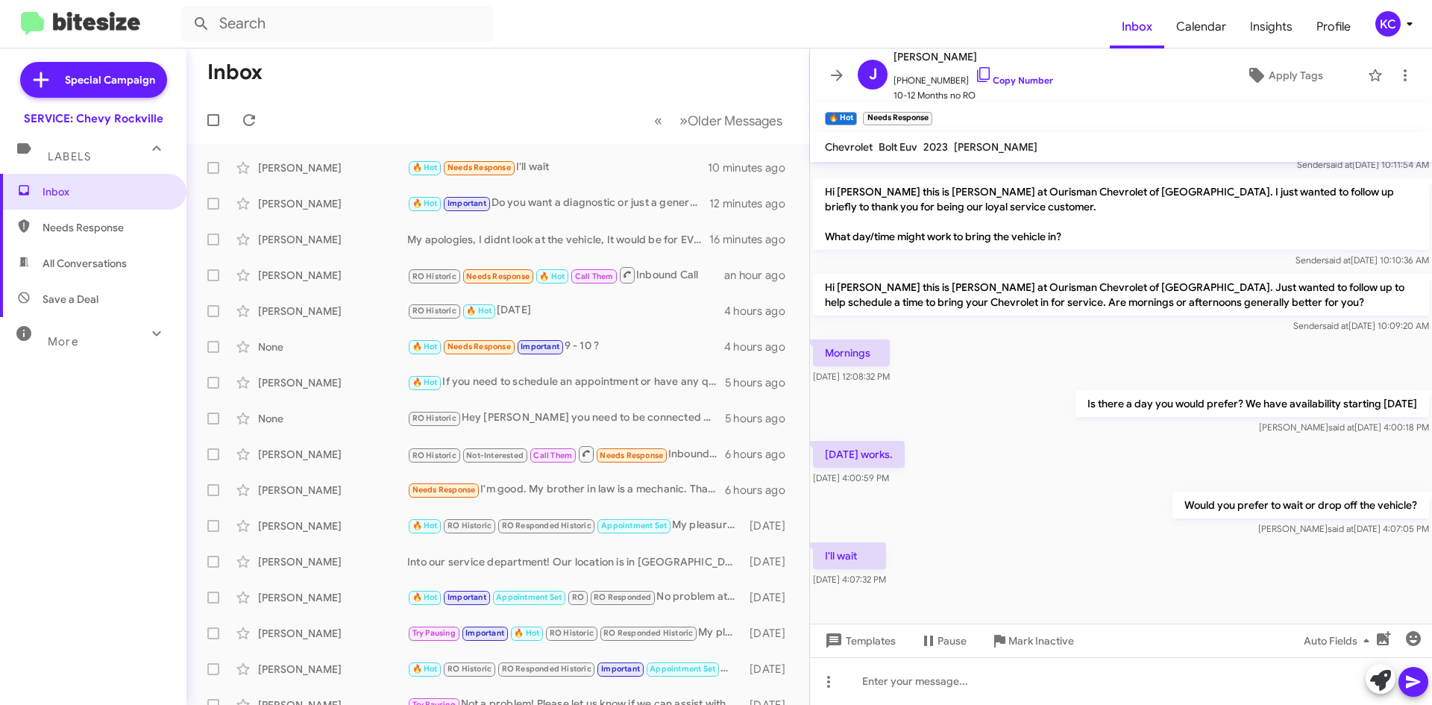
click at [1396, 20] on div "KC" at bounding box center [1387, 23] width 25 height 25
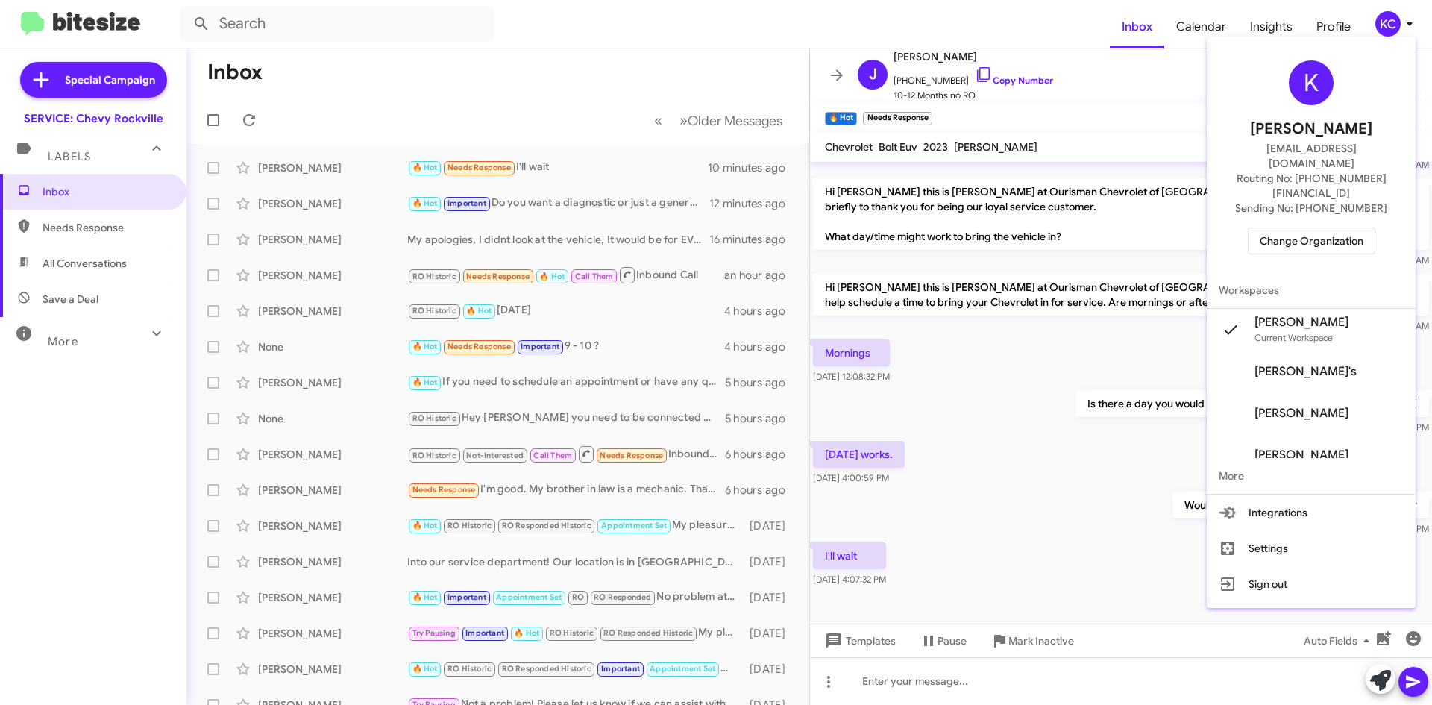
click at [1327, 228] on span "Change Organization" at bounding box center [1311, 240] width 104 height 25
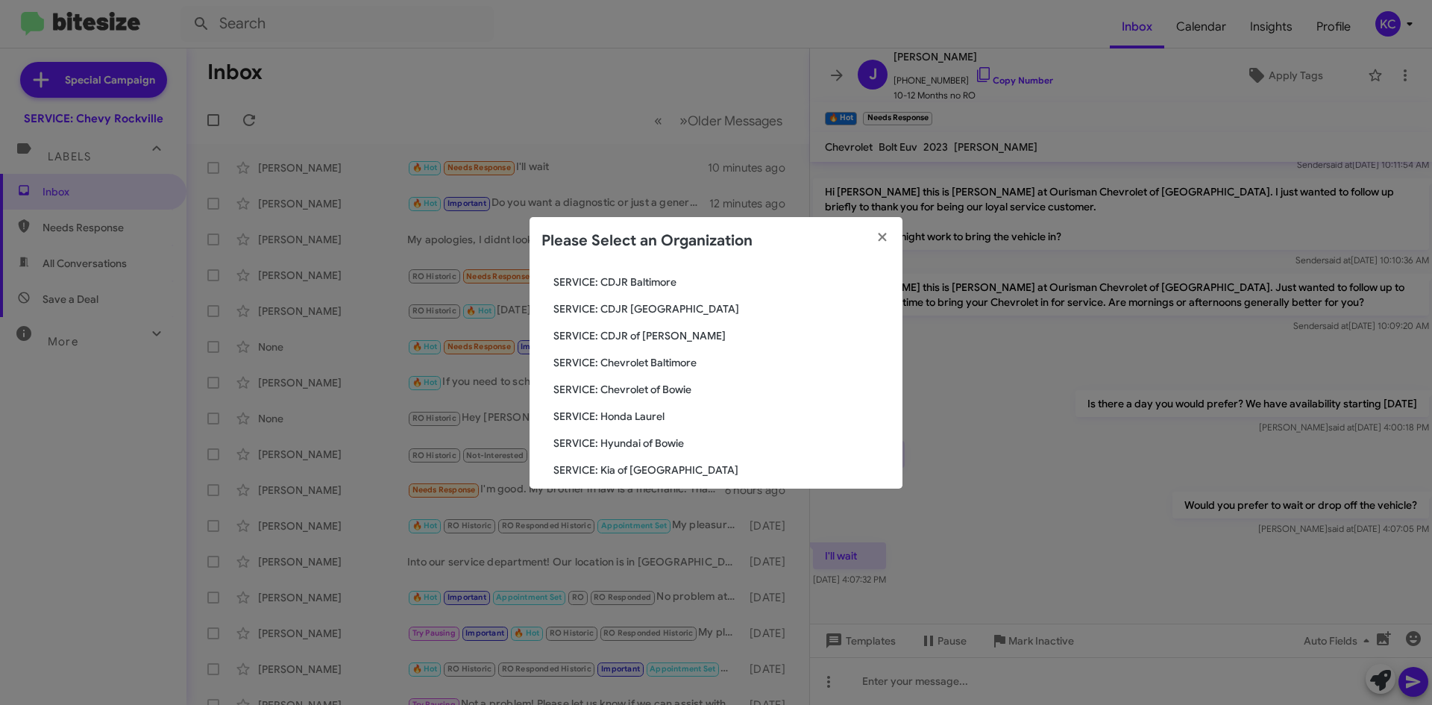
scroll to position [149, 0]
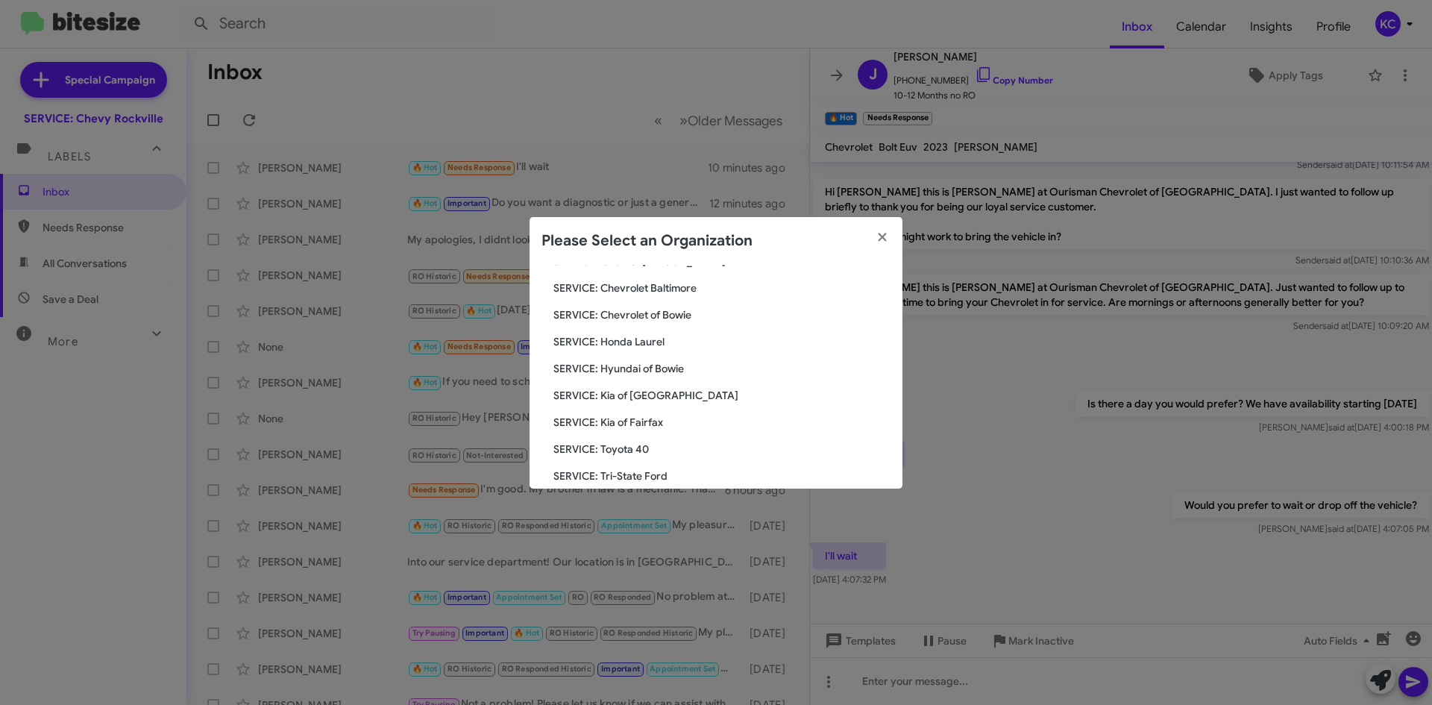
click at [668, 374] on span "SERVICE: Hyundai of Bowie" at bounding box center [721, 368] width 337 height 15
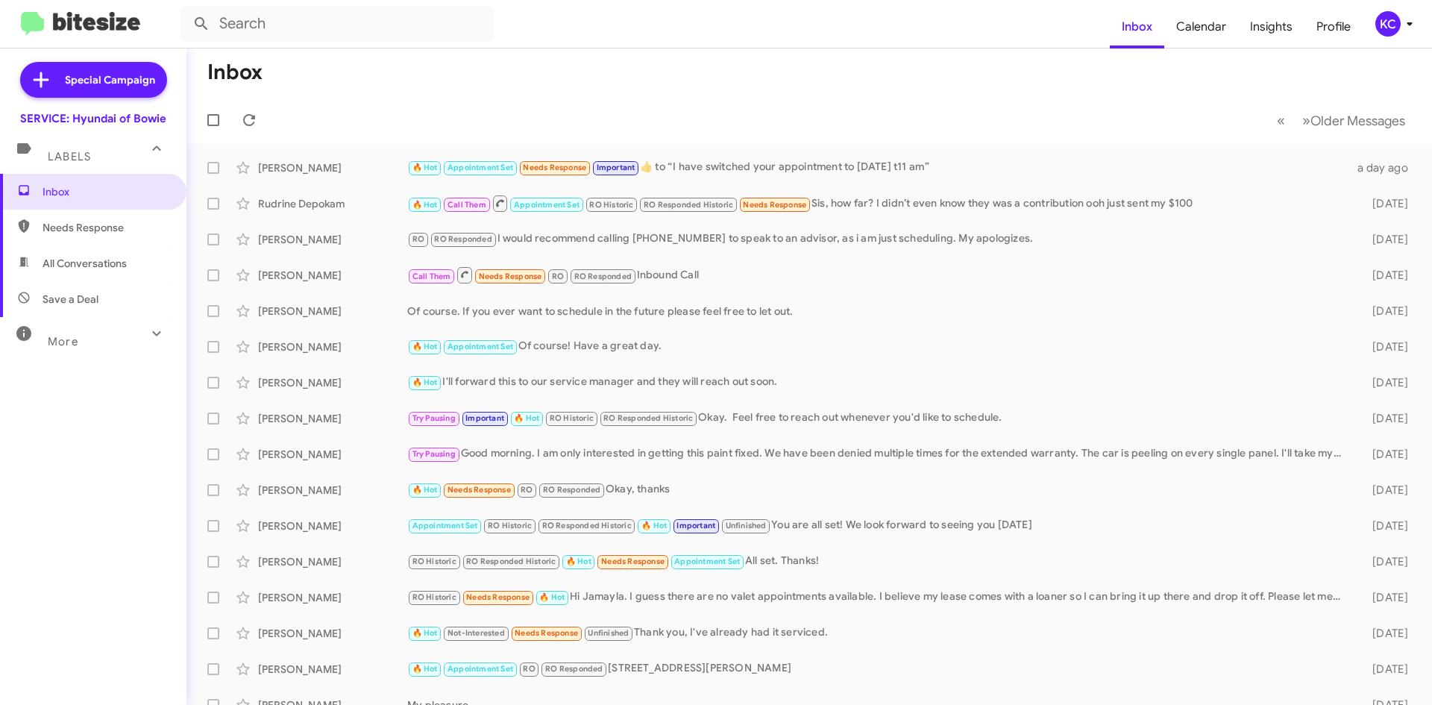
click at [1385, 19] on div "KC" at bounding box center [1387, 23] width 25 height 25
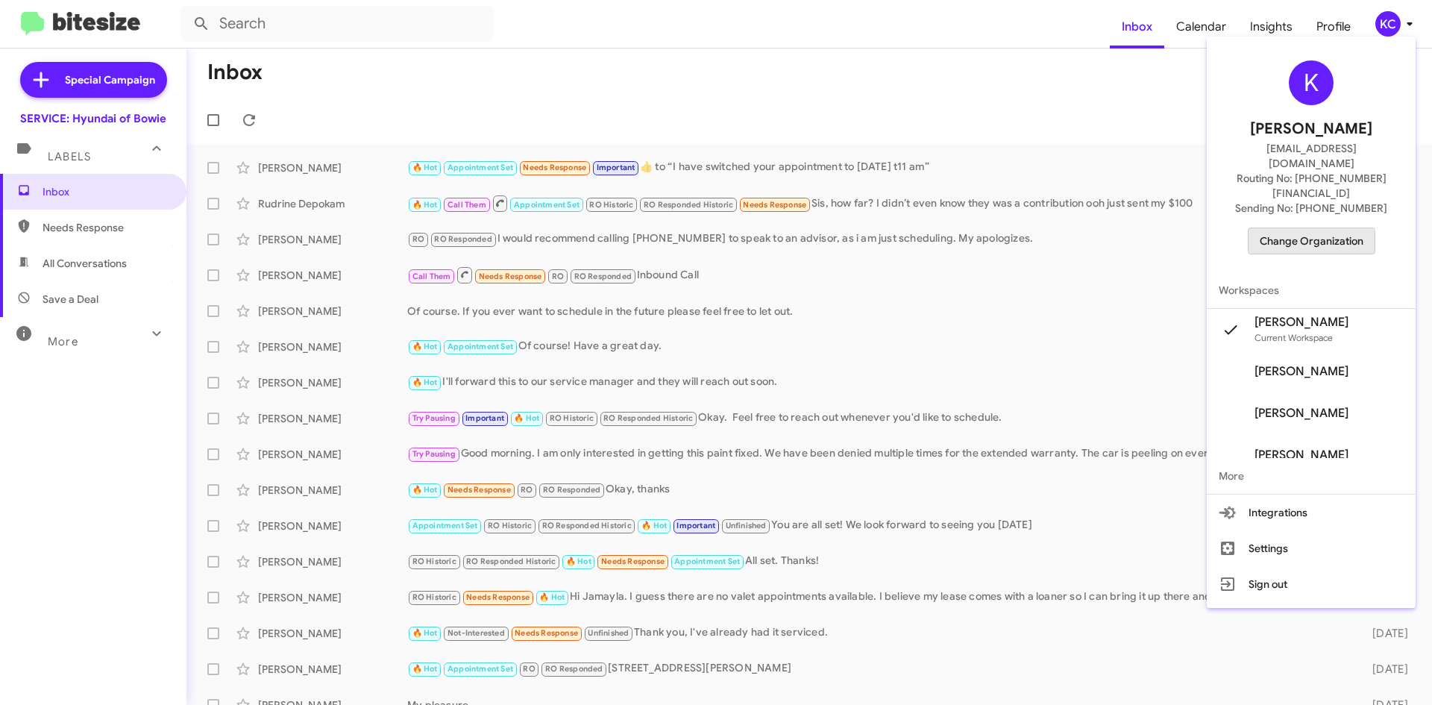
click at [1313, 228] on span "Change Organization" at bounding box center [1311, 240] width 104 height 25
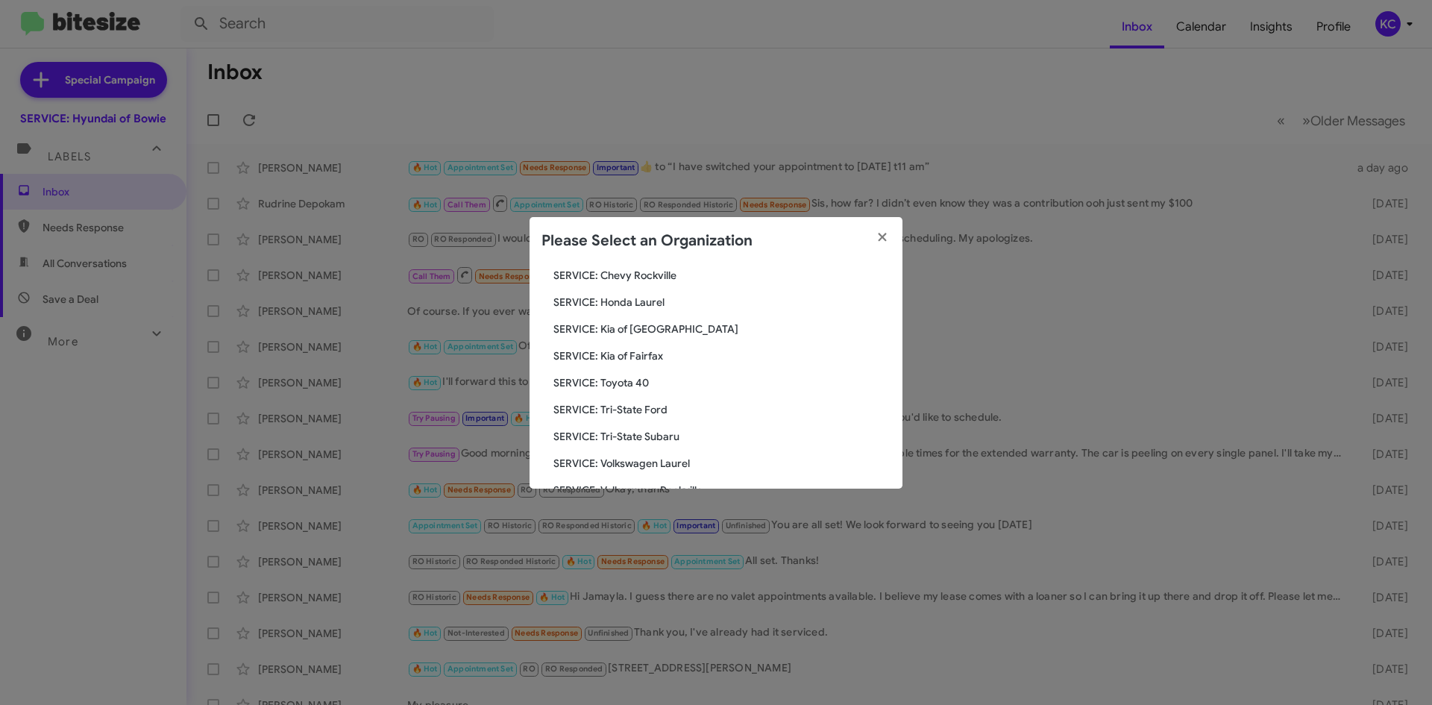
scroll to position [224, 0]
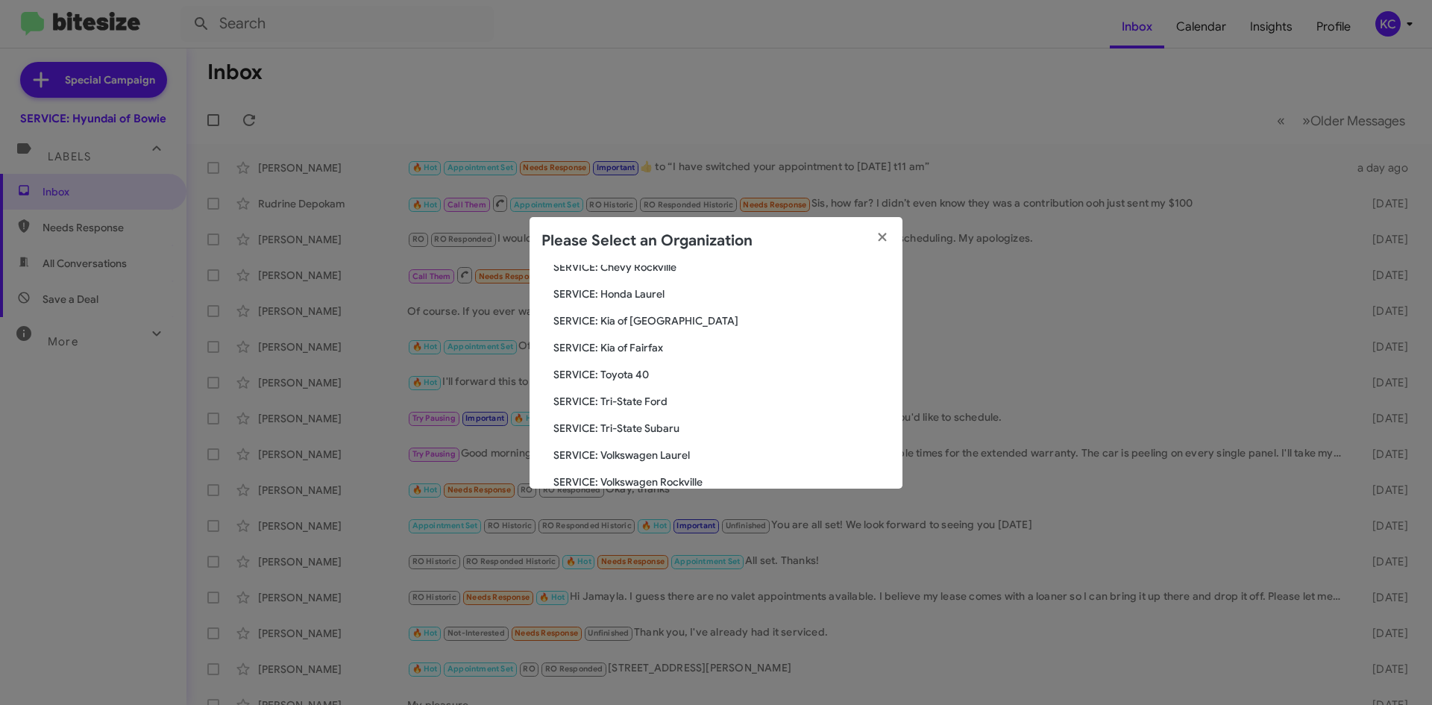
click at [654, 346] on span "SERVICE: Kia of Fairfax" at bounding box center [721, 347] width 337 height 15
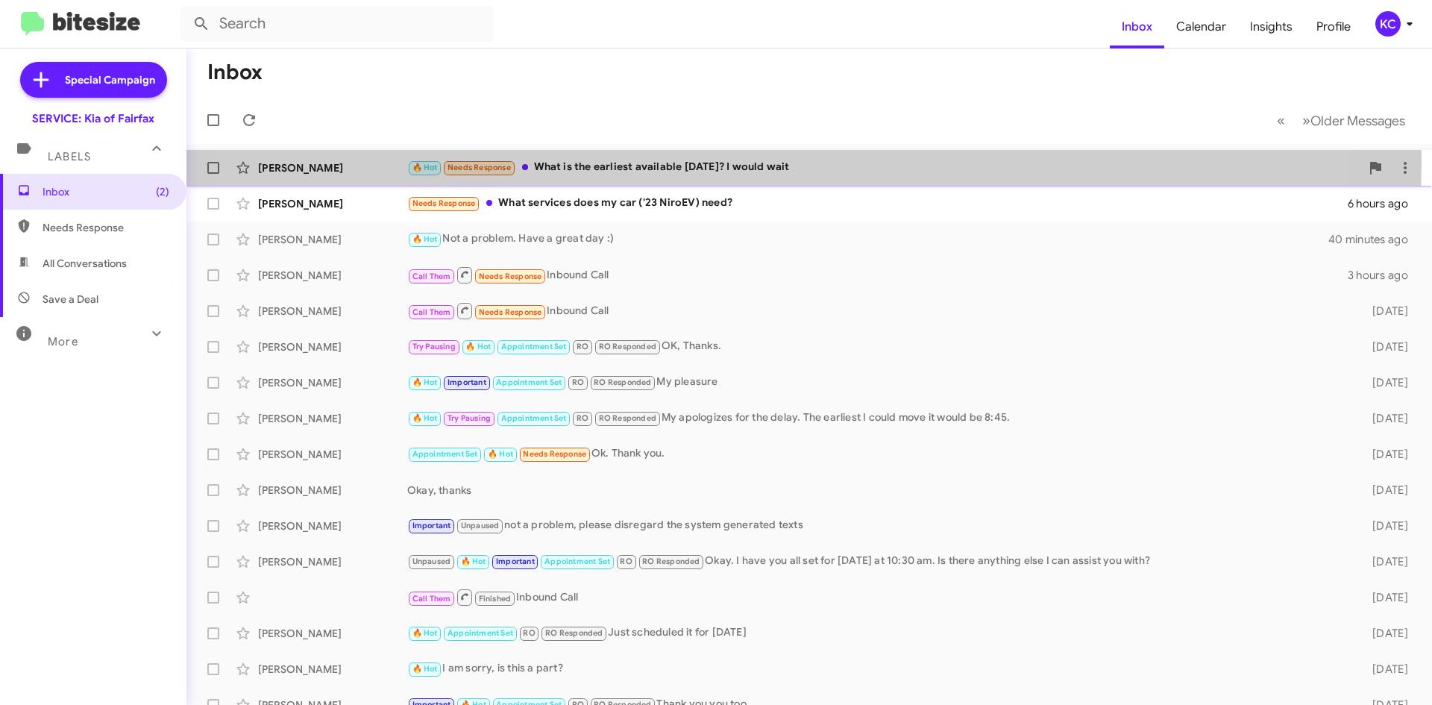
click at [723, 162] on div "🔥 Hot Needs Response What is the earliest available [DATE]? I would wait" at bounding box center [883, 167] width 953 height 17
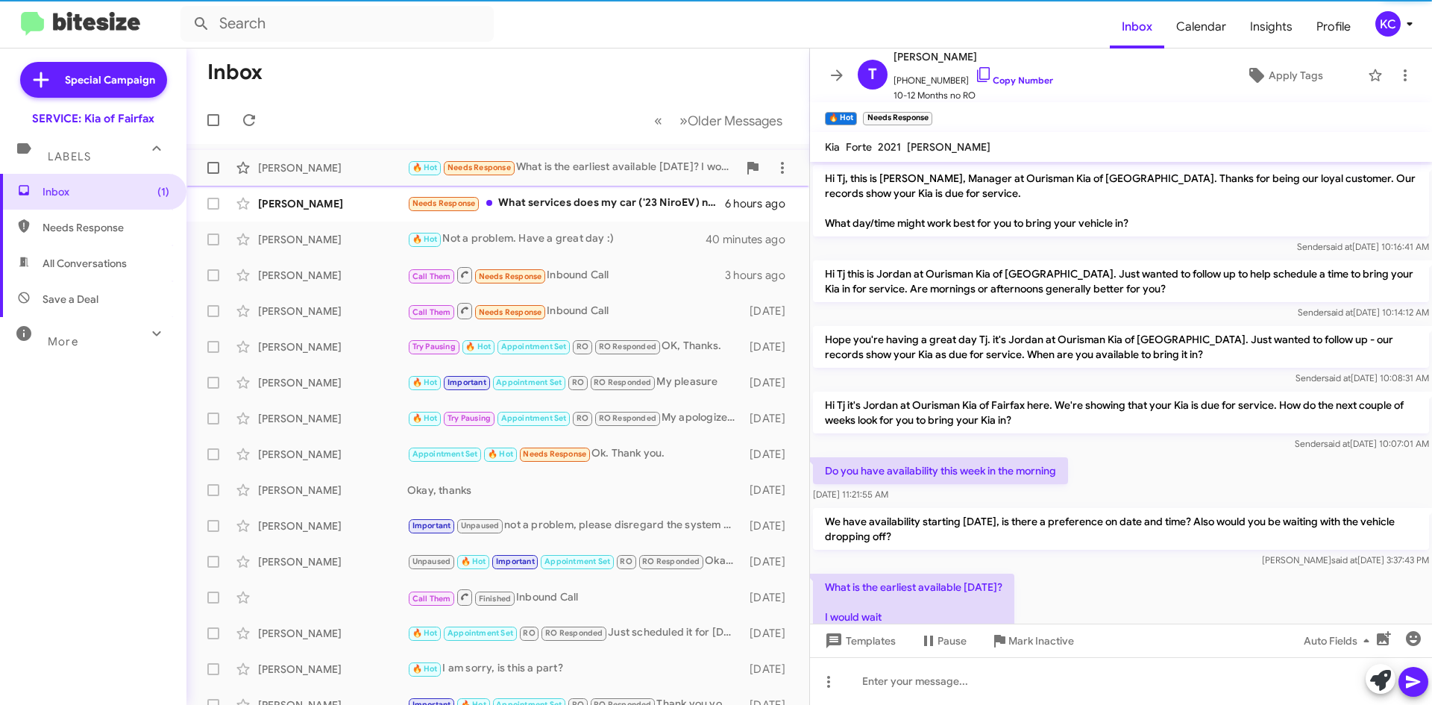
scroll to position [54, 0]
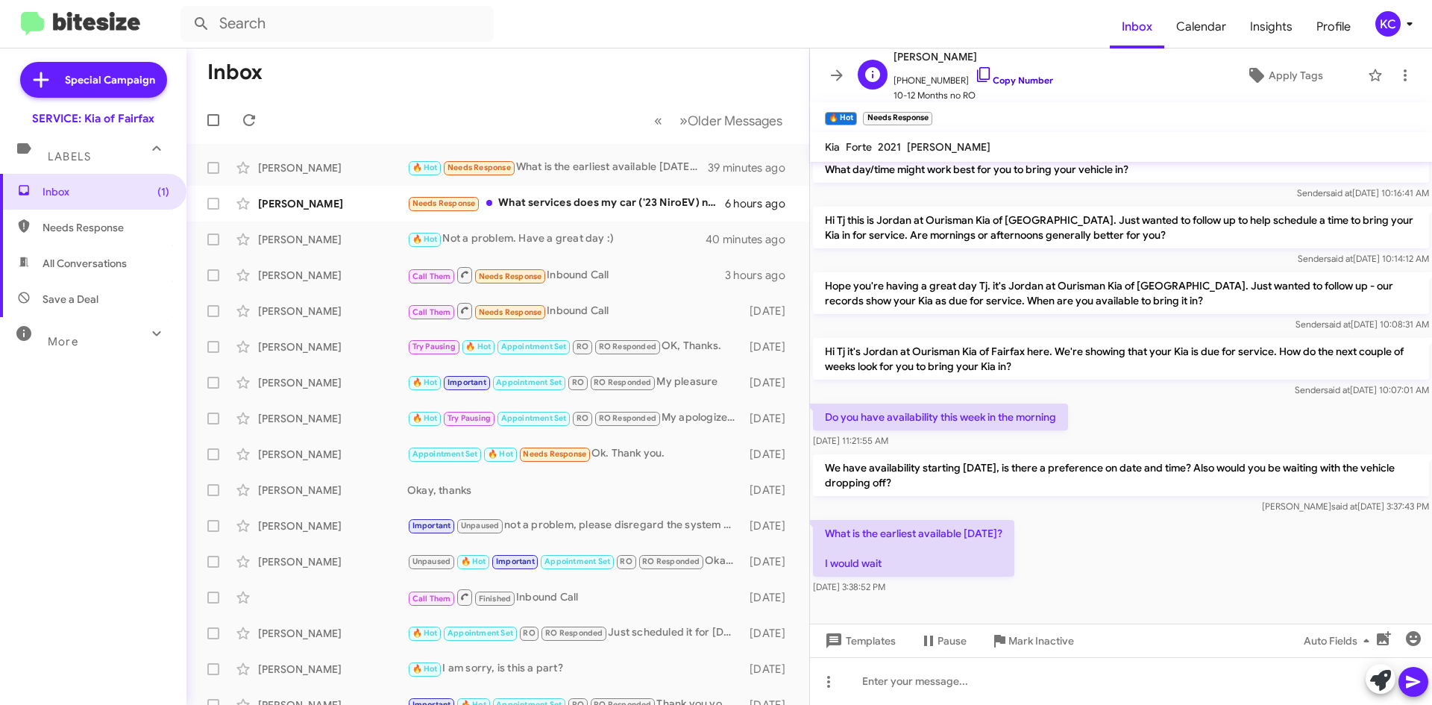
click at [975, 75] on icon at bounding box center [984, 75] width 18 height 18
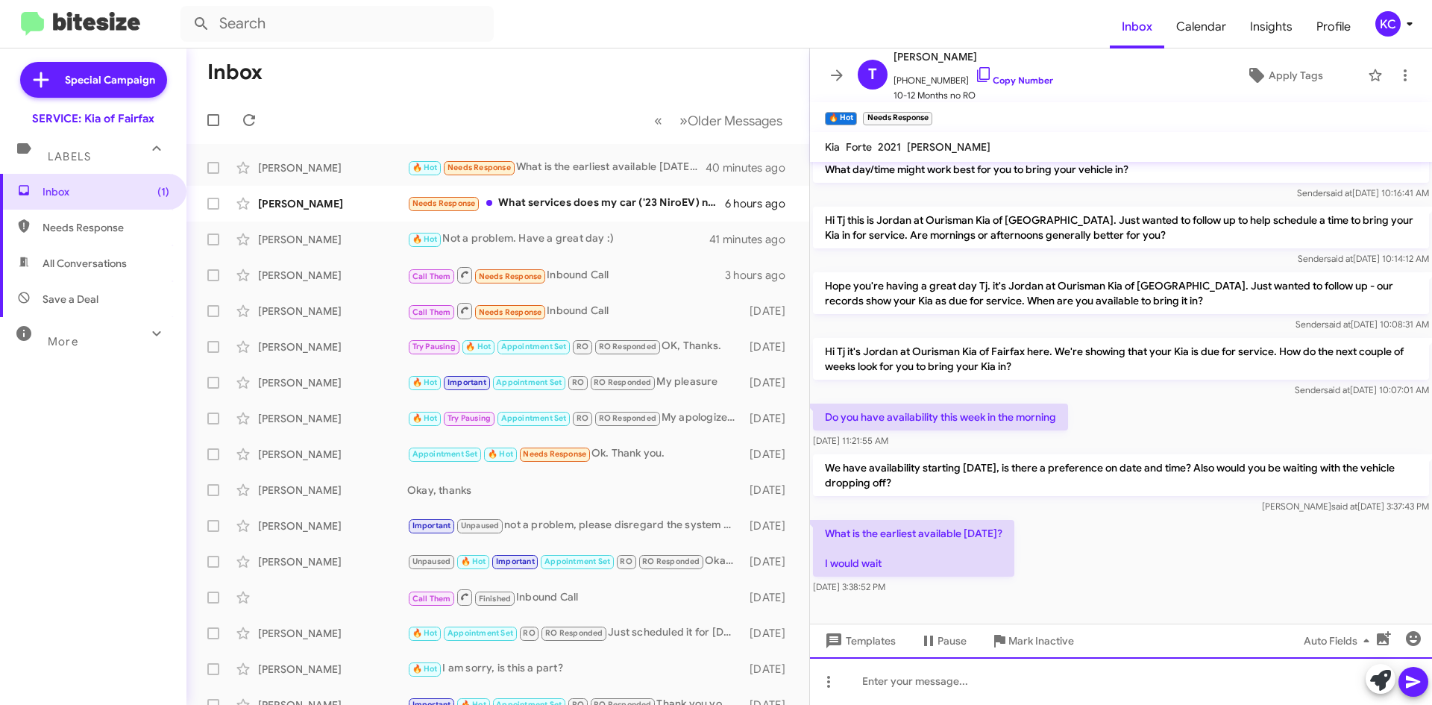
click at [893, 687] on div at bounding box center [1121, 681] width 622 height 48
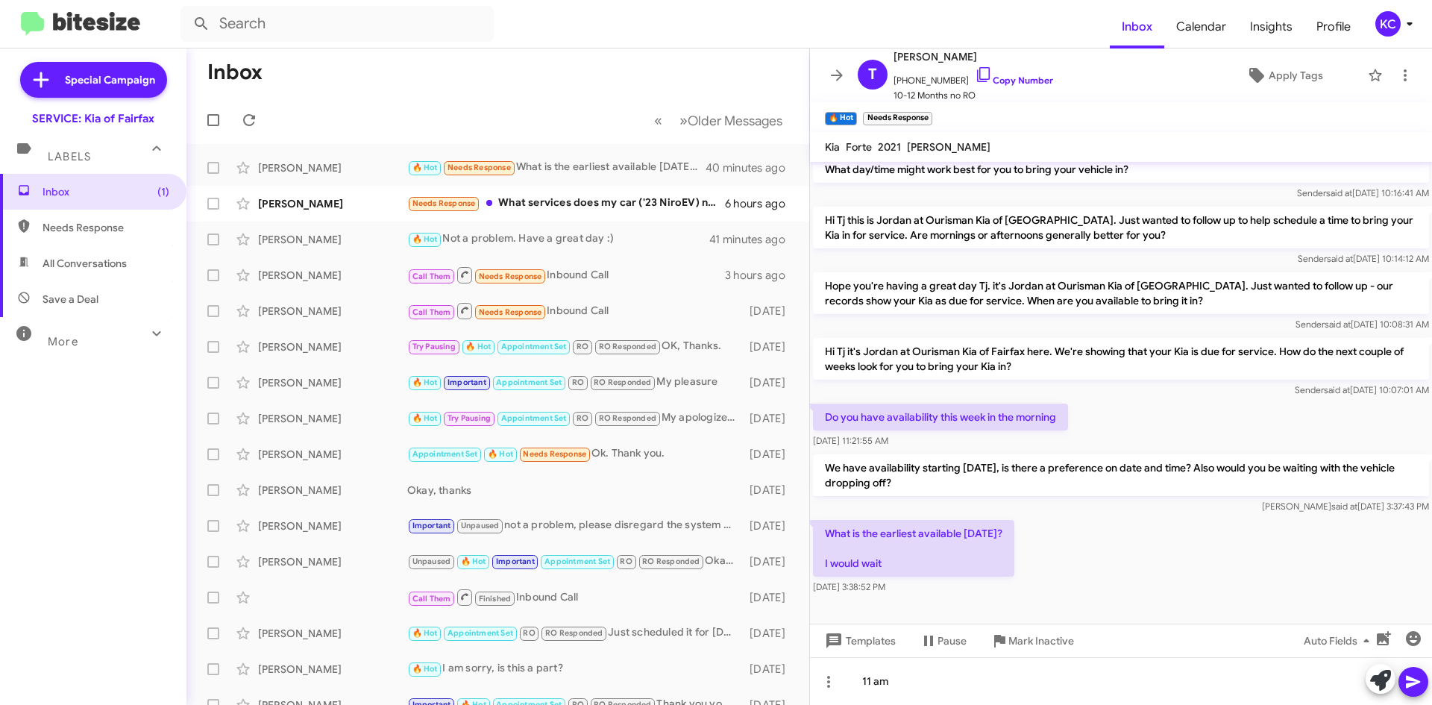
click at [1419, 680] on icon at bounding box center [1413, 682] width 18 height 18
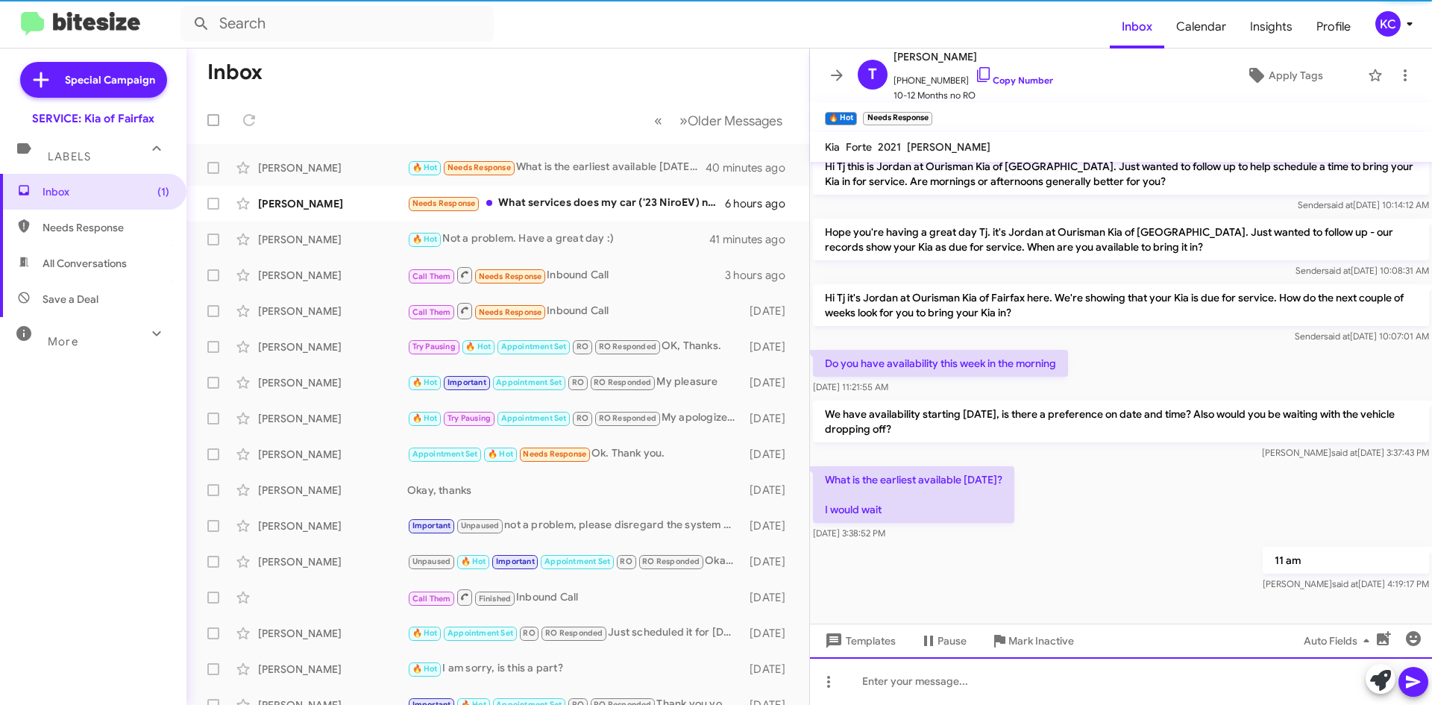
scroll to position [108, 0]
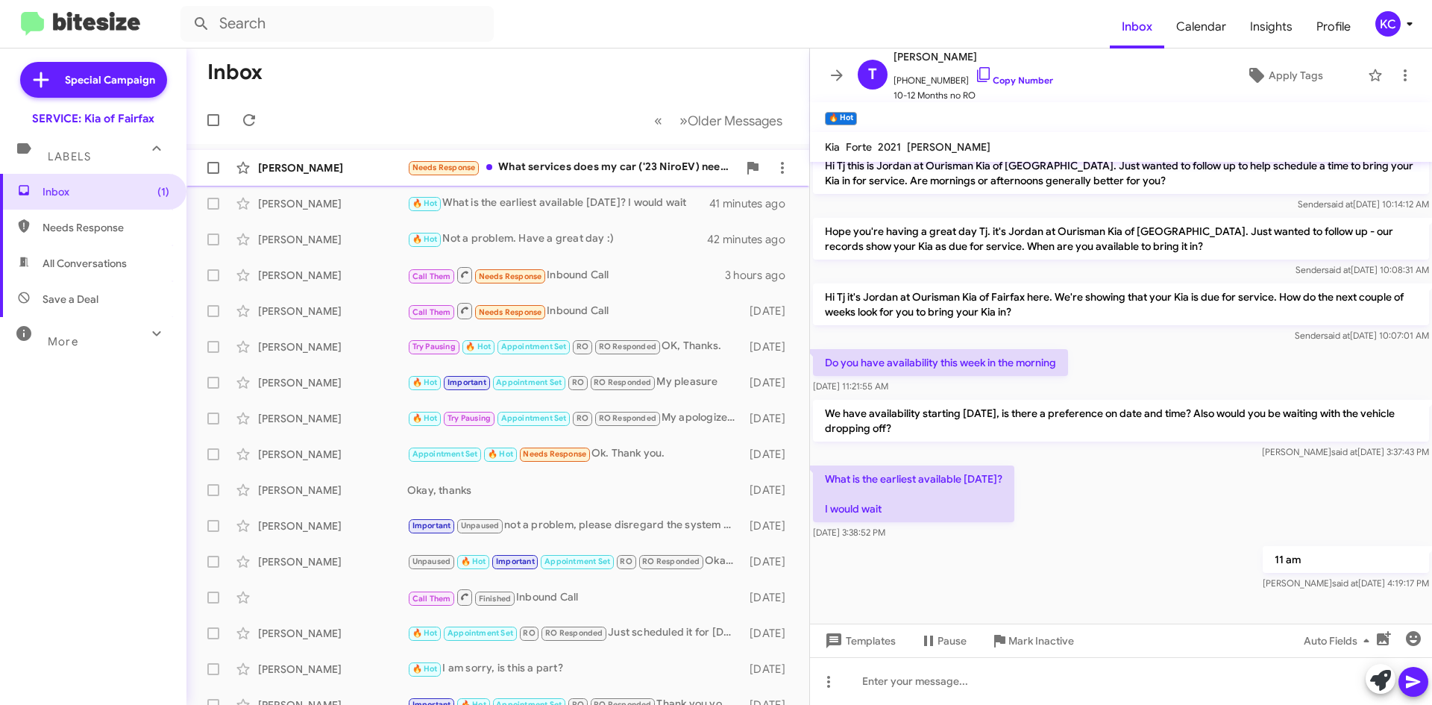
click at [608, 164] on div "Needs Response What services does my car ('23 NiroEV) need?" at bounding box center [572, 167] width 330 height 17
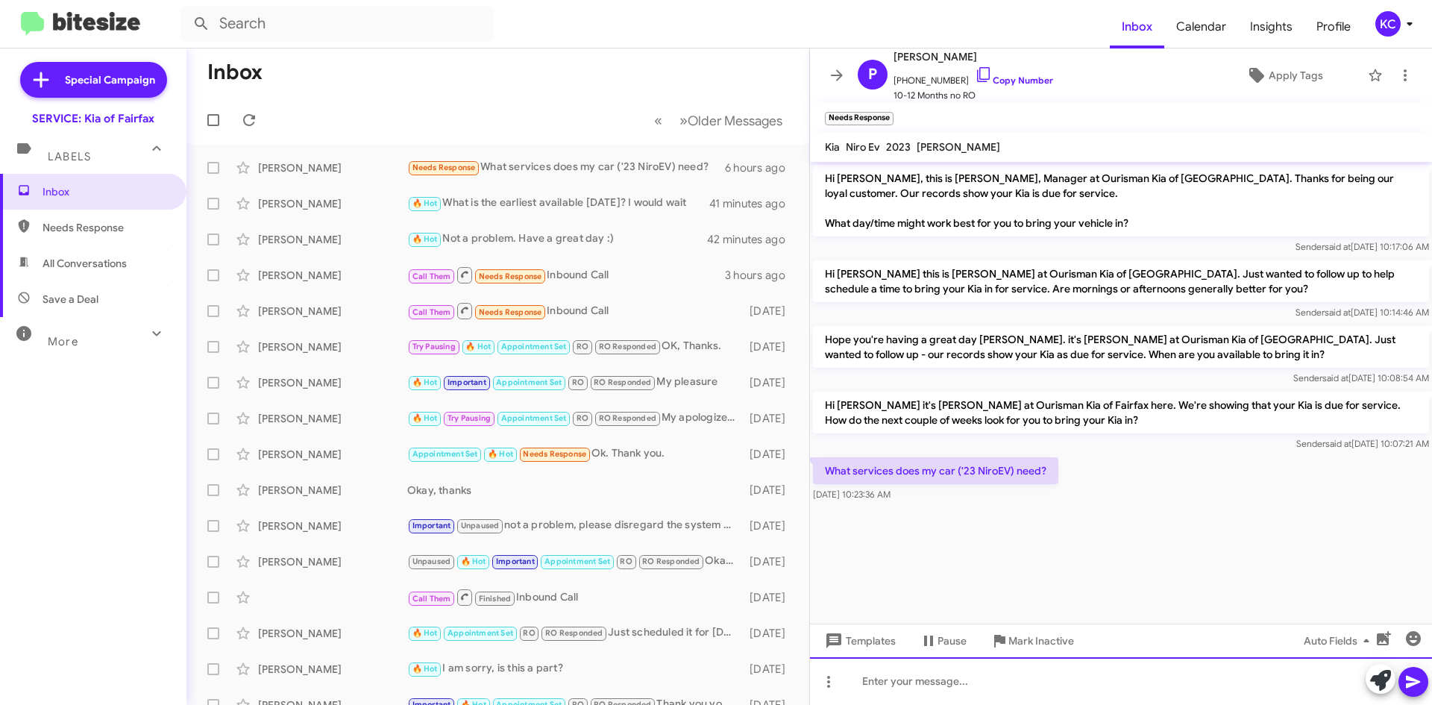
click at [995, 687] on div at bounding box center [1121, 681] width 622 height 48
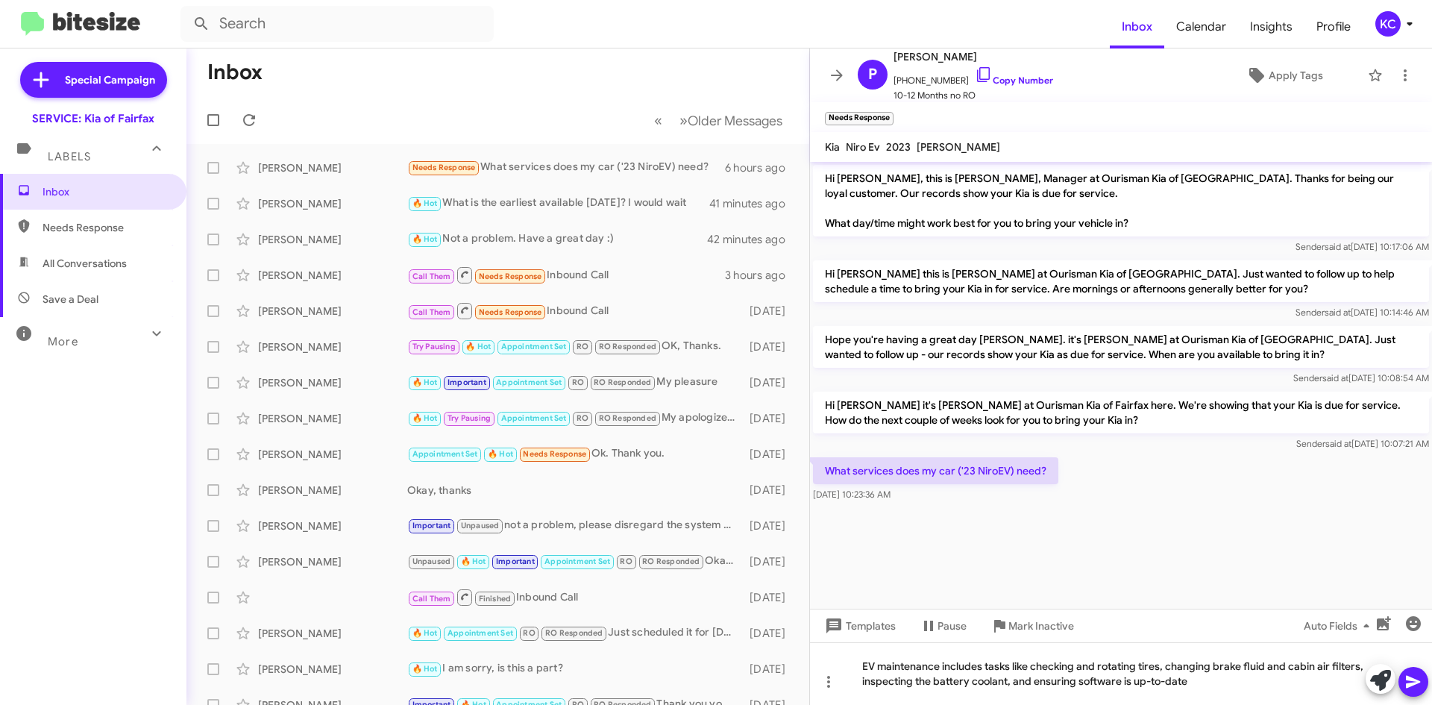
click at [1426, 674] on div at bounding box center [1396, 680] width 63 height 33
click at [1411, 677] on icon at bounding box center [1413, 682] width 18 height 18
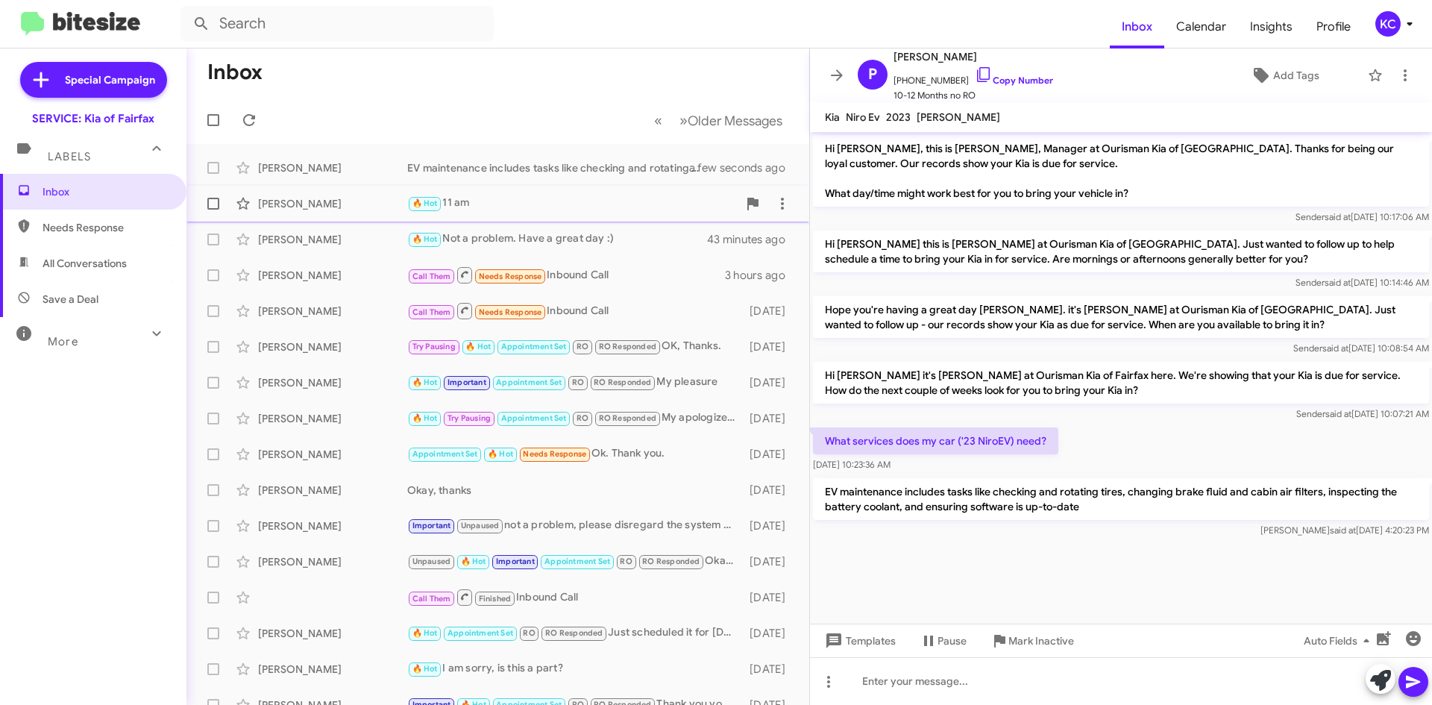
click at [465, 196] on div "🔥 Hot 11 am" at bounding box center [572, 203] width 330 height 17
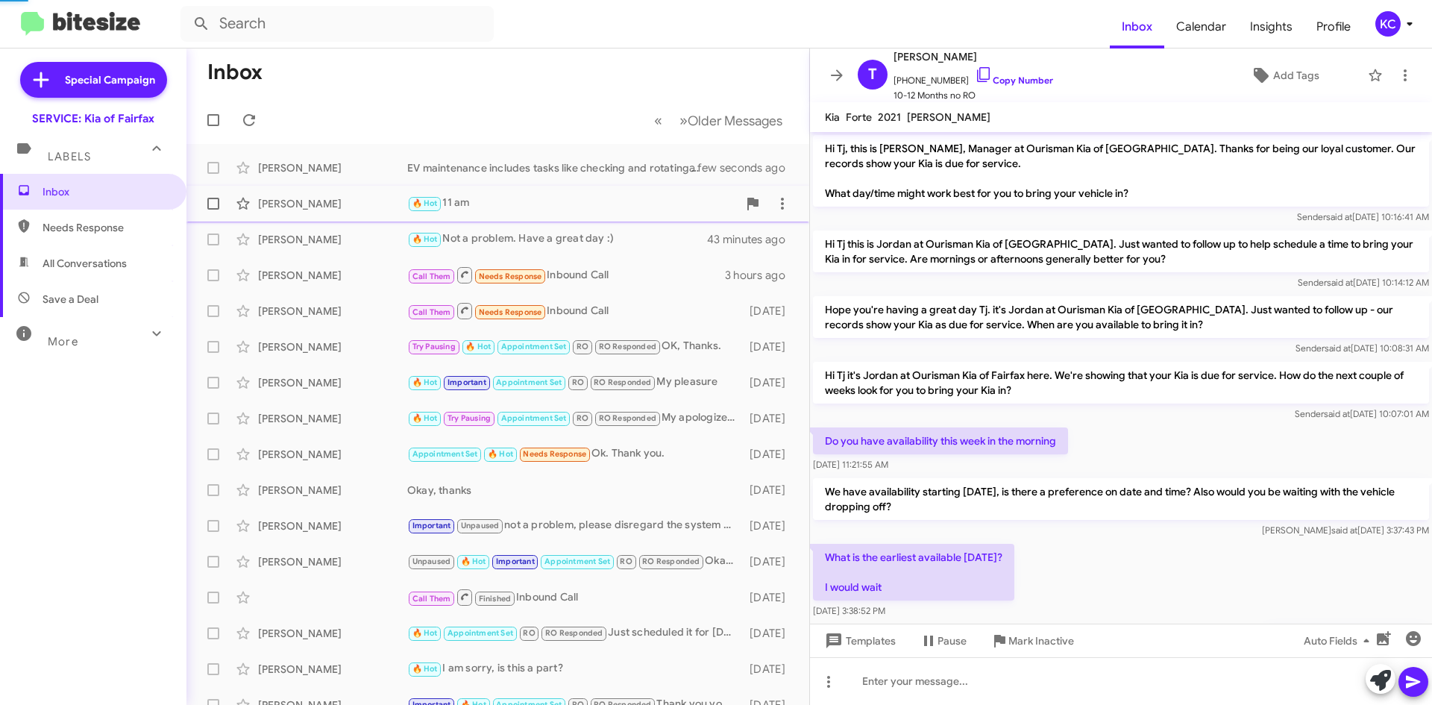
scroll to position [78, 0]
